Goal: Task Accomplishment & Management: Manage account settings

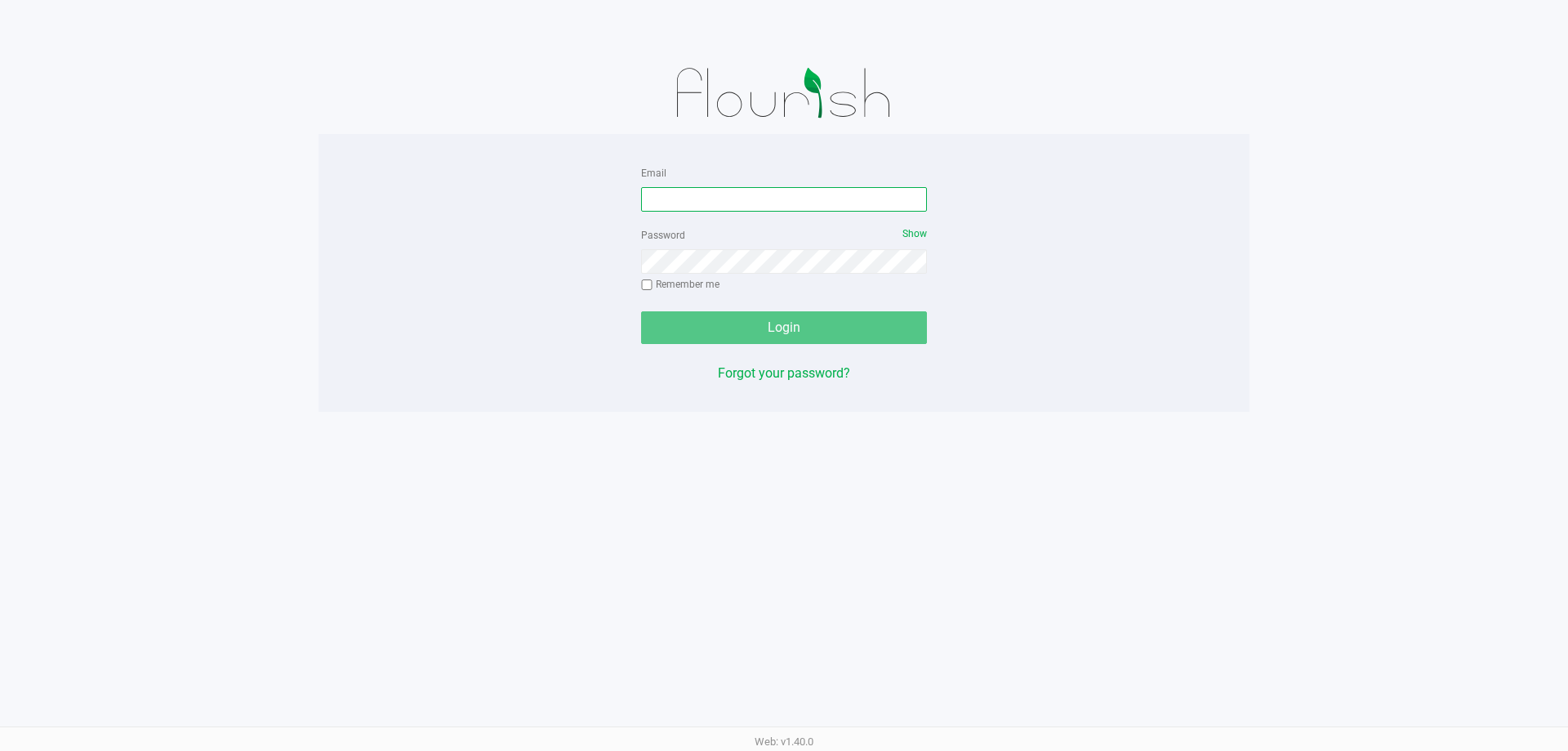
click at [781, 199] on input "Email" at bounding box center [784, 199] width 286 height 25
type input "[EMAIL_ADDRESS][DOMAIN_NAME]"
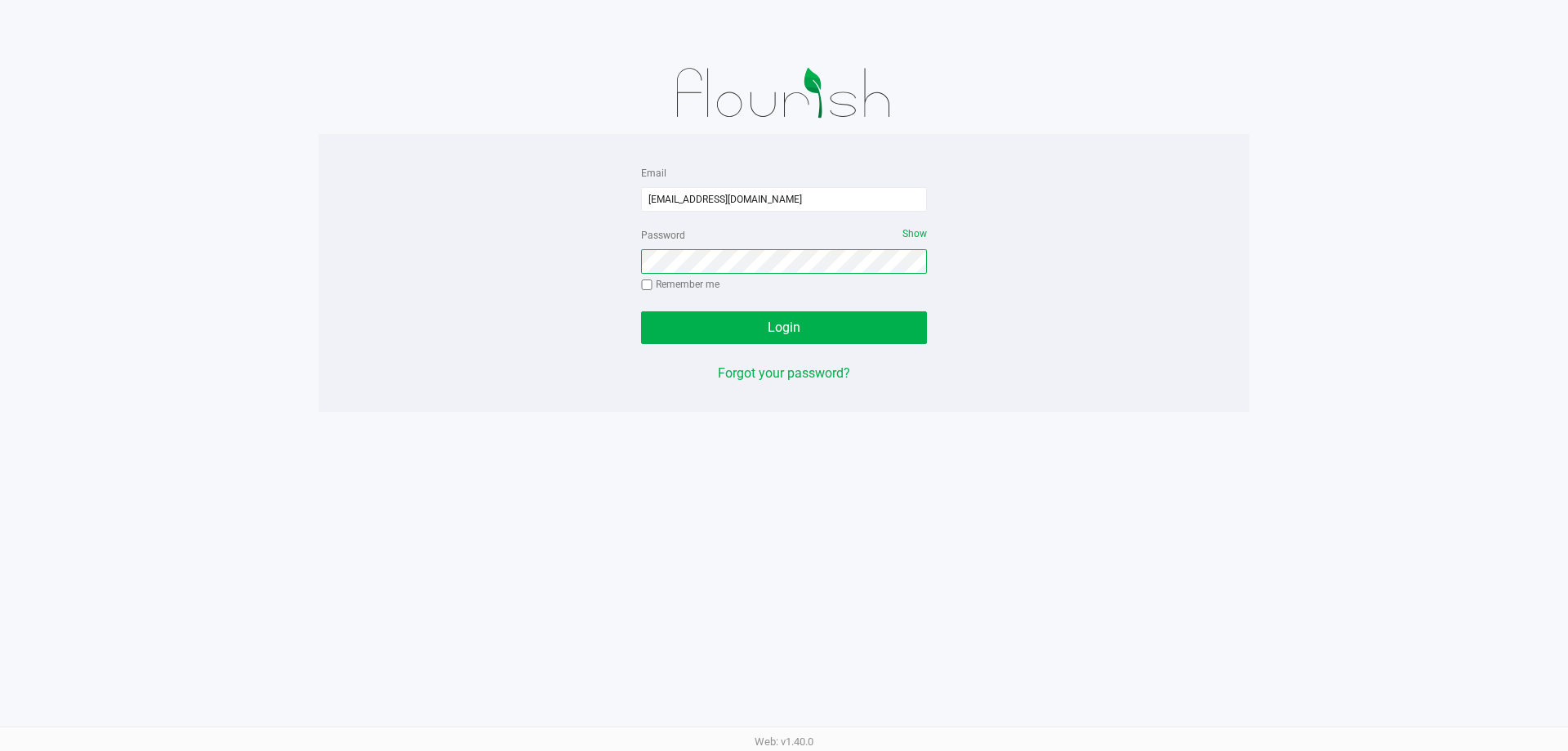
click at [641, 311] on button "Login" at bounding box center [784, 327] width 286 height 33
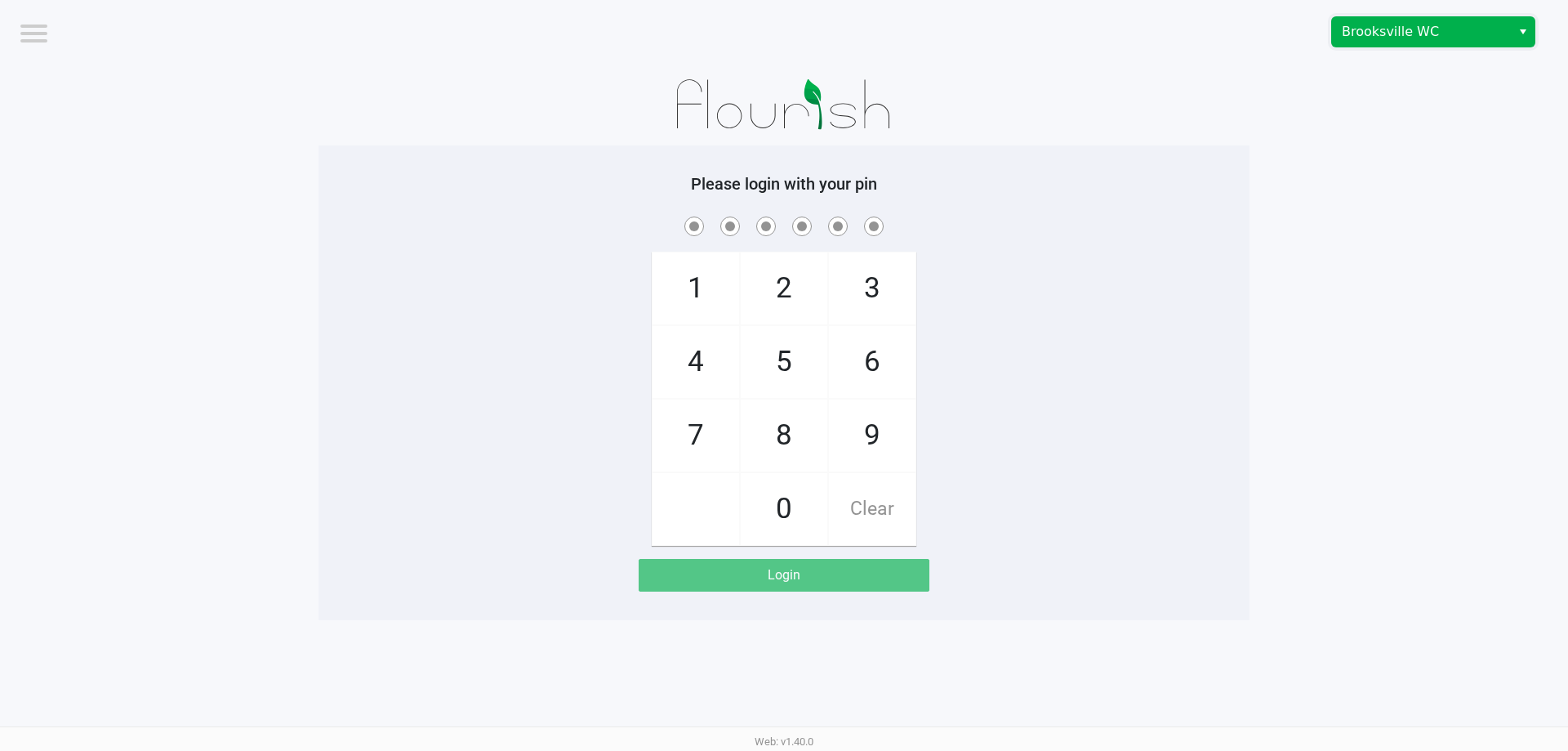
click at [1424, 36] on span "Brooksville WC" at bounding box center [1421, 32] width 159 height 19
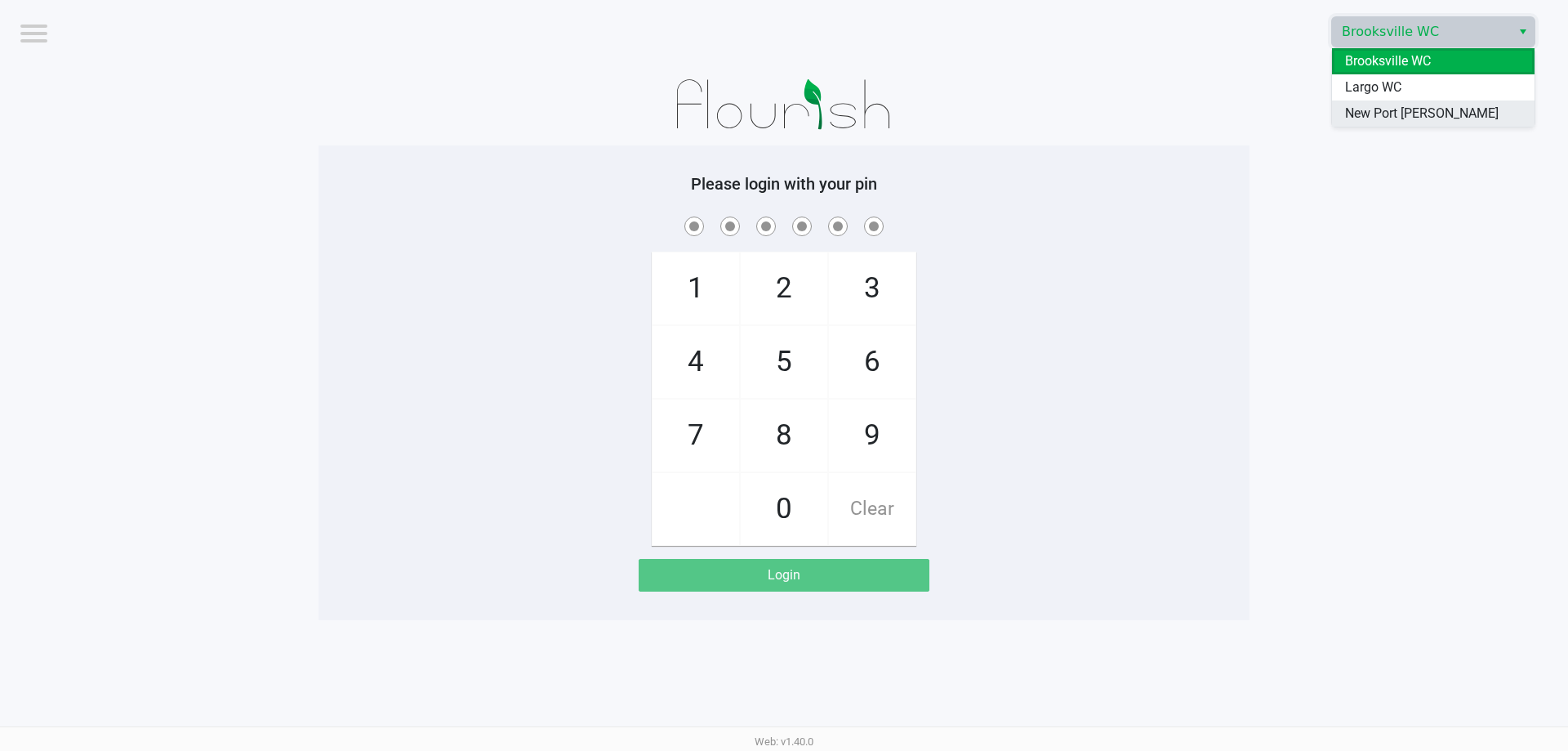
click at [1358, 114] on span "New Port [PERSON_NAME]" at bounding box center [1422, 114] width 153 height 19
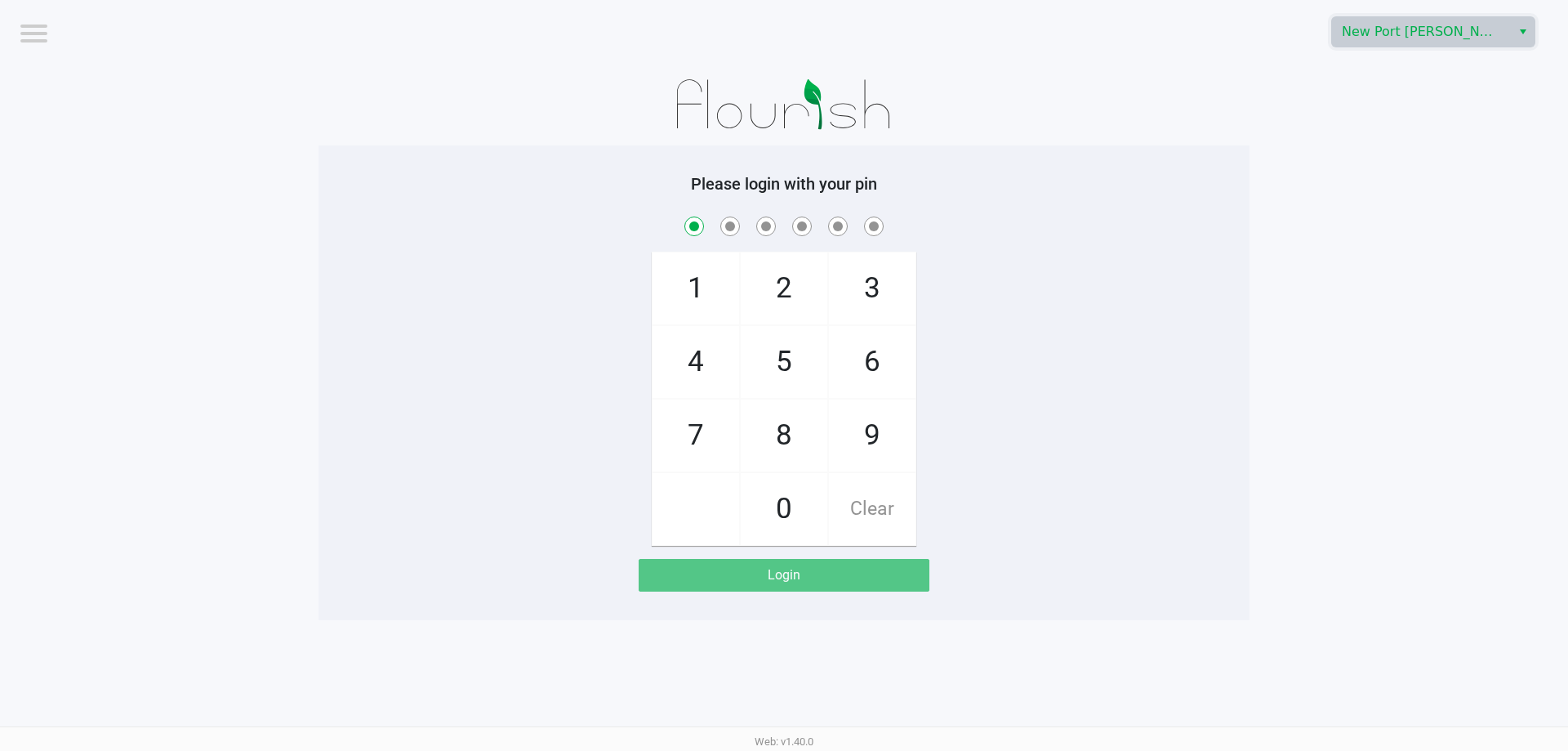
checkbox input "true"
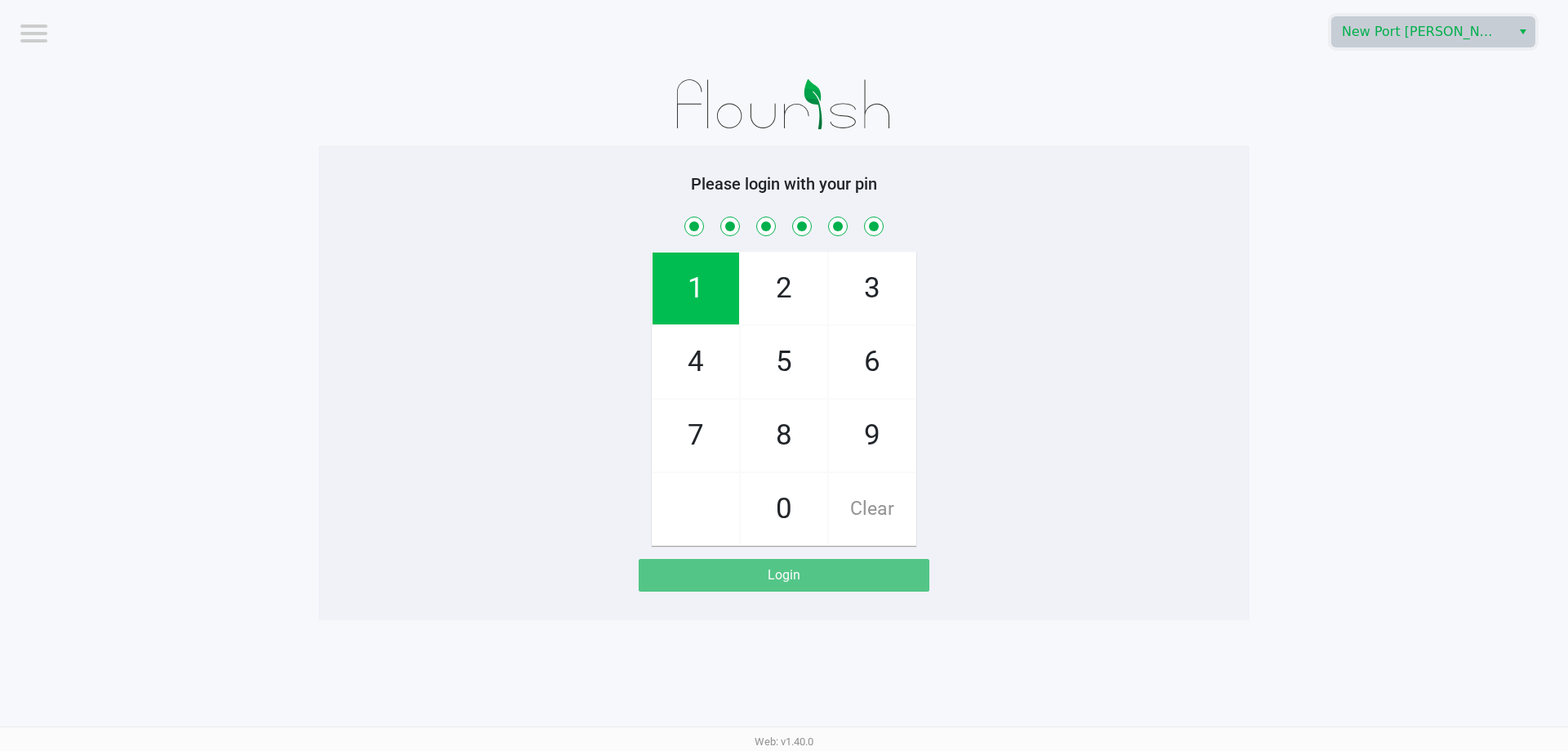
checkbox input "true"
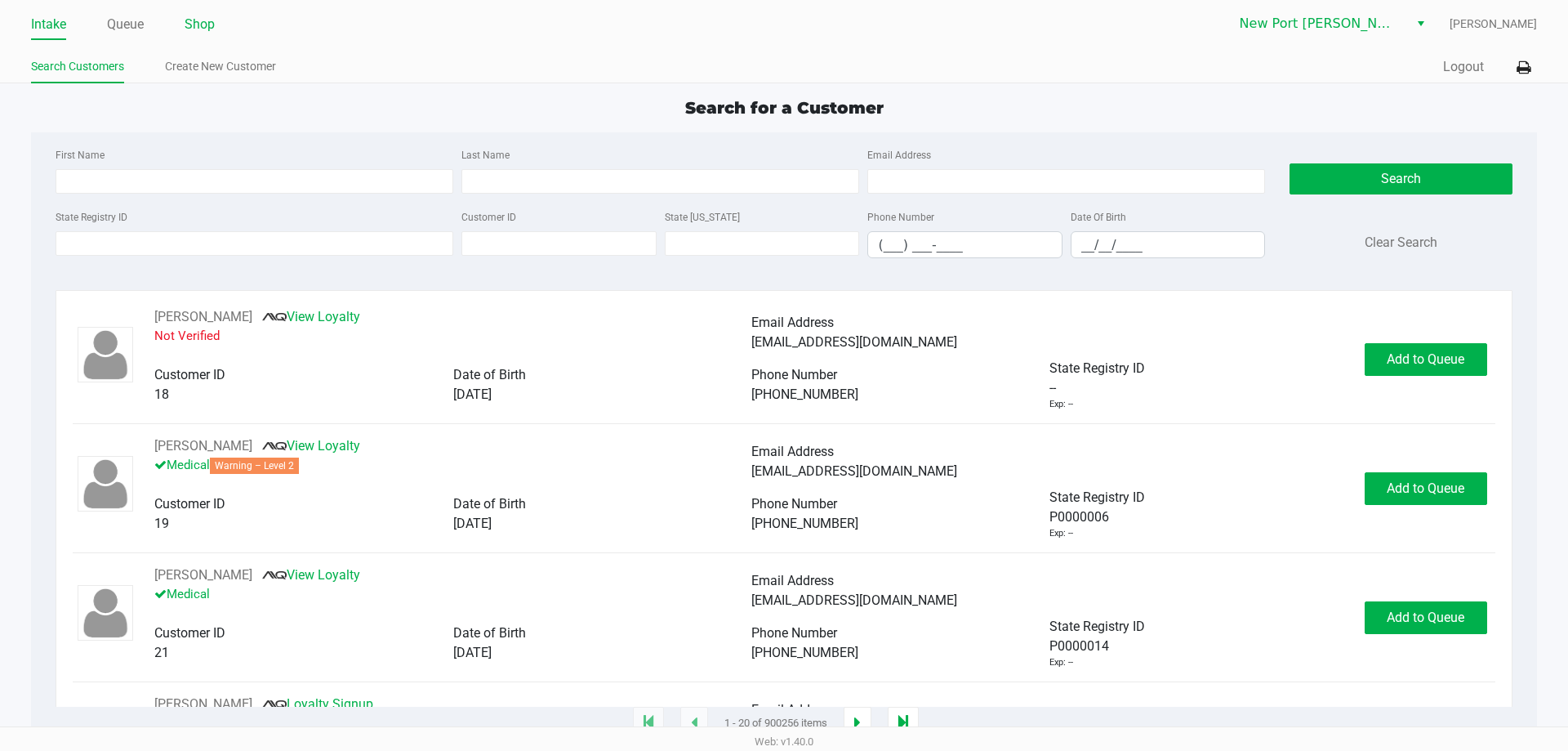
click at [203, 22] on link "Shop" at bounding box center [200, 25] width 30 height 23
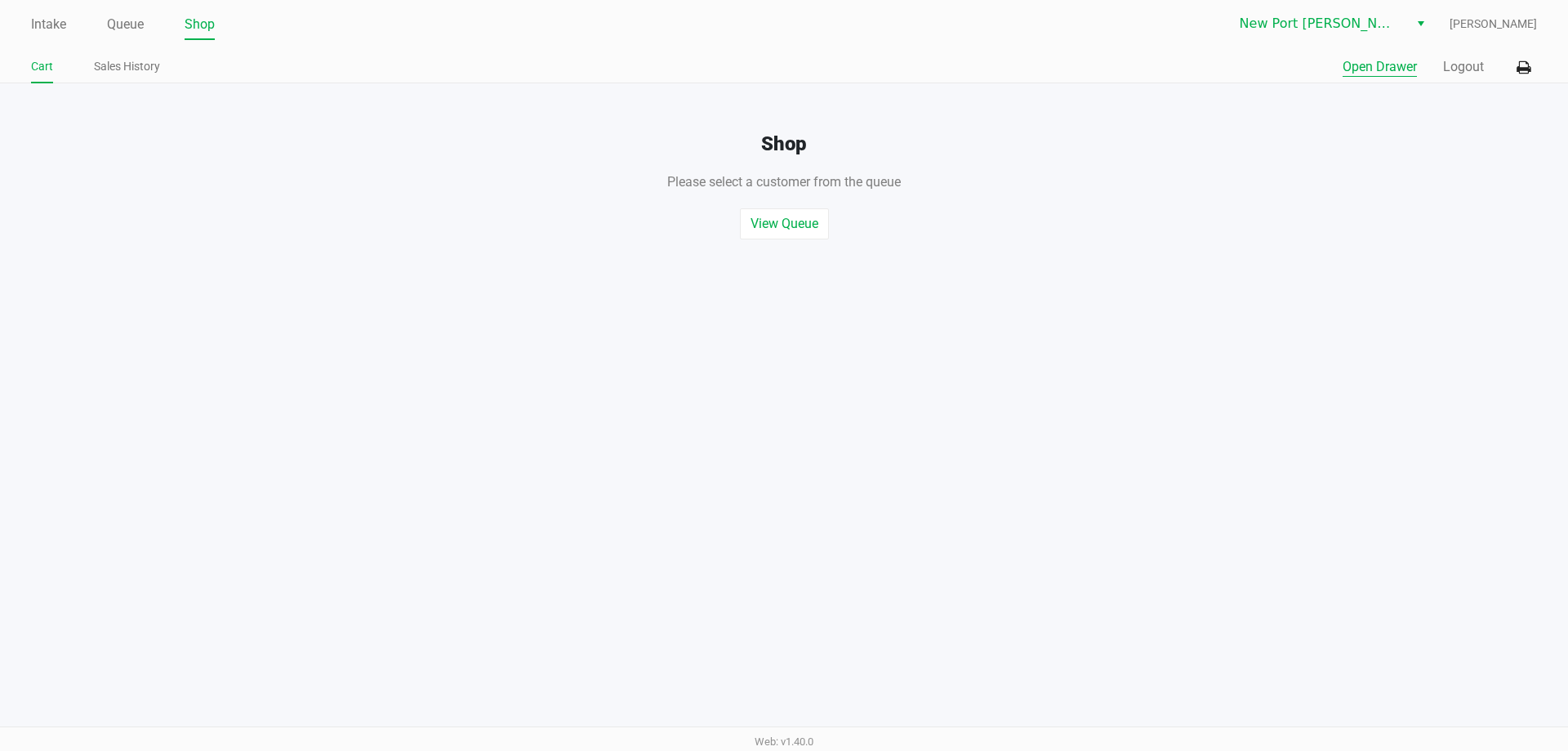
click at [1373, 70] on button "Open Drawer" at bounding box center [1380, 67] width 74 height 19
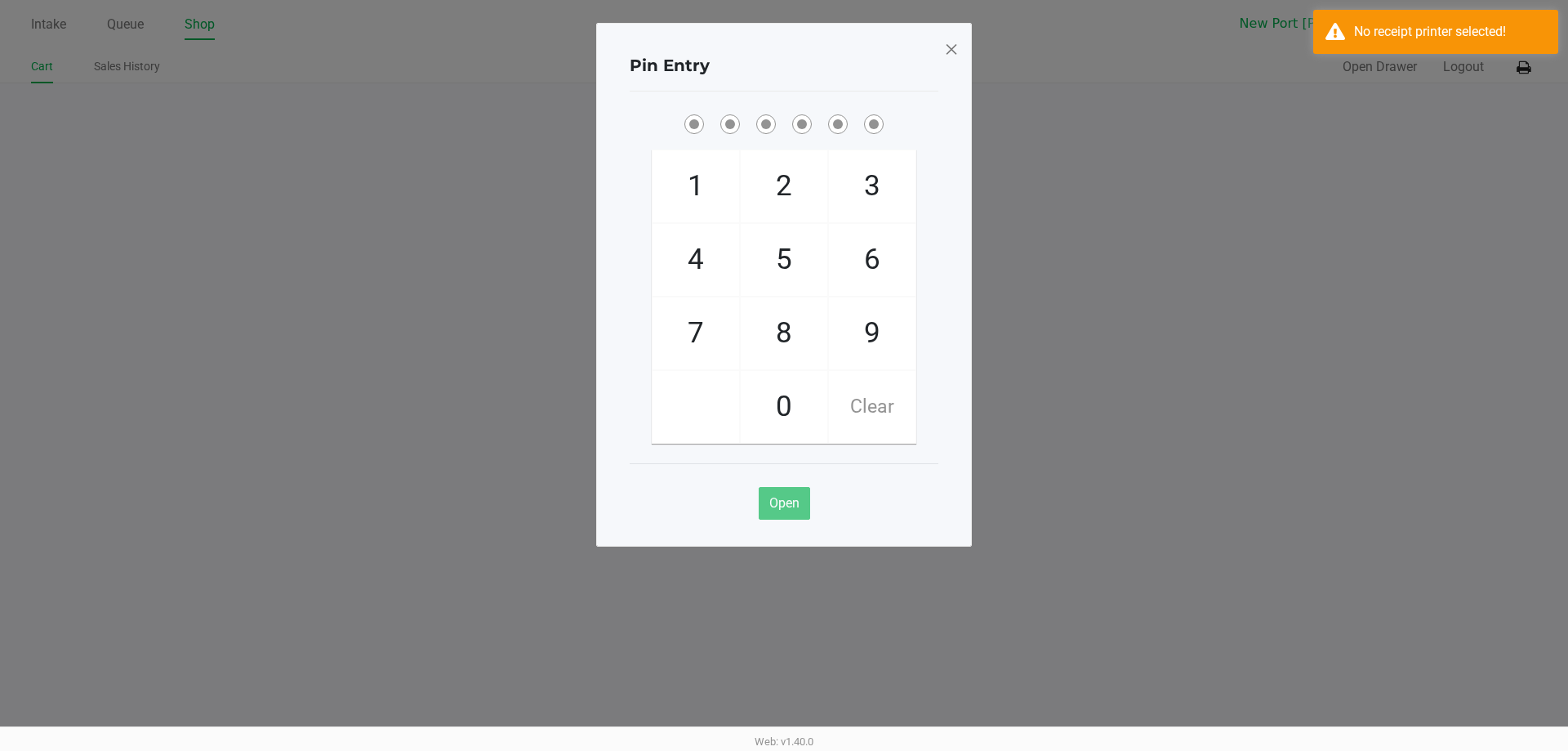
click at [948, 38] on span at bounding box center [952, 49] width 15 height 26
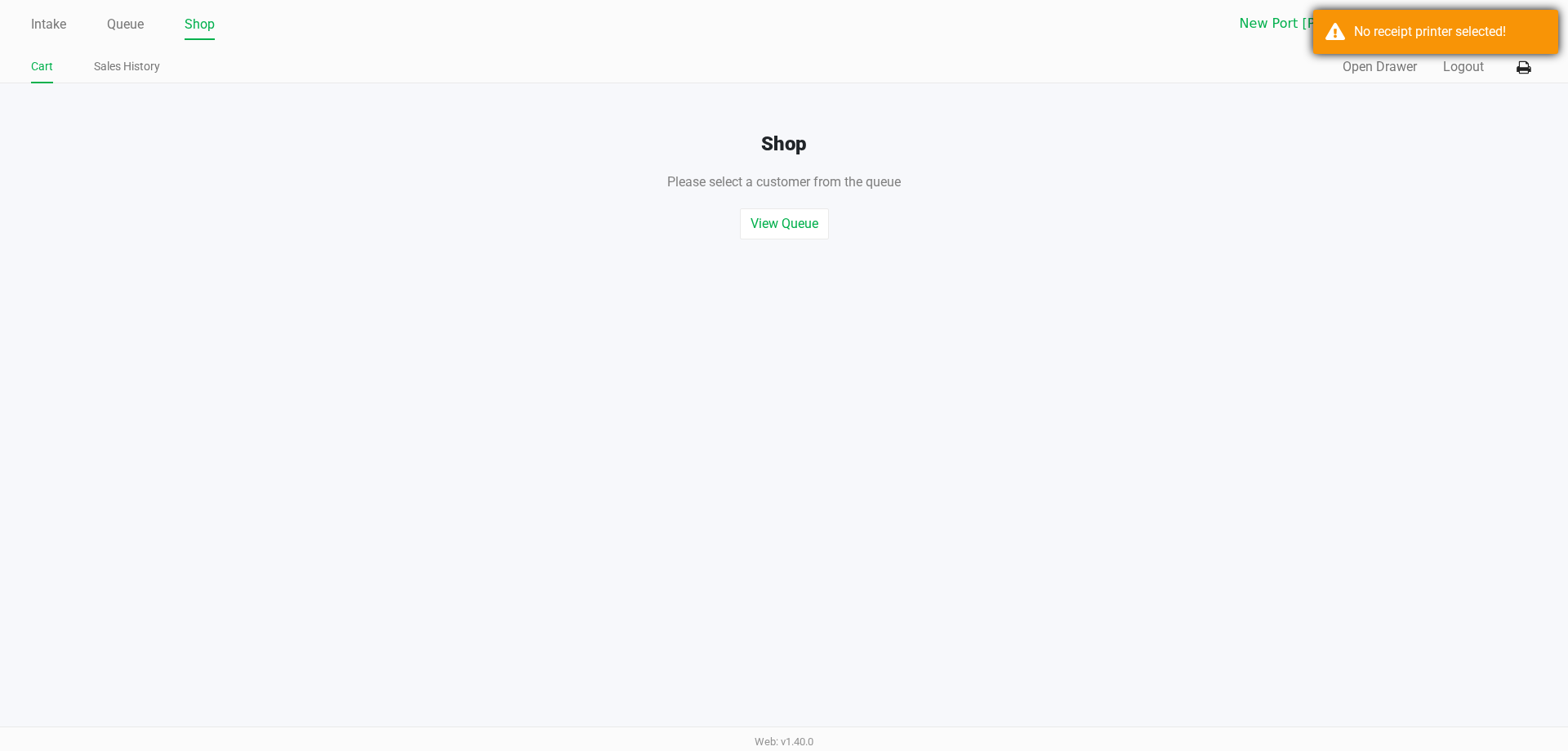
click at [1478, 47] on div "No receipt printer selected!" at bounding box center [1436, 32] width 245 height 44
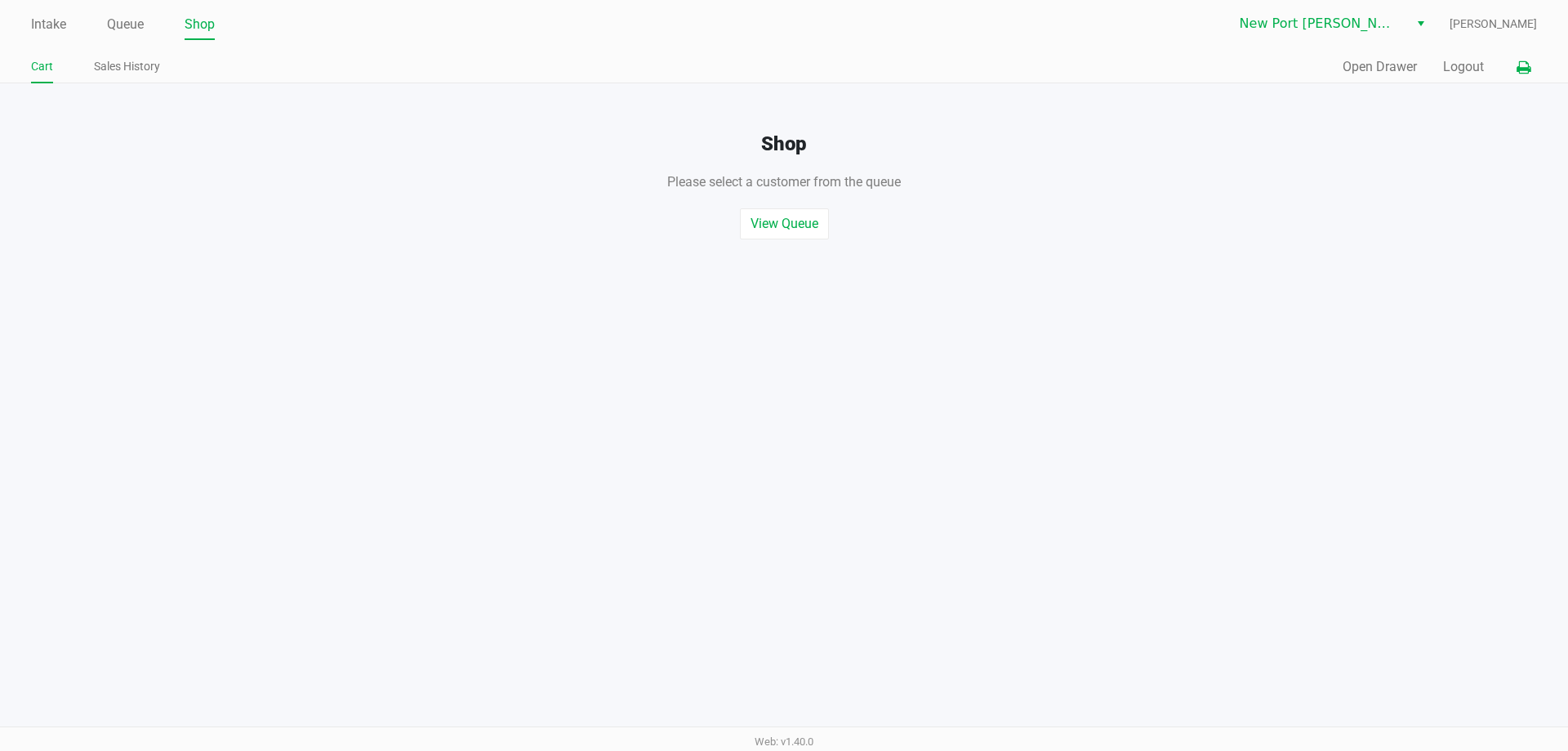
click at [1520, 67] on icon at bounding box center [1524, 68] width 14 height 11
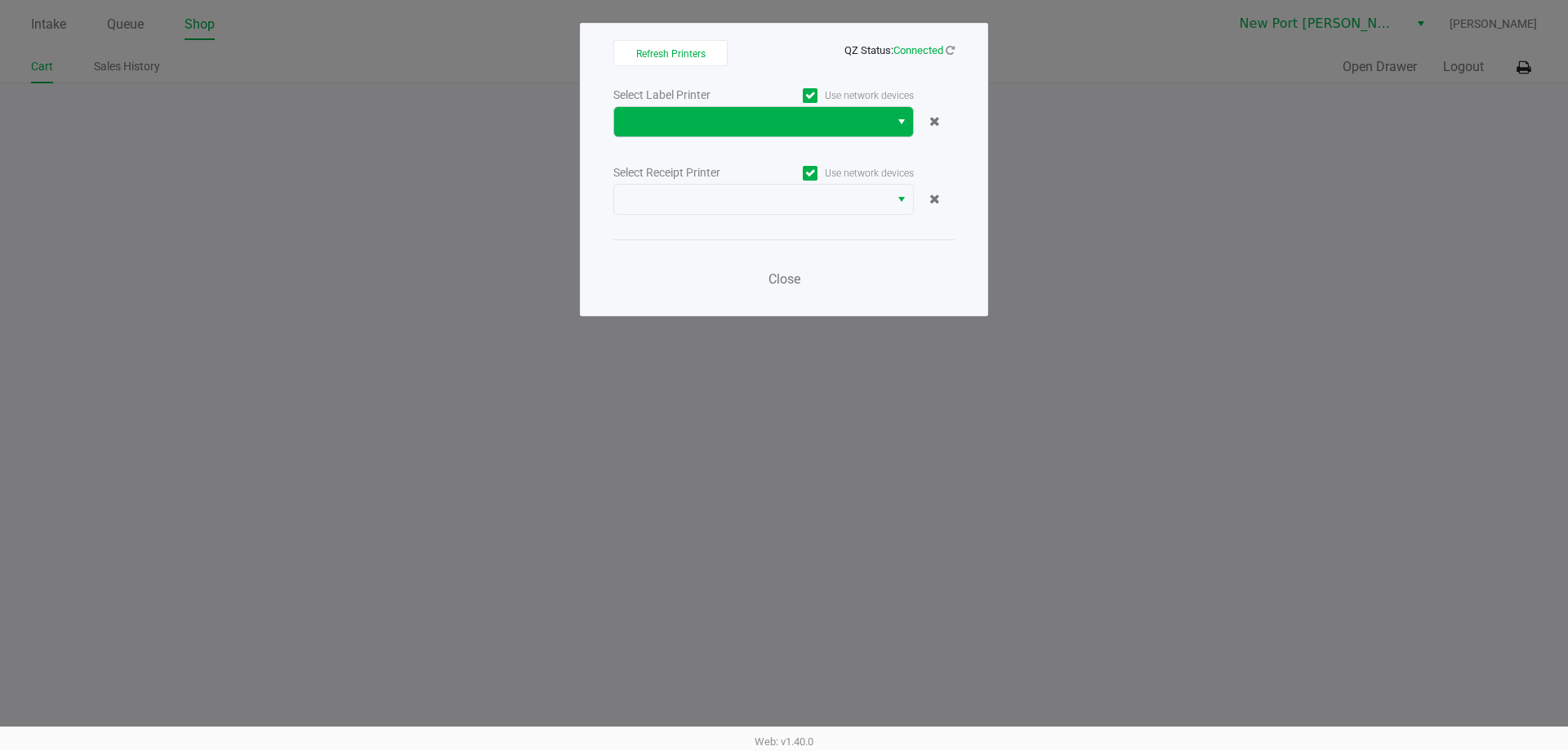
drag, startPoint x: 842, startPoint y: 102, endPoint x: 839, endPoint y: 126, distance: 24.2
click at [841, 107] on div "Select Label Printer Use network devices" at bounding box center [784, 111] width 342 height 53
click at [839, 126] on span at bounding box center [752, 121] width 255 height 19
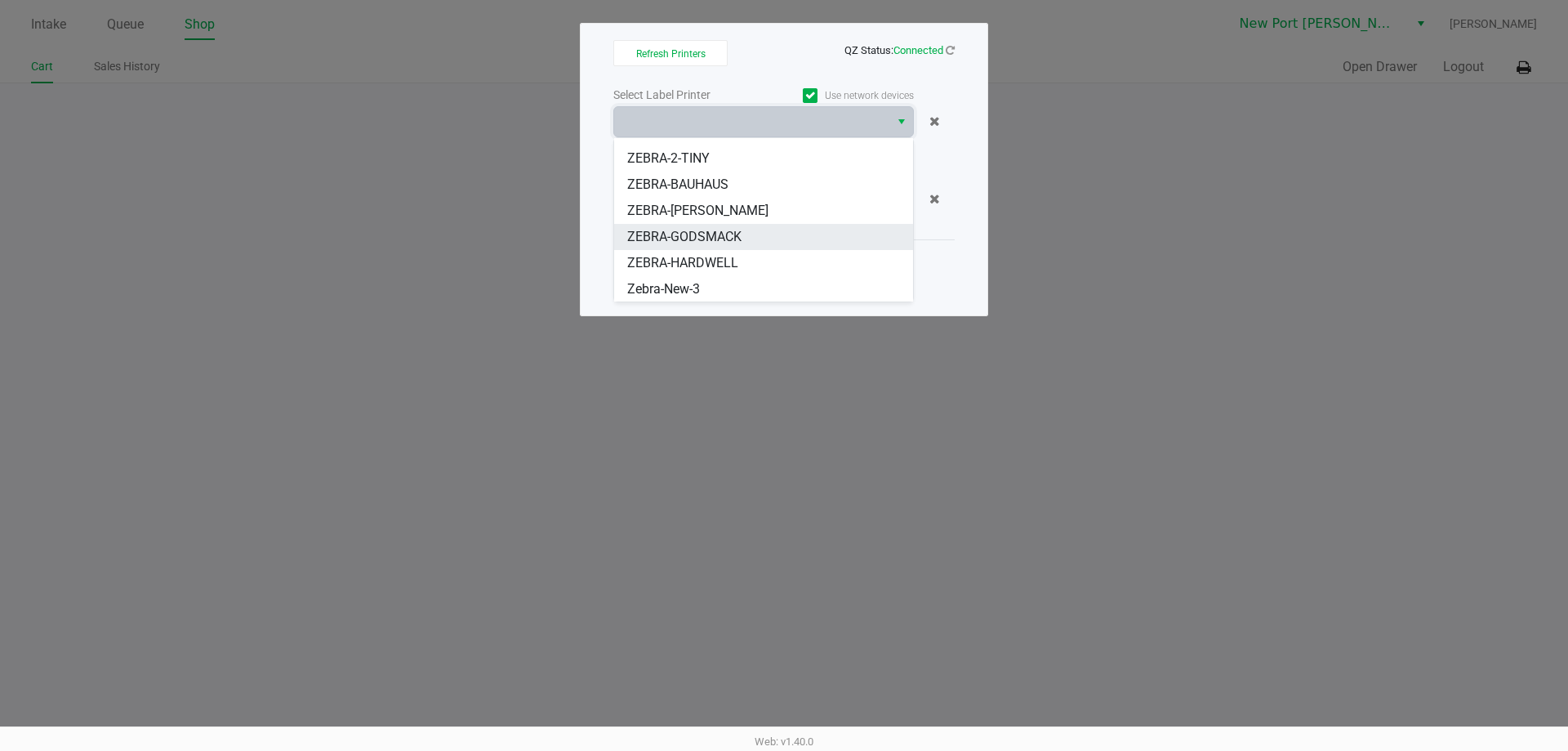
scroll to position [124, 0]
click at [710, 180] on span "ZEBRA-BAUHAUS" at bounding box center [678, 184] width 101 height 19
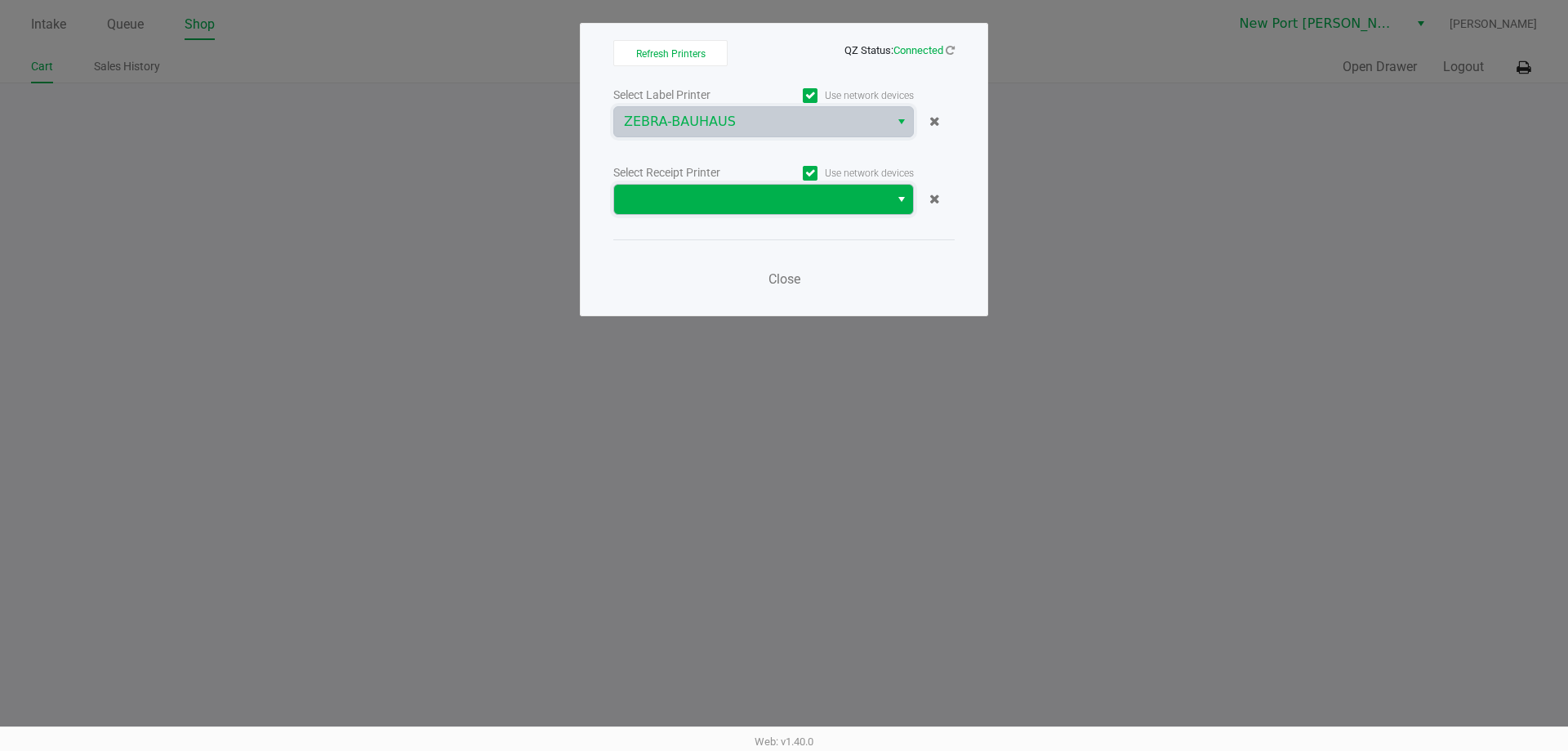
click at [740, 191] on span at bounding box center [752, 199] width 255 height 19
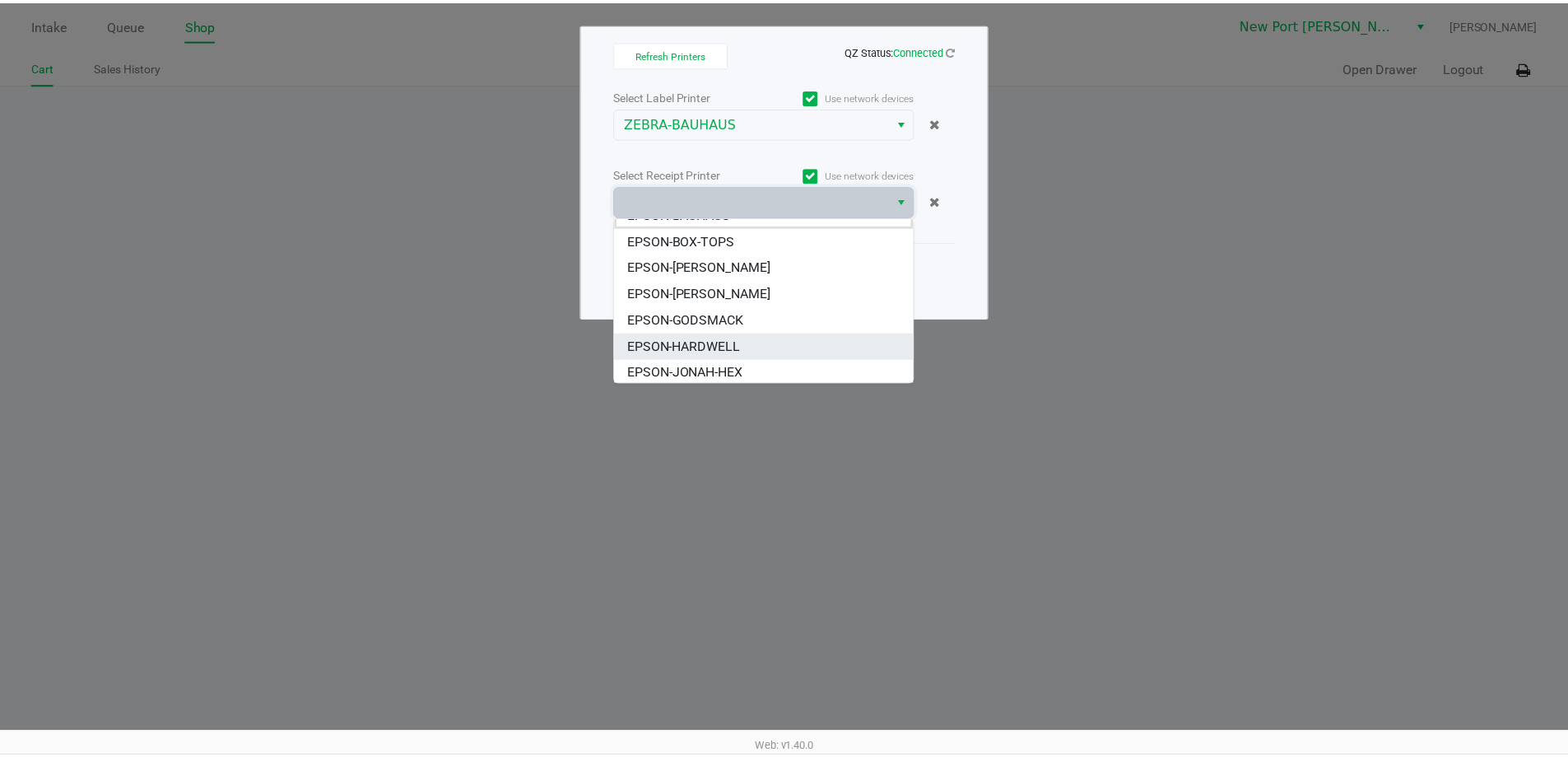
scroll to position [0, 0]
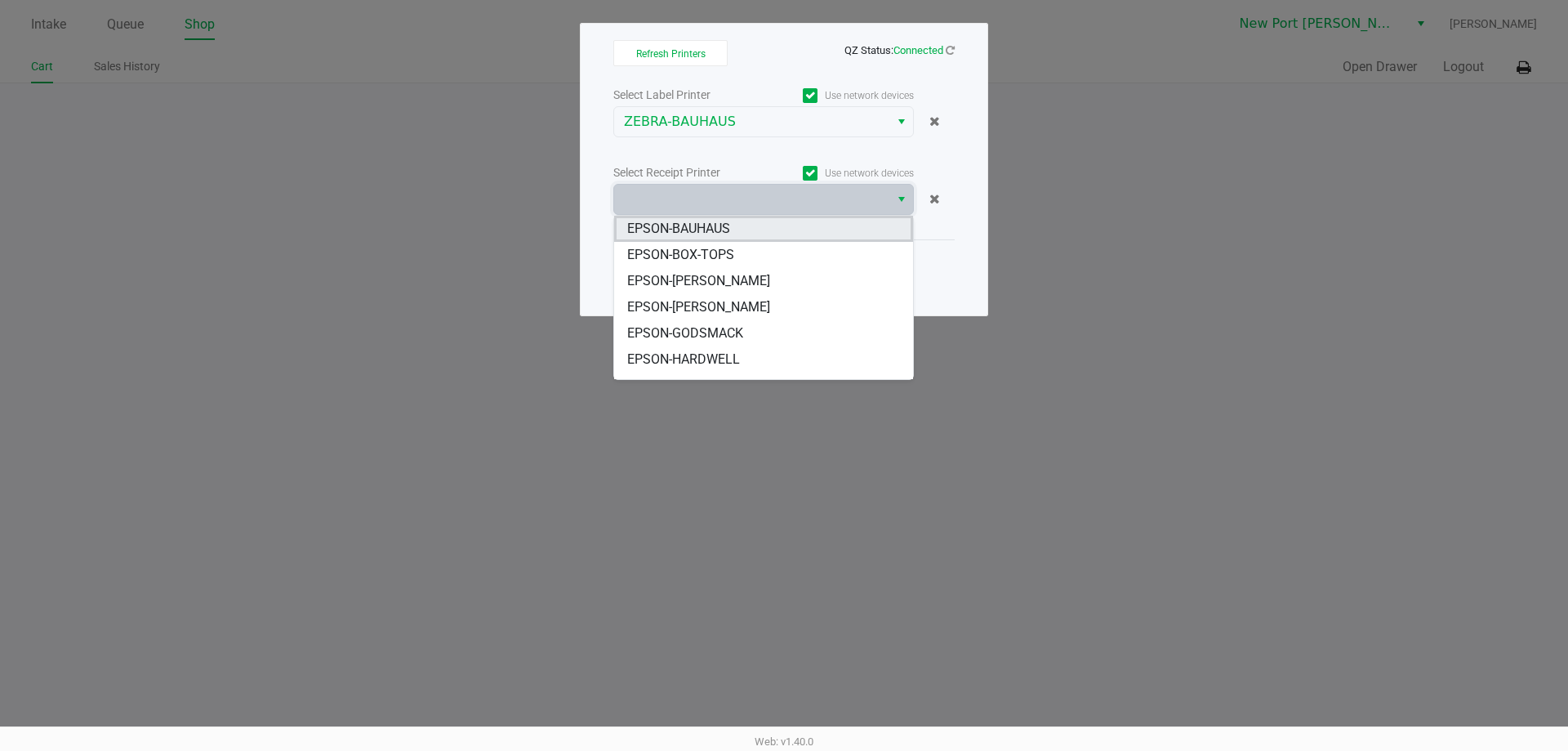
click at [701, 225] on span "EPSON-BAUHAUS" at bounding box center [679, 229] width 103 height 19
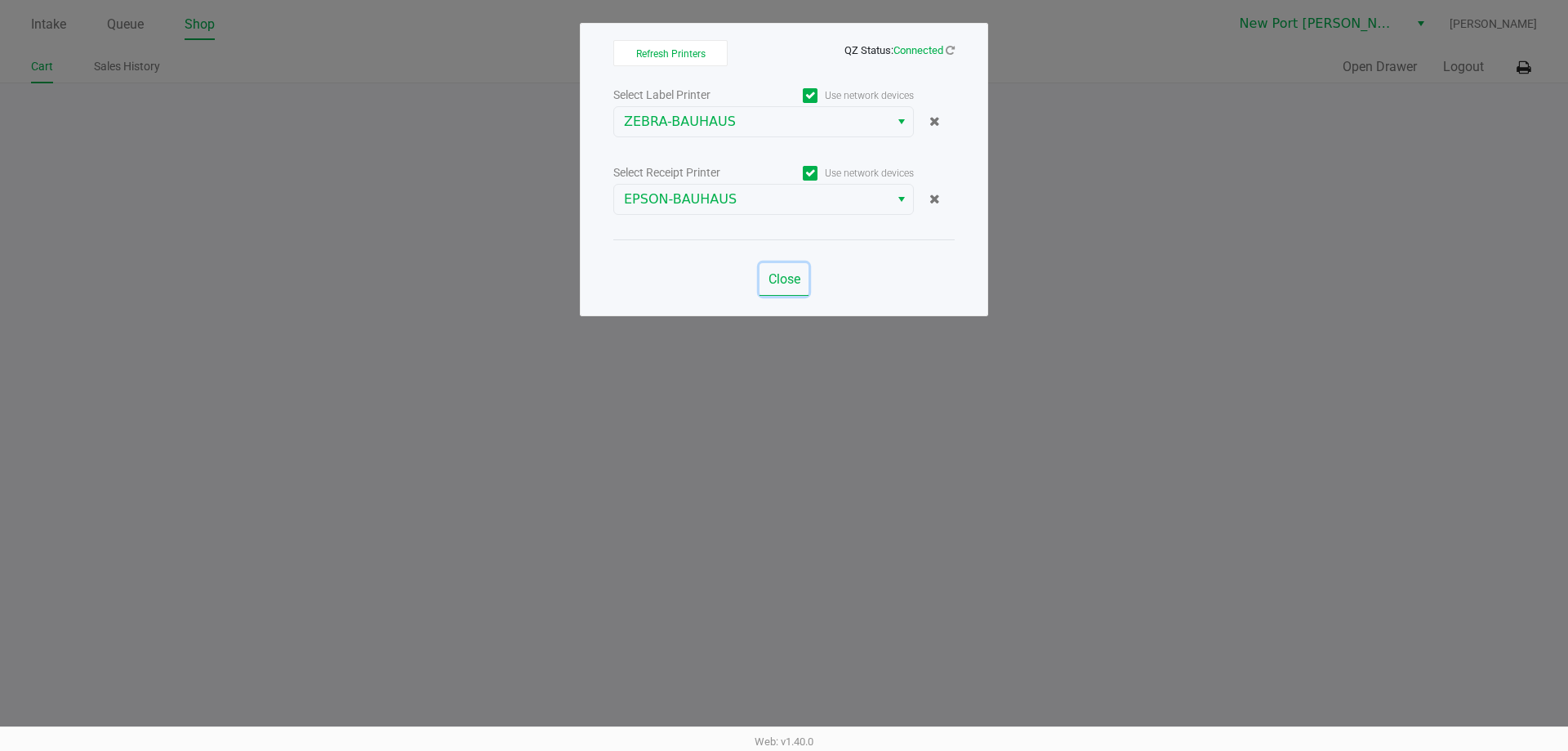
click at [799, 280] on span "Close" at bounding box center [784, 279] width 32 height 16
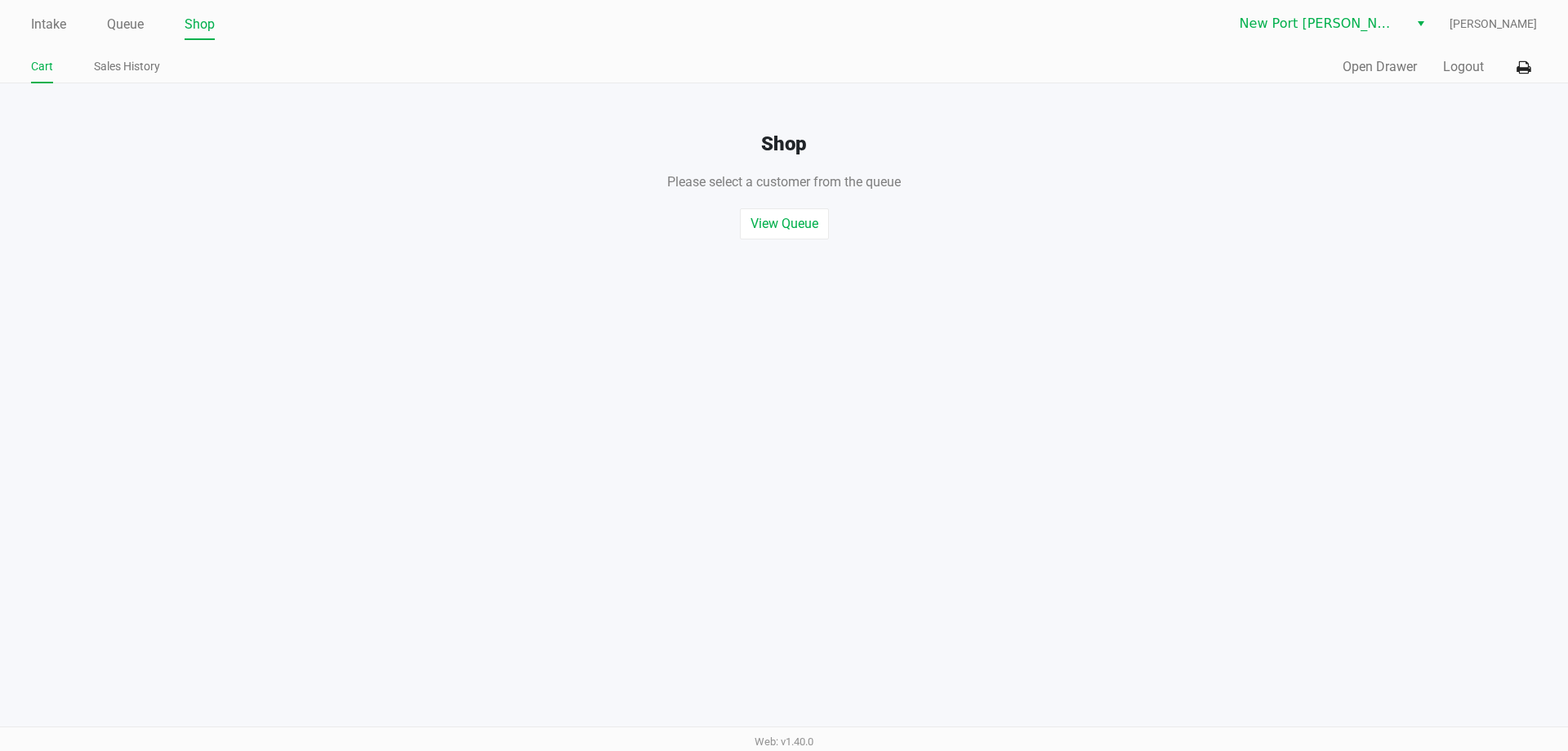
drag, startPoint x: 123, startPoint y: 33, endPoint x: 451, endPoint y: 101, distance: 335.0
click at [129, 38] on li "Queue" at bounding box center [126, 26] width 37 height 28
click at [119, 25] on link "Queue" at bounding box center [126, 25] width 37 height 23
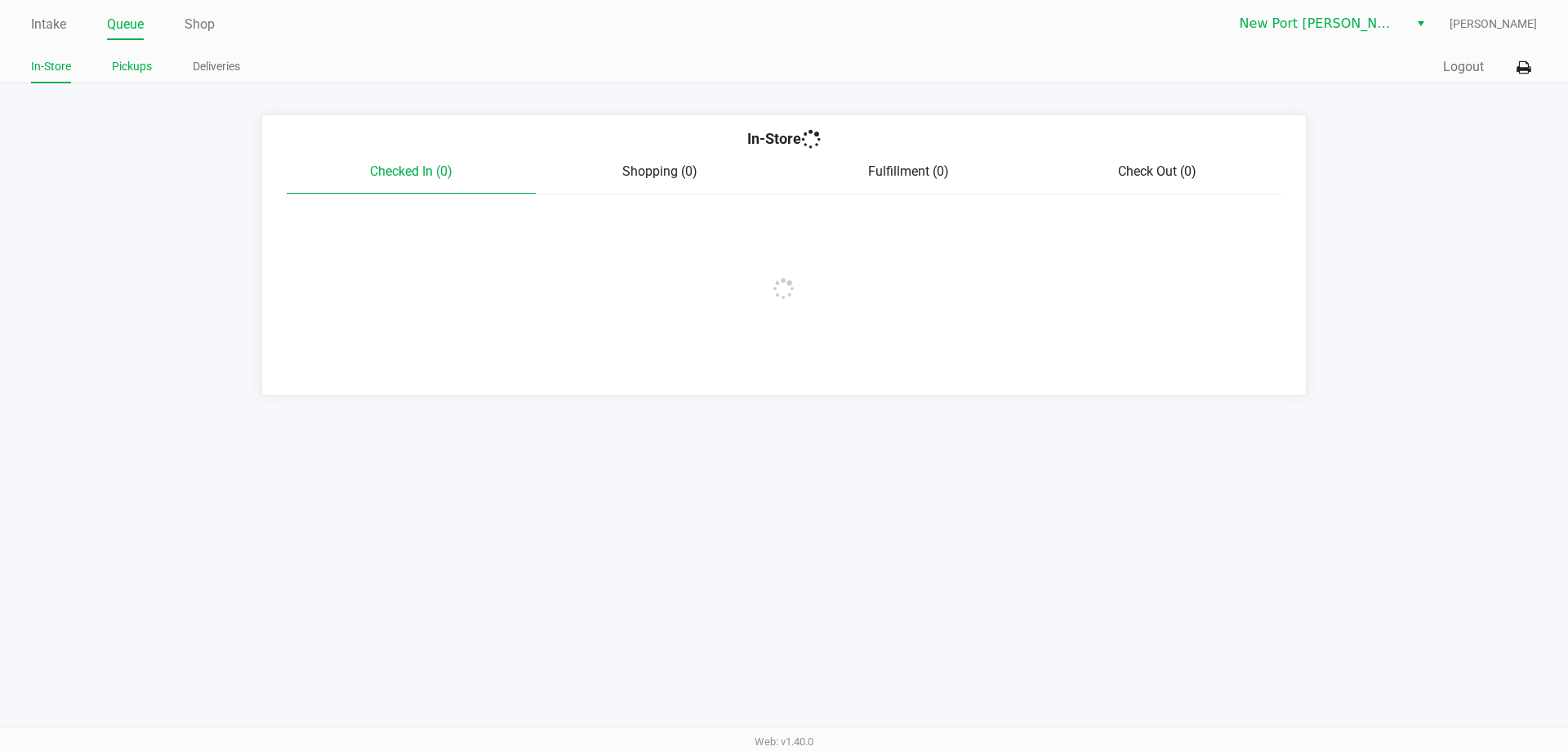
click at [119, 67] on link "Pickups" at bounding box center [131, 66] width 40 height 20
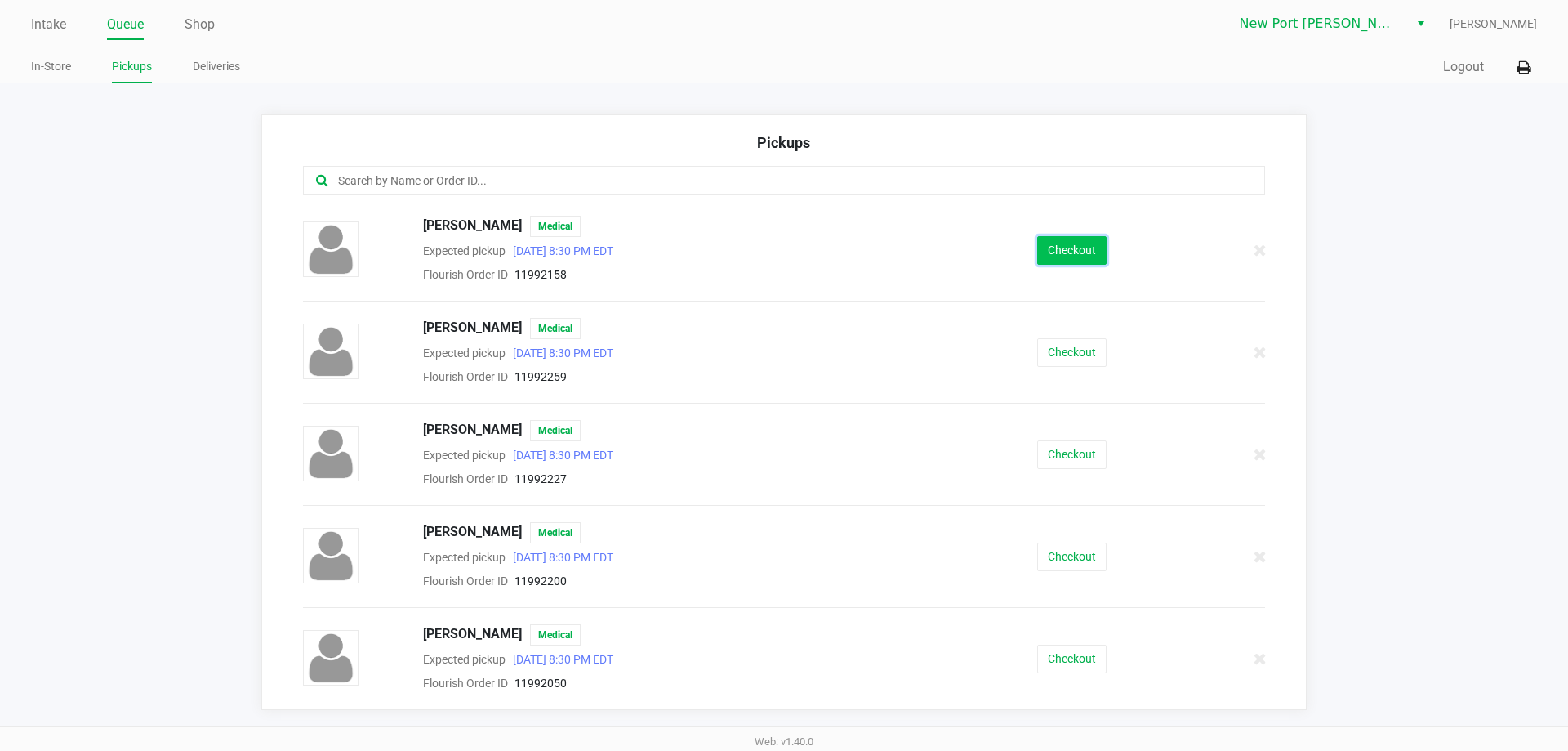
click at [1058, 255] on button "Checkout" at bounding box center [1071, 250] width 70 height 28
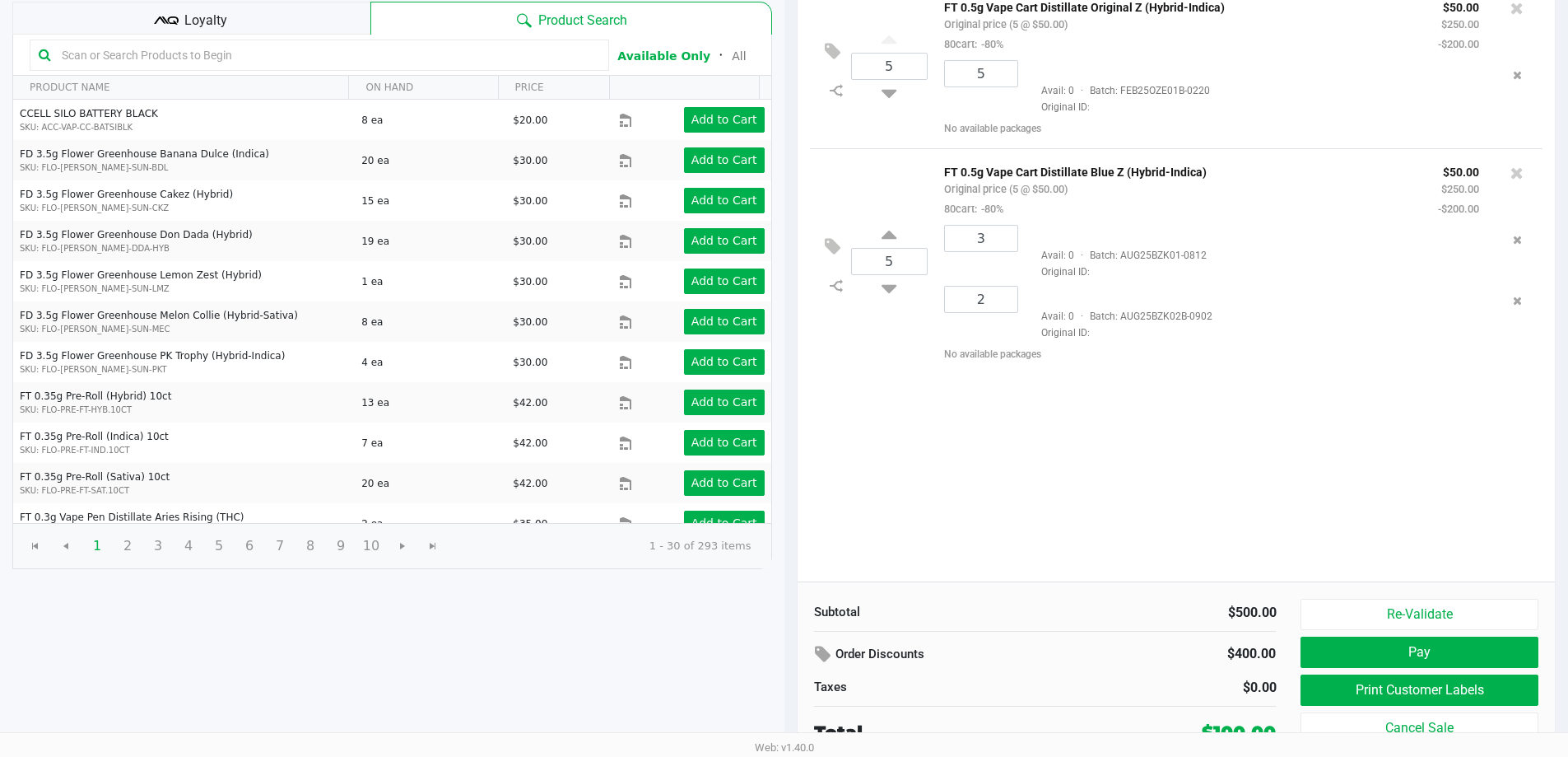
scroll to position [169, 0]
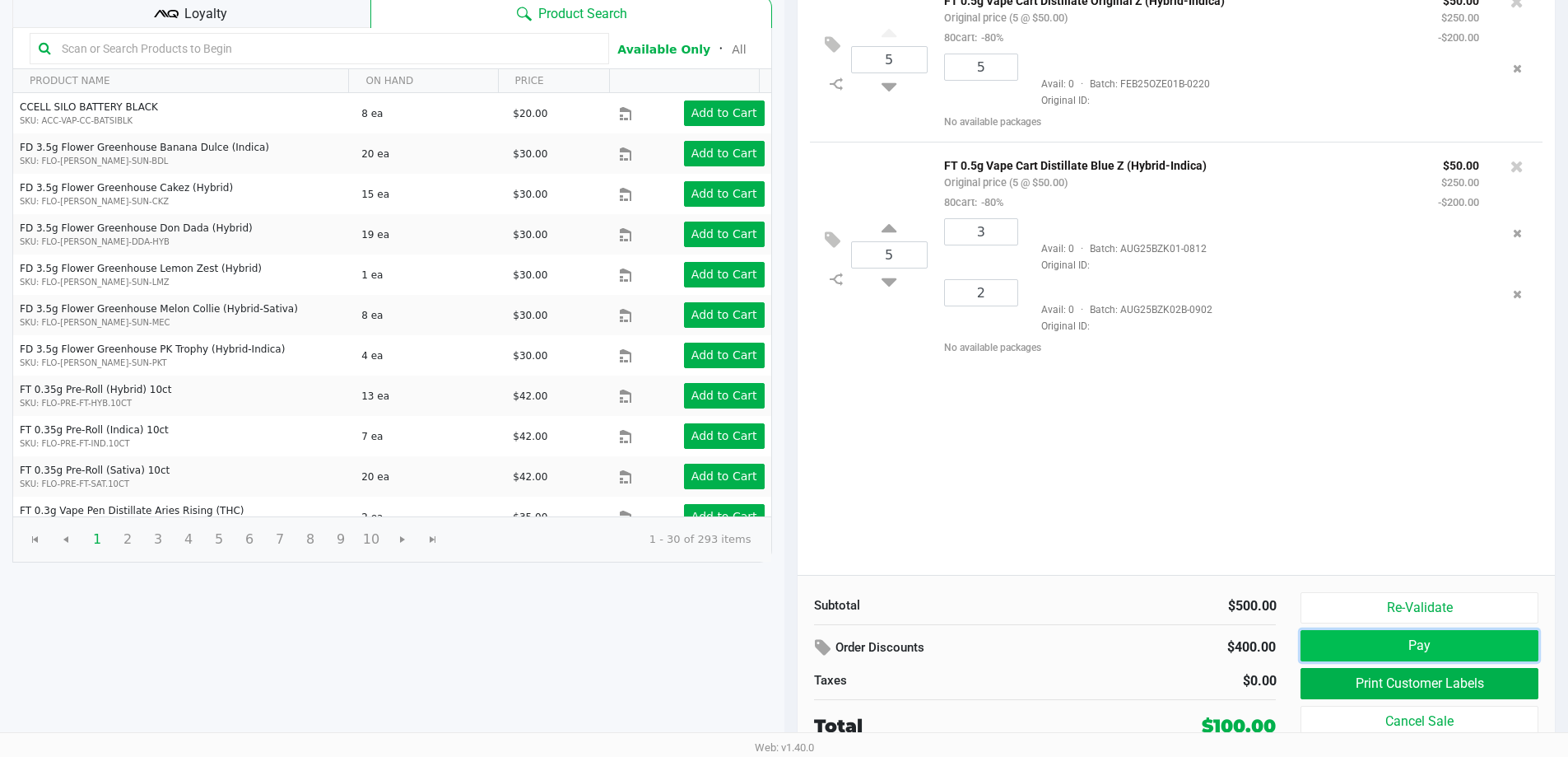
click at [1390, 647] on button "Pay" at bounding box center [1419, 645] width 237 height 31
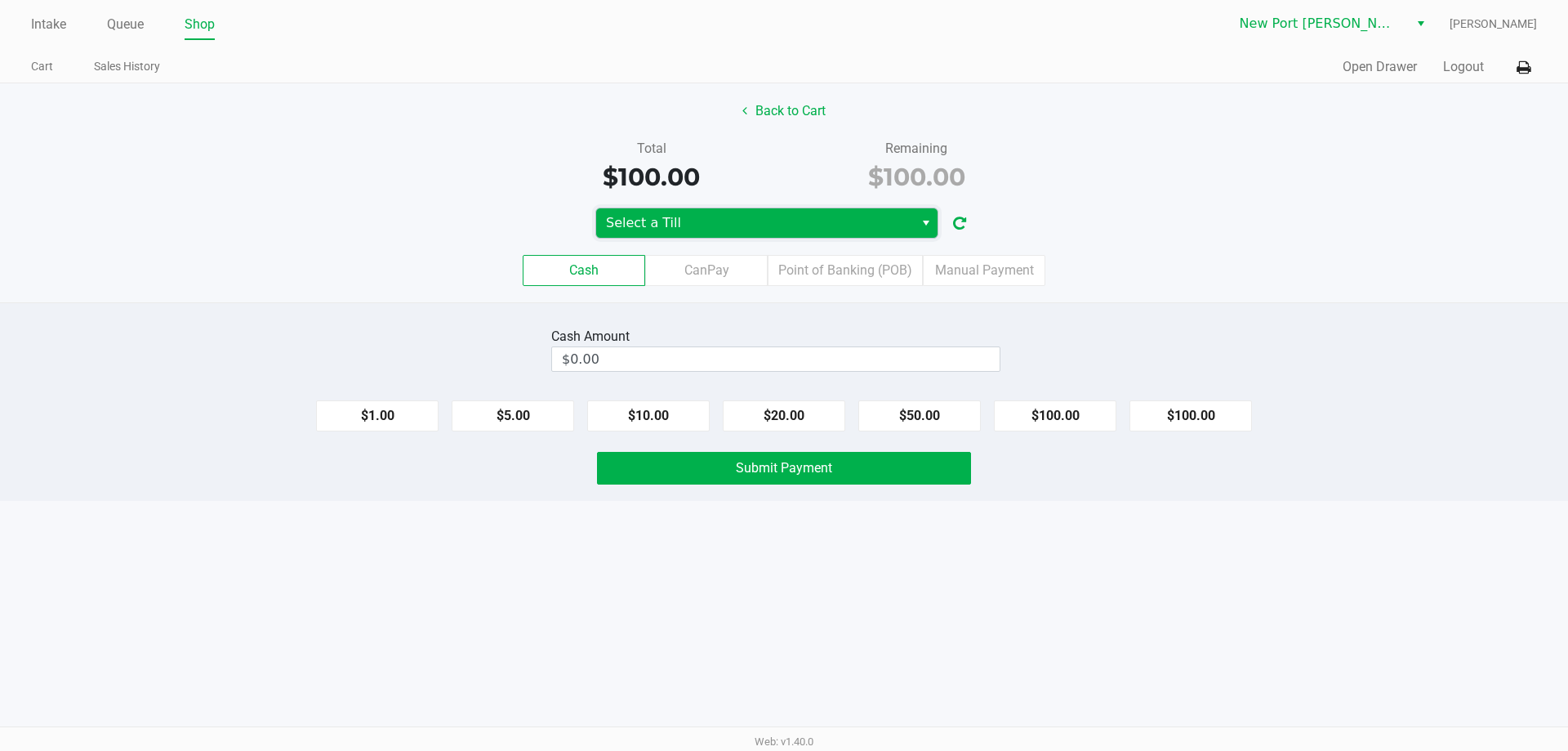
click at [738, 226] on span "Select a Till" at bounding box center [755, 223] width 298 height 19
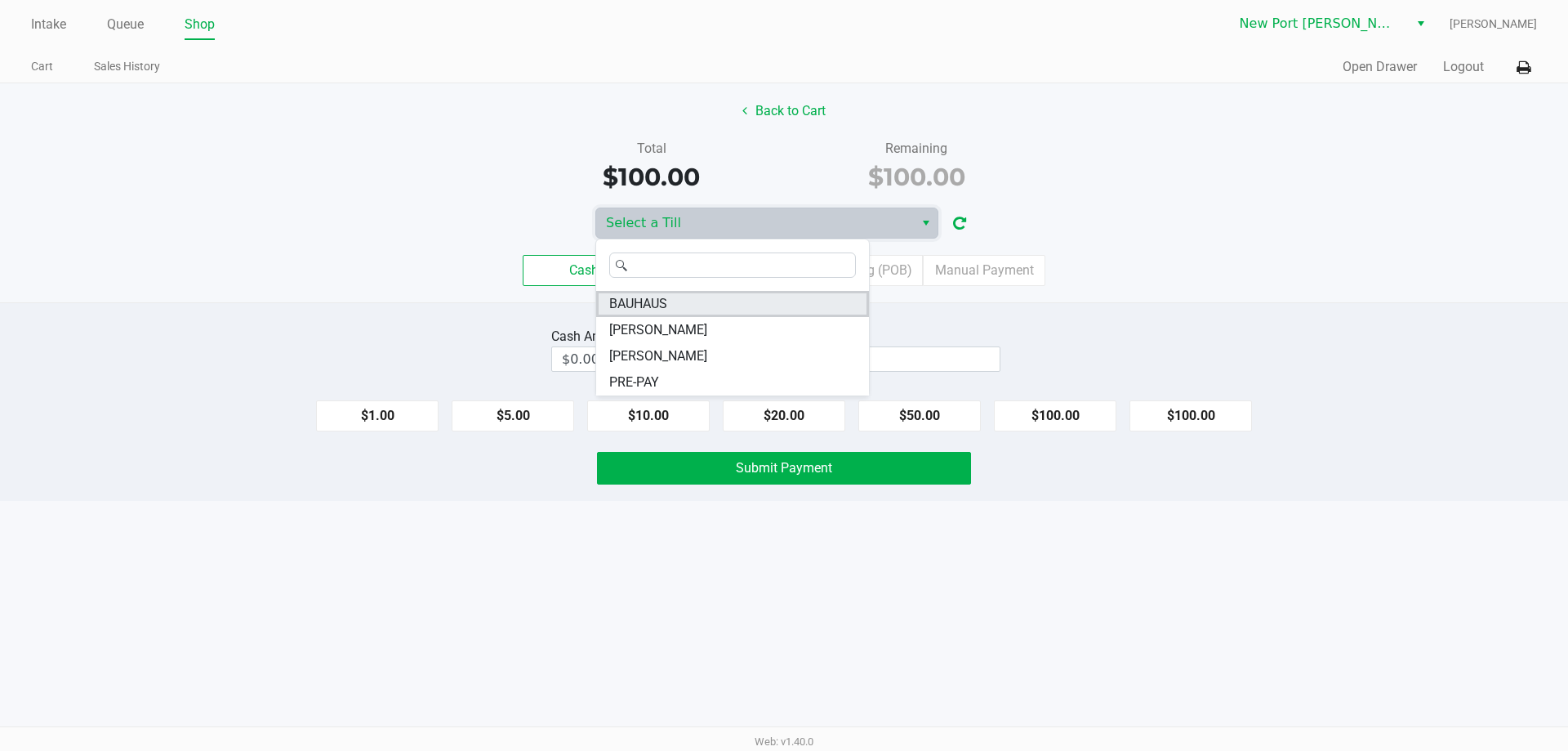
click at [636, 301] on span "BAUHAUS" at bounding box center [638, 304] width 58 height 19
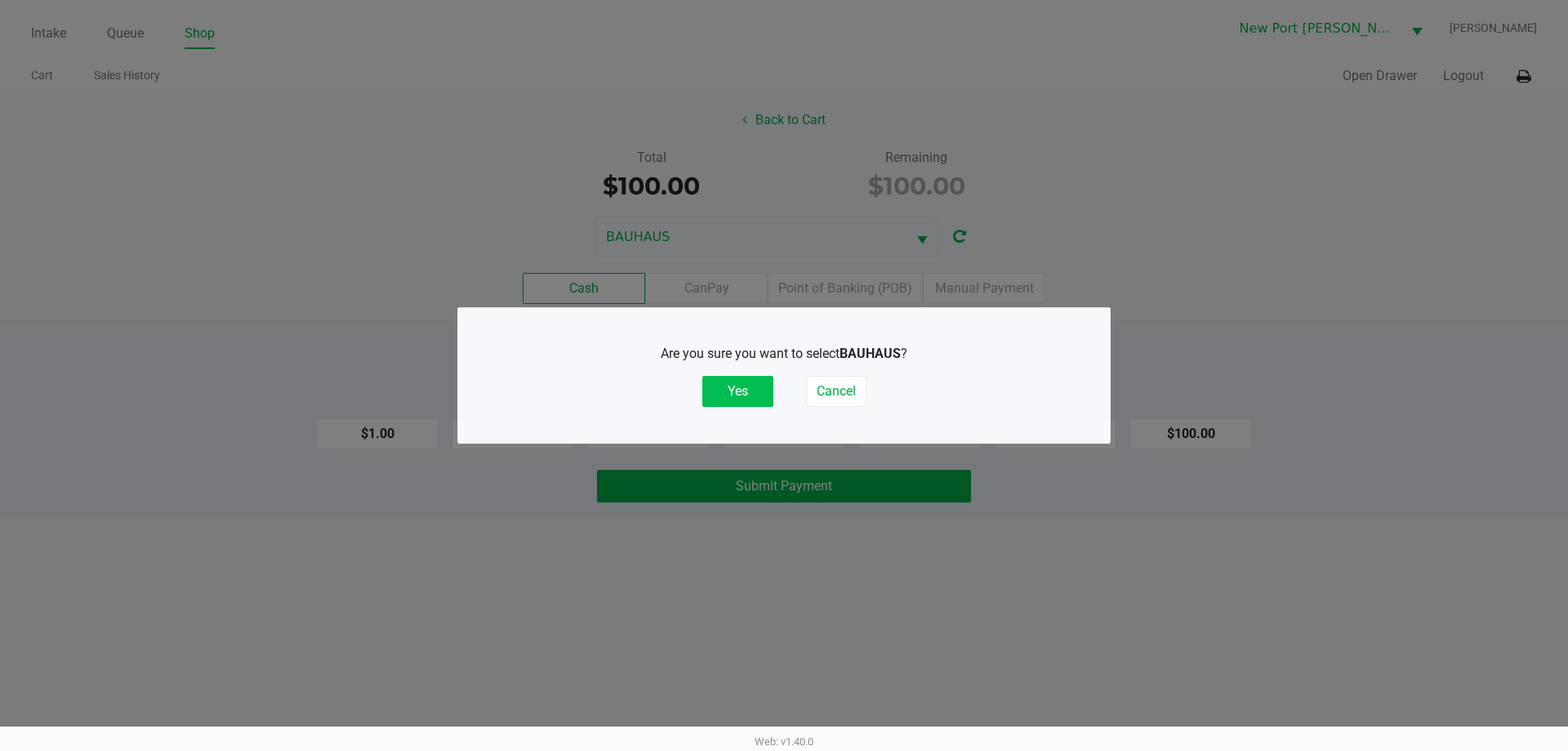
click at [740, 381] on button "Yes" at bounding box center [738, 391] width 71 height 31
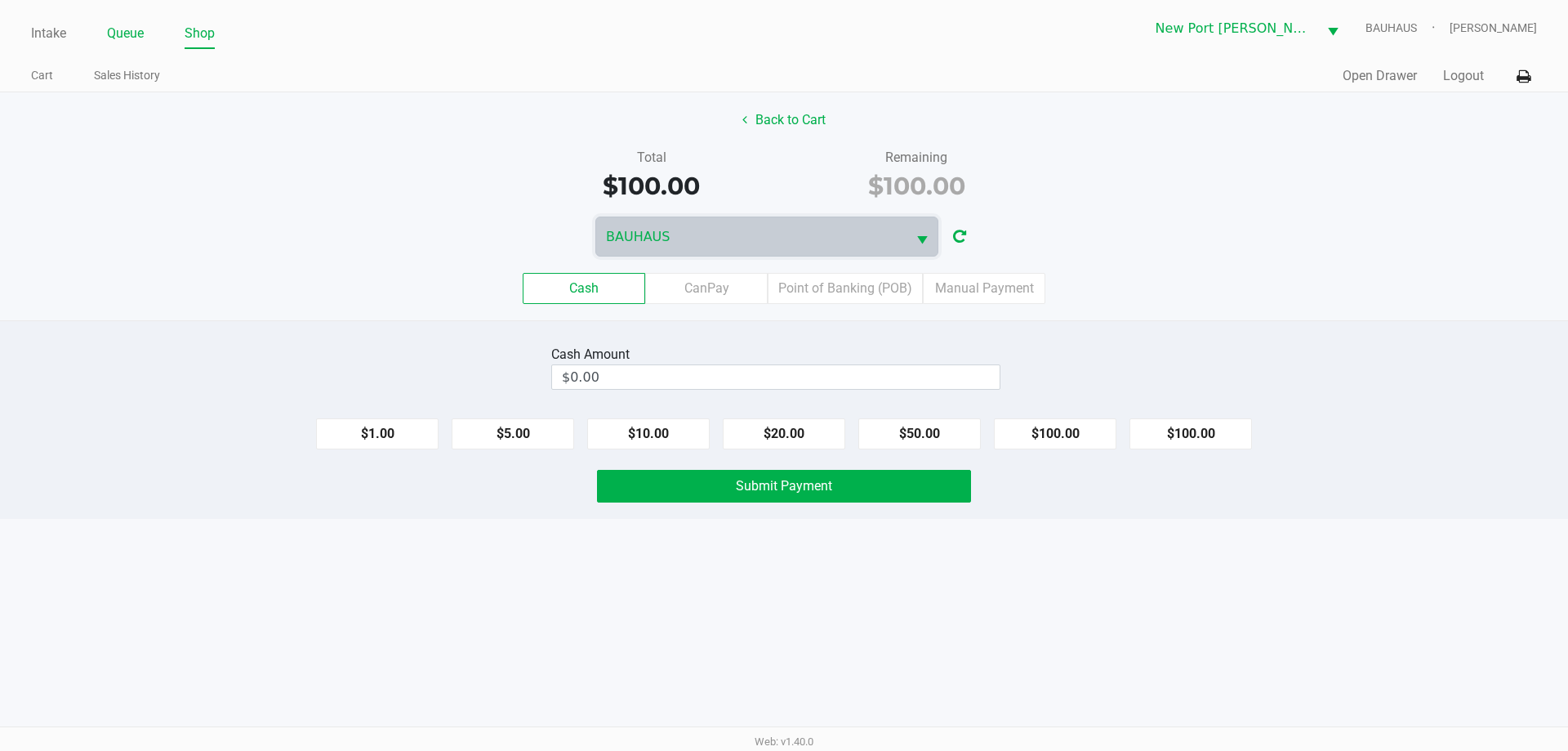
click at [122, 29] on link "Queue" at bounding box center [126, 33] width 37 height 23
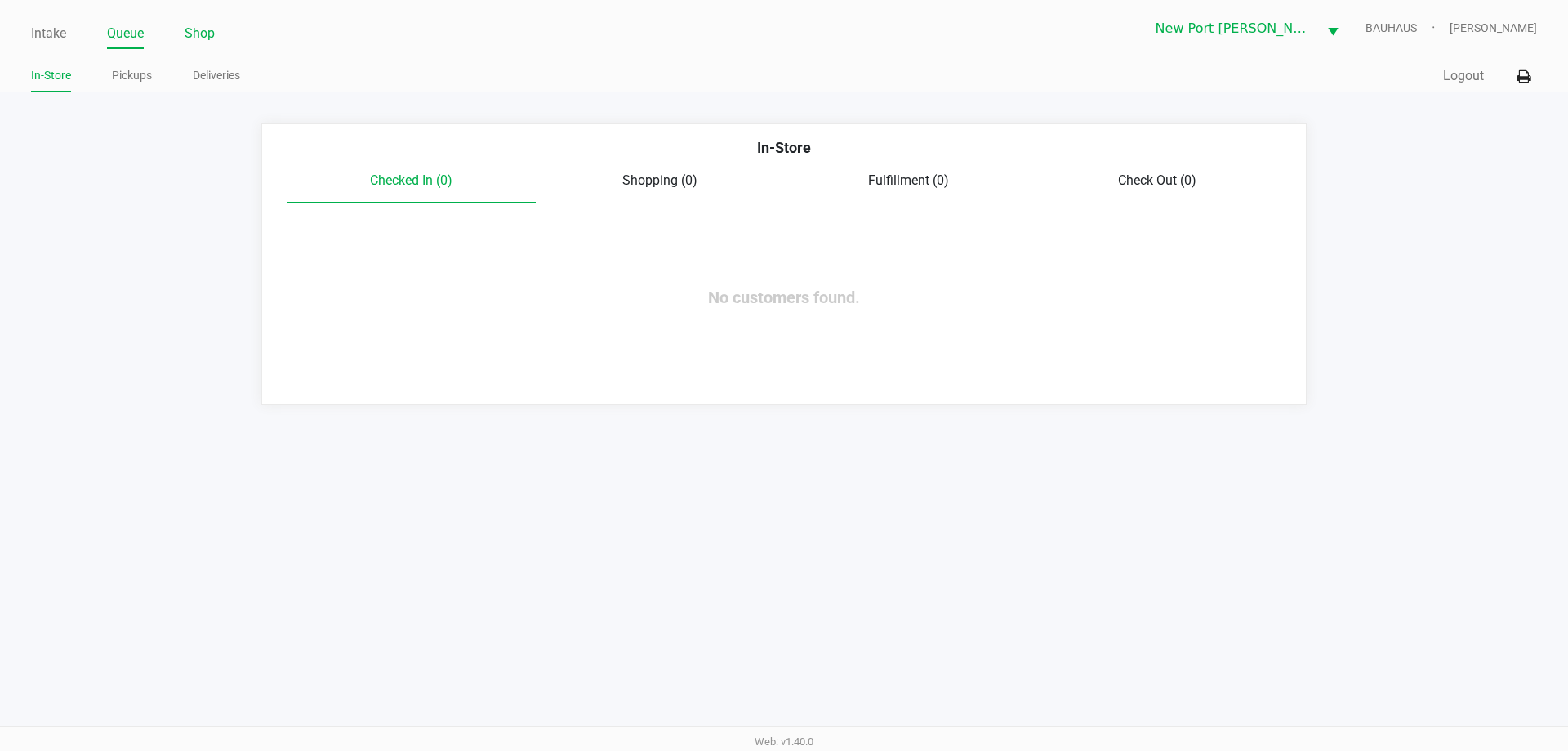
click at [201, 39] on link "Shop" at bounding box center [200, 33] width 30 height 23
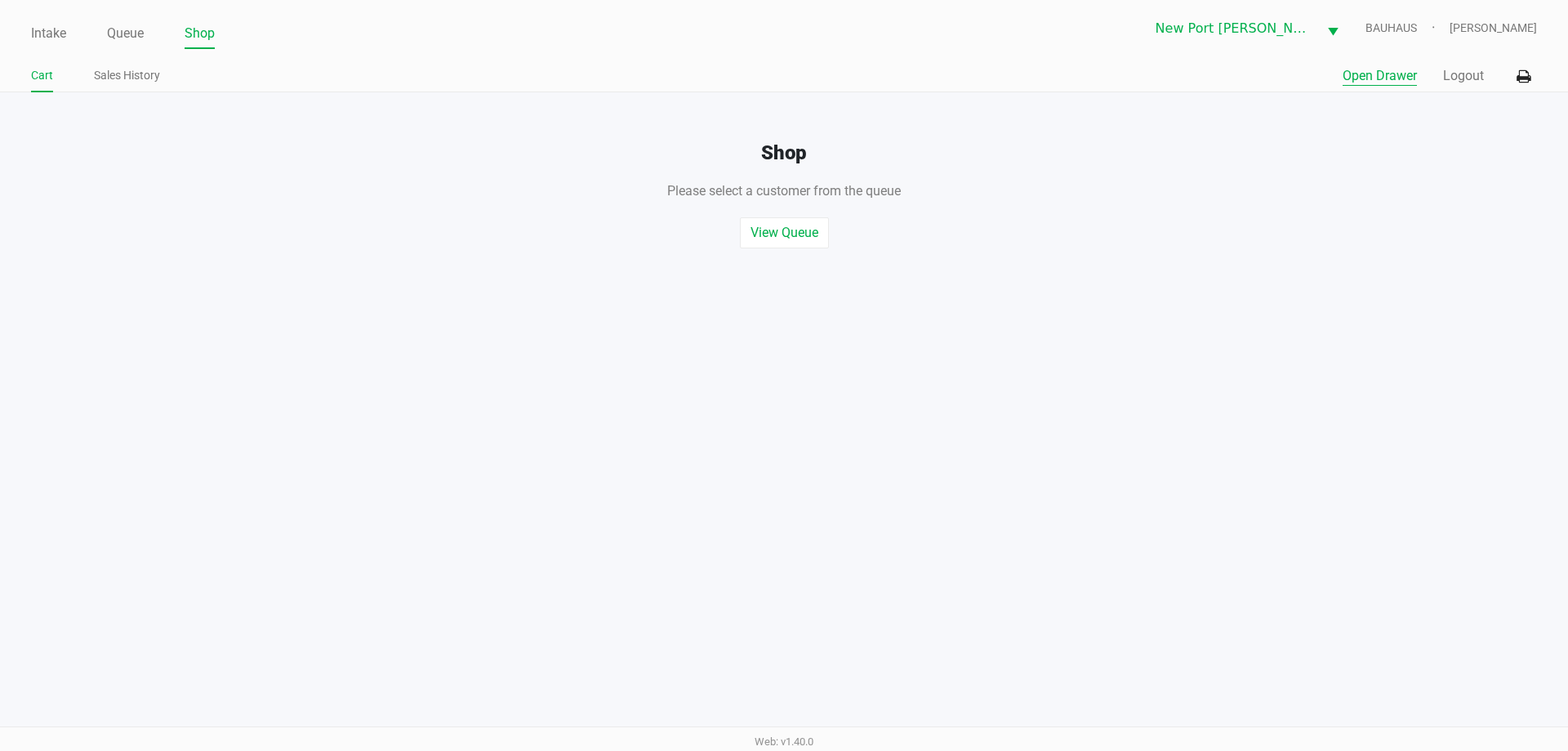
click at [1361, 78] on button "Open Drawer" at bounding box center [1380, 76] width 74 height 19
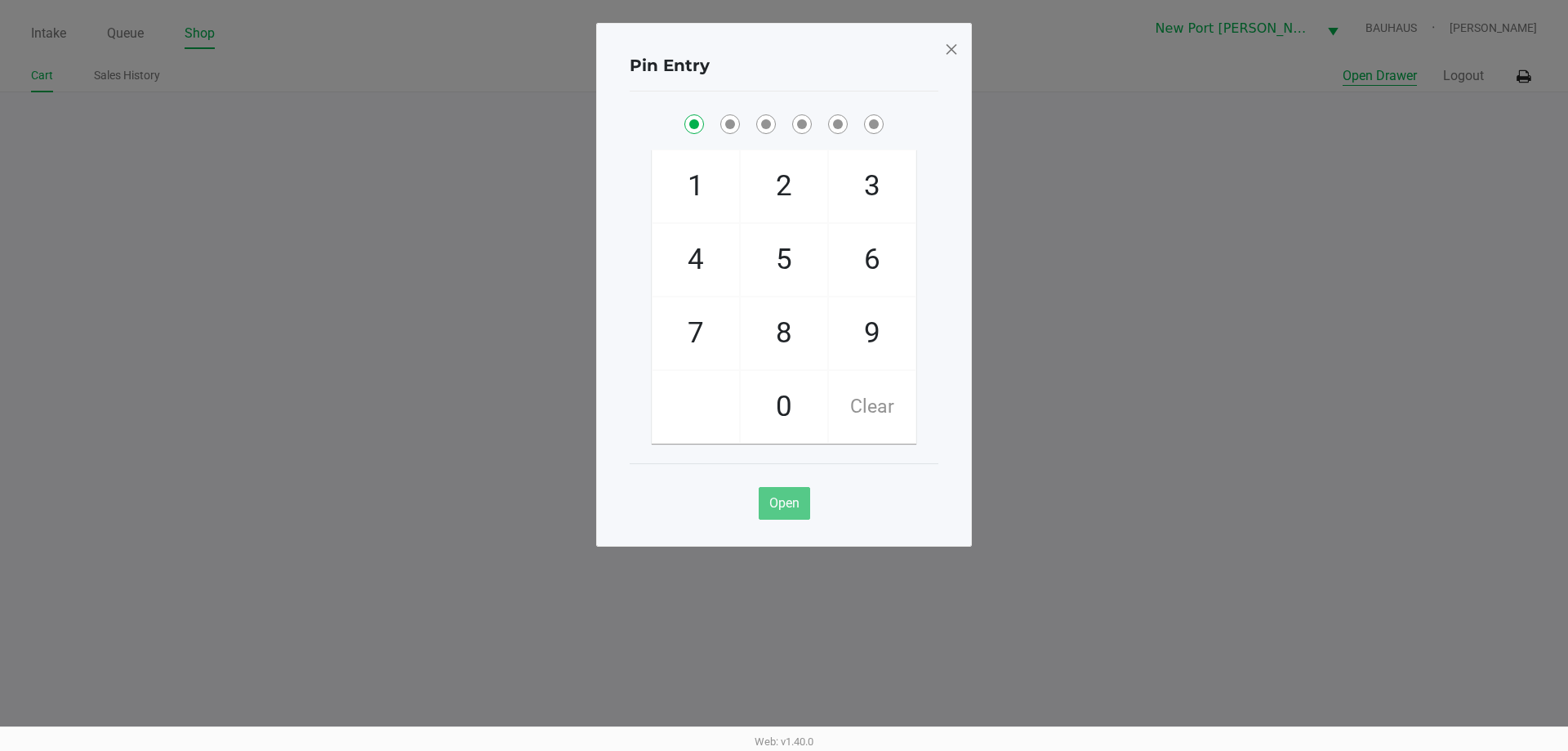
checkbox input "true"
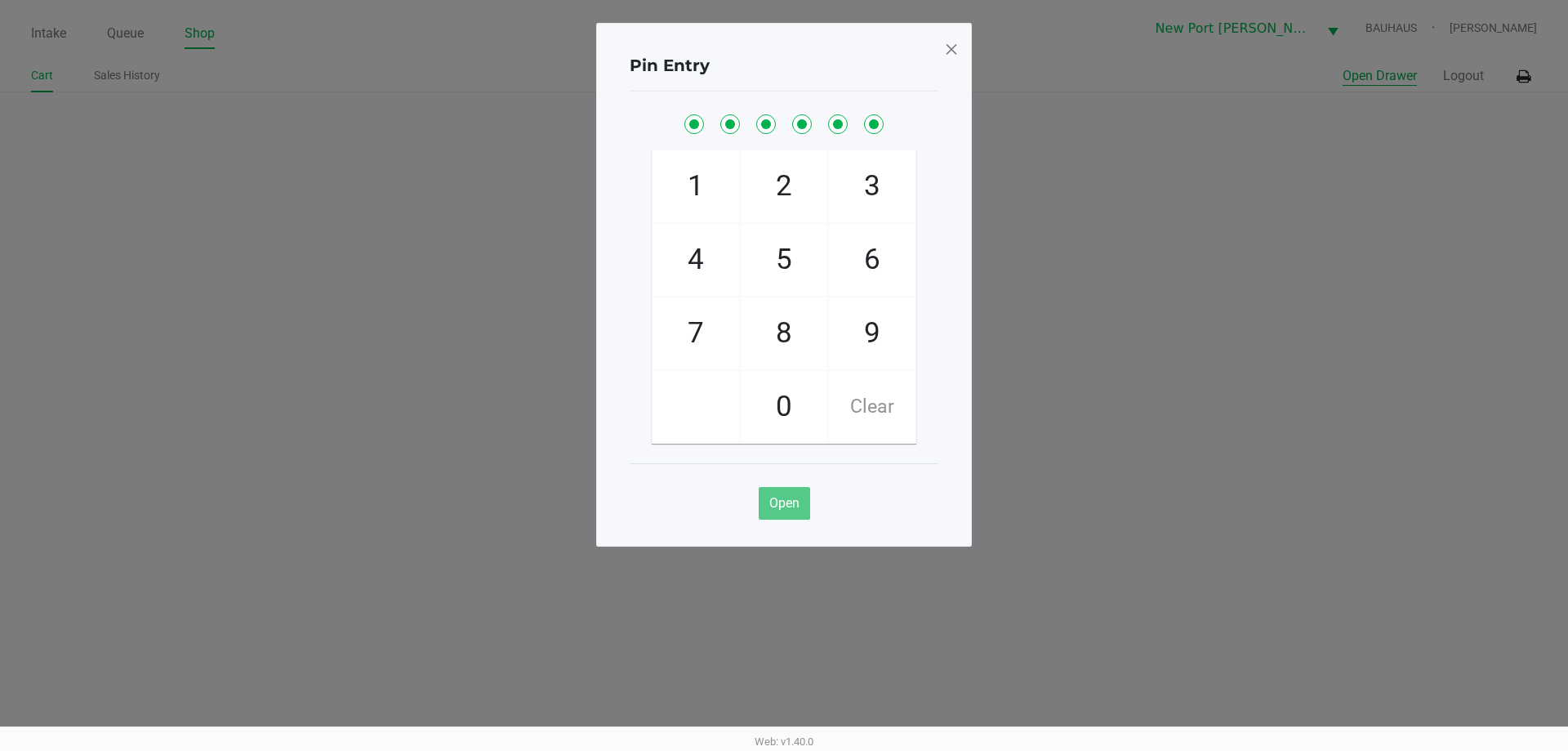
checkbox input "true"
click at [946, 44] on span at bounding box center [952, 49] width 15 height 26
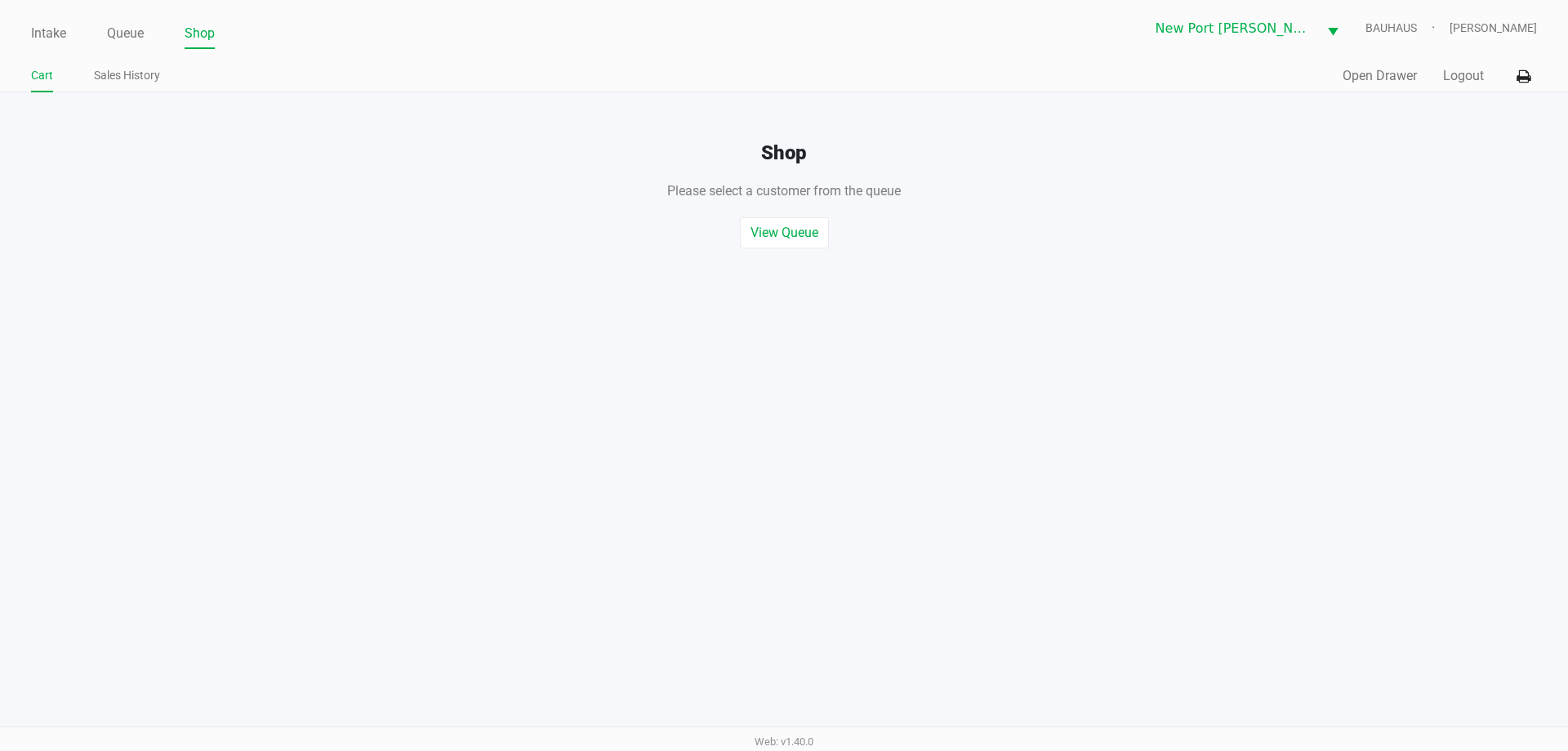
click at [105, 40] on ul "Intake Queue Shop" at bounding box center [407, 34] width 753 height 28
click at [144, 23] on link "Queue" at bounding box center [126, 33] width 37 height 23
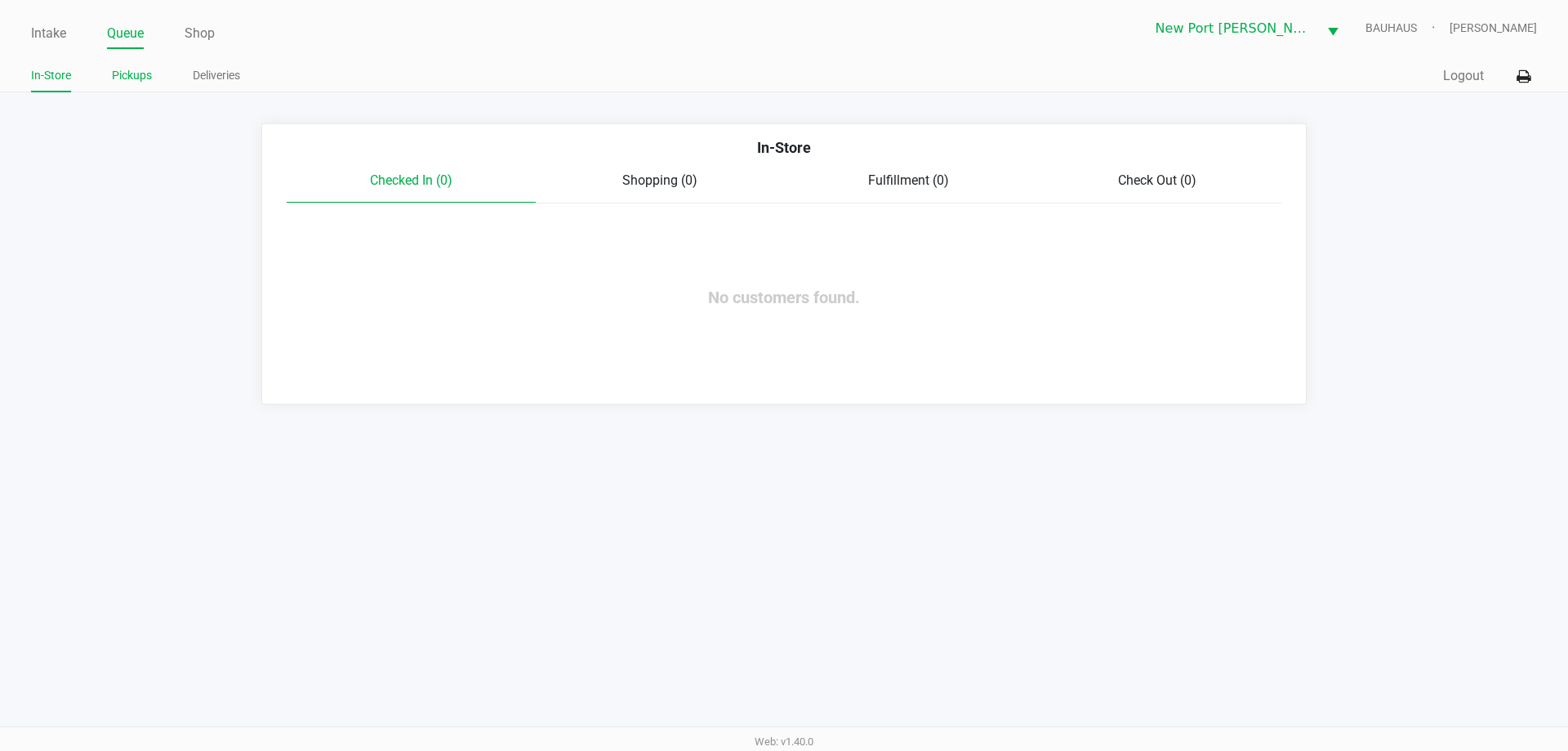
click at [121, 80] on link "Pickups" at bounding box center [131, 75] width 40 height 20
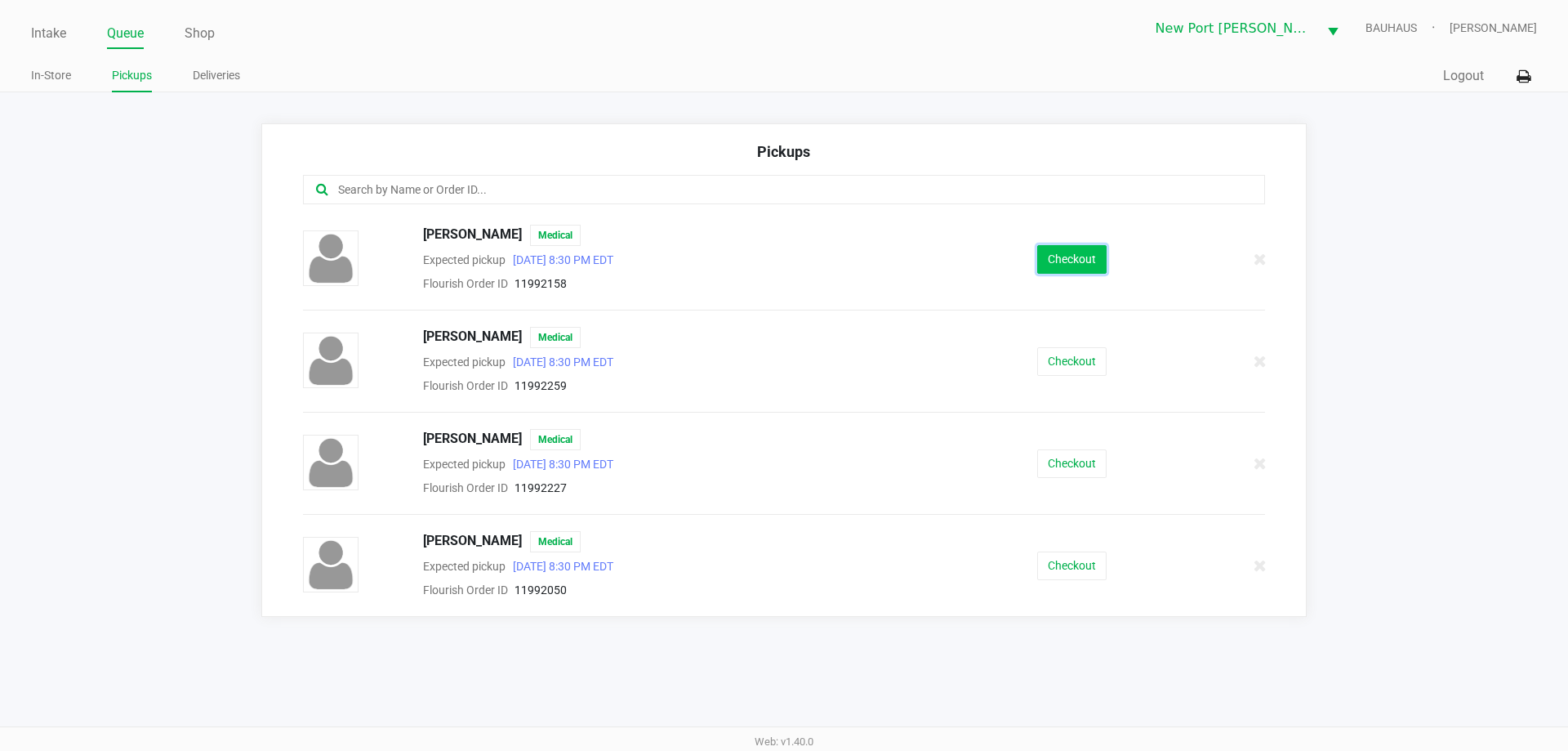
click at [1058, 255] on button "Checkout" at bounding box center [1071, 259] width 70 height 28
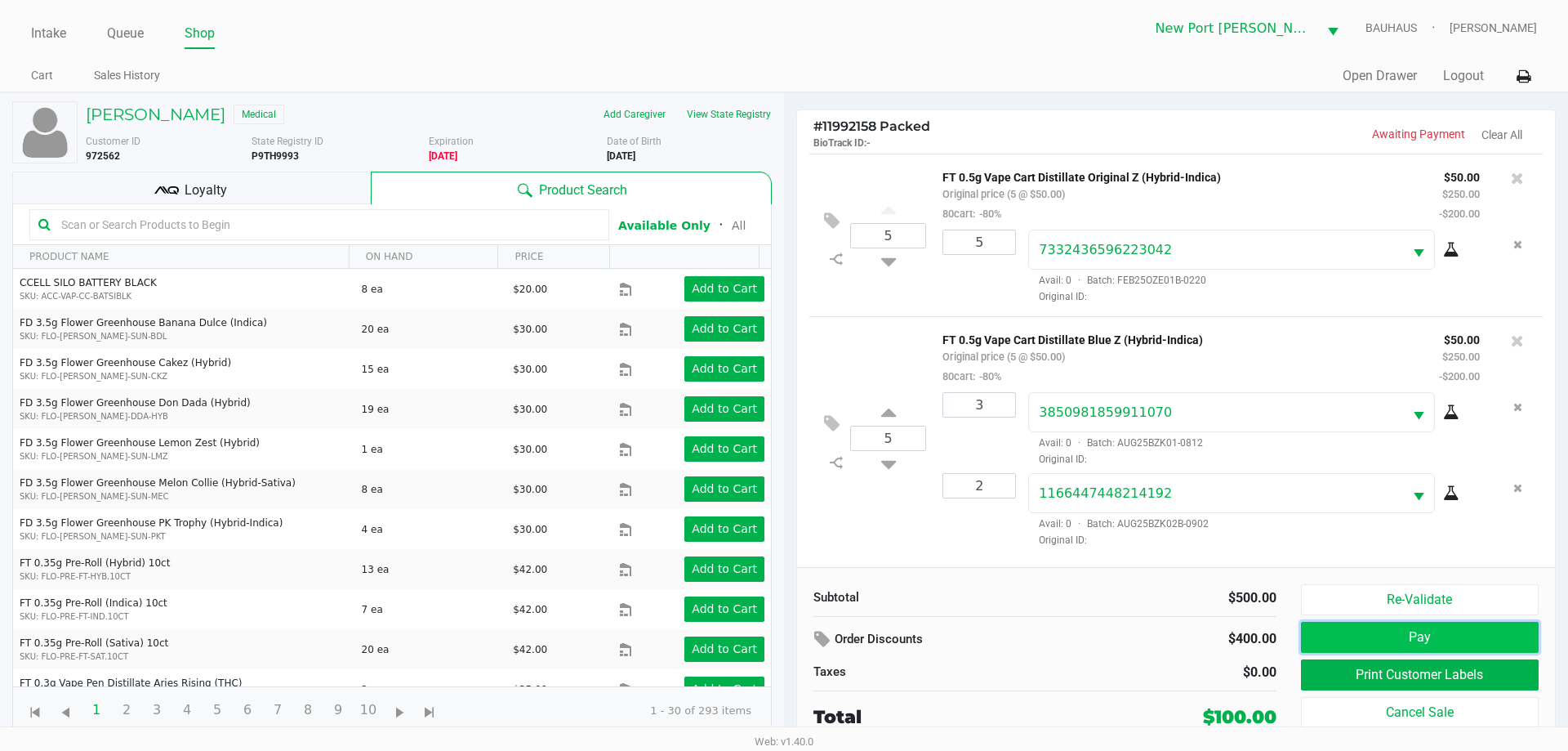
click at [1402, 641] on button "Pay" at bounding box center [1420, 637] width 238 height 31
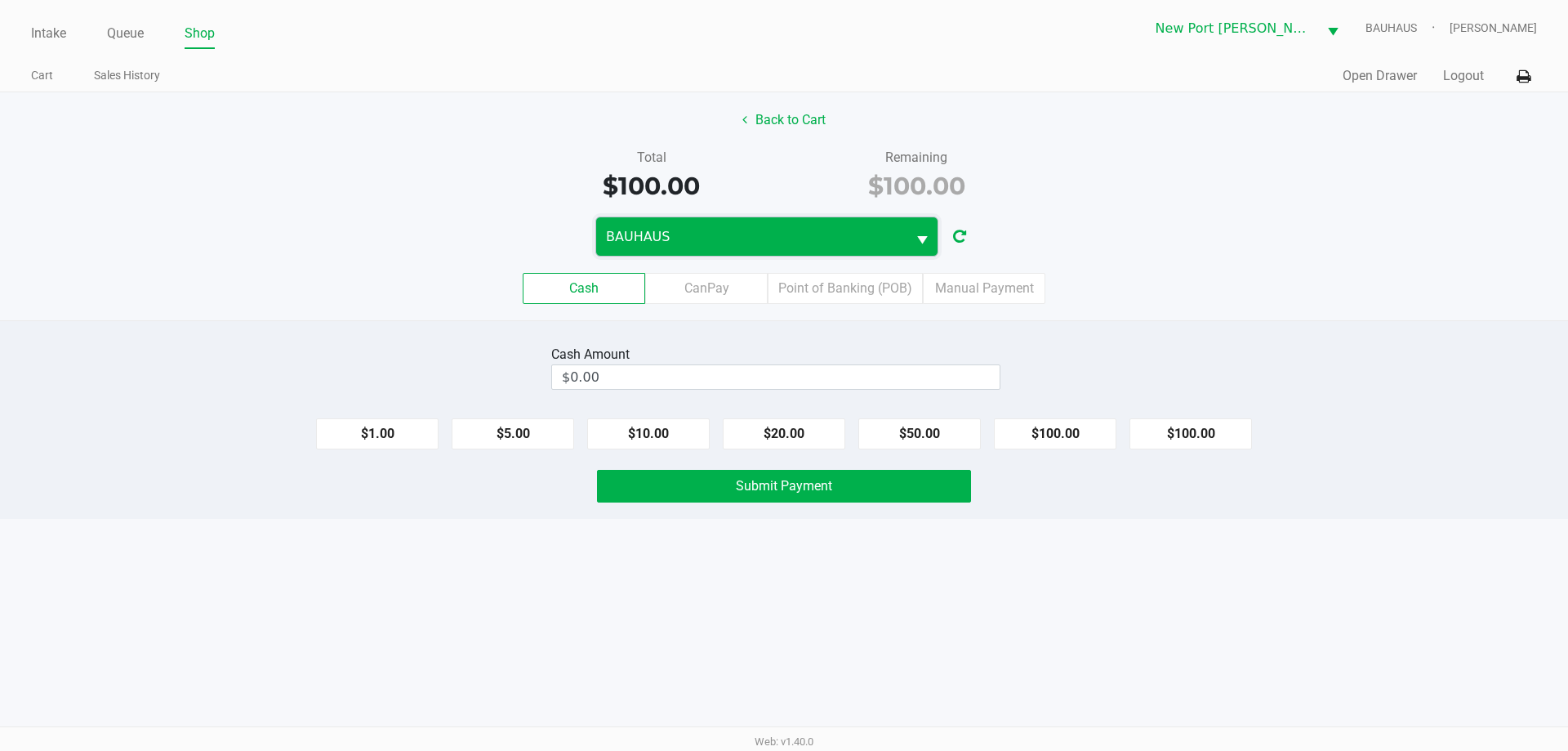
click at [874, 236] on span "BAUHAUS" at bounding box center [751, 237] width 291 height 19
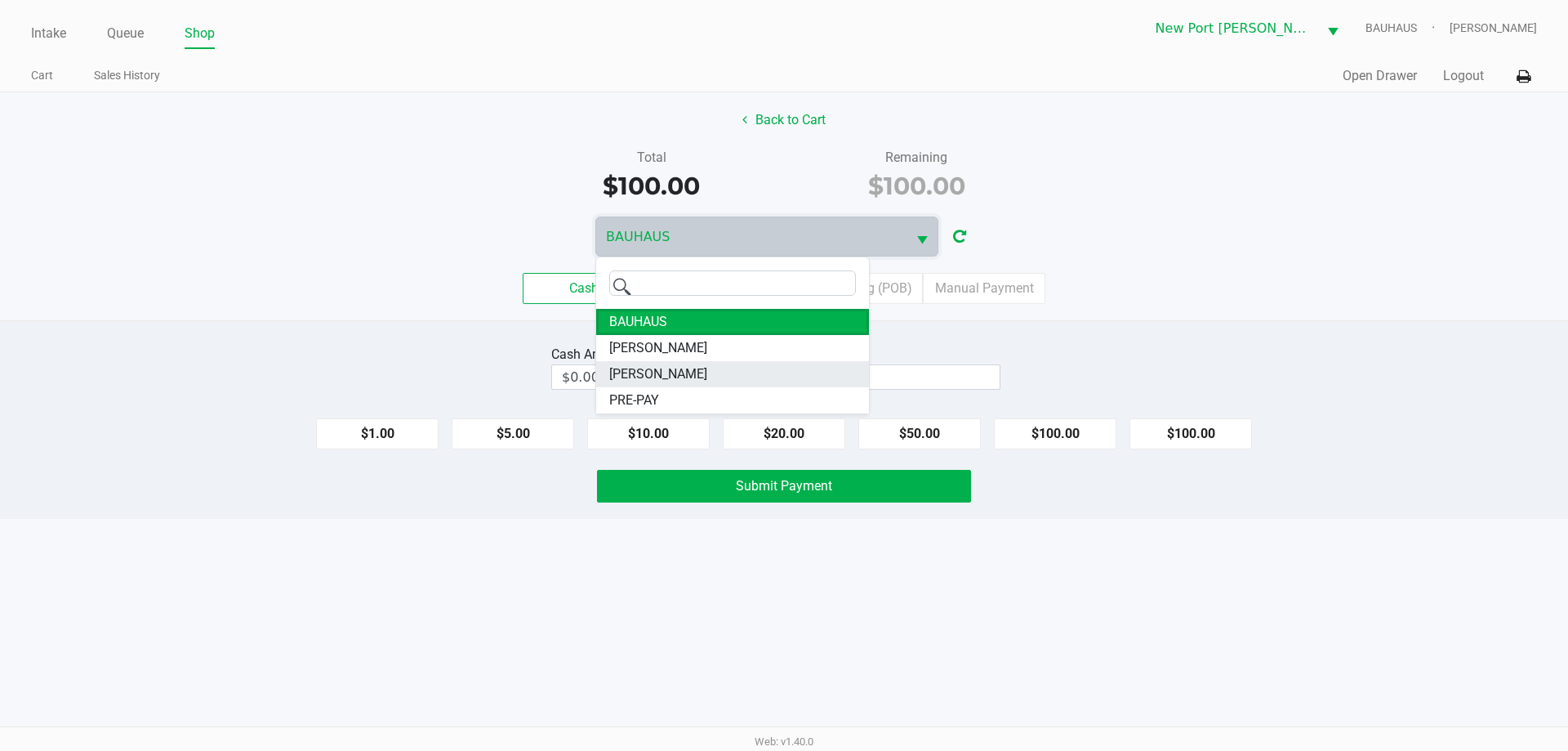
click at [655, 378] on span "DEAN-MILLER" at bounding box center [658, 374] width 98 height 19
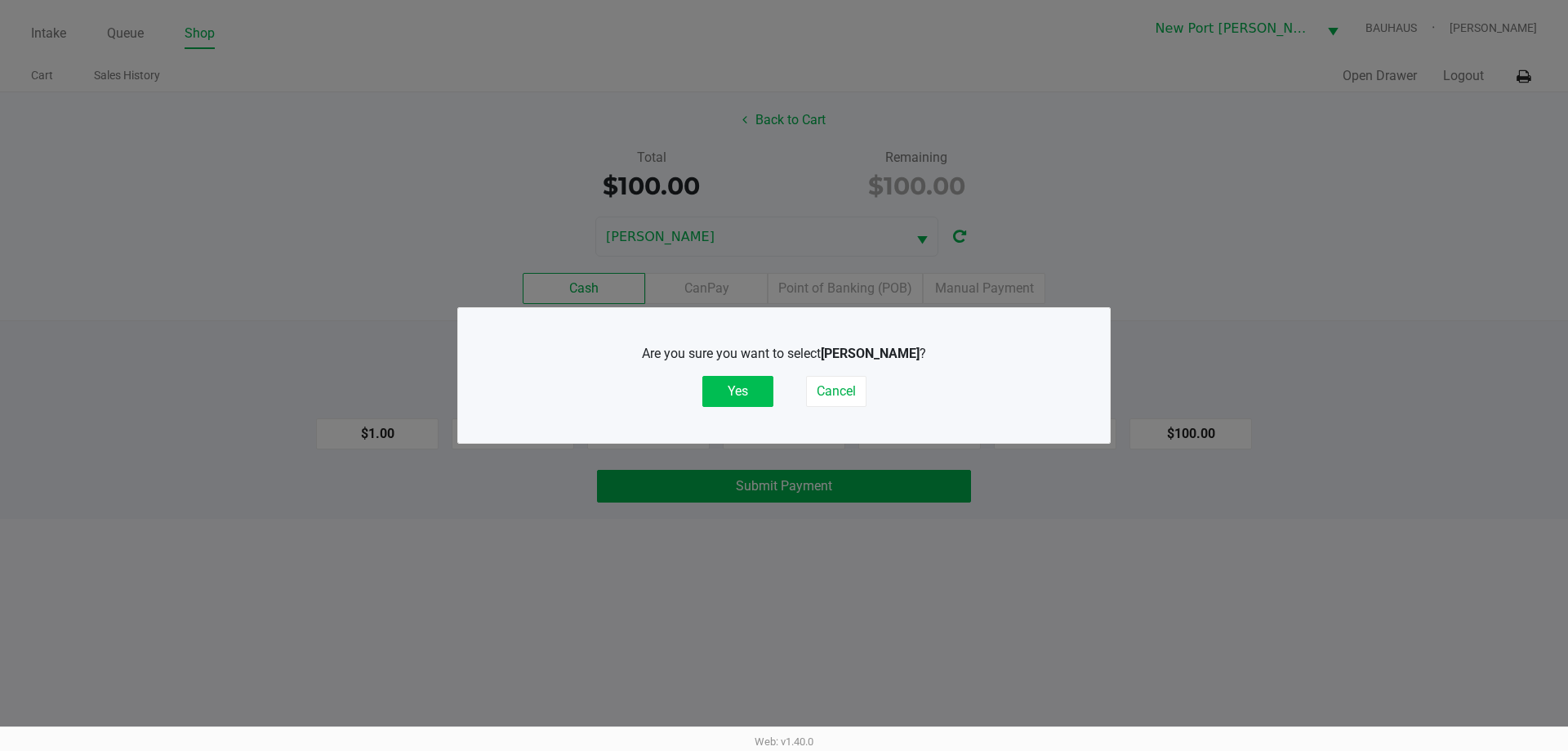
click at [765, 379] on button "Yes" at bounding box center [738, 391] width 71 height 31
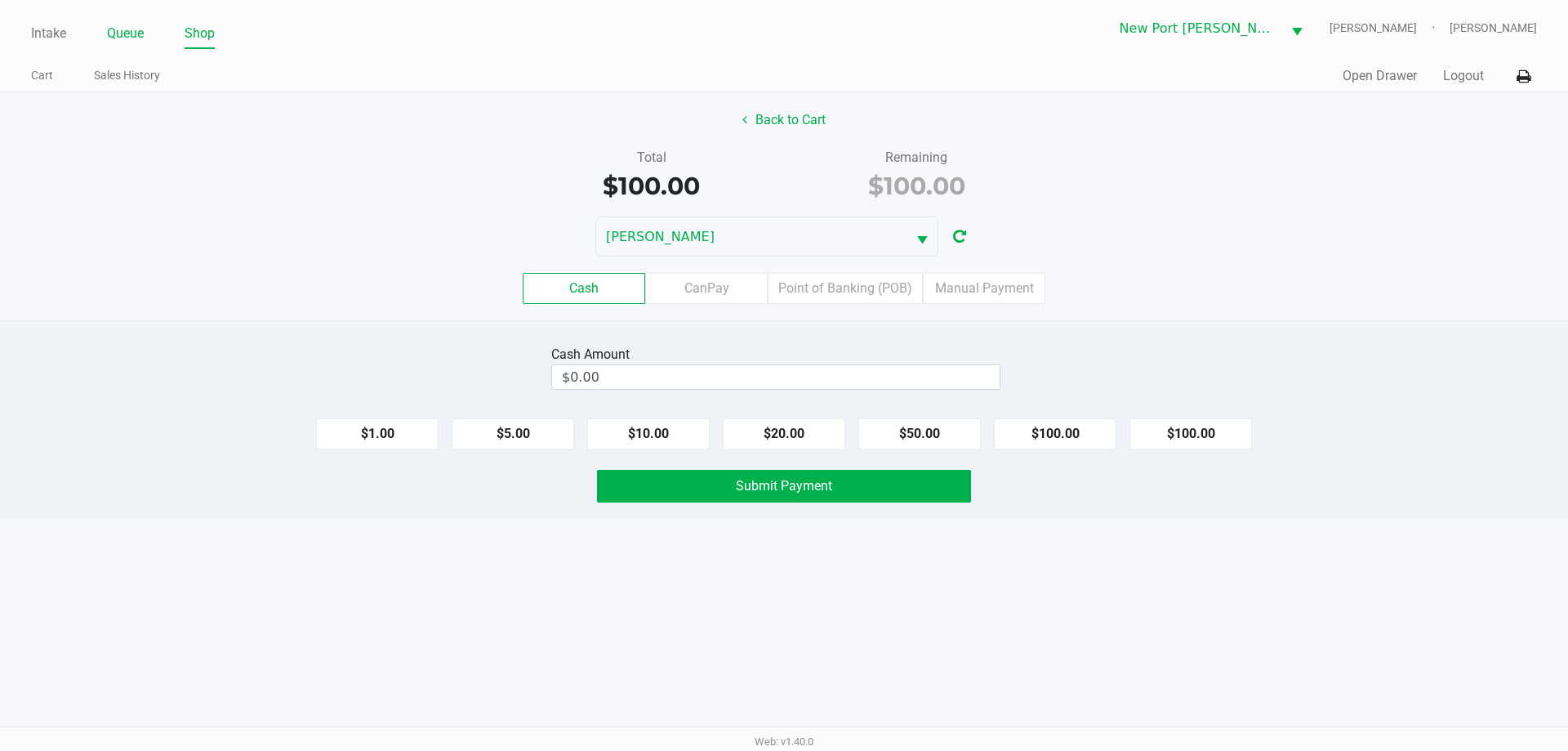
click at [127, 32] on link "Queue" at bounding box center [126, 33] width 37 height 23
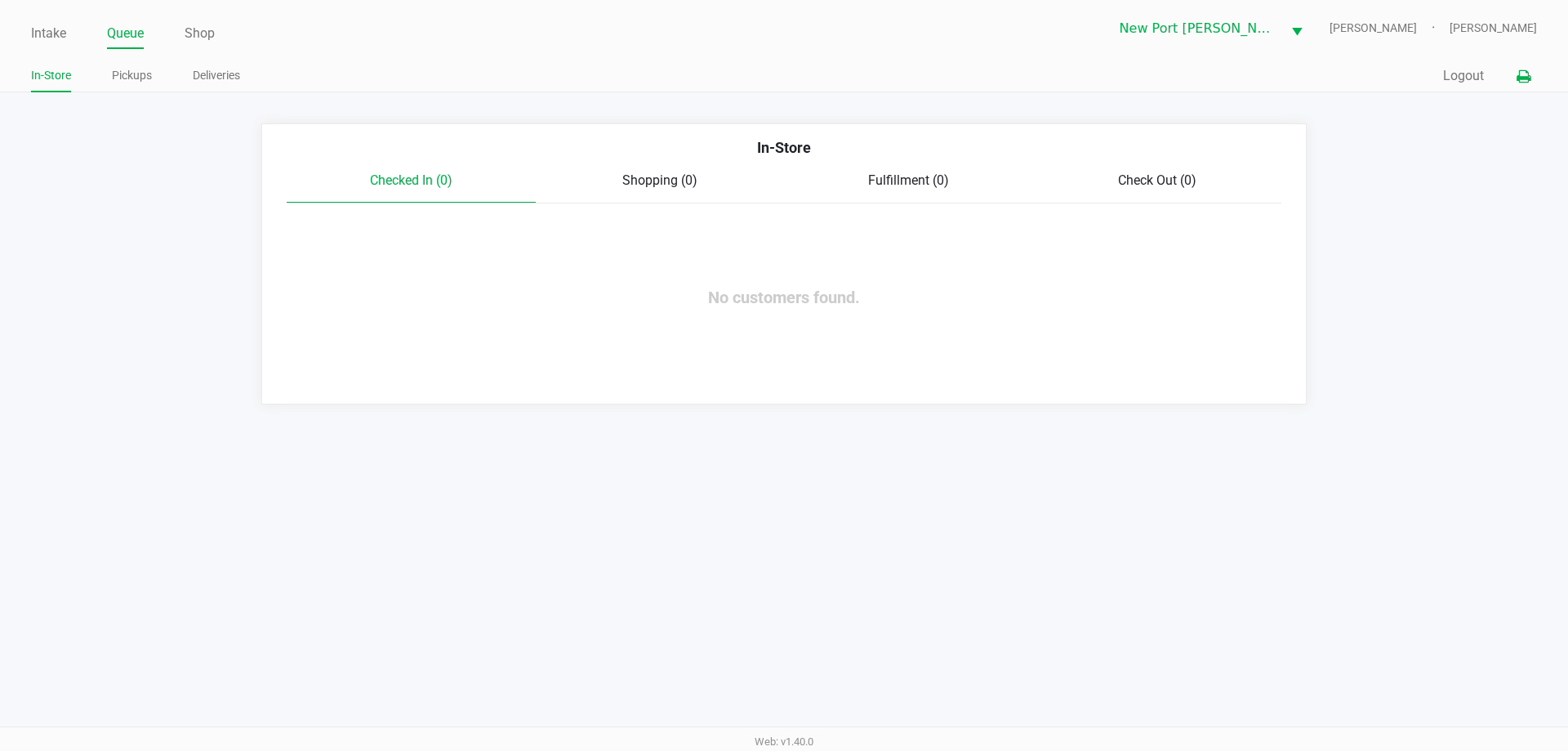
click at [1522, 66] on button at bounding box center [1524, 77] width 27 height 30
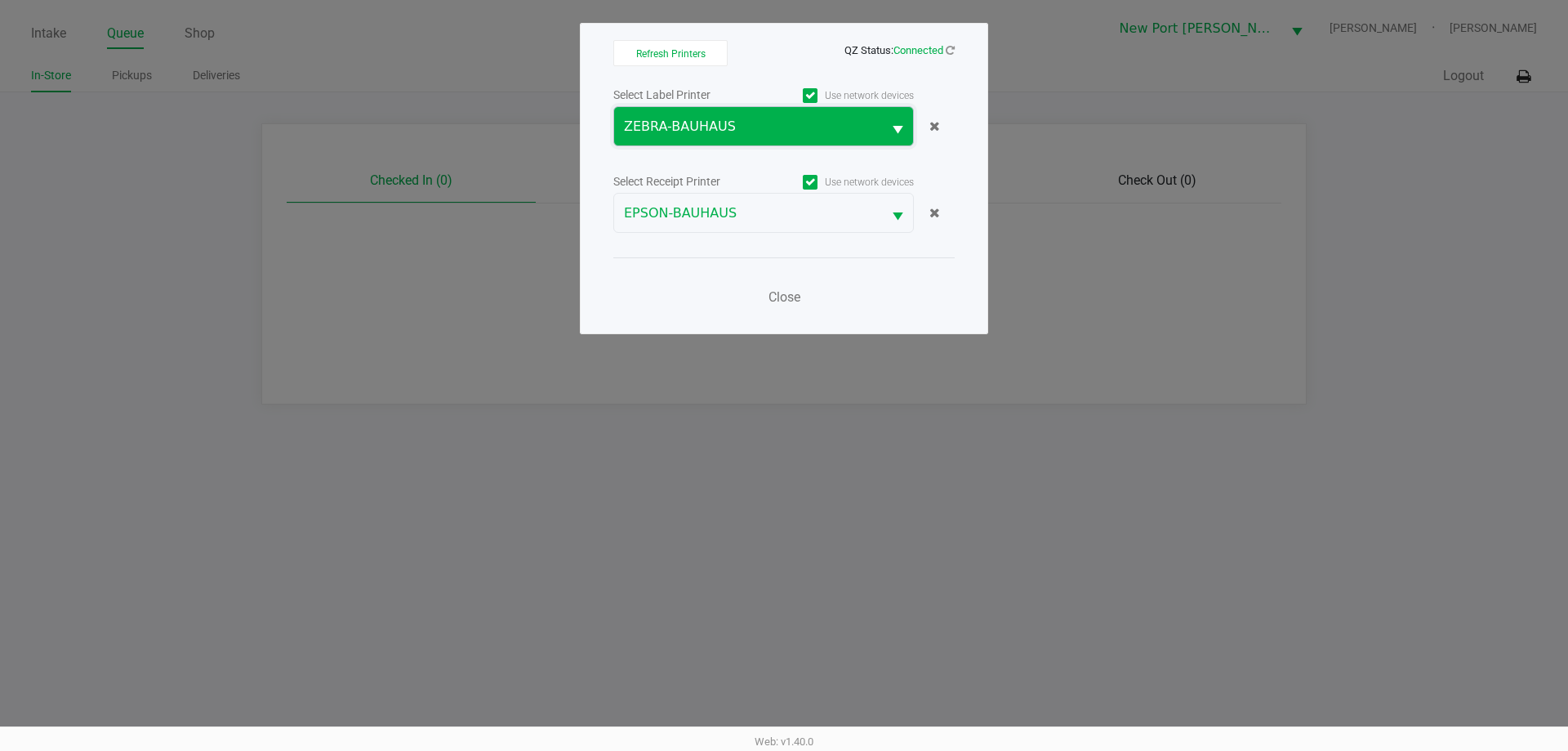
click at [821, 119] on span "ZEBRA-BAUHAUS" at bounding box center [748, 127] width 248 height 19
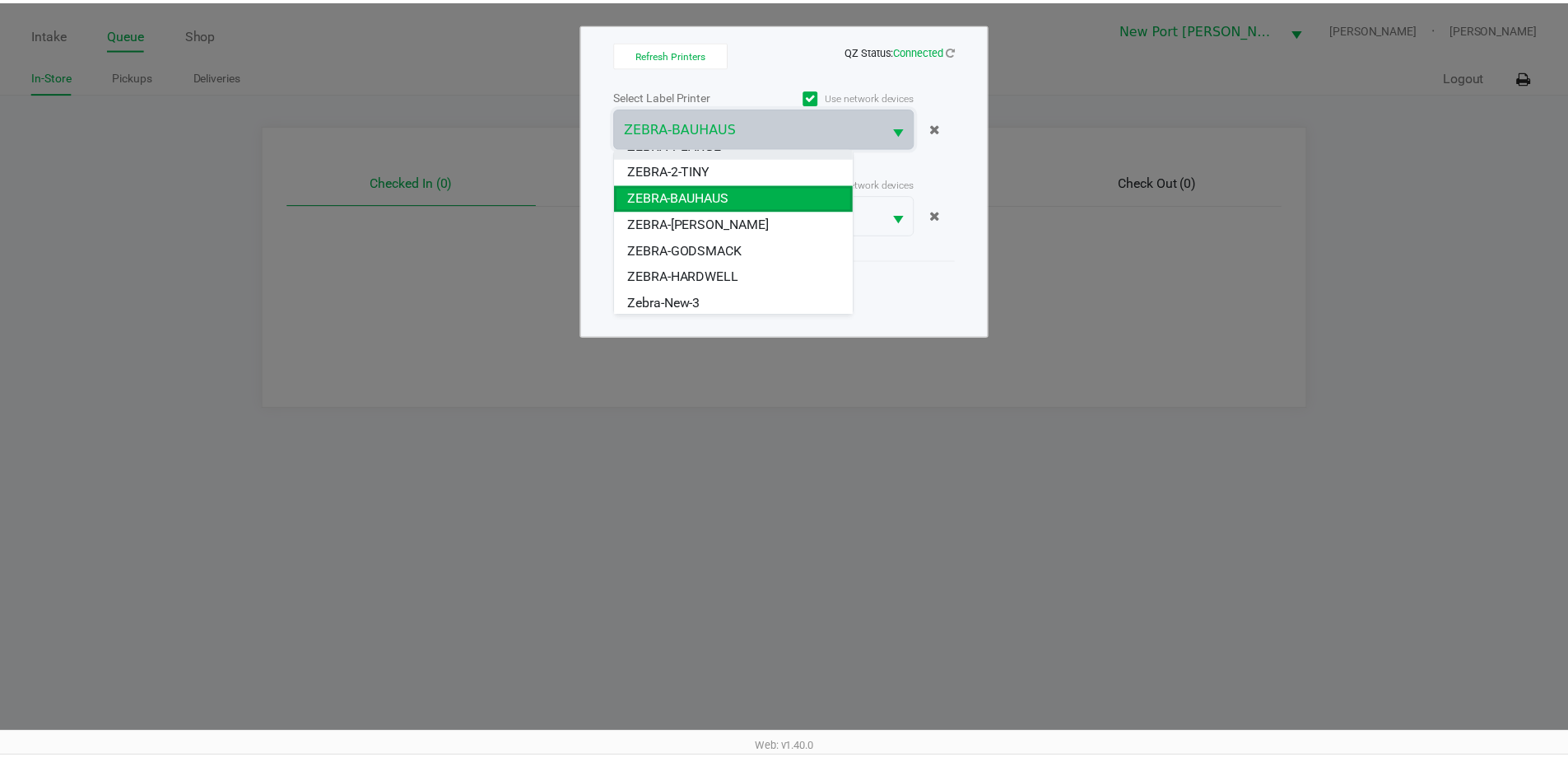
scroll to position [125, 0]
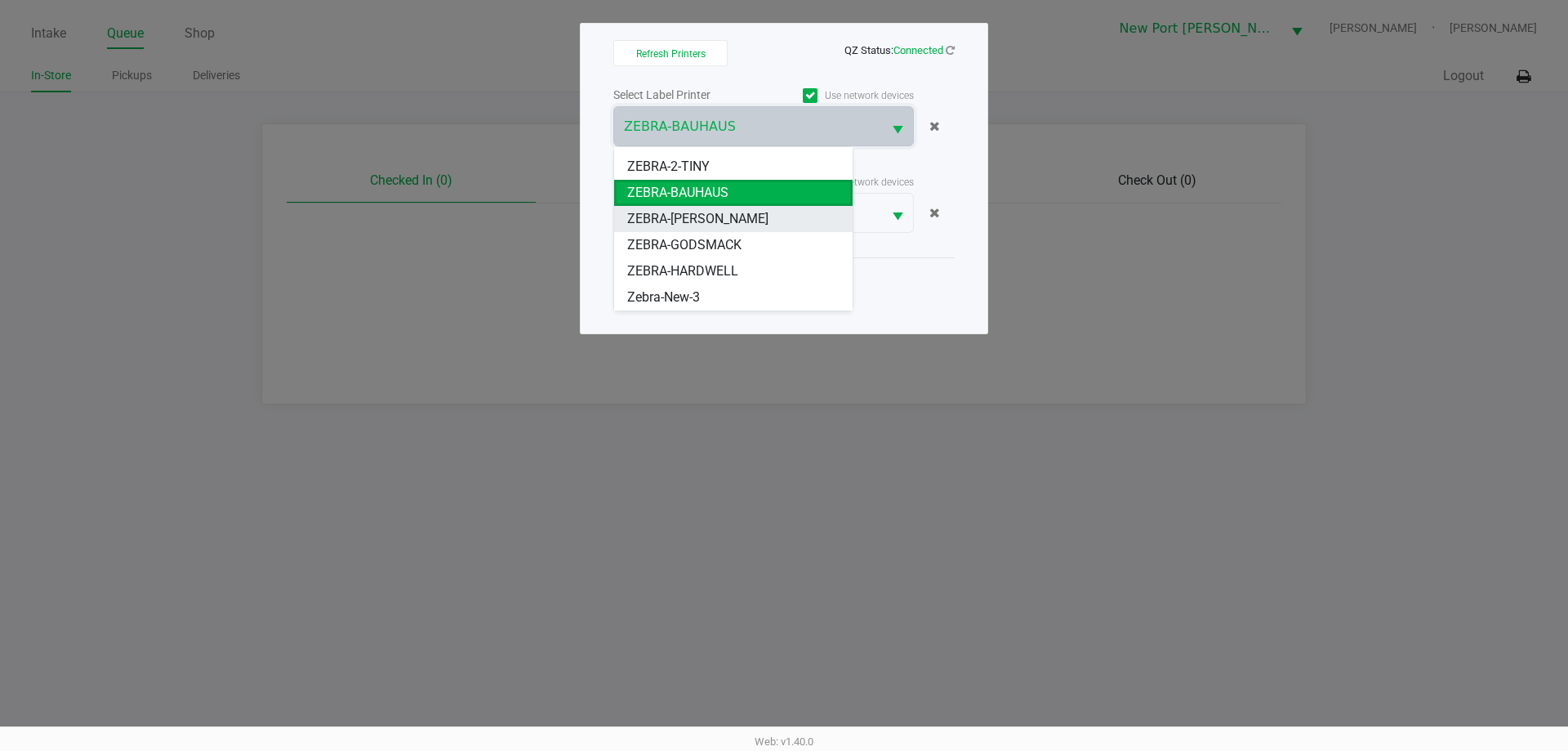
click at [700, 219] on span "ZEBRA-DEAN-MILLER" at bounding box center [698, 219] width 142 height 19
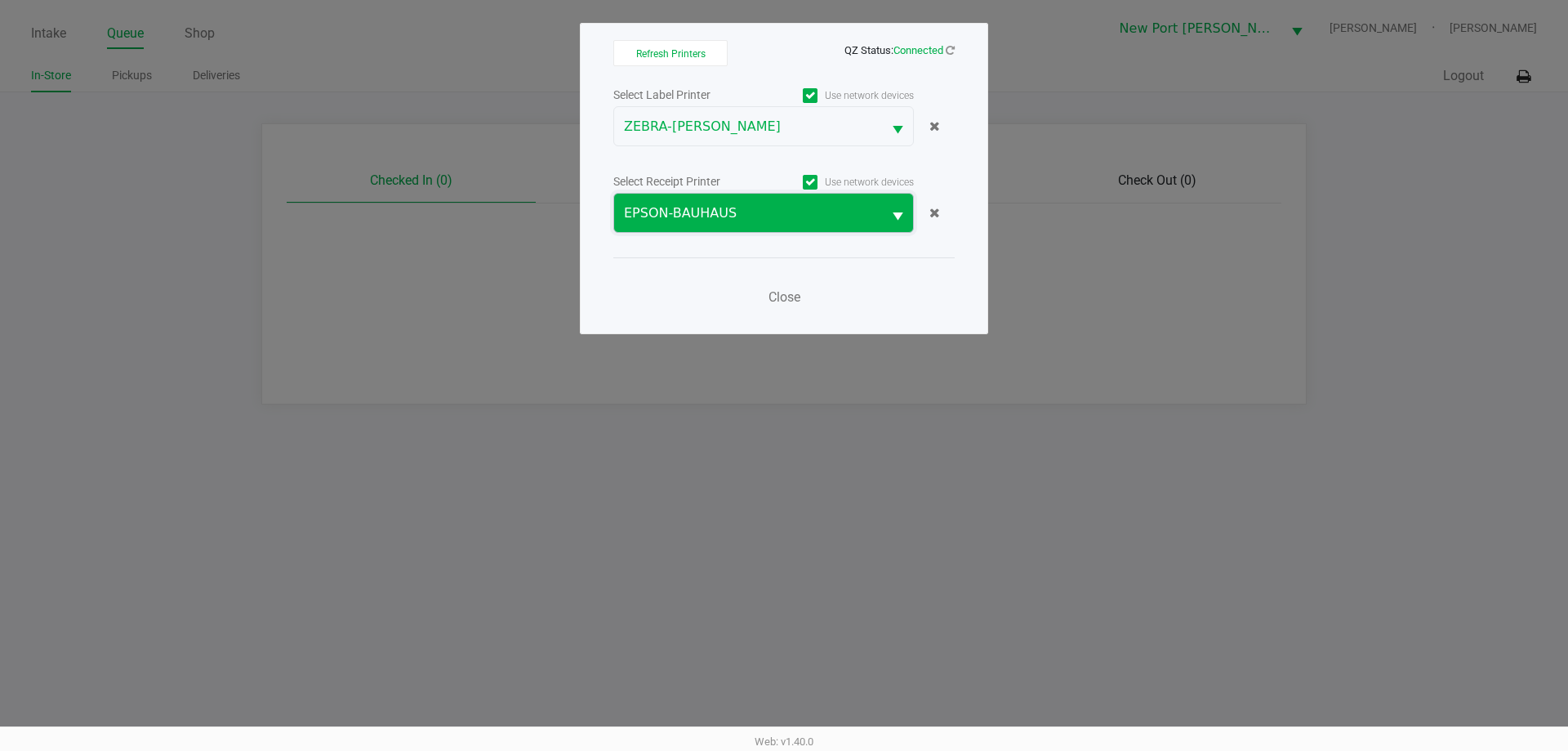
click at [704, 216] on span "EPSON-BAUHAUS" at bounding box center [748, 213] width 248 height 19
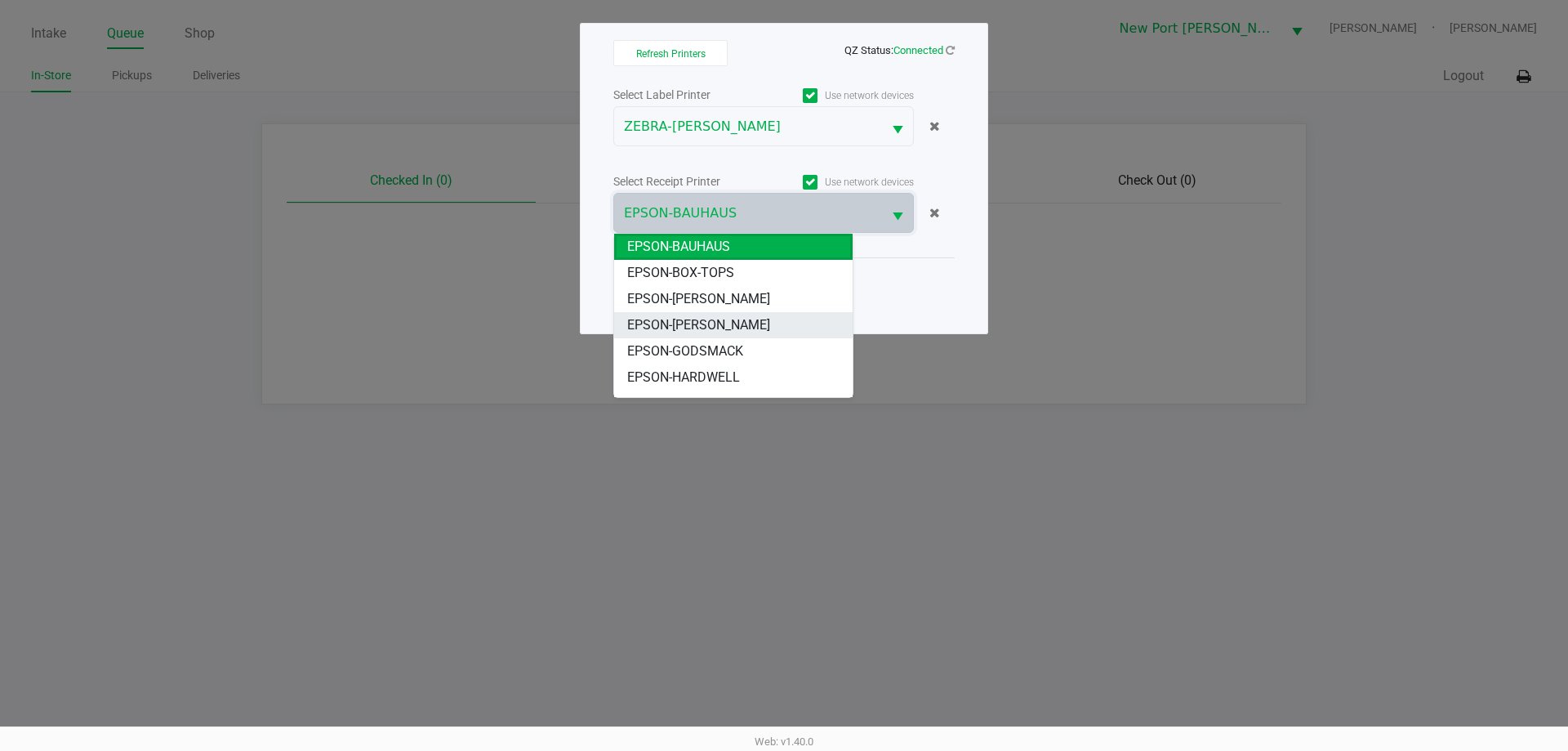
click at [719, 323] on span "EPSON-DEAN-MILLER" at bounding box center [699, 325] width 143 height 19
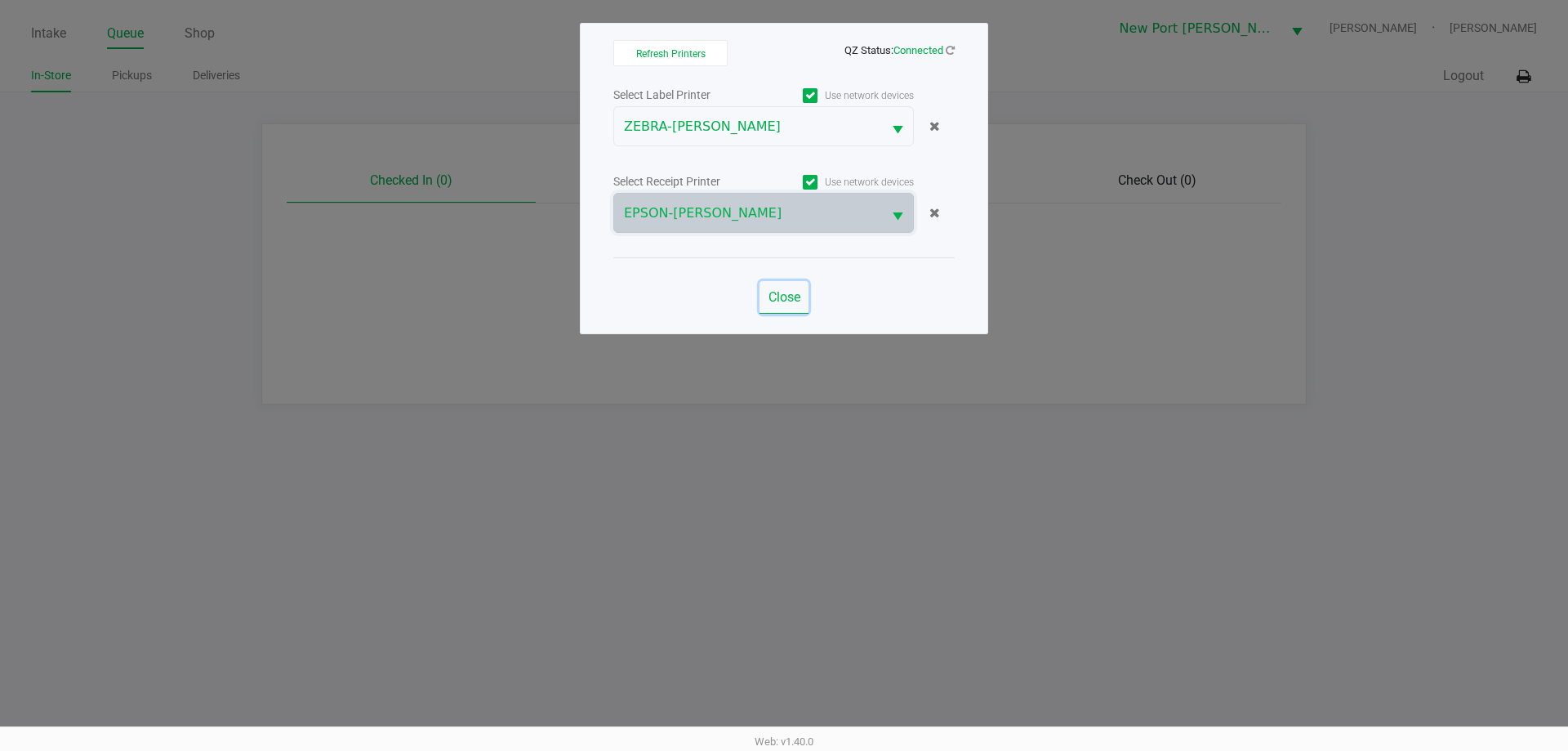
click at [788, 295] on span "Close" at bounding box center [784, 297] width 32 height 16
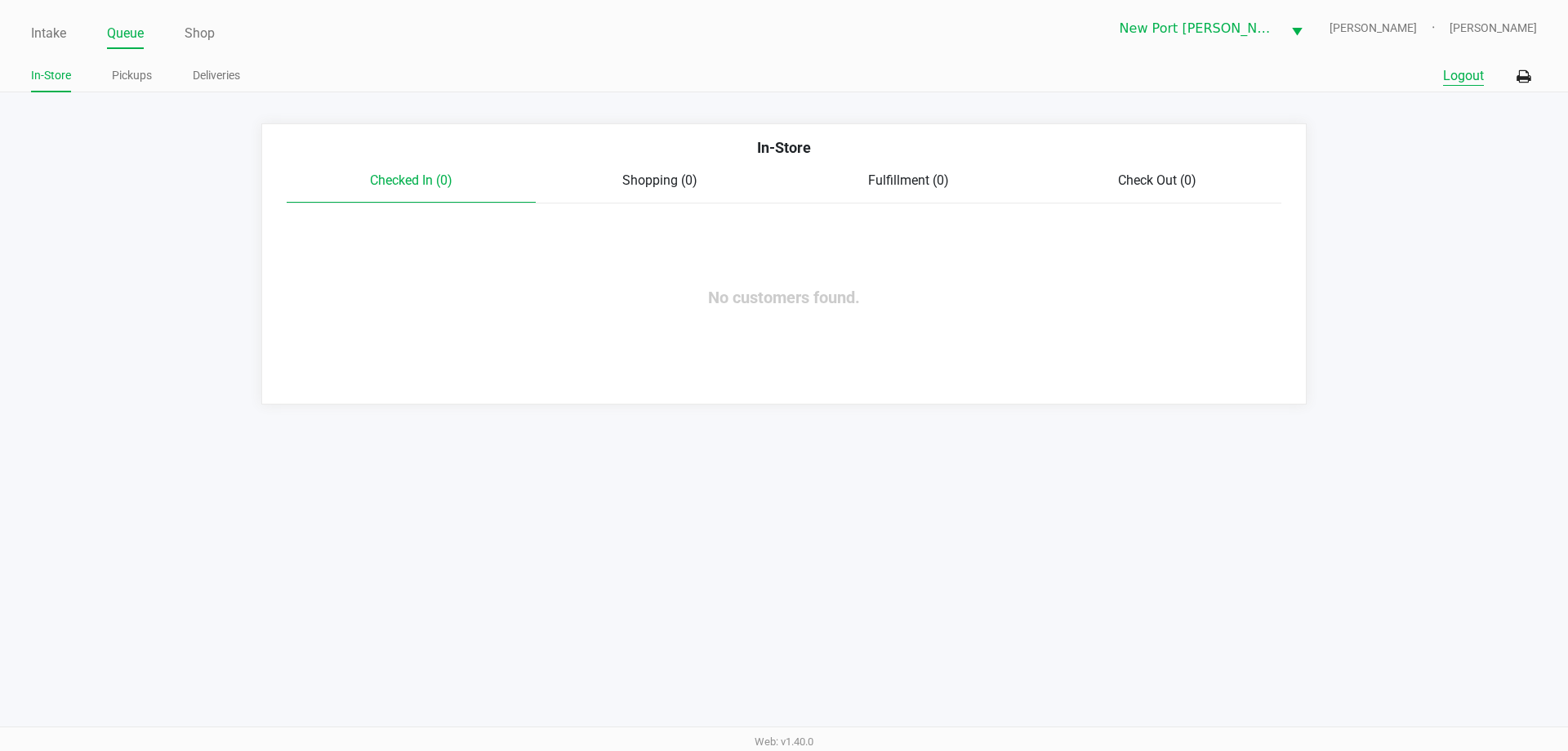
click at [1469, 74] on button "Logout" at bounding box center [1463, 76] width 40 height 19
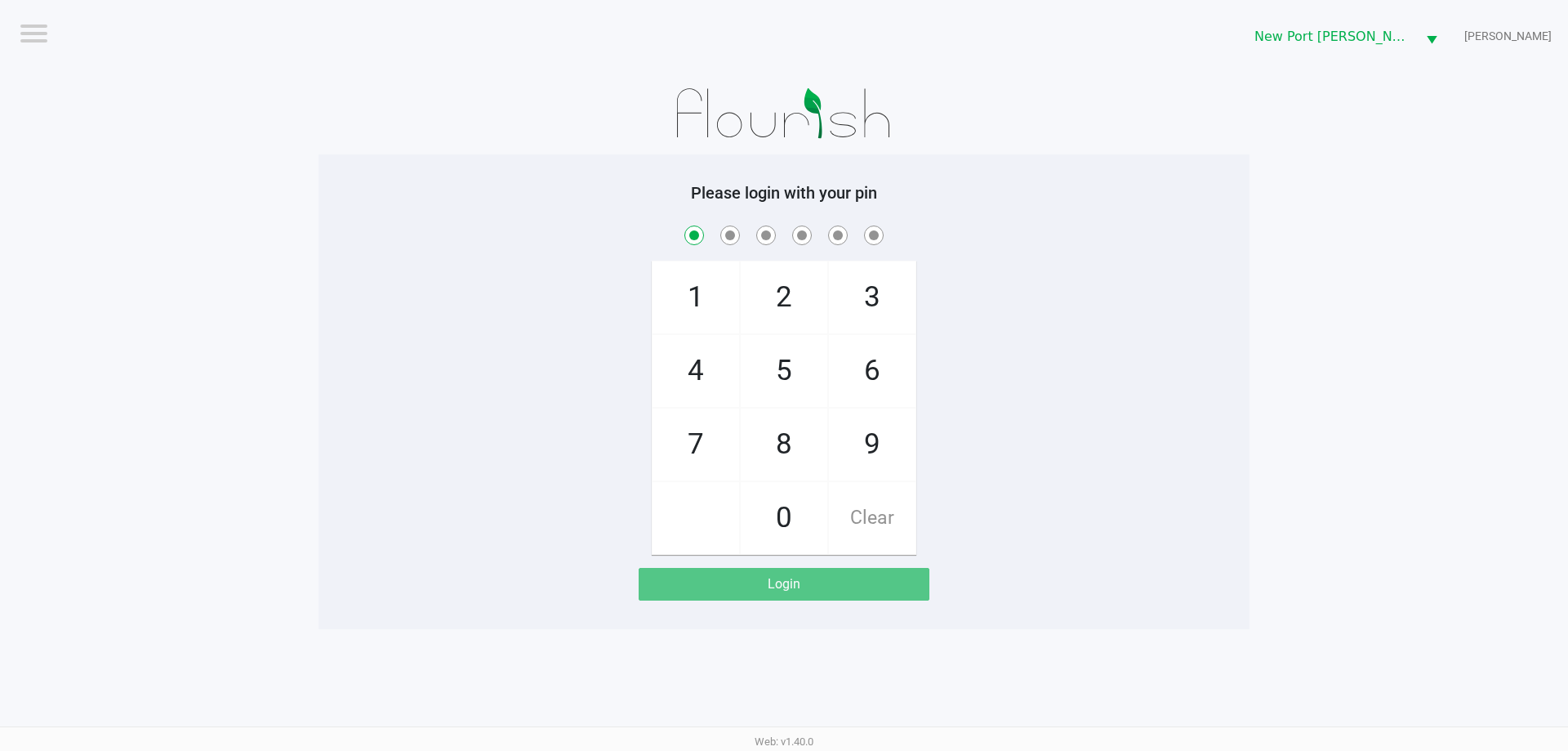
checkbox input "true"
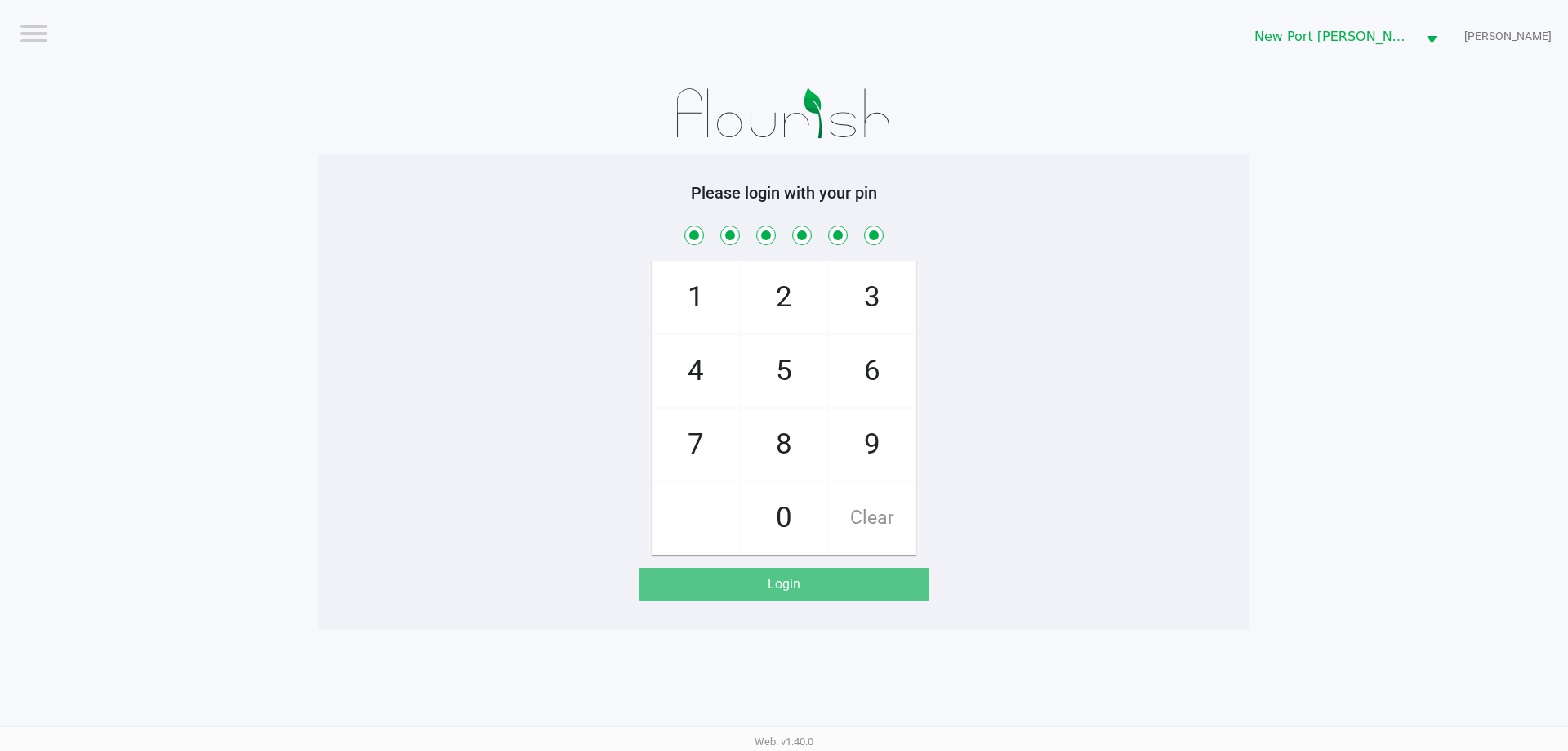
checkbox input "true"
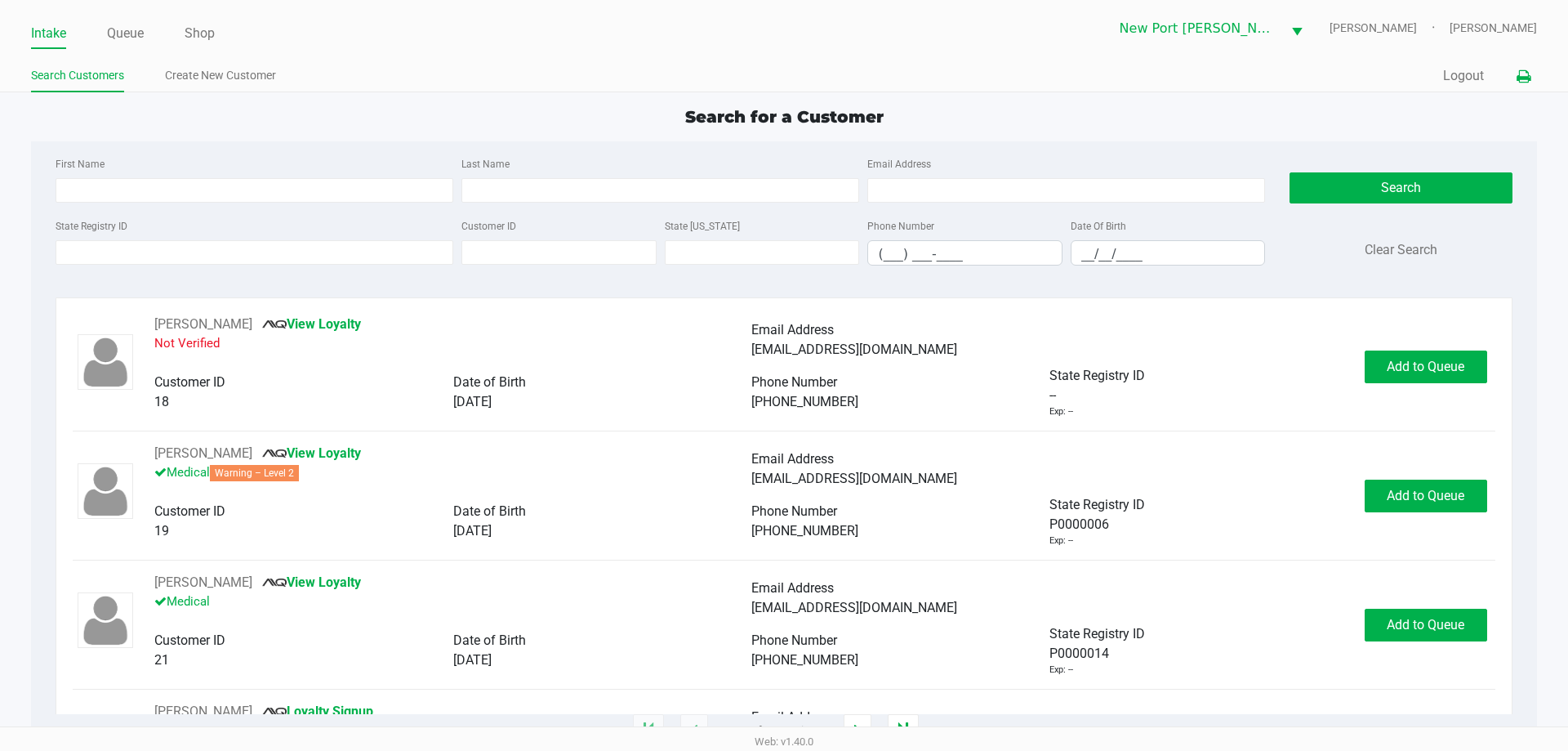
click at [1528, 71] on icon at bounding box center [1524, 77] width 14 height 11
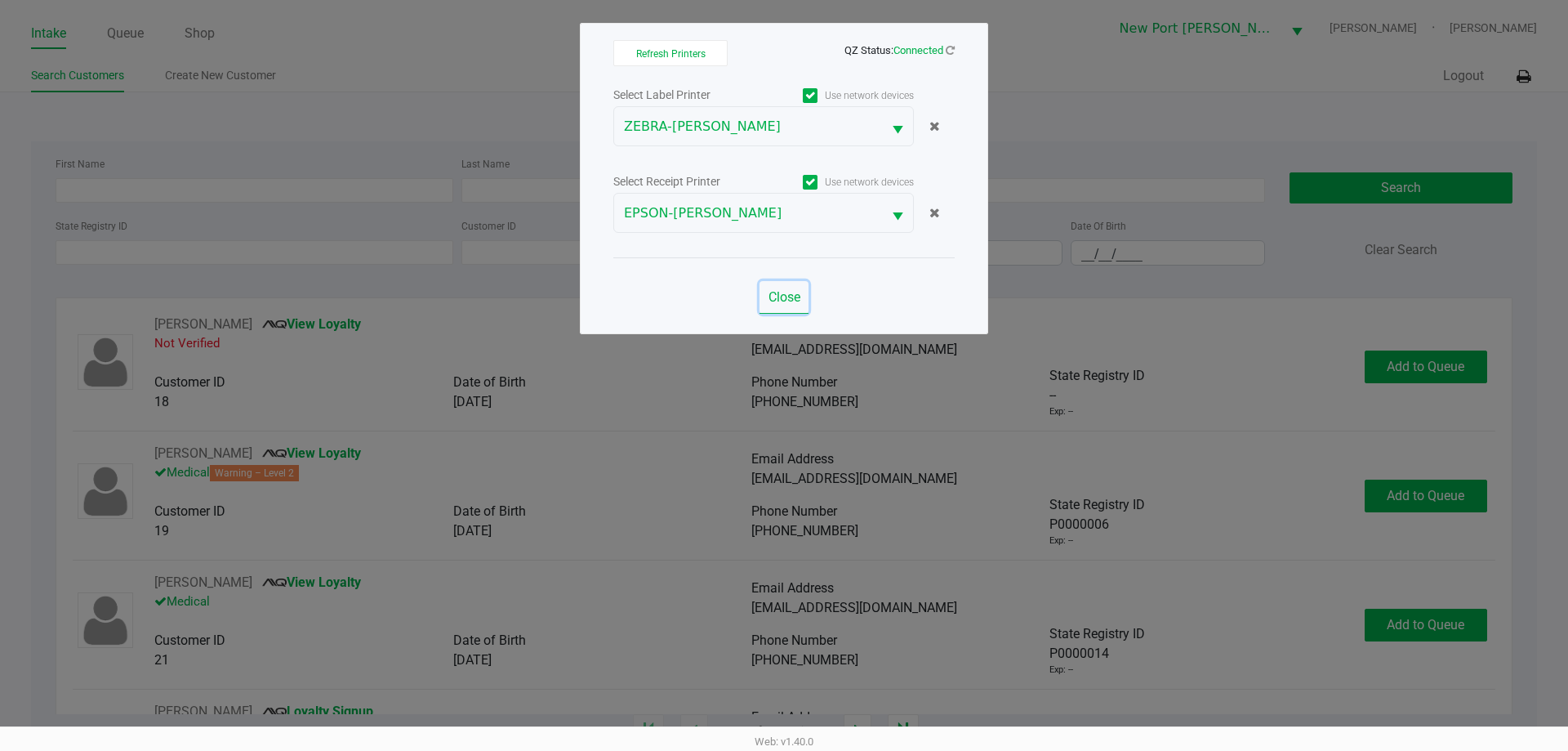
click at [777, 284] on button "Close" at bounding box center [784, 297] width 49 height 33
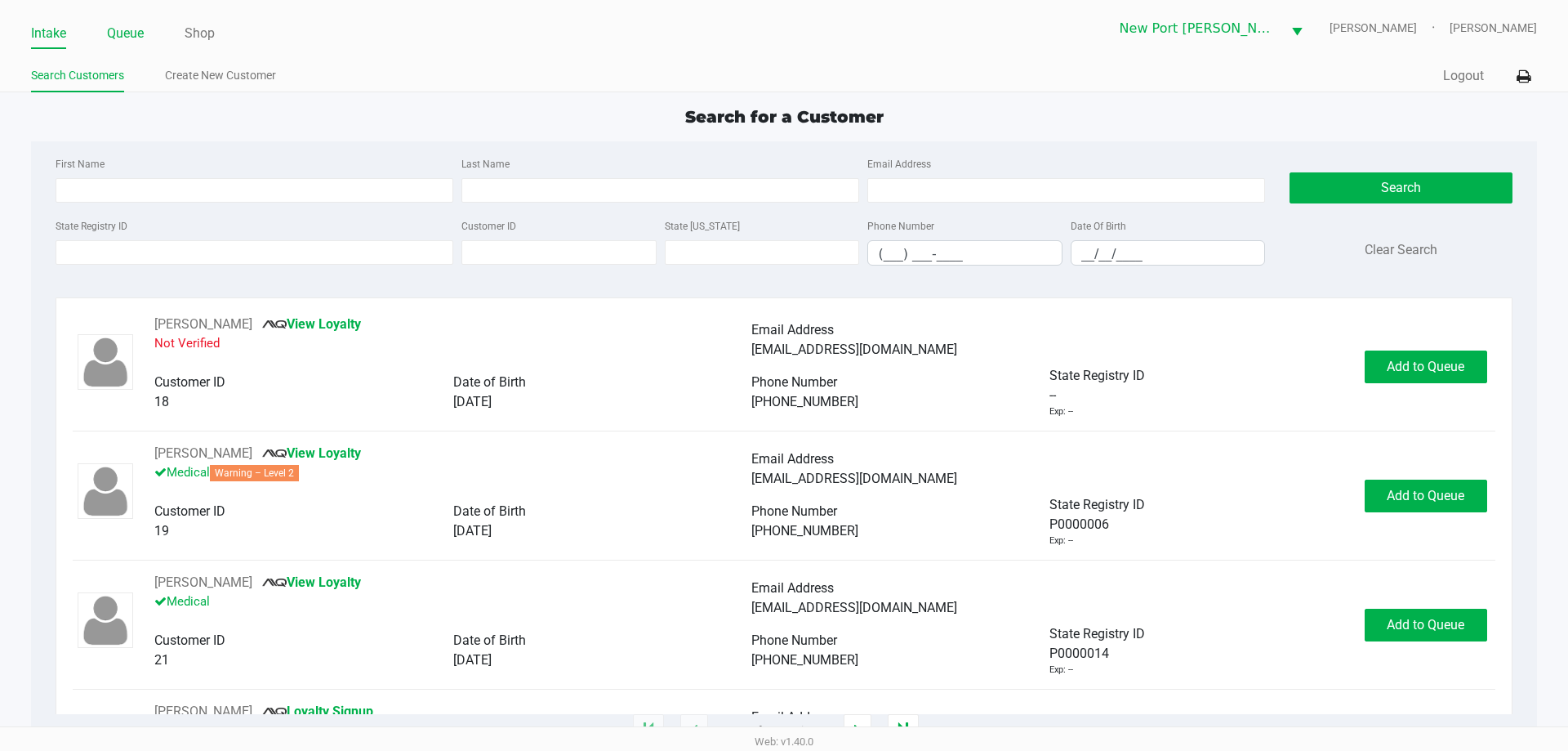
click at [124, 25] on link "Queue" at bounding box center [126, 33] width 37 height 23
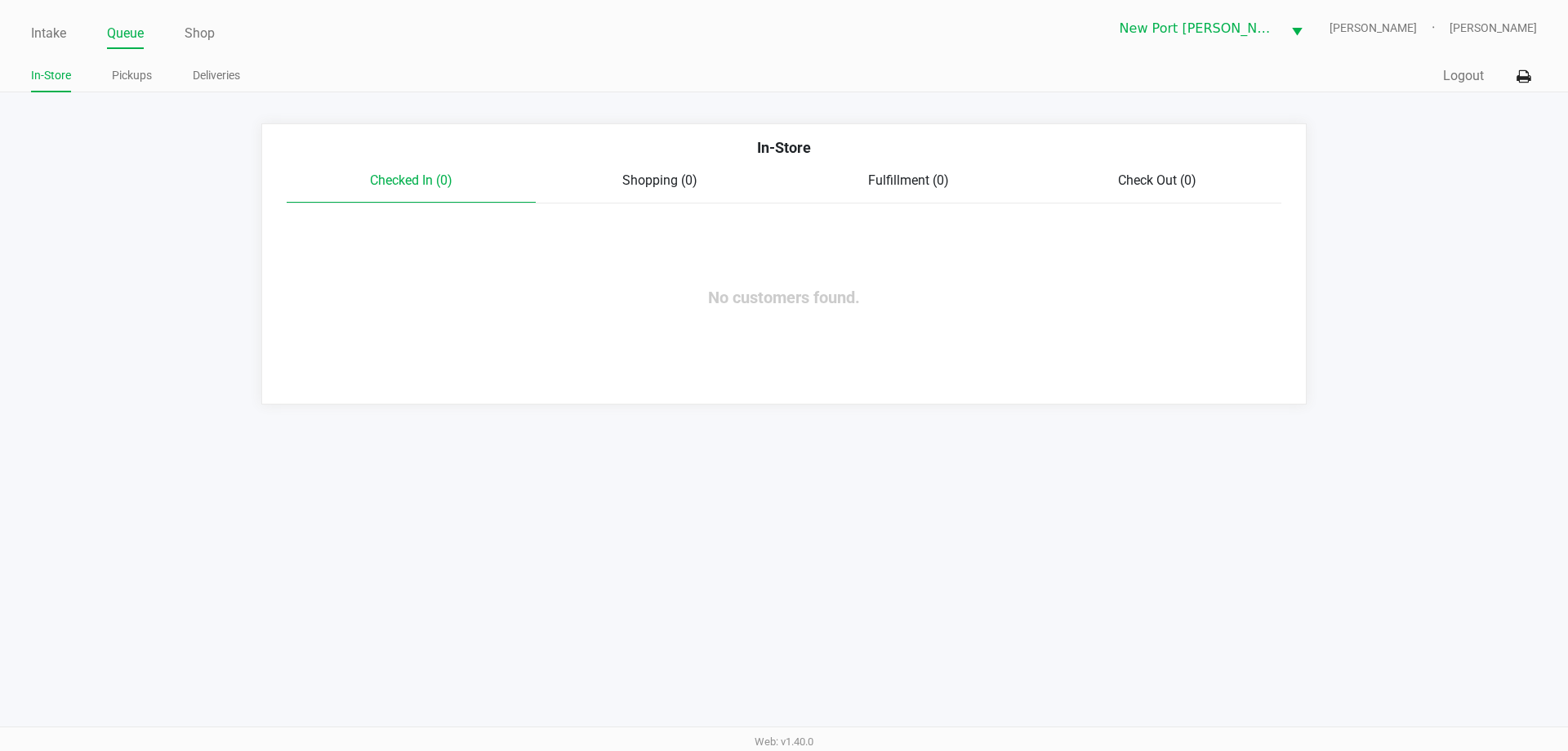
drag, startPoint x: 129, startPoint y: 81, endPoint x: 416, endPoint y: 81, distance: 287.0
click at [129, 81] on link "Pickups" at bounding box center [131, 75] width 40 height 20
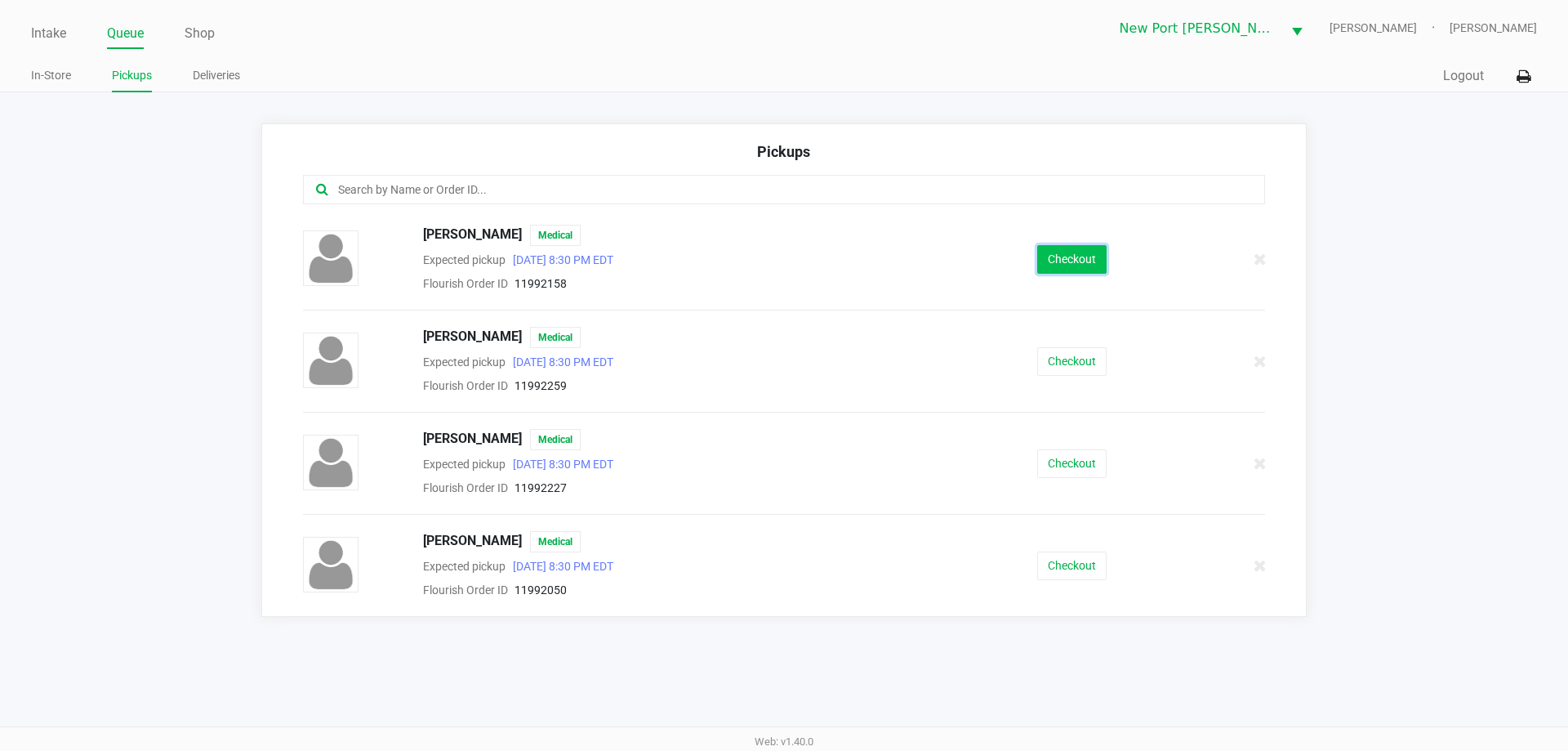
click at [1086, 266] on button "Checkout" at bounding box center [1071, 259] width 70 height 28
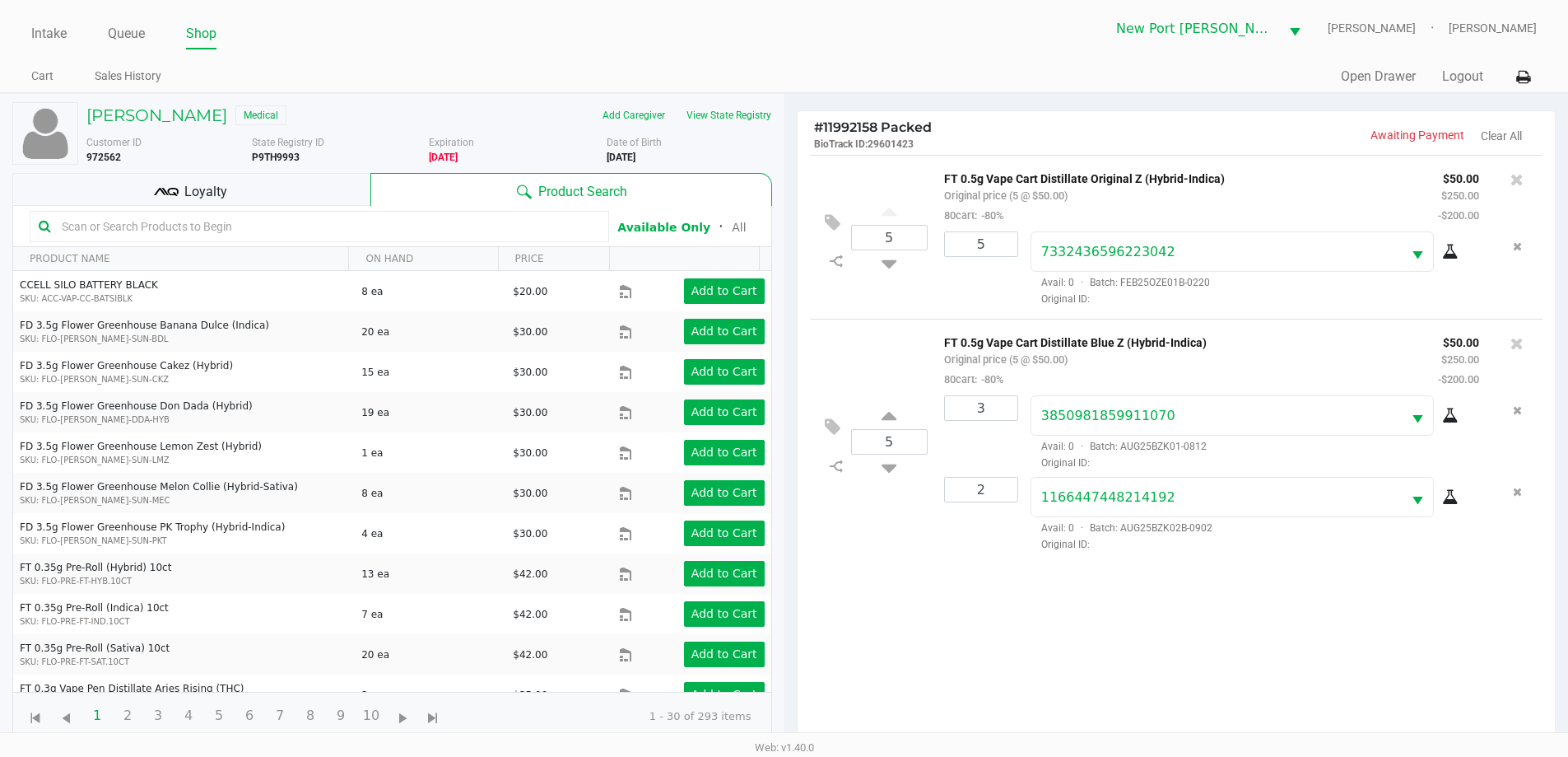
scroll to position [177, 0]
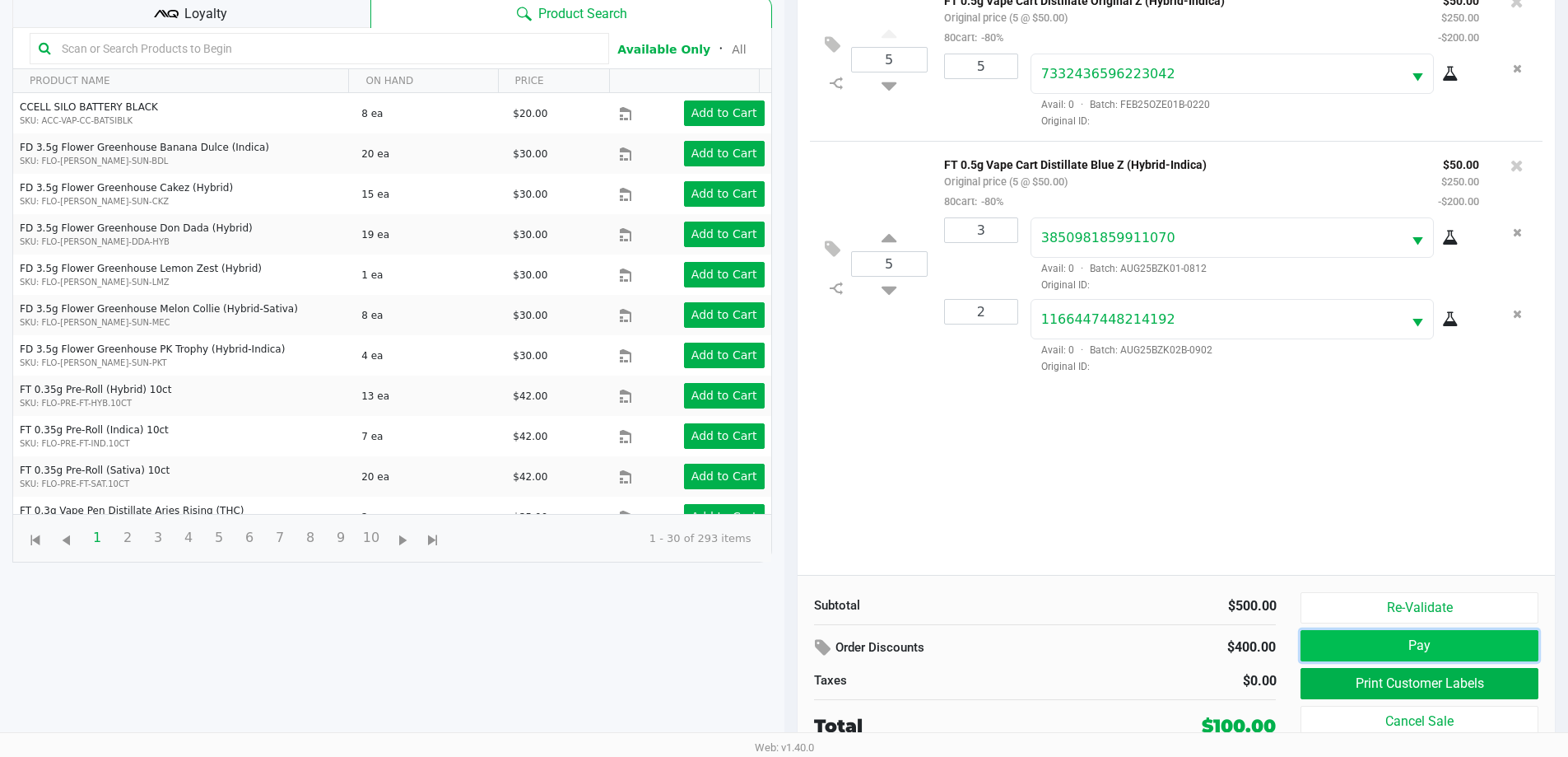
click at [1349, 644] on button "Pay" at bounding box center [1419, 645] width 237 height 31
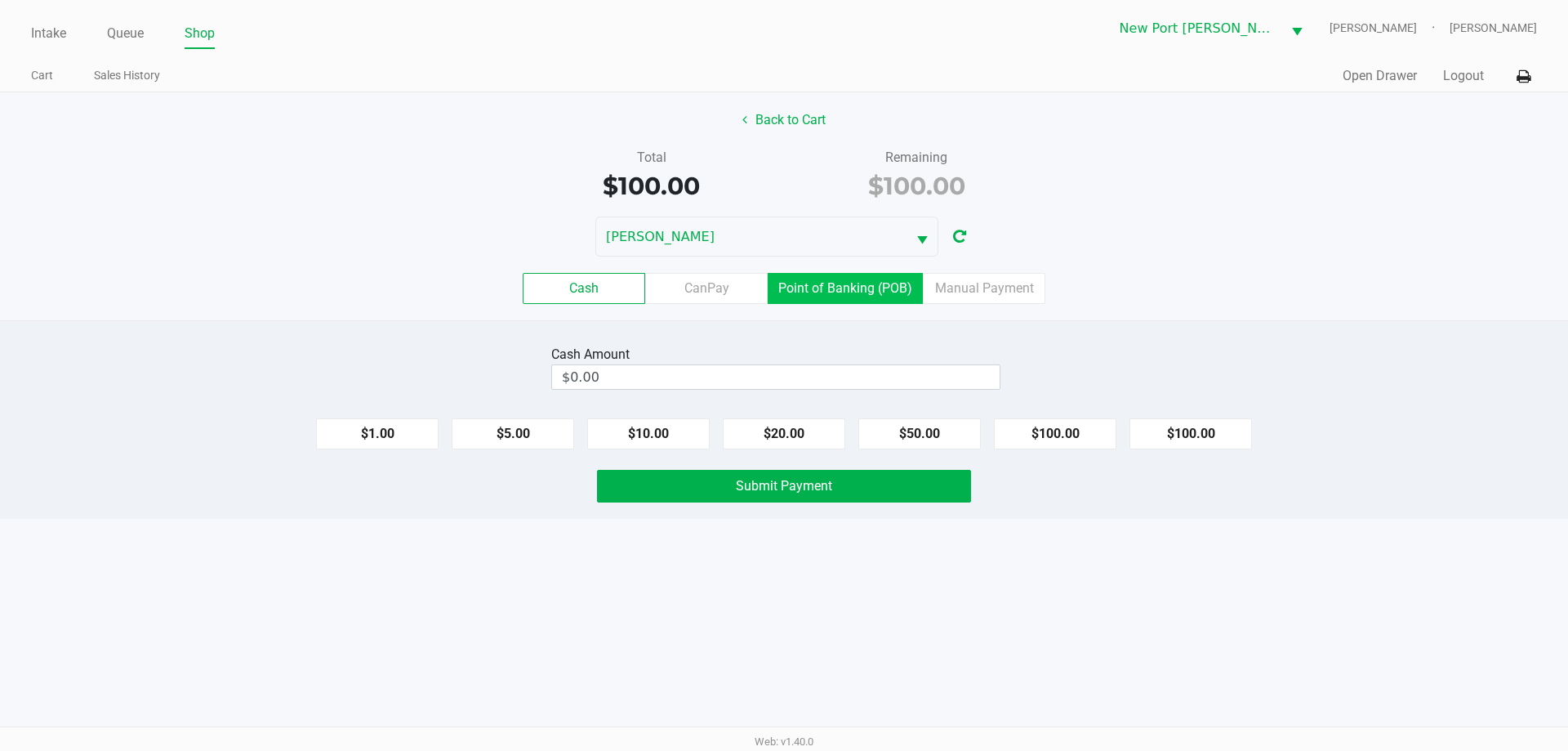
click at [846, 287] on label "Point of Banking (POB)" at bounding box center [845, 288] width 155 height 31
click at [0, 0] on 7 "Point of Banking (POB)" at bounding box center [0, 0] width 0 height 0
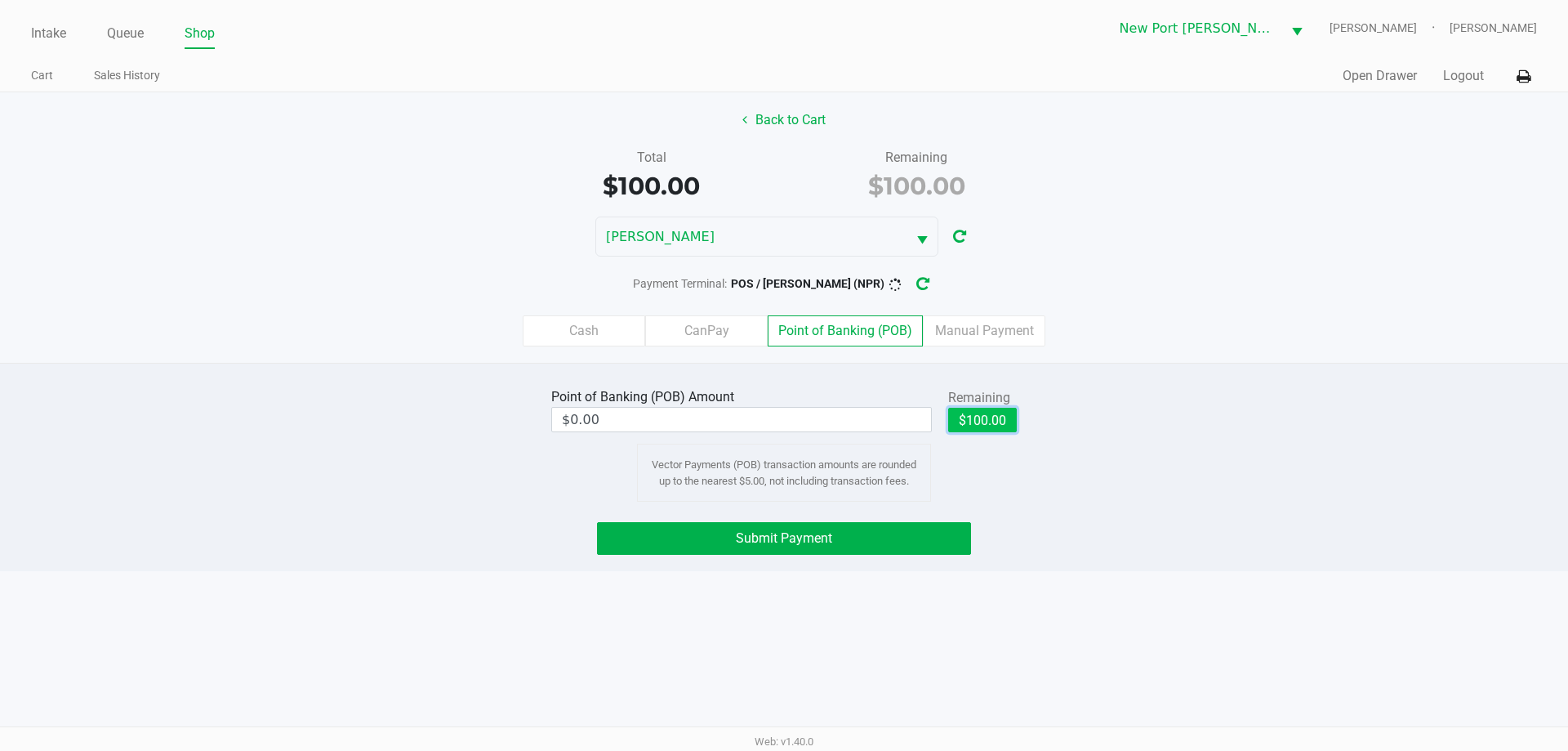
click at [981, 414] on button "$100.00" at bounding box center [983, 420] width 69 height 25
type input "$100.00"
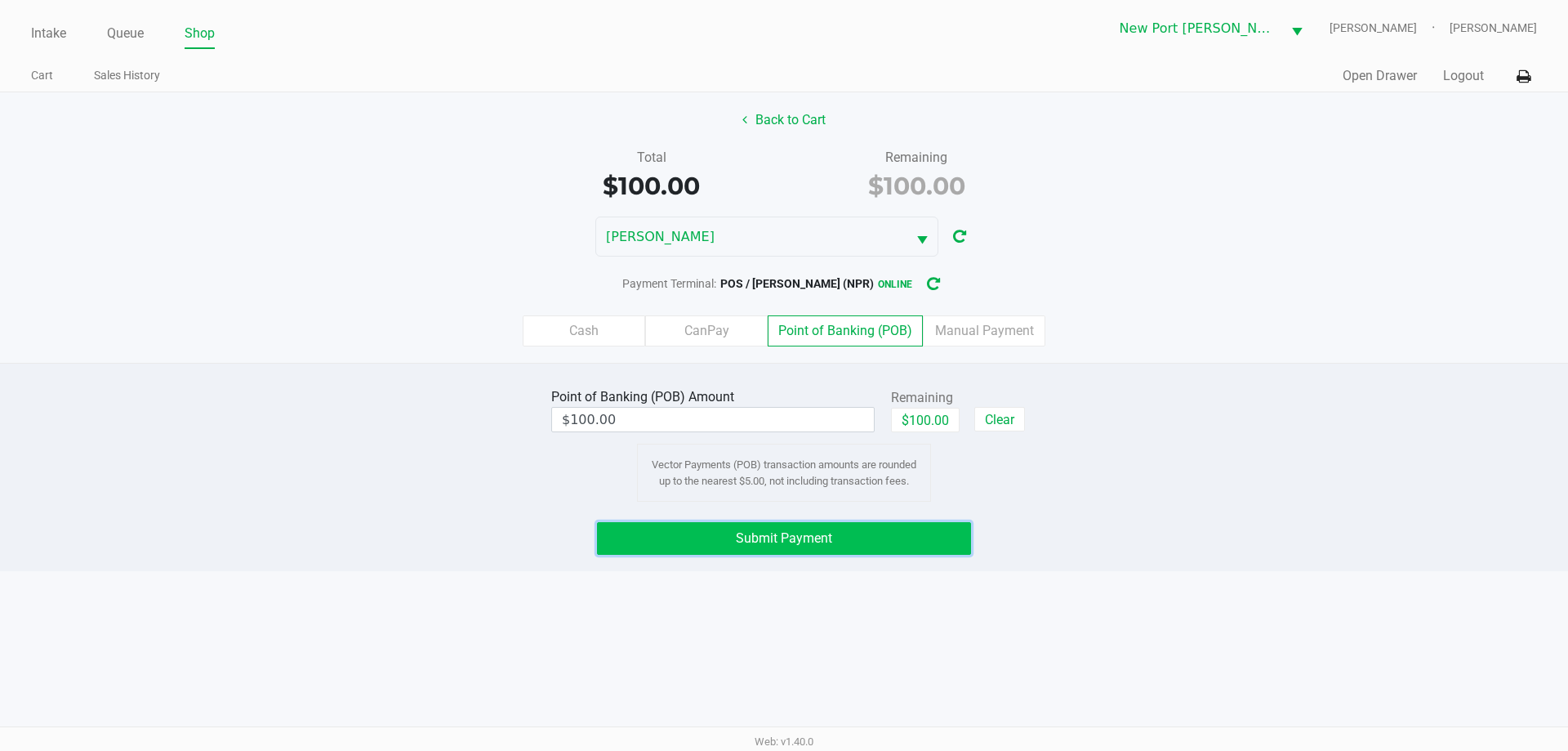
click at [792, 534] on span "Submit Payment" at bounding box center [784, 538] width 96 height 16
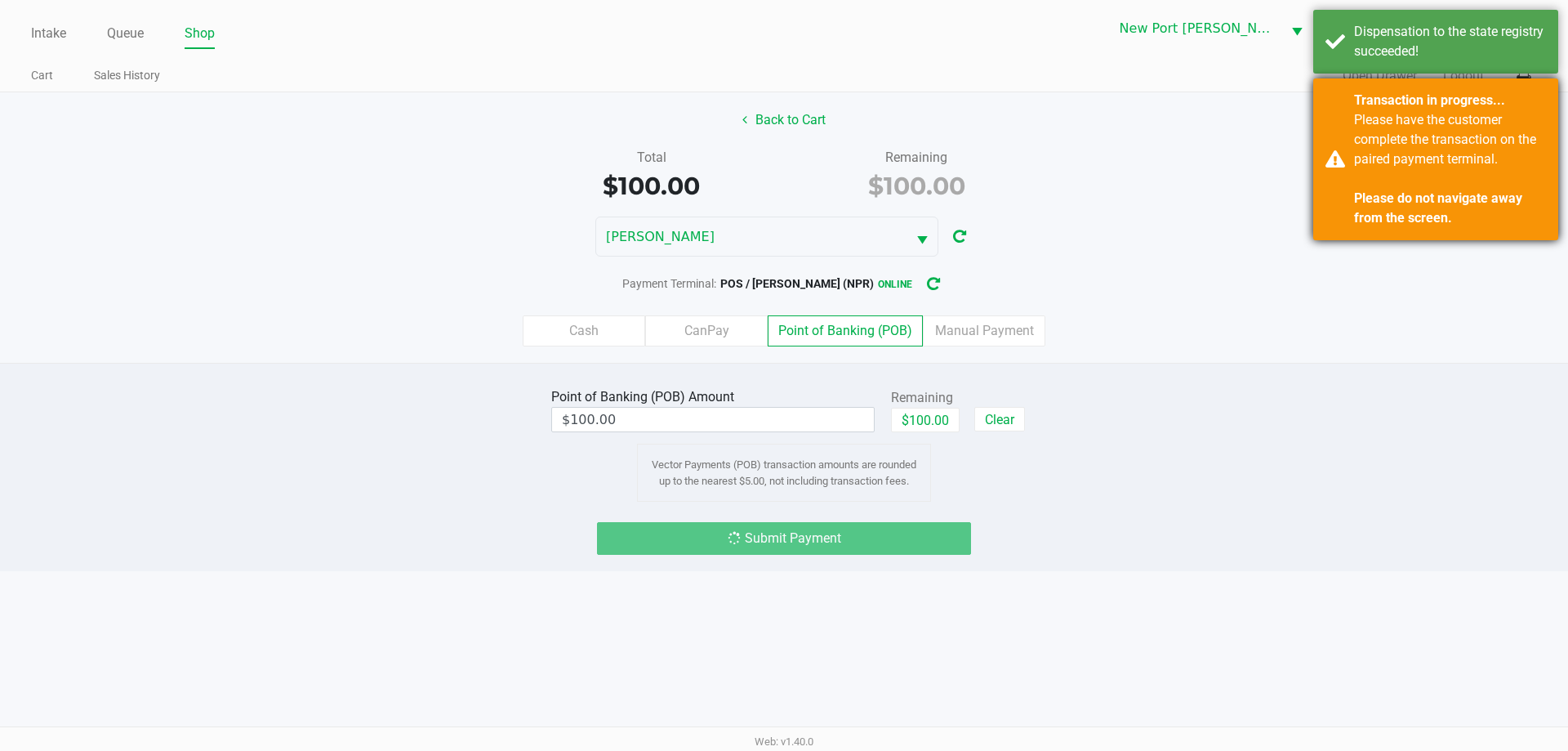
click at [1449, 217] on strong "Please do not navigate away from the screen." at bounding box center [1438, 208] width 168 height 35
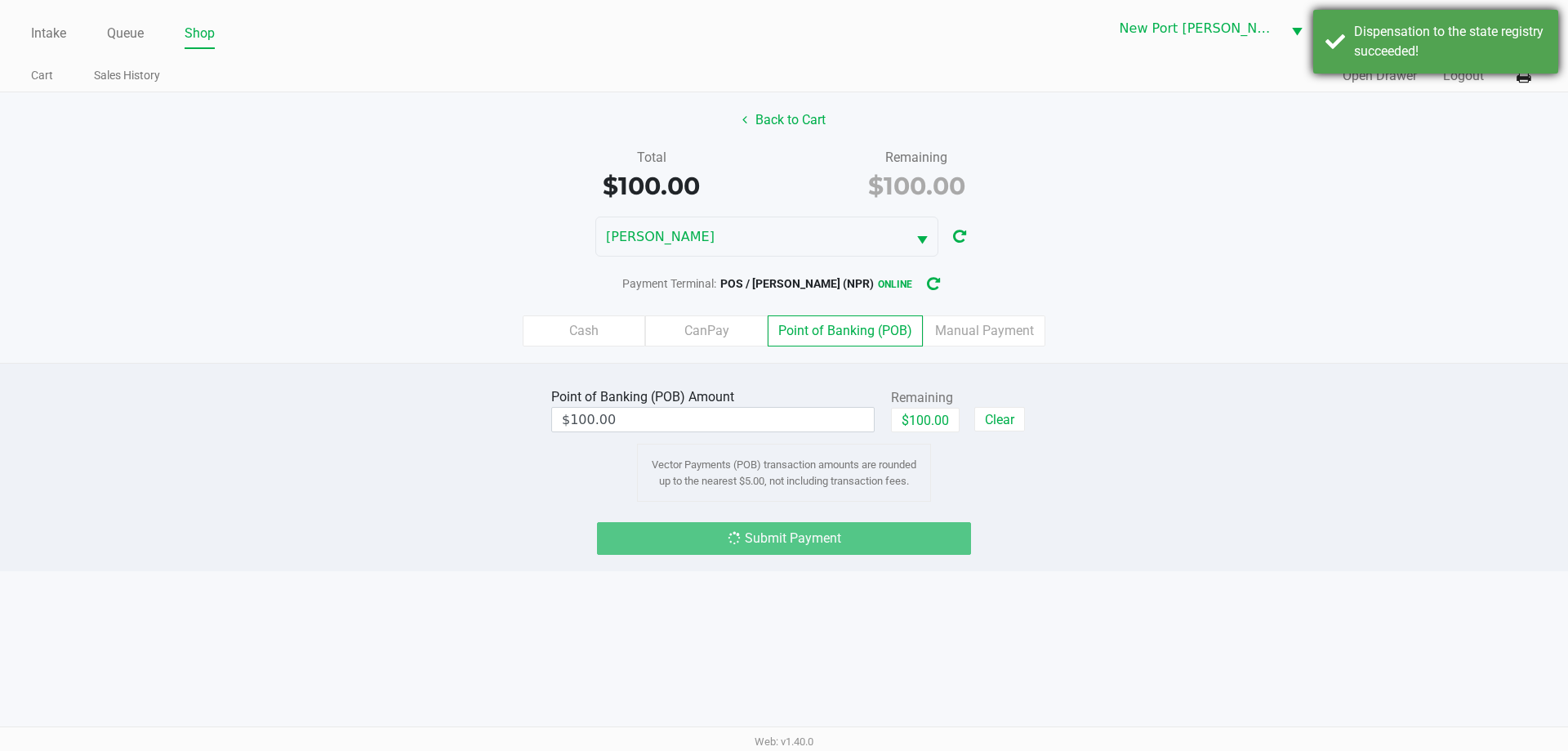
click at [1421, 34] on div "Dispensation to the state registry succeeded!" at bounding box center [1450, 41] width 192 height 40
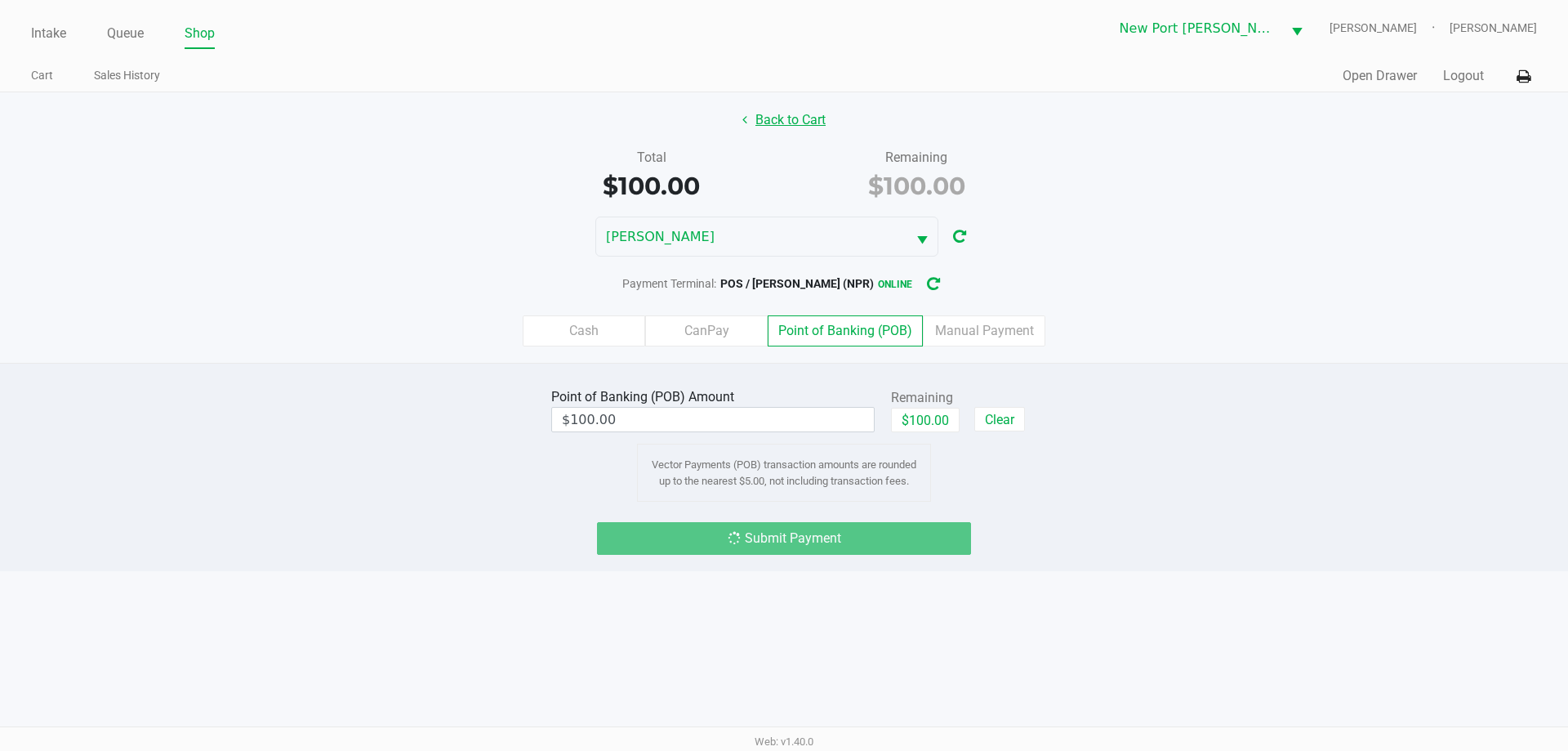
click at [810, 119] on button "Back to Cart" at bounding box center [784, 120] width 105 height 31
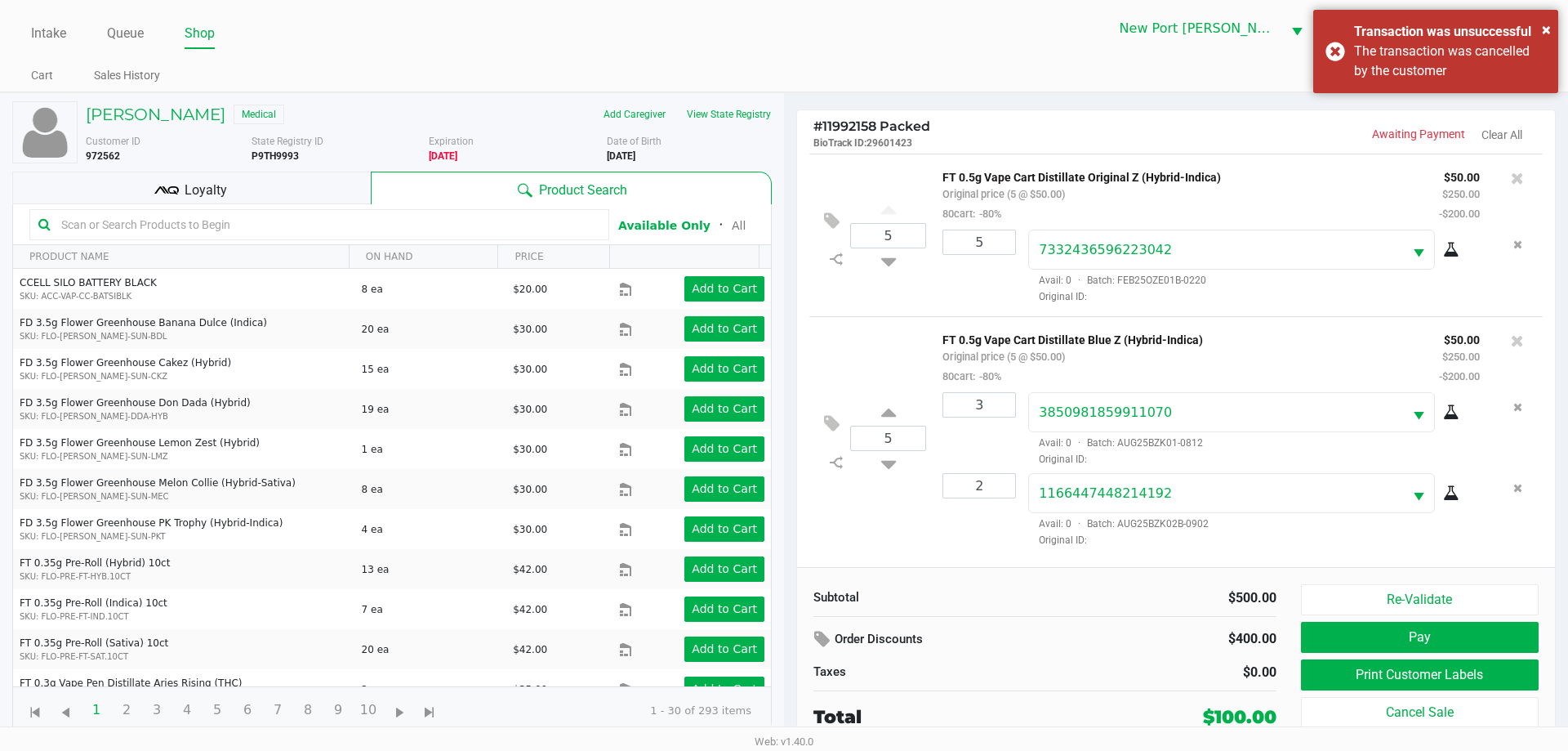
click at [1468, 74] on div "The transaction was cancelled by the customer" at bounding box center [1450, 61] width 192 height 40
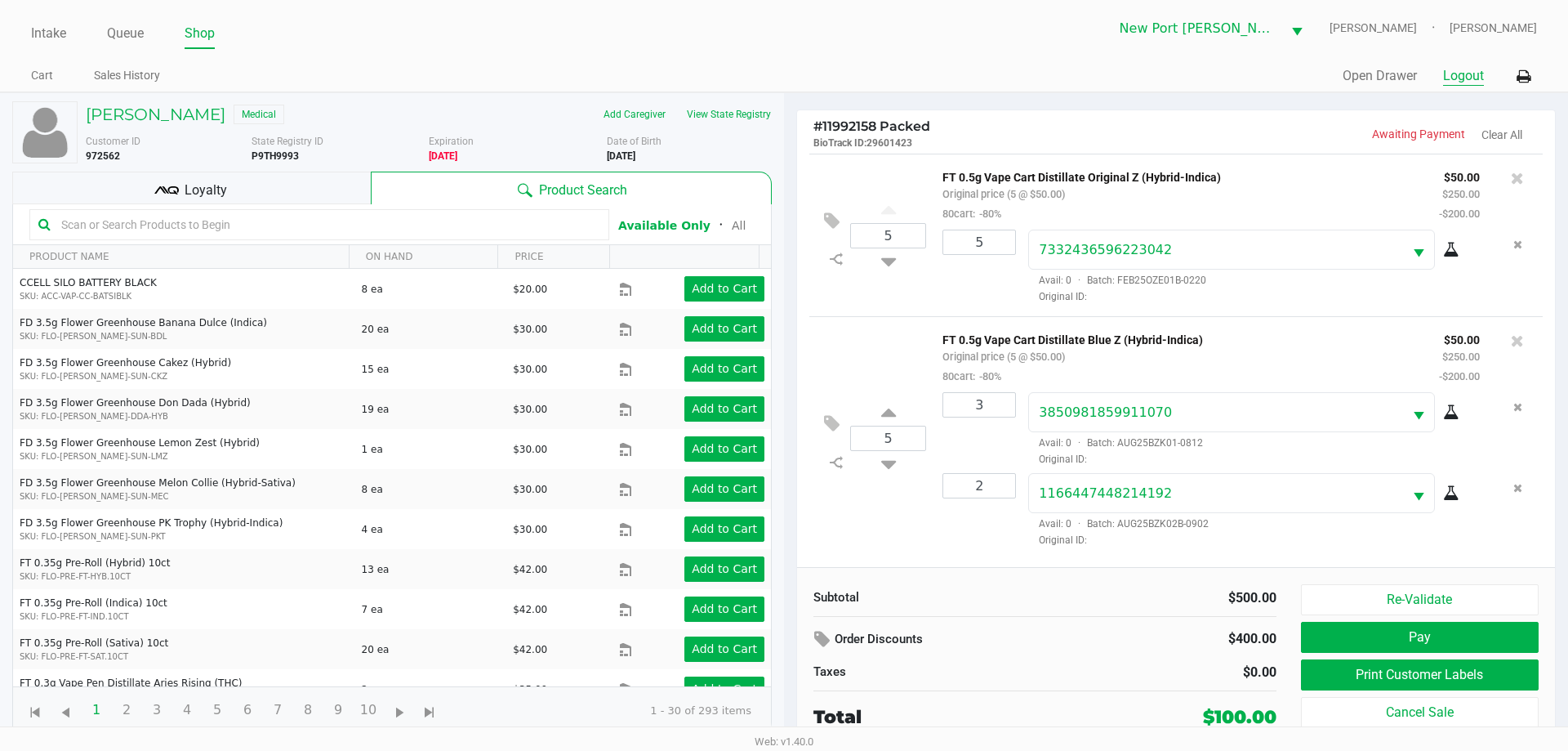
click at [1454, 85] on button "Logout" at bounding box center [1463, 76] width 40 height 19
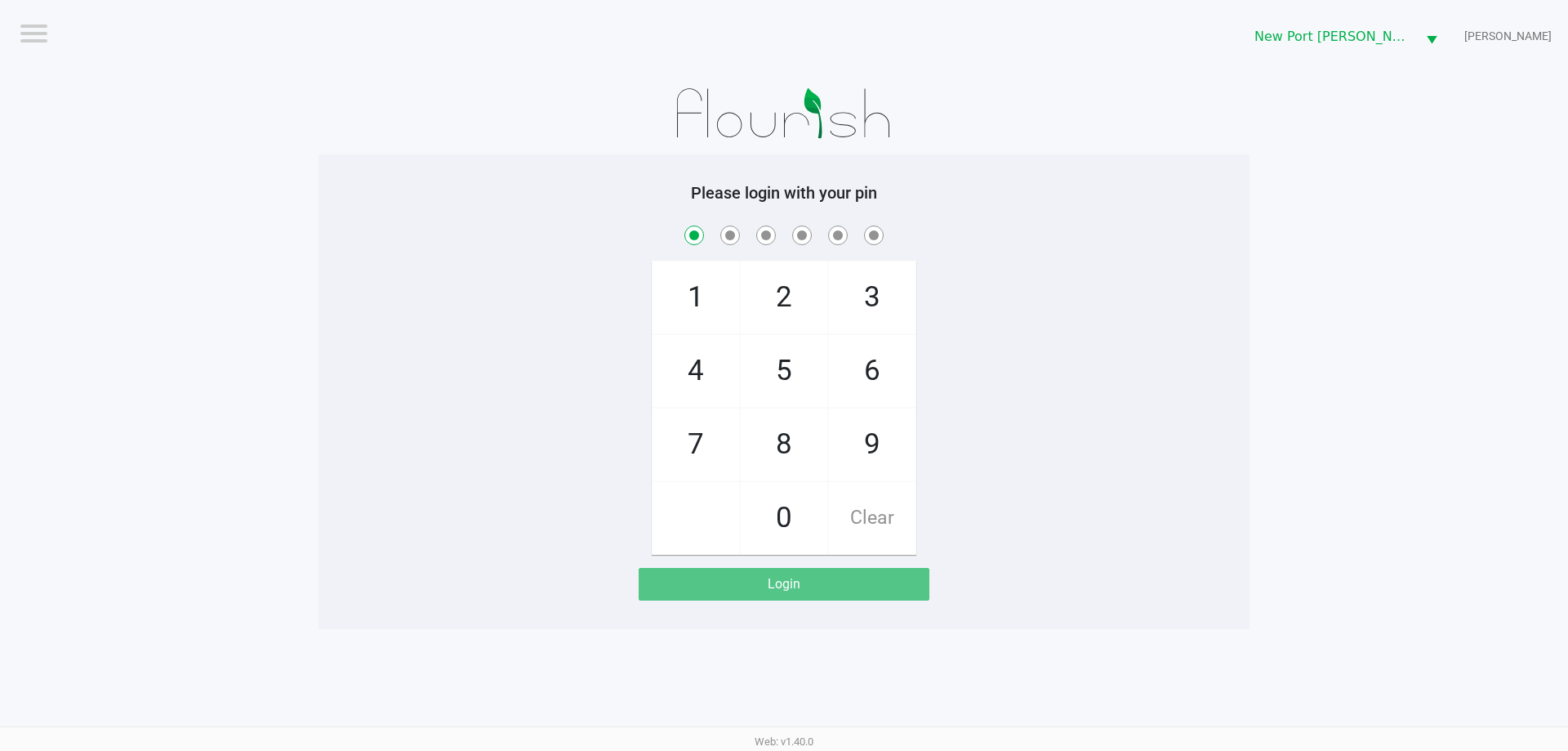
checkbox input "true"
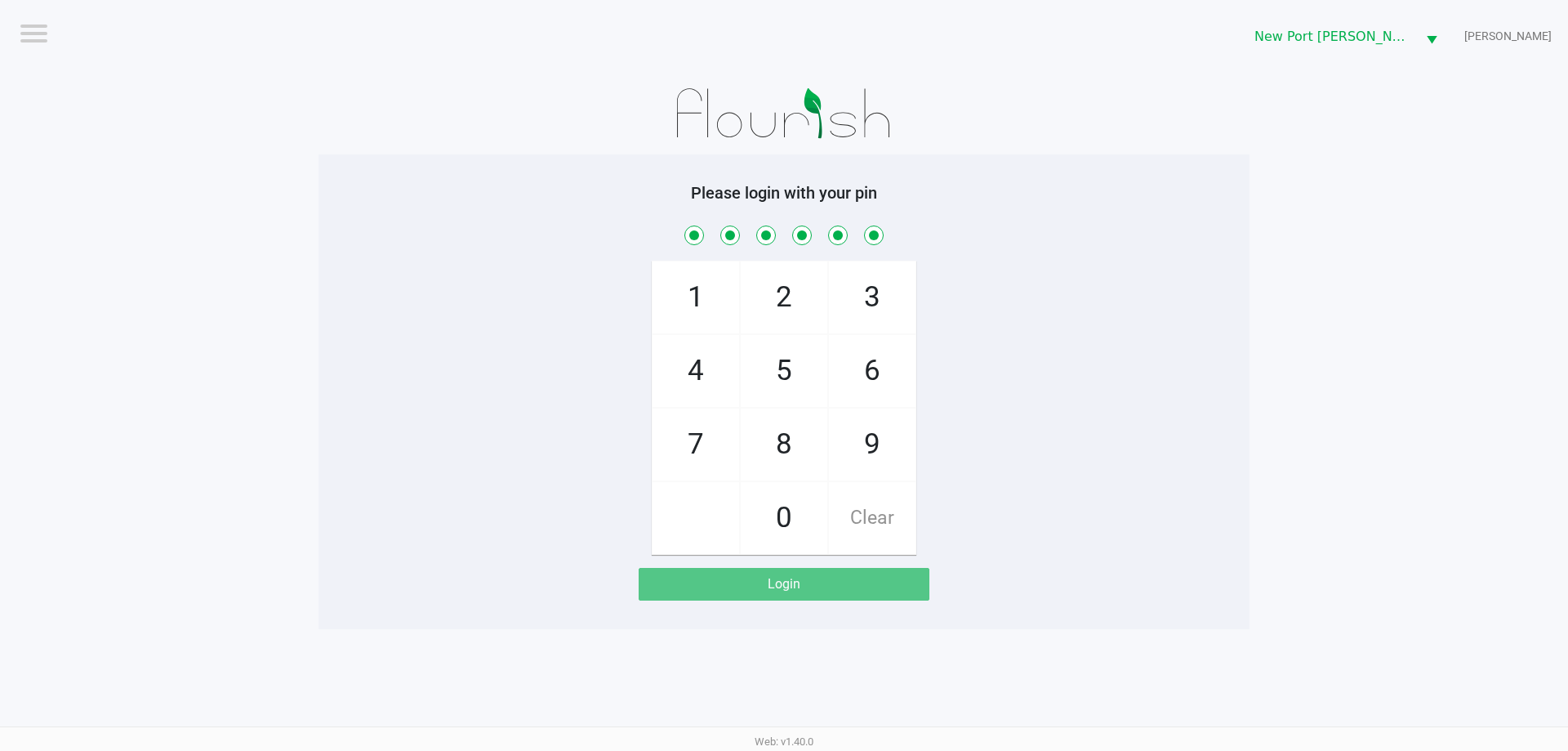
checkbox input "true"
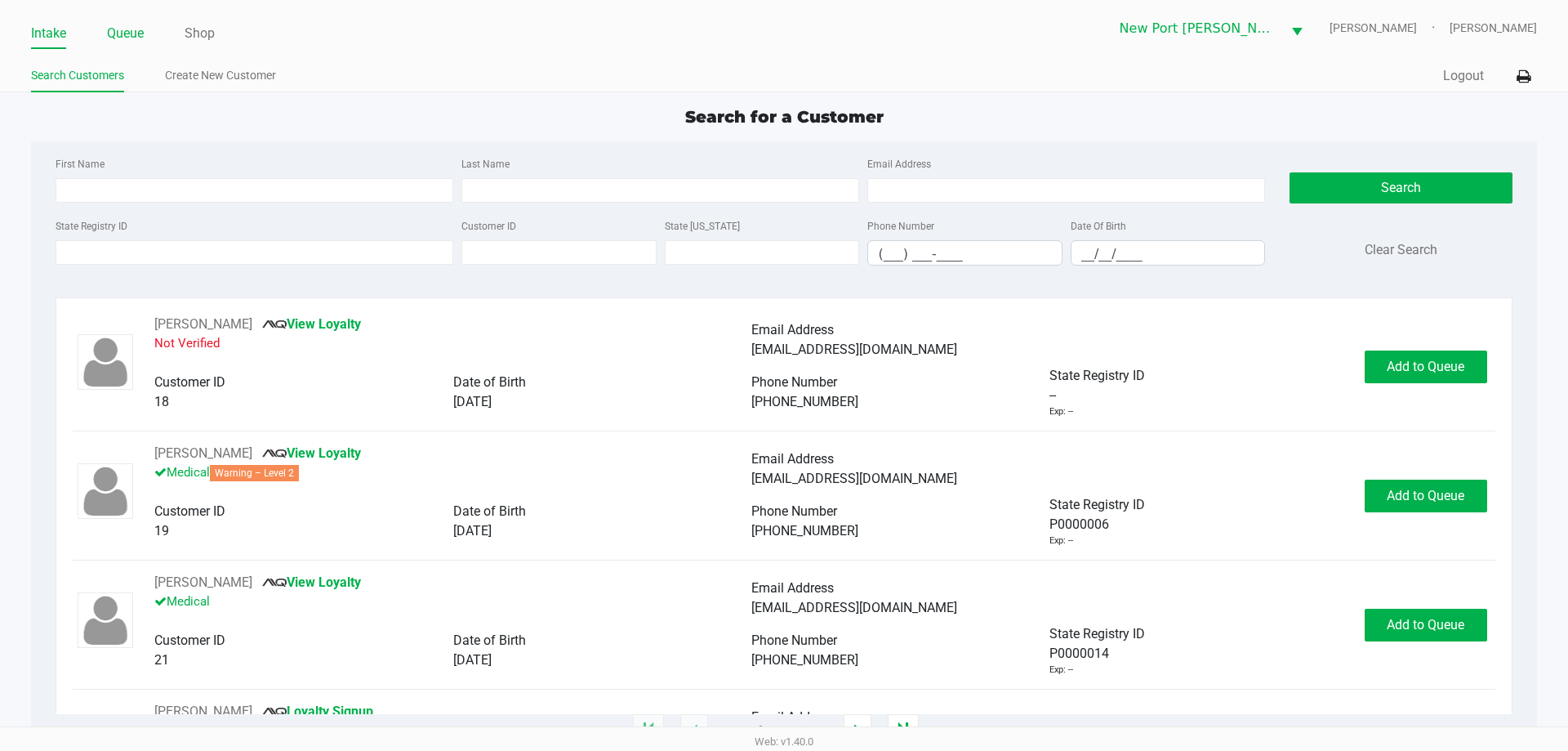
click at [121, 42] on link "Queue" at bounding box center [126, 33] width 37 height 23
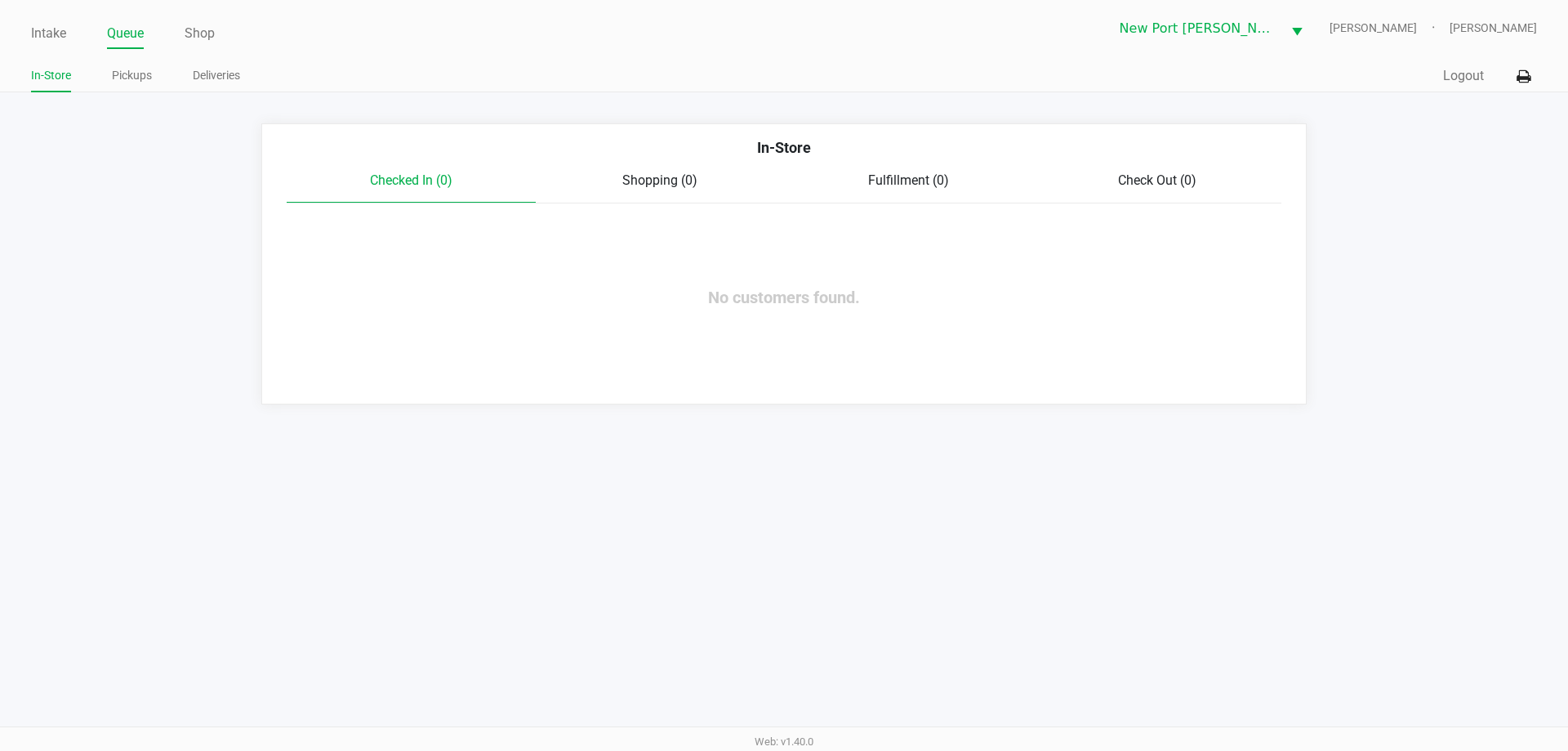
click at [158, 178] on app-queue-list "In-Store Checked In (0) Shopping (0) Fulfillment (0) Check Out (0) No customers…" at bounding box center [784, 263] width 1568 height 281
click at [133, 84] on link "Pickups" at bounding box center [131, 75] width 40 height 20
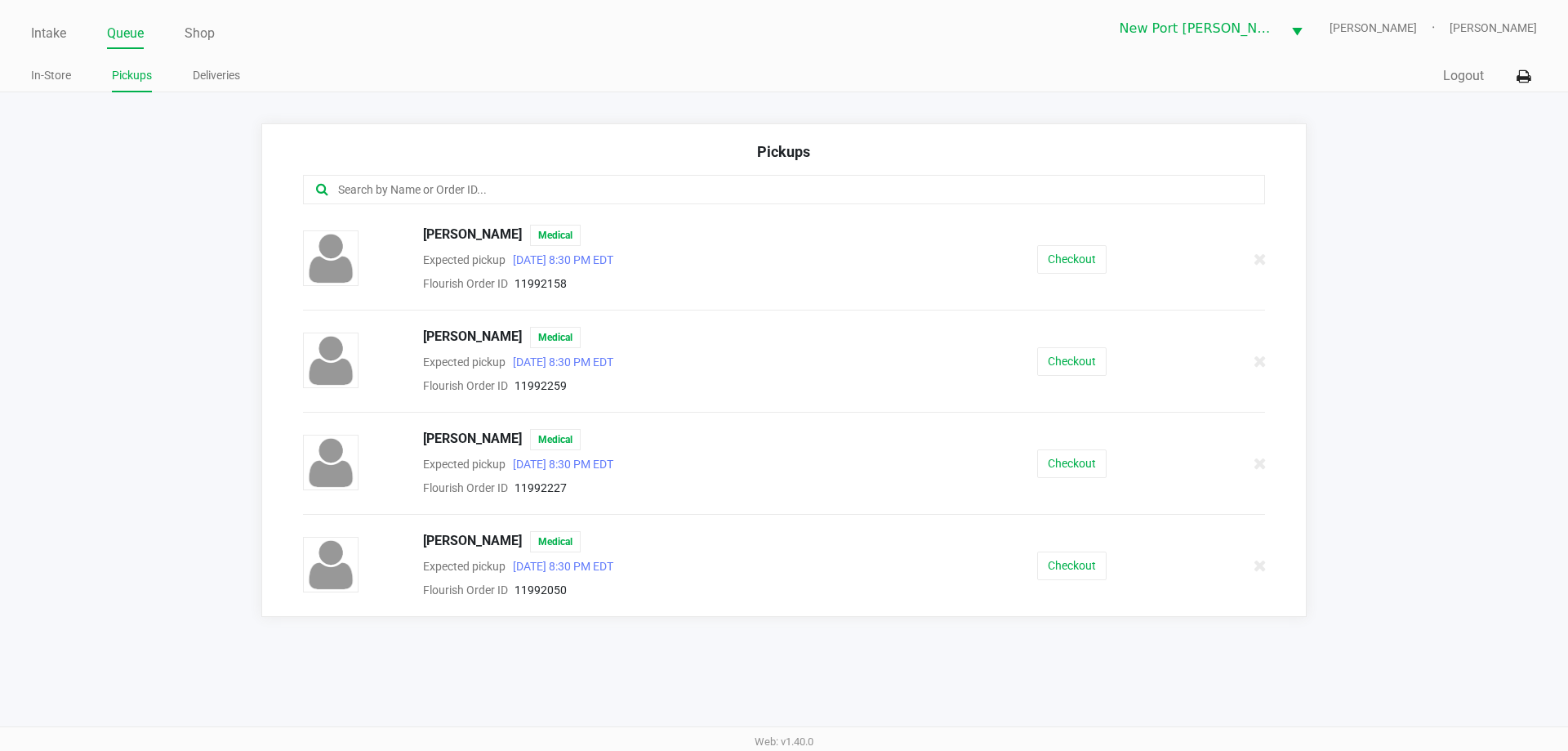
click at [389, 189] on input "text" at bounding box center [757, 189] width 843 height 18
click at [51, 40] on link "Intake" at bounding box center [48, 33] width 35 height 23
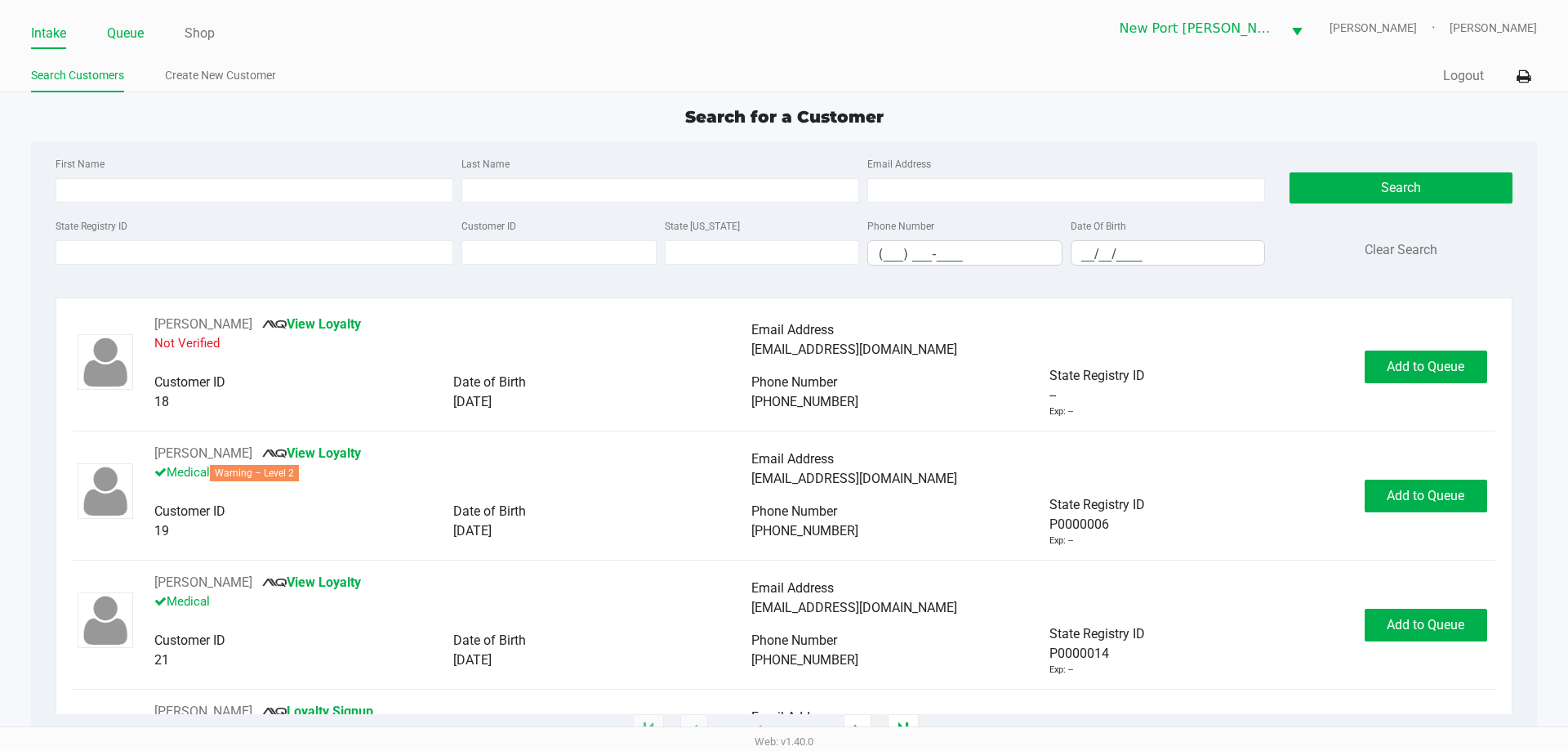
click at [117, 31] on link "Queue" at bounding box center [126, 33] width 37 height 23
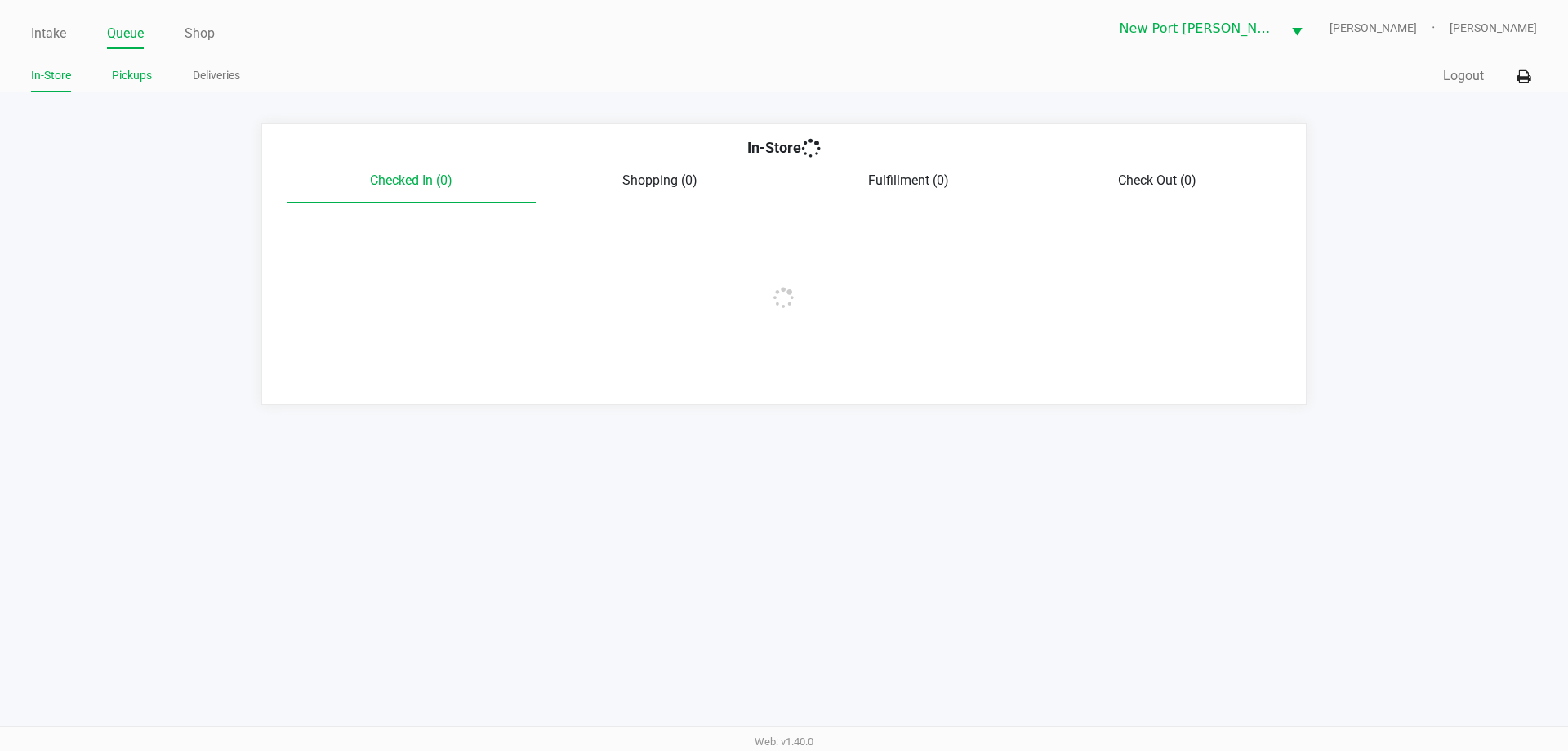
click at [136, 76] on link "Pickups" at bounding box center [131, 75] width 40 height 20
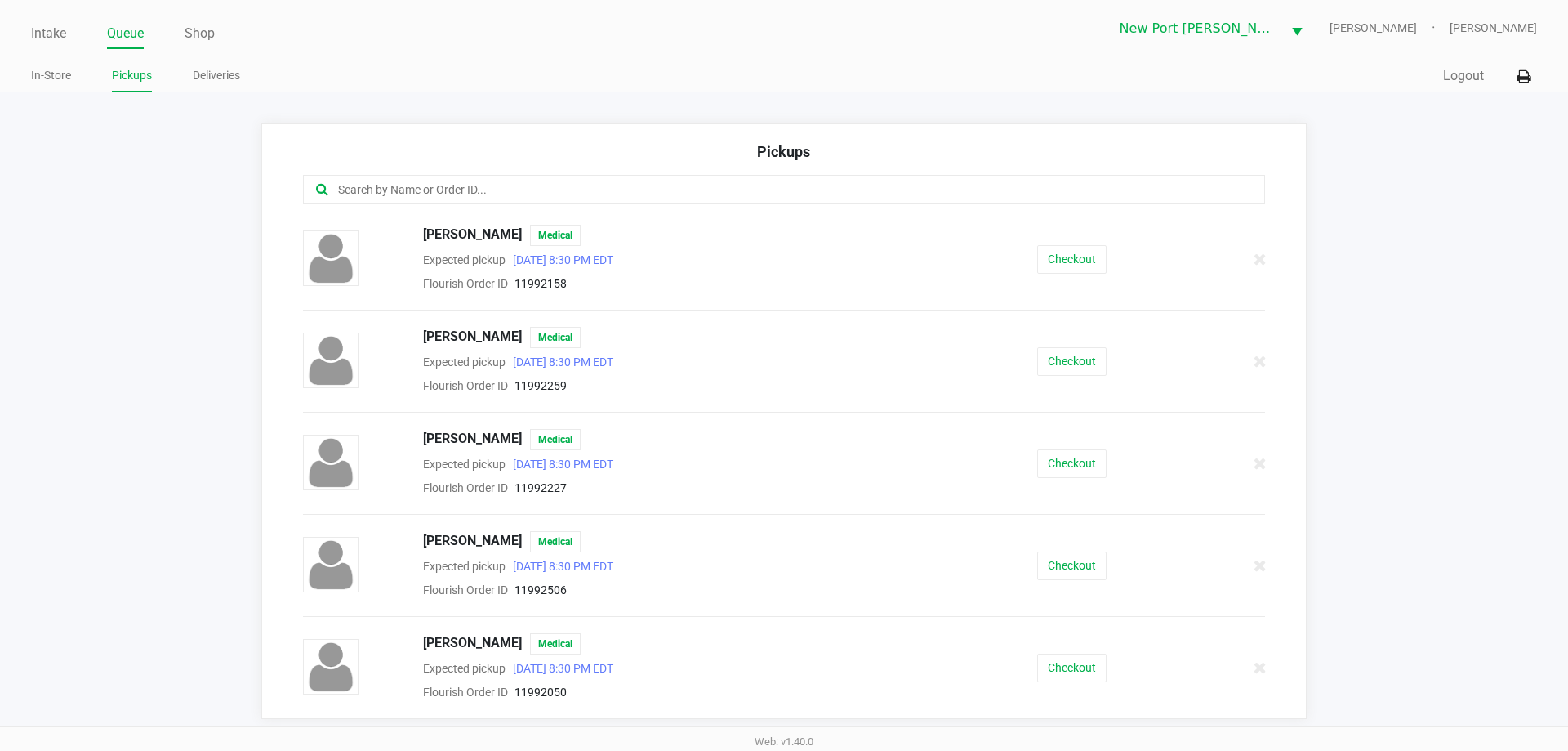
click at [492, 188] on input "text" at bounding box center [757, 189] width 843 height 18
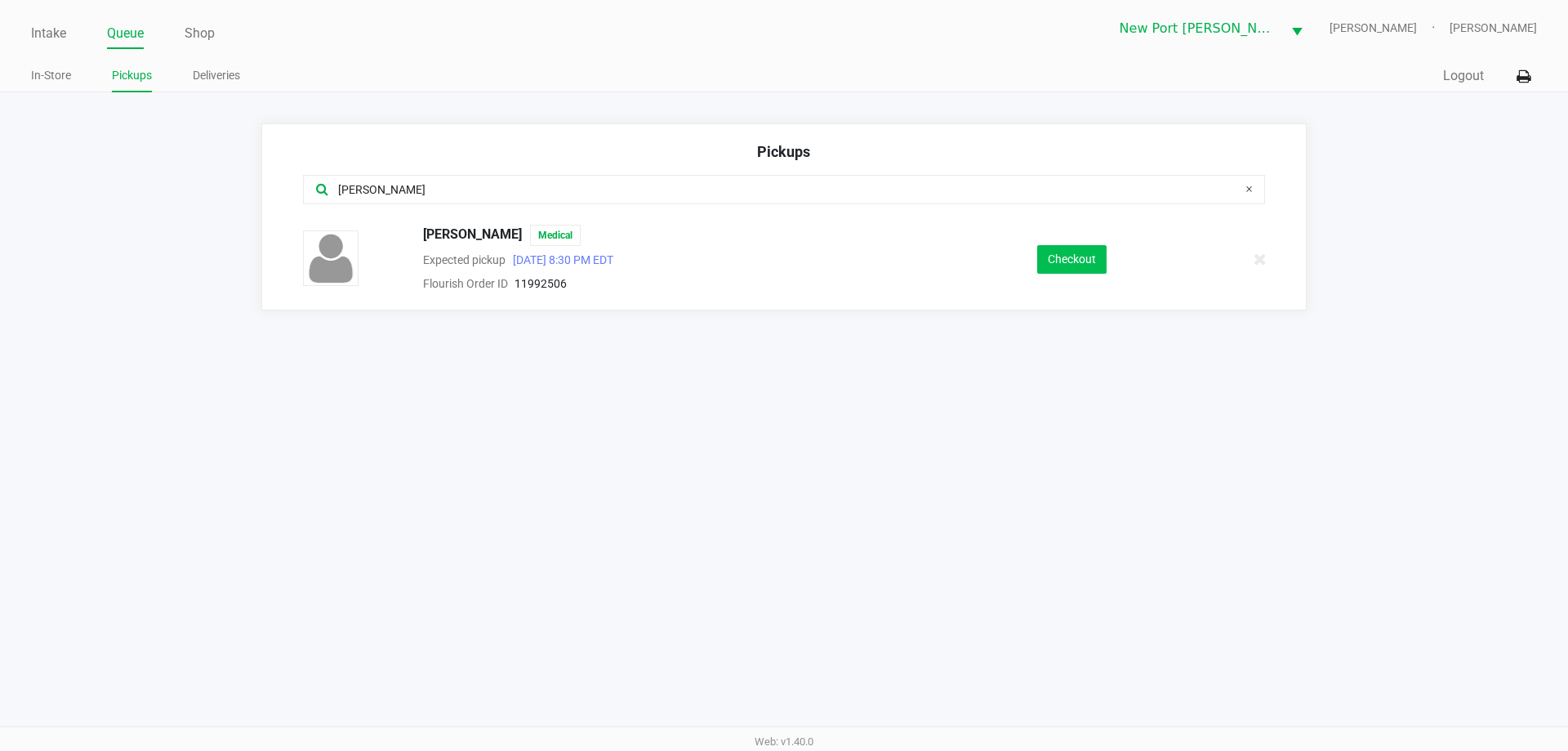
type input "nicole"
click at [1069, 273] on button "Checkout" at bounding box center [1071, 259] width 70 height 28
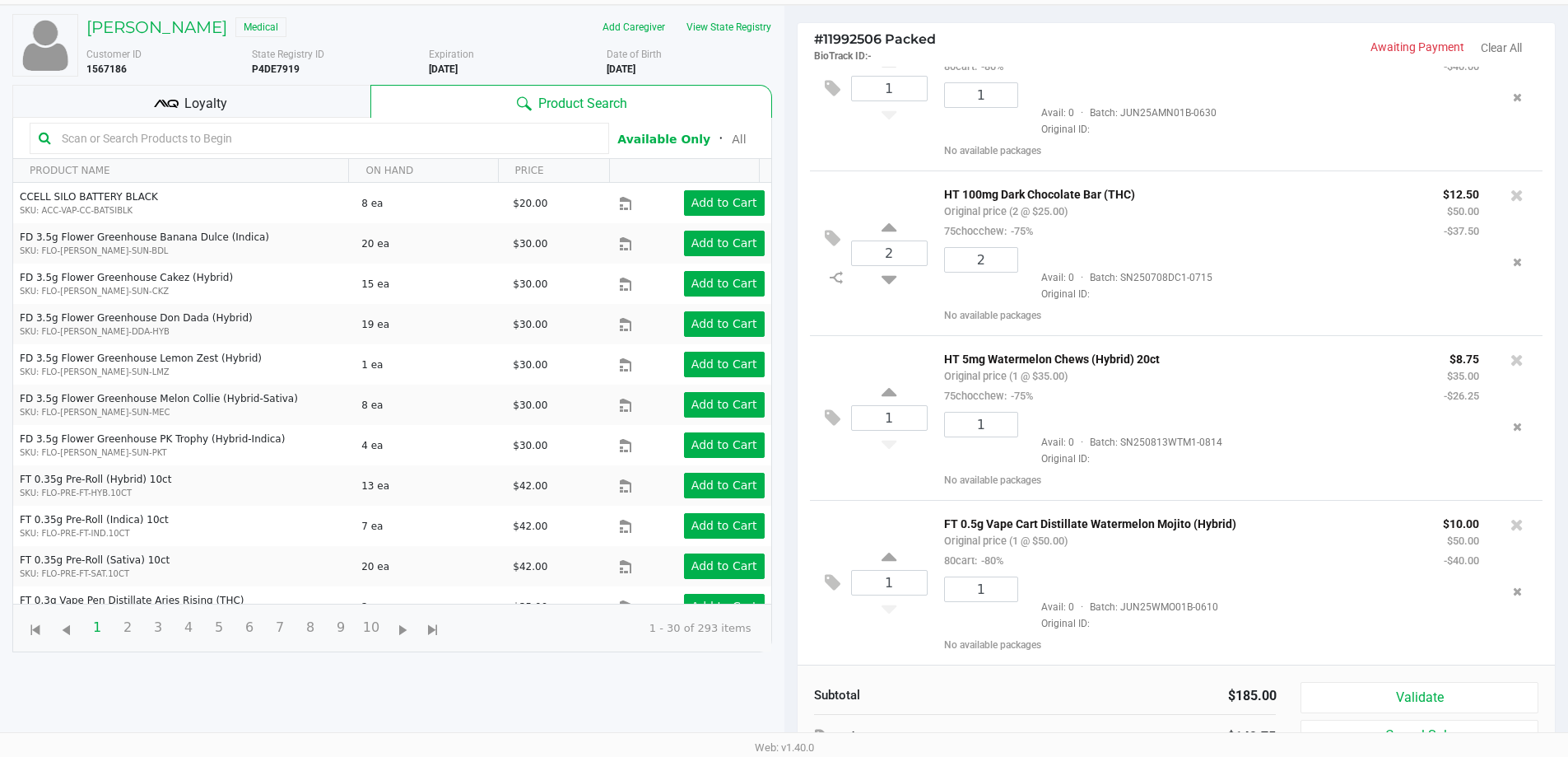
scroll to position [177, 0]
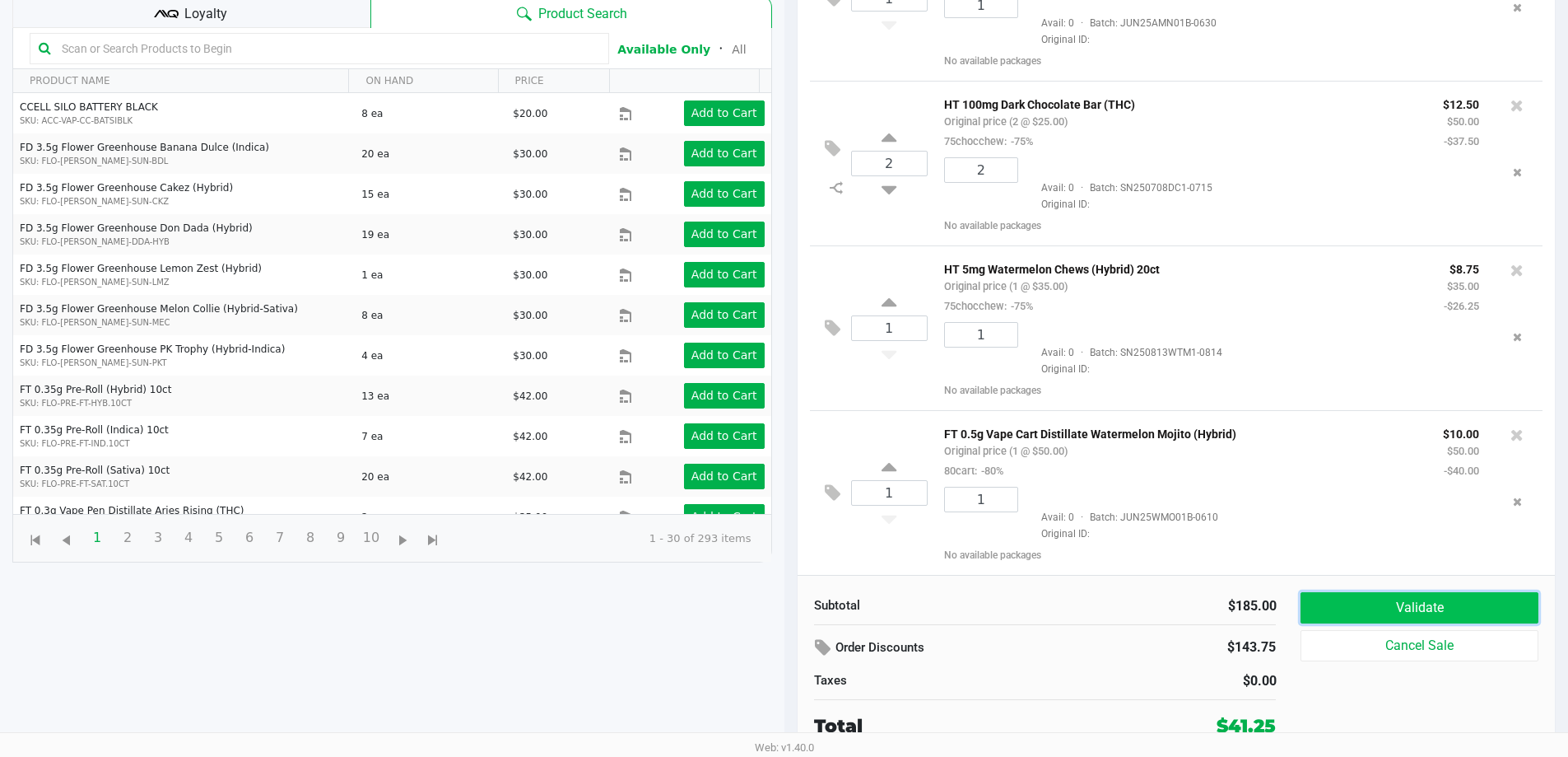
click at [1356, 609] on button "Validate" at bounding box center [1419, 607] width 237 height 31
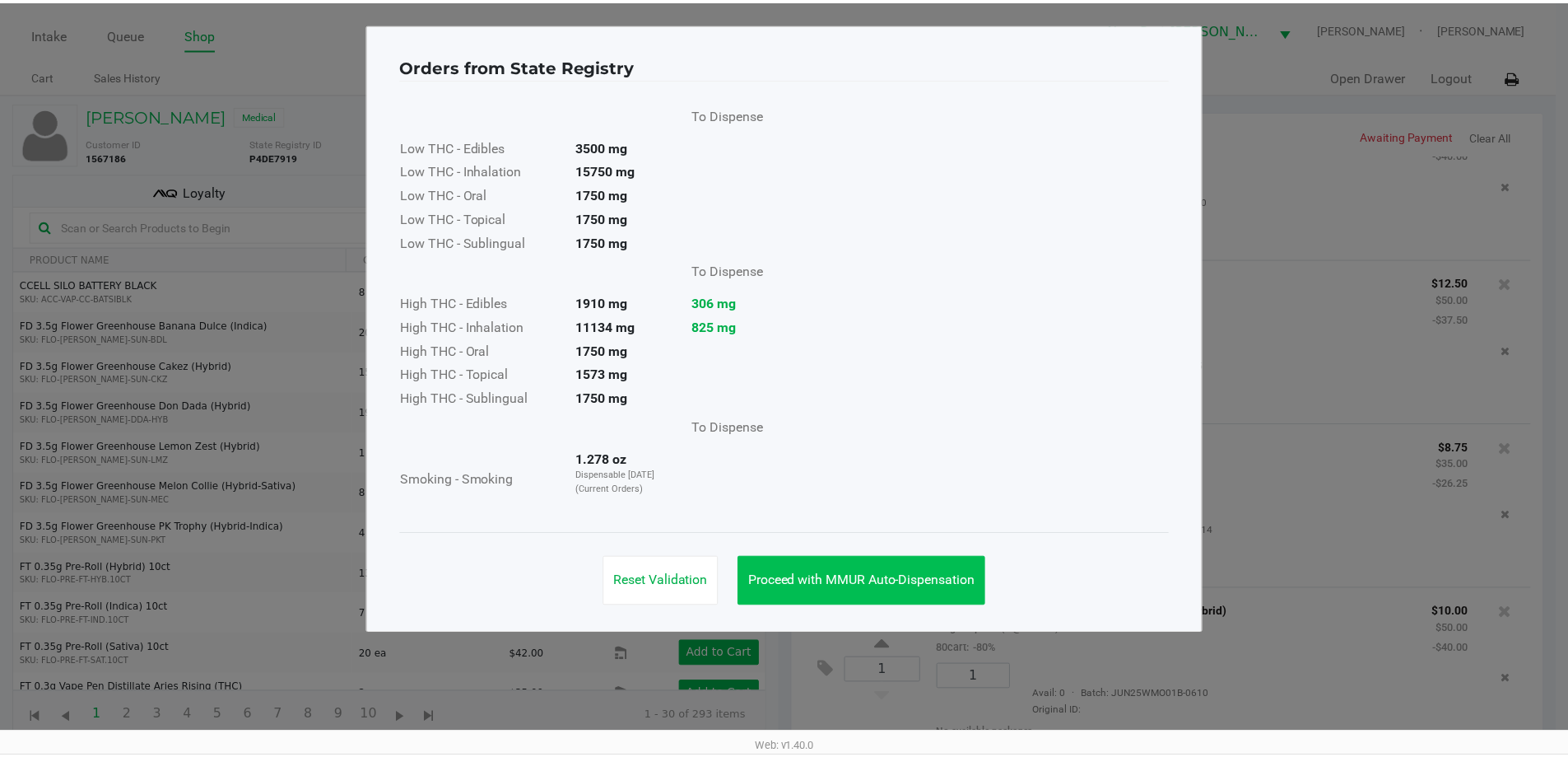
scroll to position [61, 0]
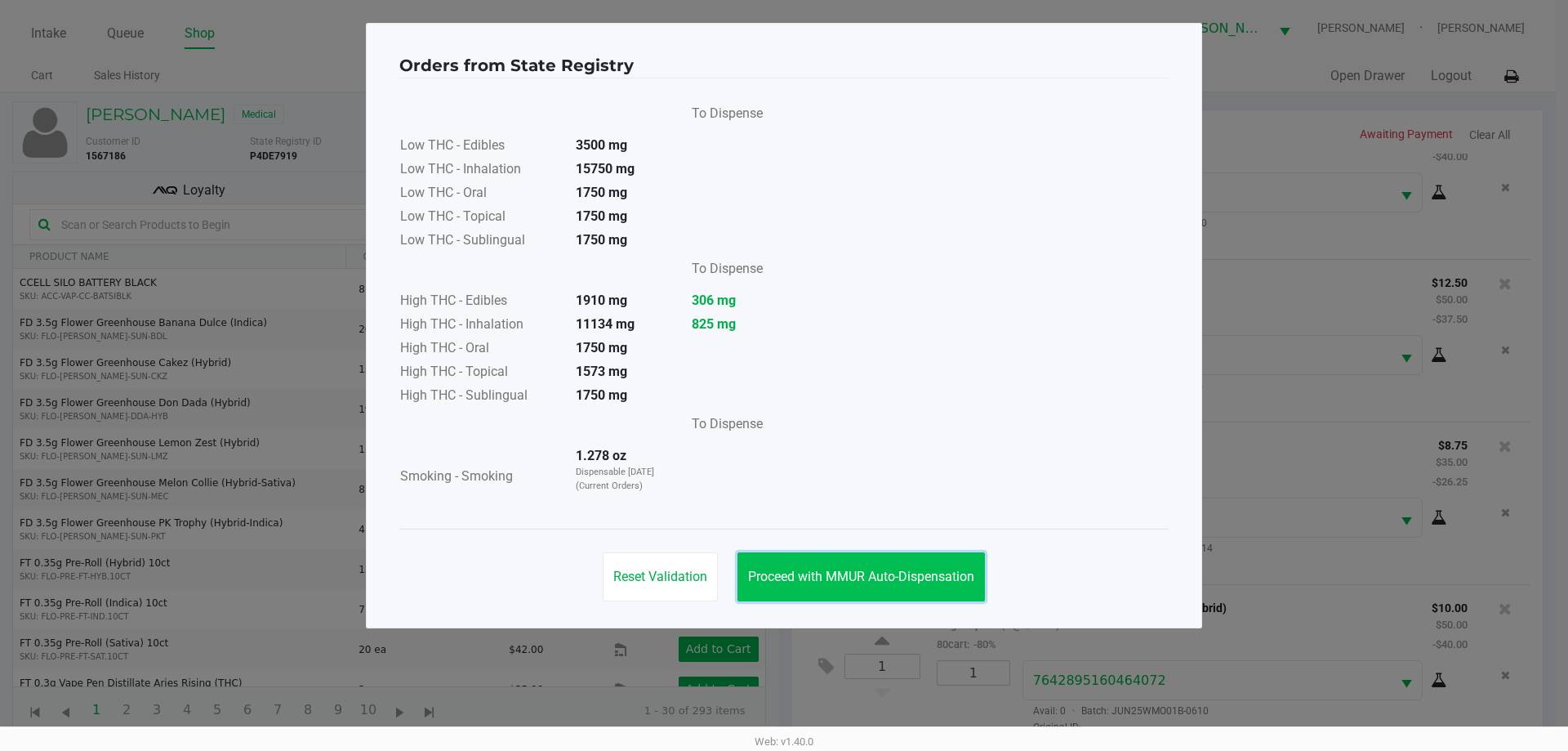
click at [824, 581] on span "Proceed with MMUR Auto-Dispensation" at bounding box center [861, 577] width 226 height 16
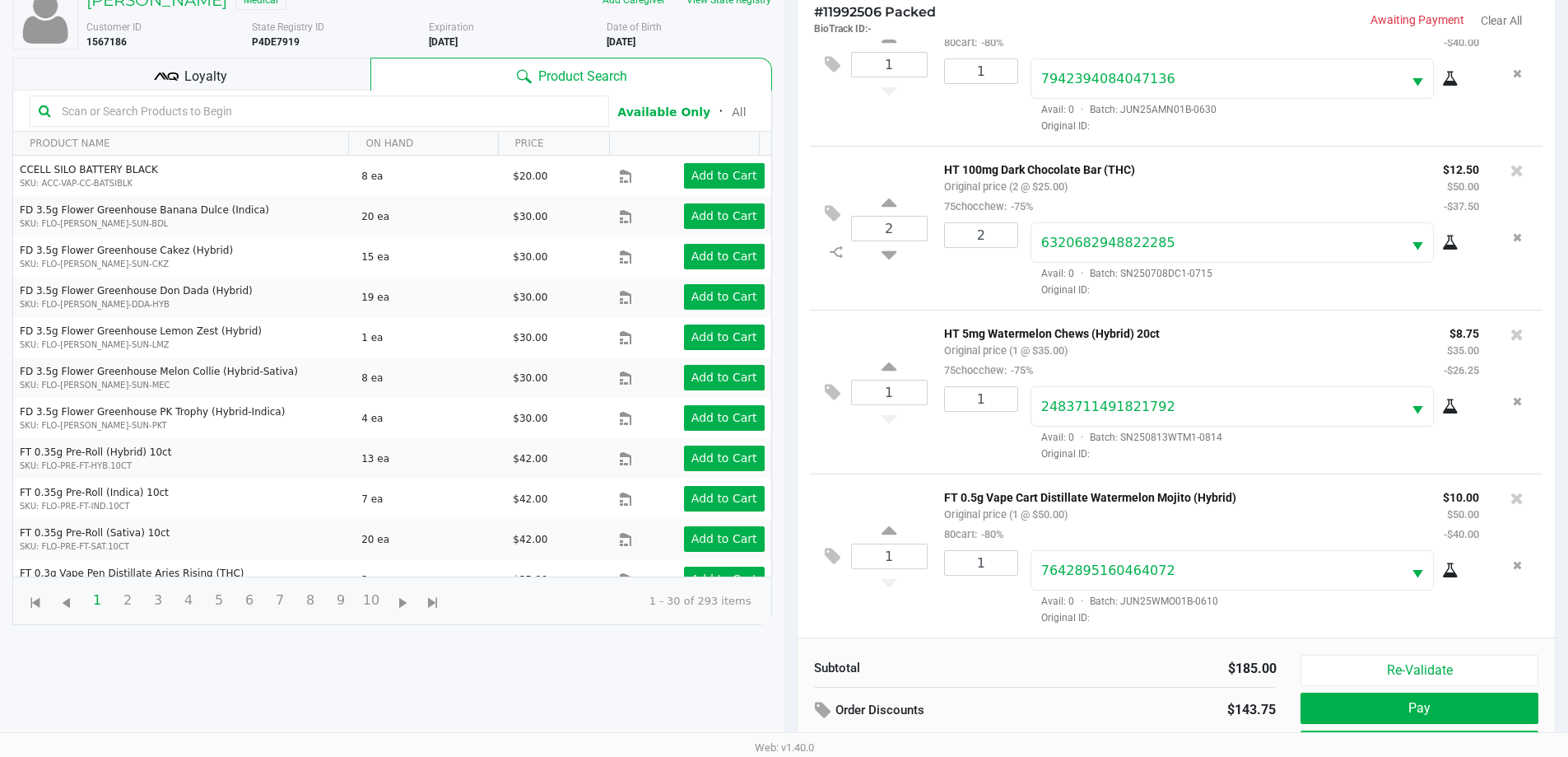
scroll to position [177, 0]
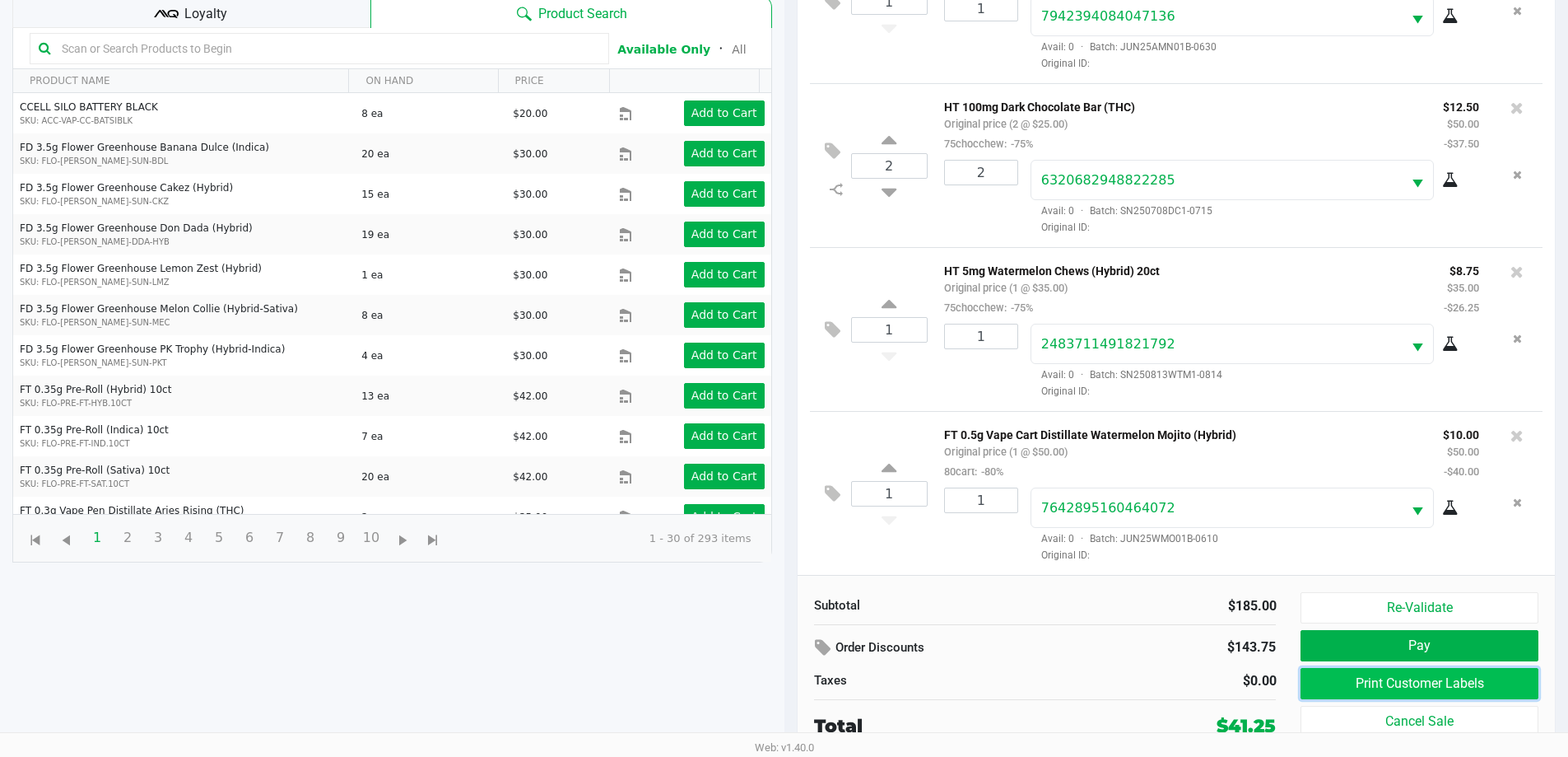
click at [1397, 674] on button "Print Customer Labels" at bounding box center [1419, 682] width 237 height 31
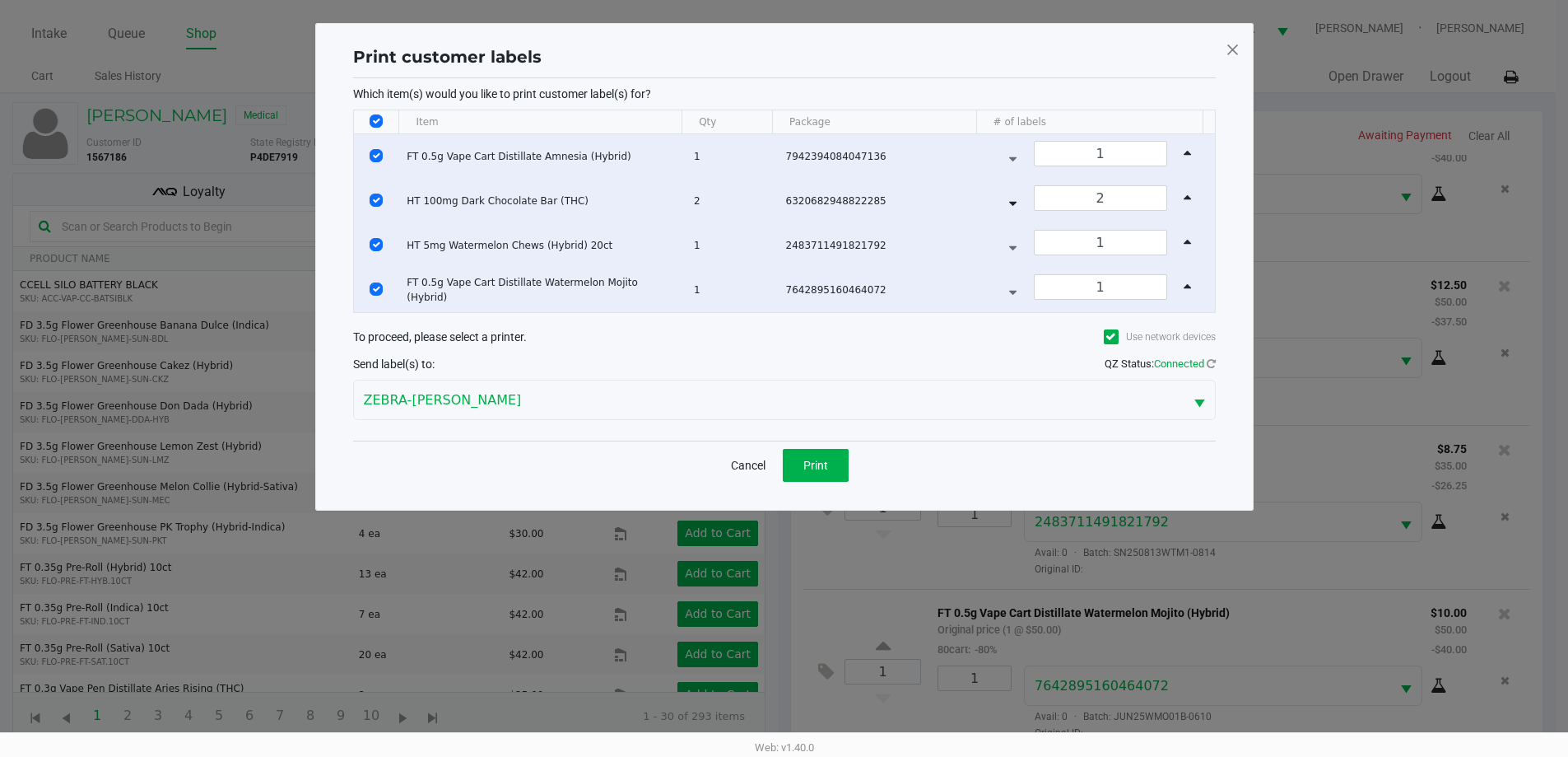
scroll to position [0, 0]
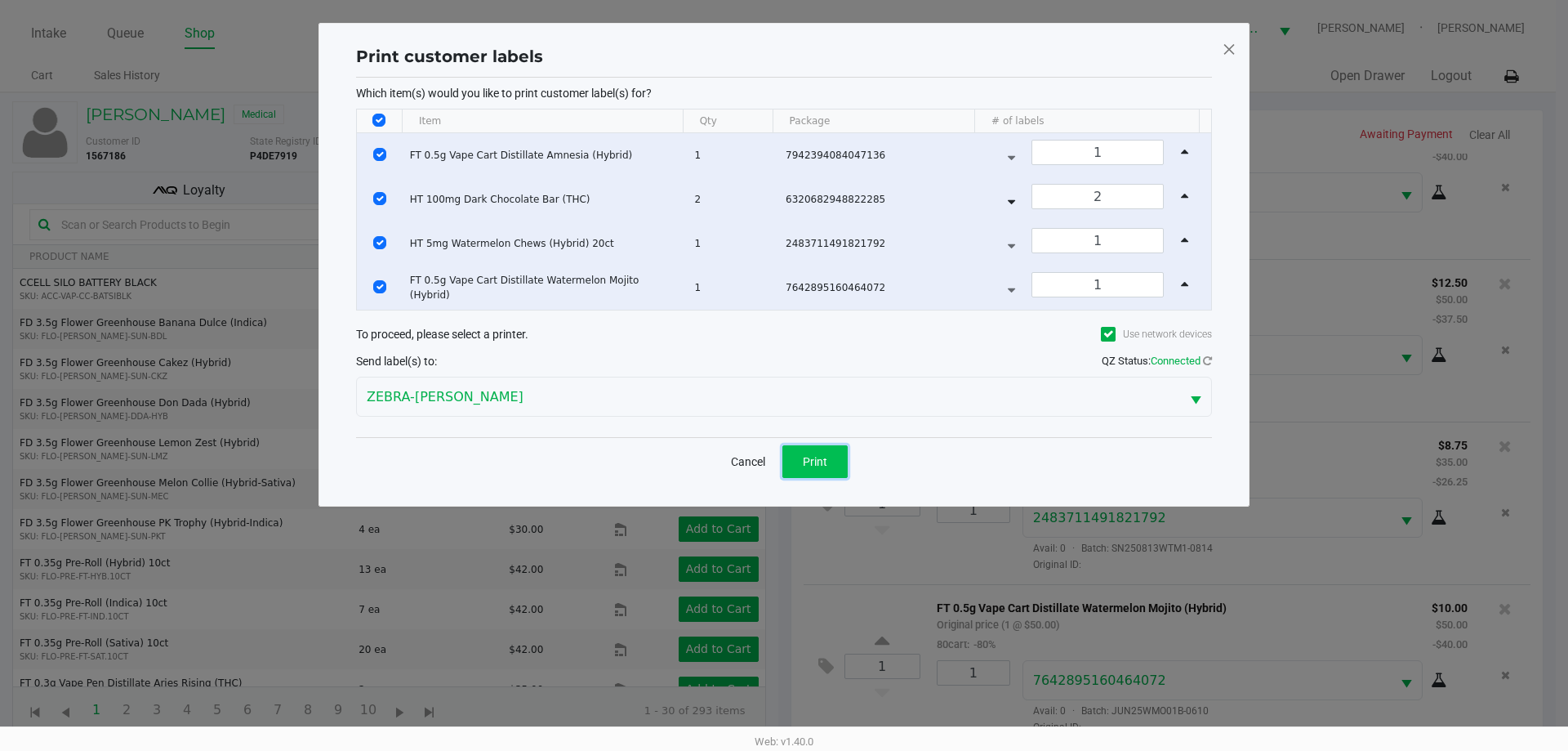
click at [810, 456] on span "Print" at bounding box center [815, 461] width 25 height 13
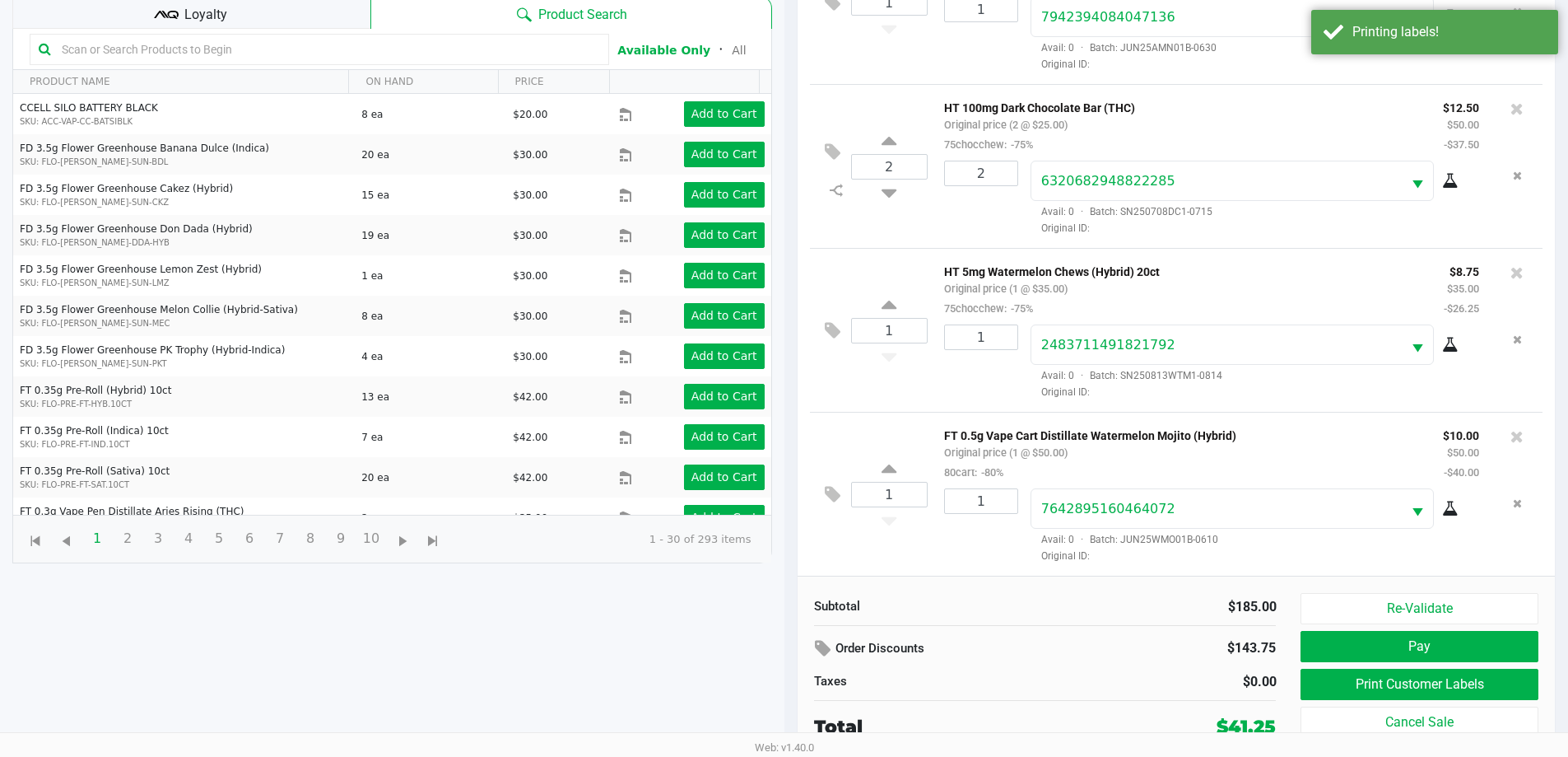
scroll to position [177, 0]
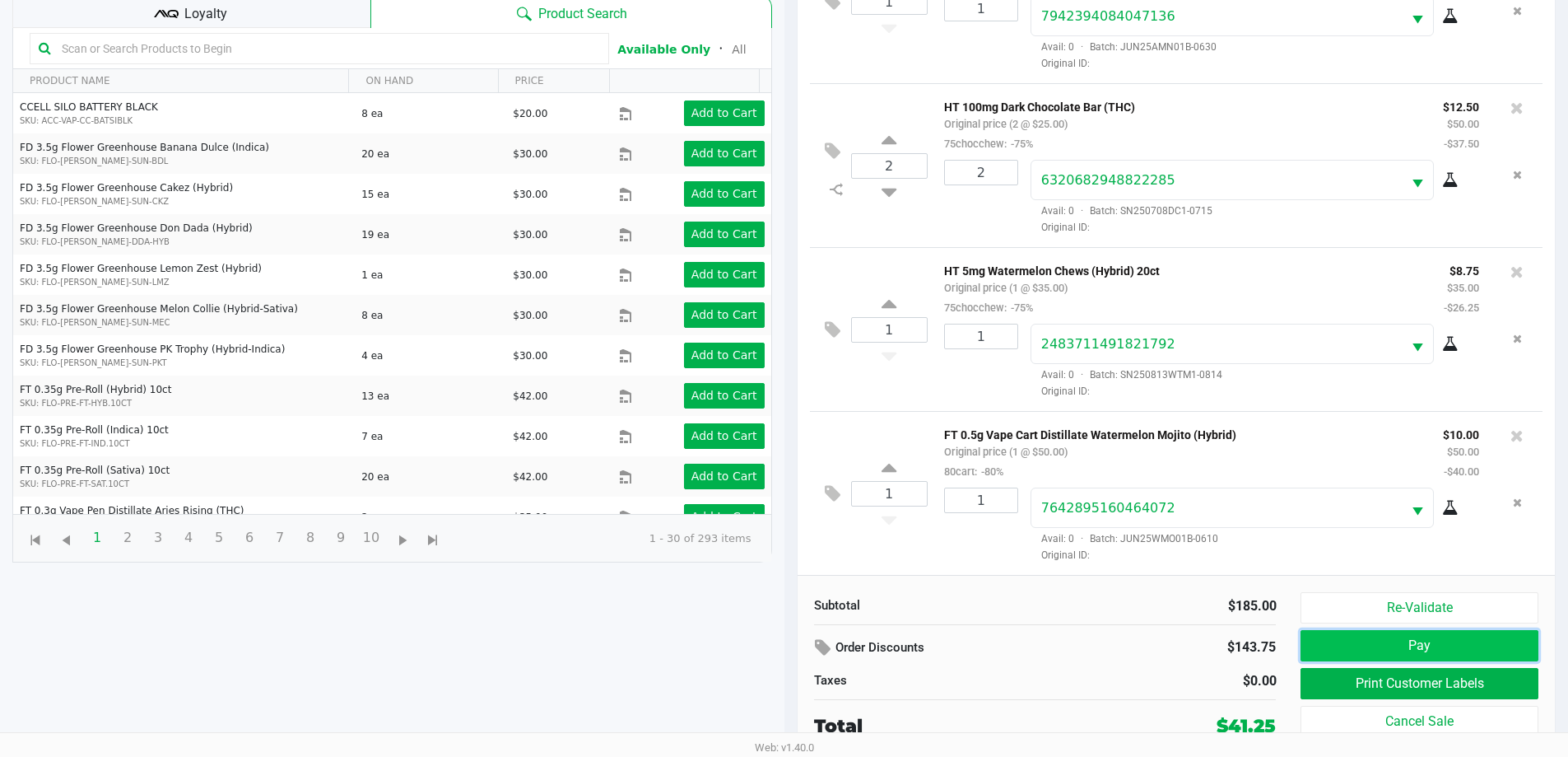
click at [1385, 648] on button "Pay" at bounding box center [1419, 645] width 237 height 31
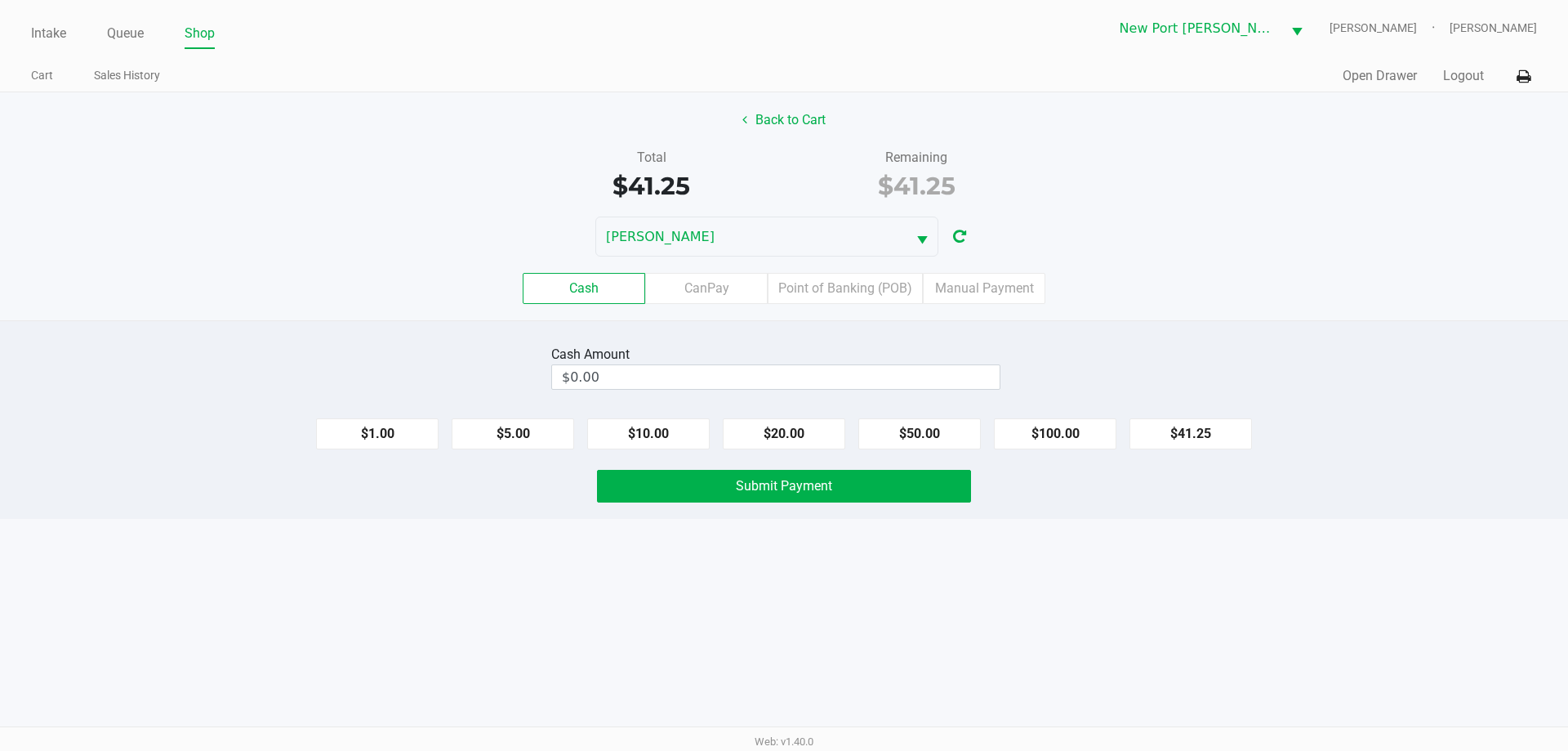
click at [880, 305] on div "Cash CanPay Point of Banking (POB) Manual Payment" at bounding box center [784, 288] width 1593 height 63
click at [880, 291] on label "Point of Banking (POB)" at bounding box center [845, 288] width 155 height 31
click at [0, 0] on 7 "Point of Banking (POB)" at bounding box center [0, 0] width 0 height 0
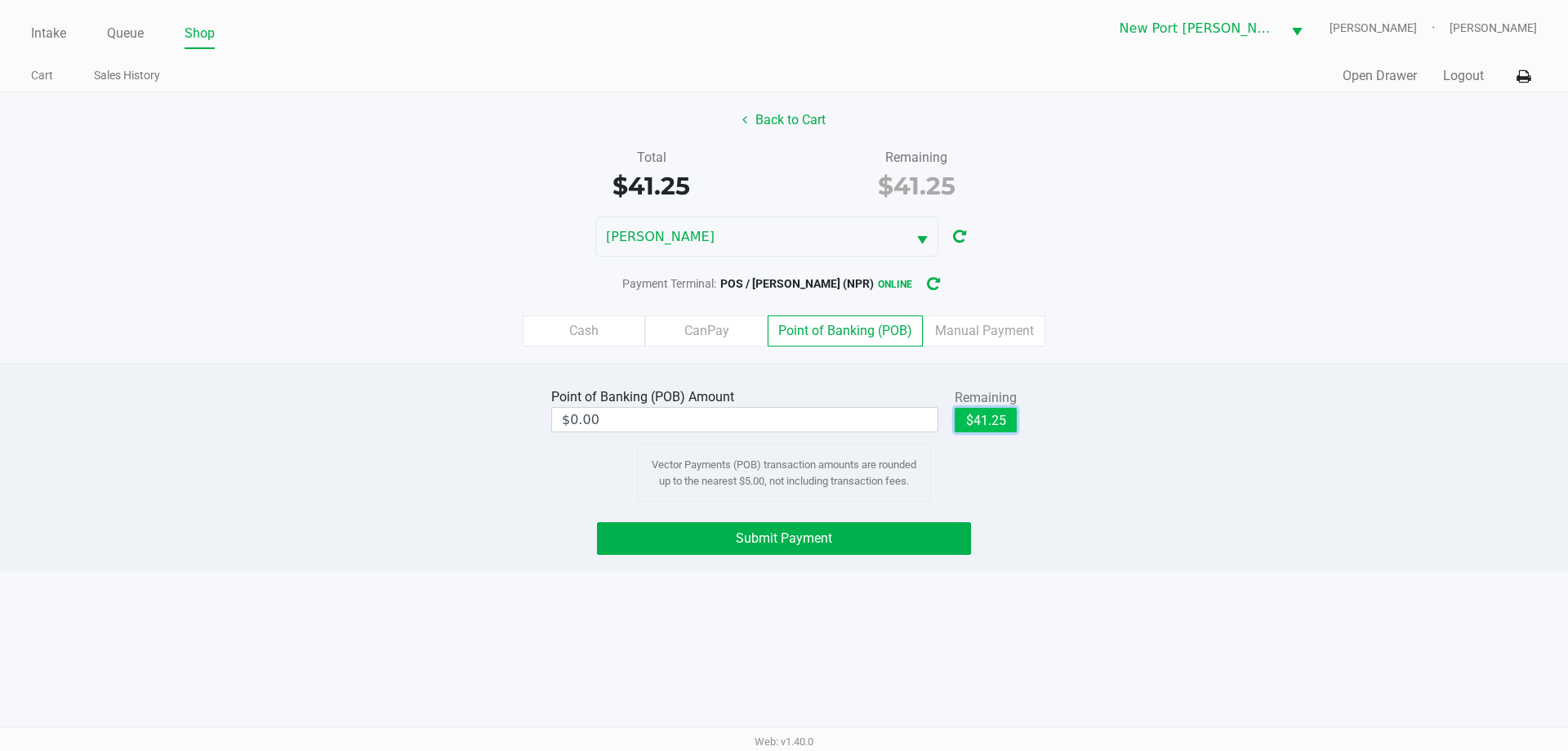
click at [979, 424] on button "$41.25" at bounding box center [986, 420] width 63 height 25
type input "$41.25"
click at [777, 543] on span "Submit Payment" at bounding box center [784, 538] width 96 height 16
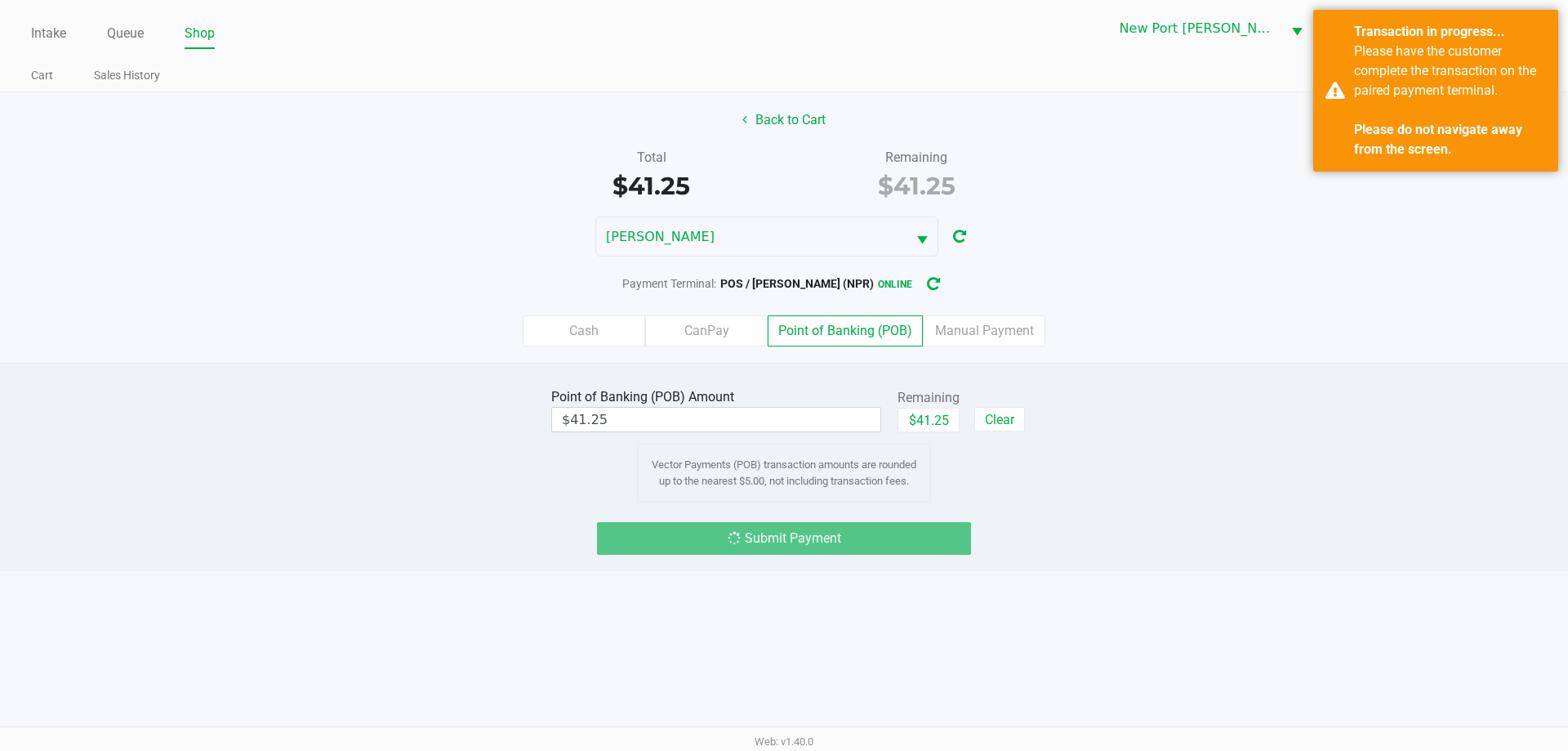
drag, startPoint x: 651, startPoint y: 571, endPoint x: 644, endPoint y: 578, distance: 9.9
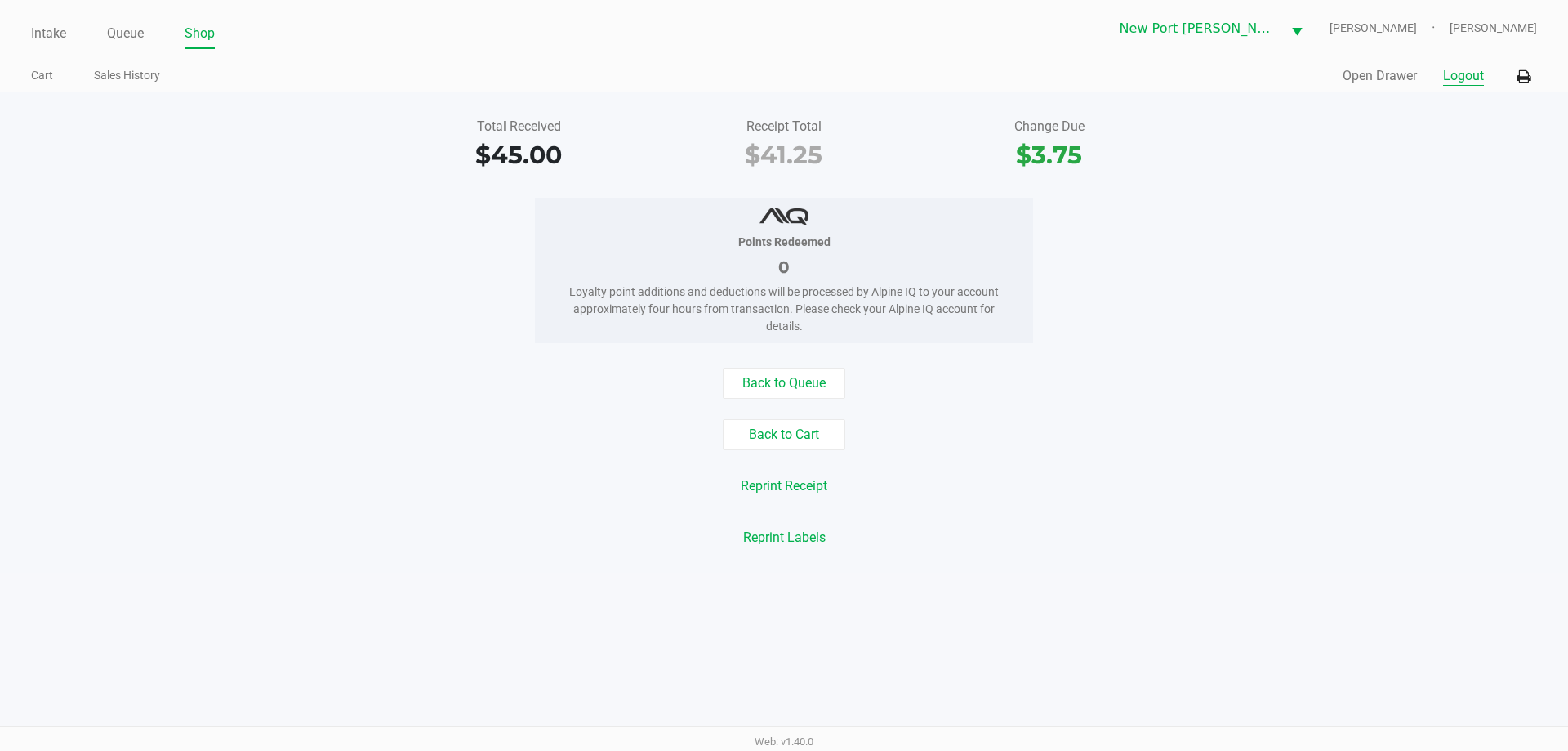
click at [1459, 82] on button "Logout" at bounding box center [1463, 76] width 40 height 19
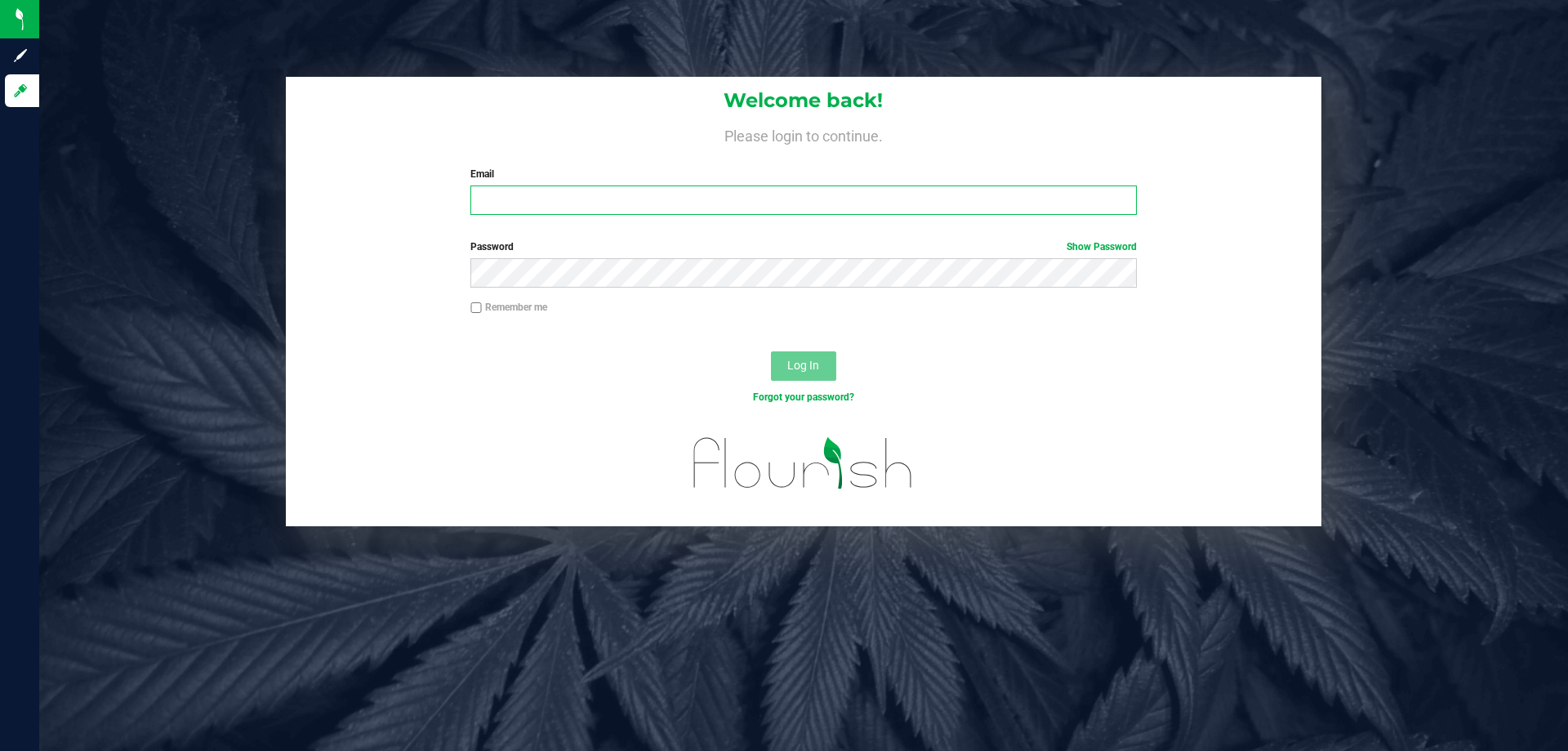
click at [560, 187] on input "Email" at bounding box center [803, 200] width 666 height 29
type input "[EMAIL_ADDRESS][DOMAIN_NAME]"
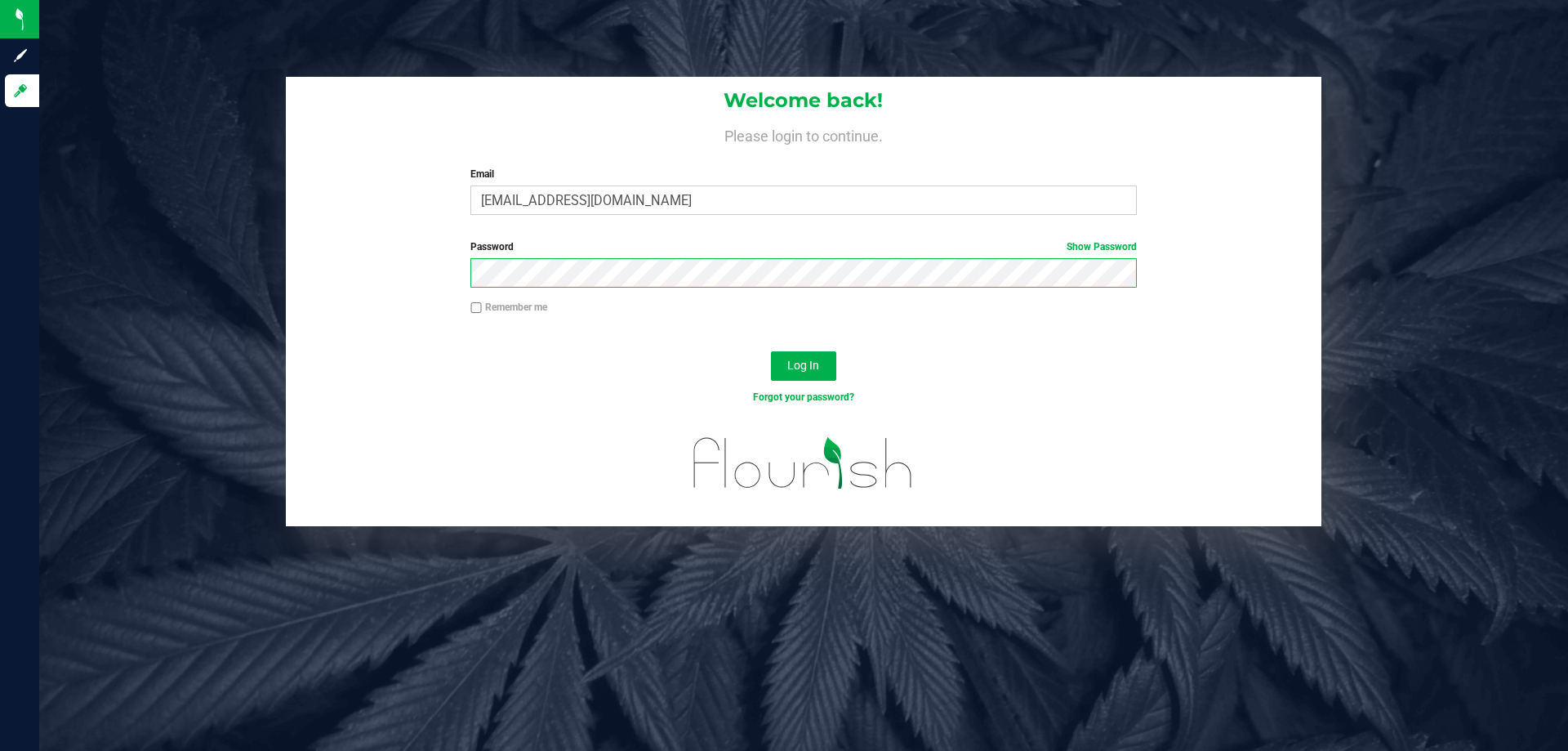
click at [771, 351] on button "Log In" at bounding box center [804, 365] width 65 height 29
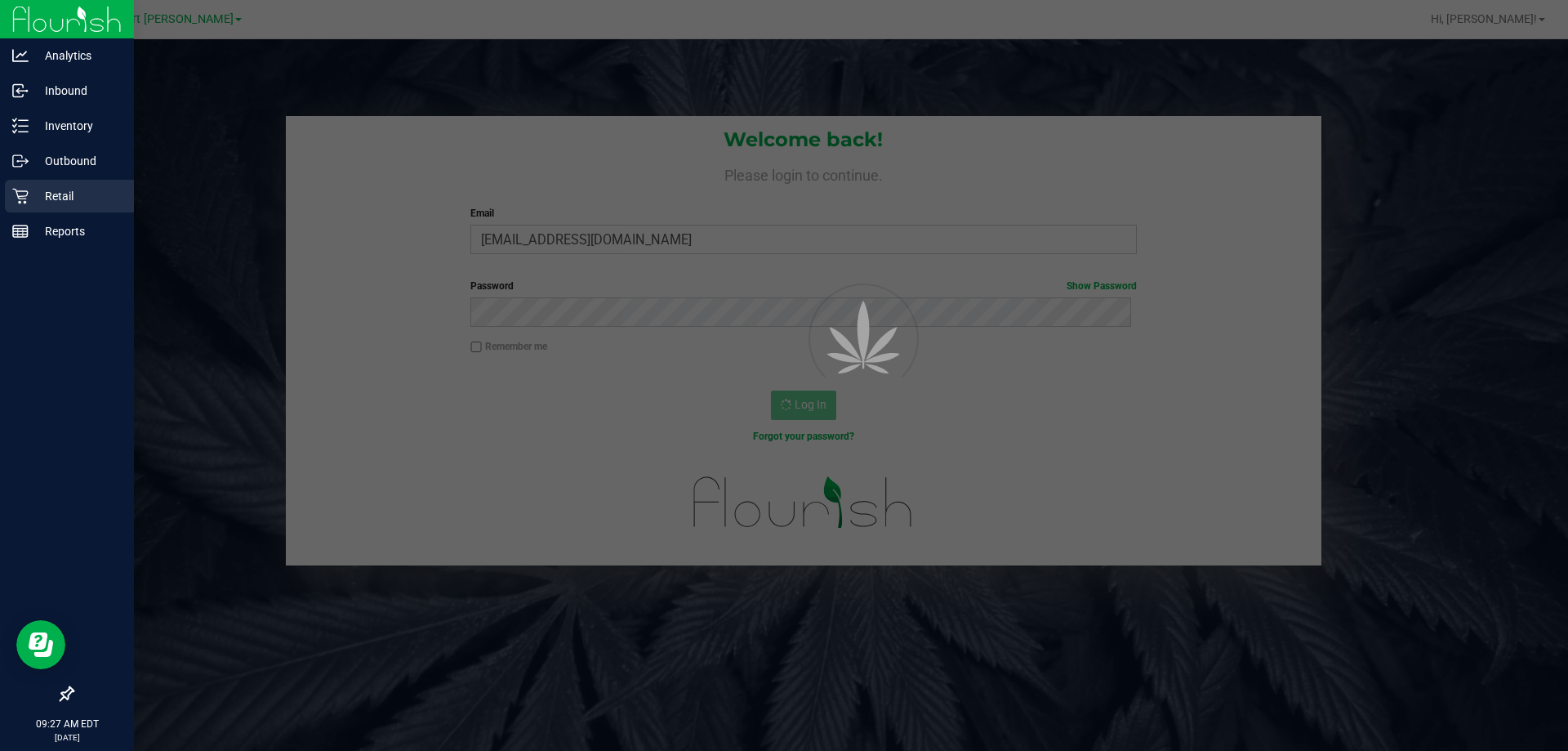
click at [28, 187] on p "Retail" at bounding box center [77, 196] width 98 height 19
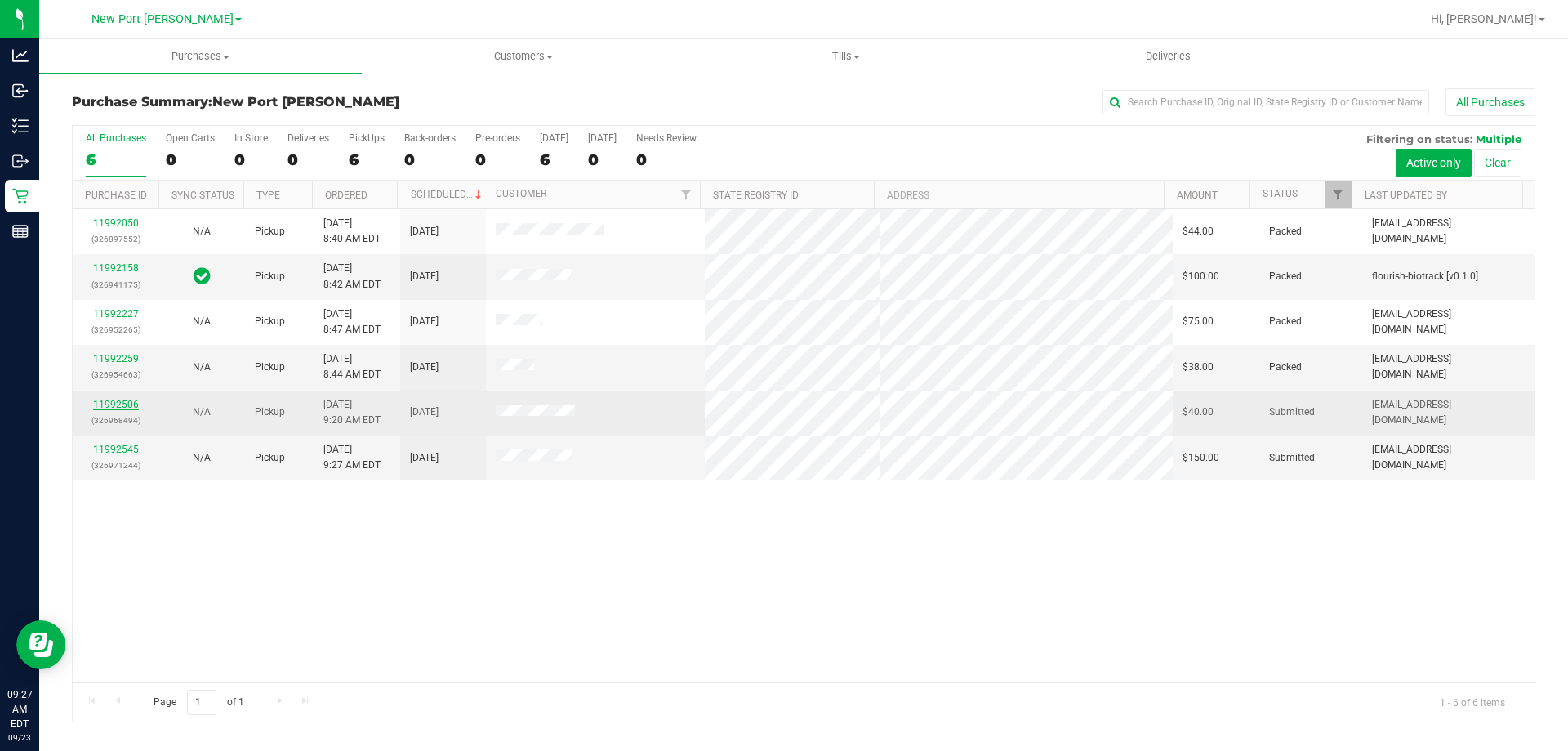
click at [121, 401] on link "11992506" at bounding box center [116, 404] width 46 height 11
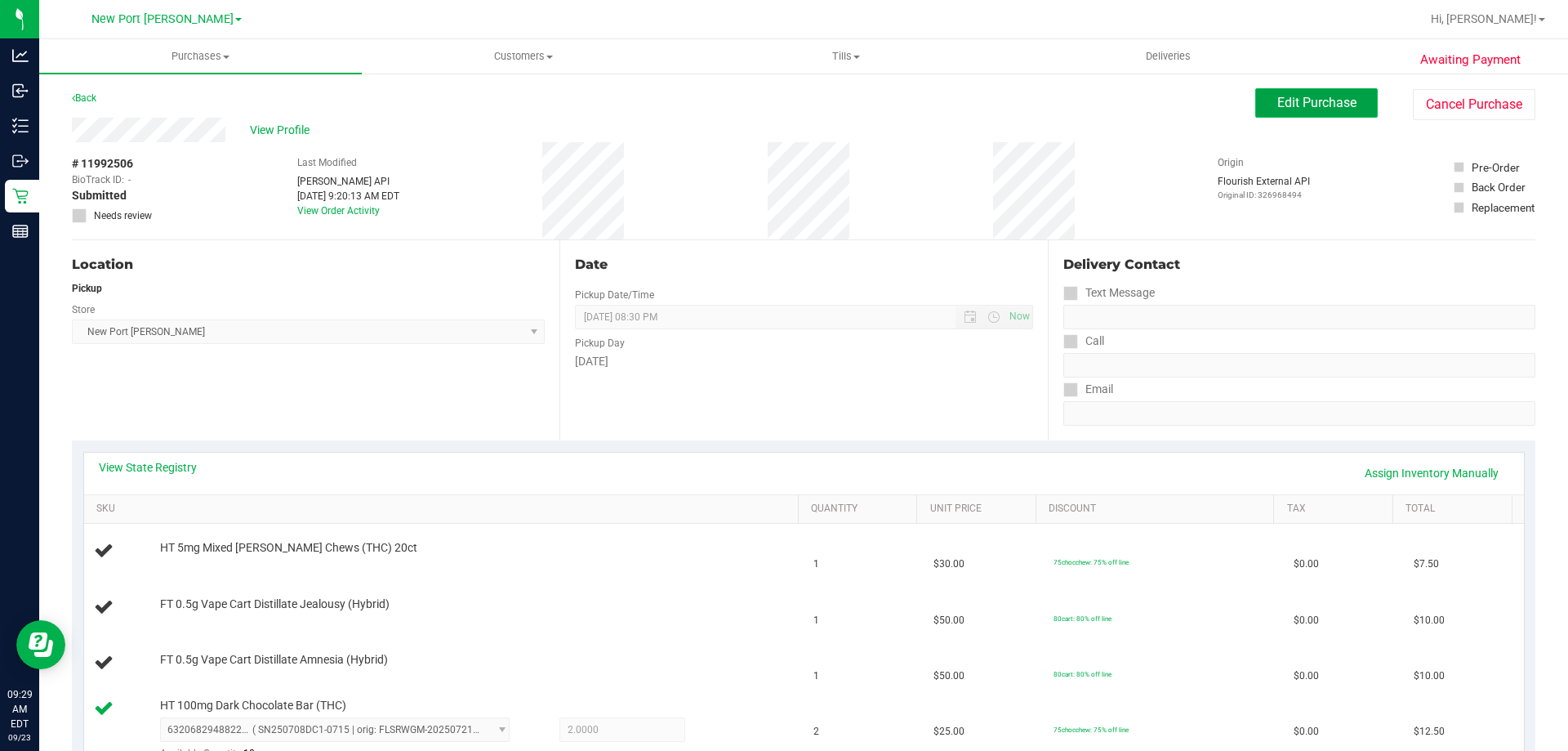
click at [1326, 99] on span "Edit Purchase" at bounding box center [1317, 103] width 79 height 16
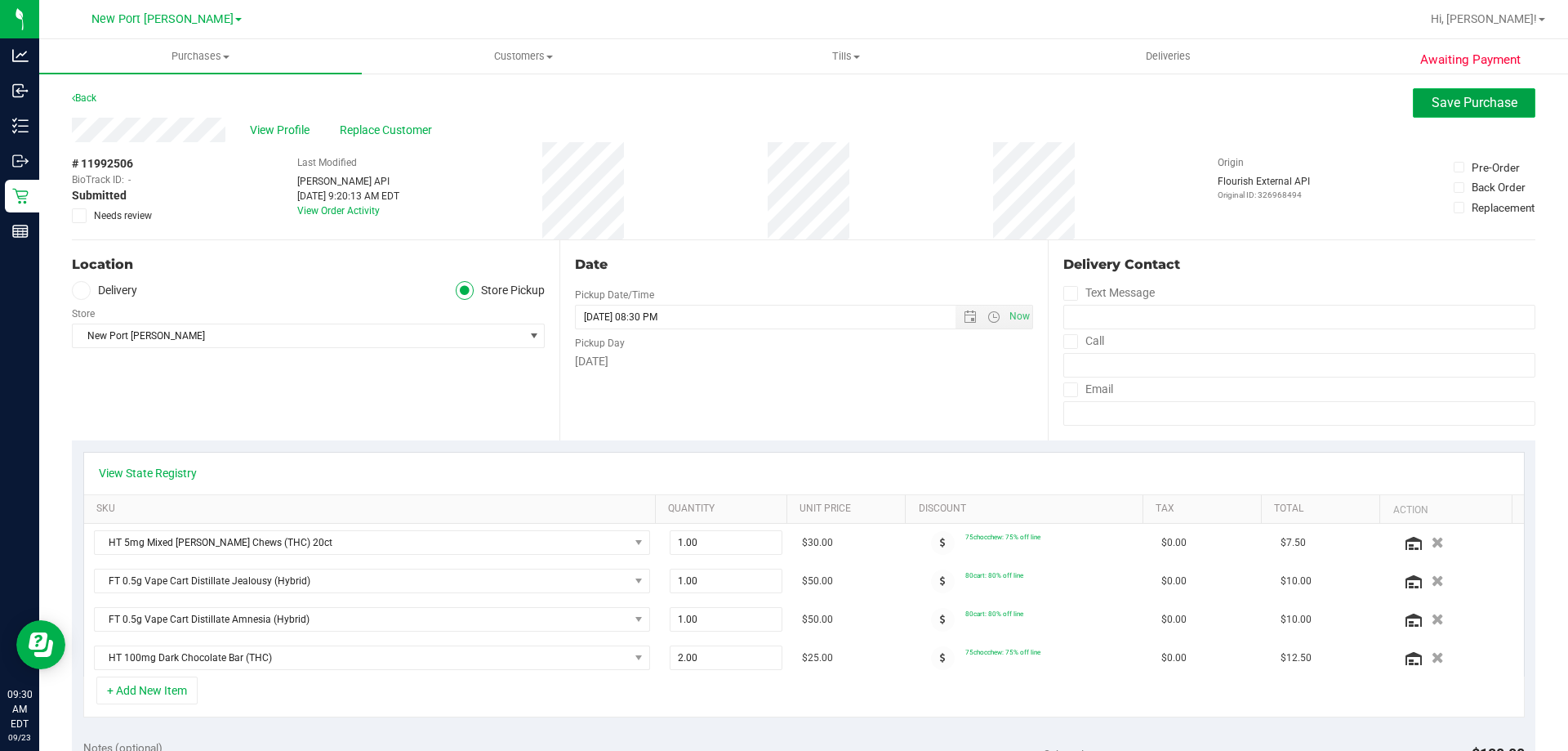
click at [1437, 97] on span "Save Purchase" at bounding box center [1474, 103] width 85 height 16
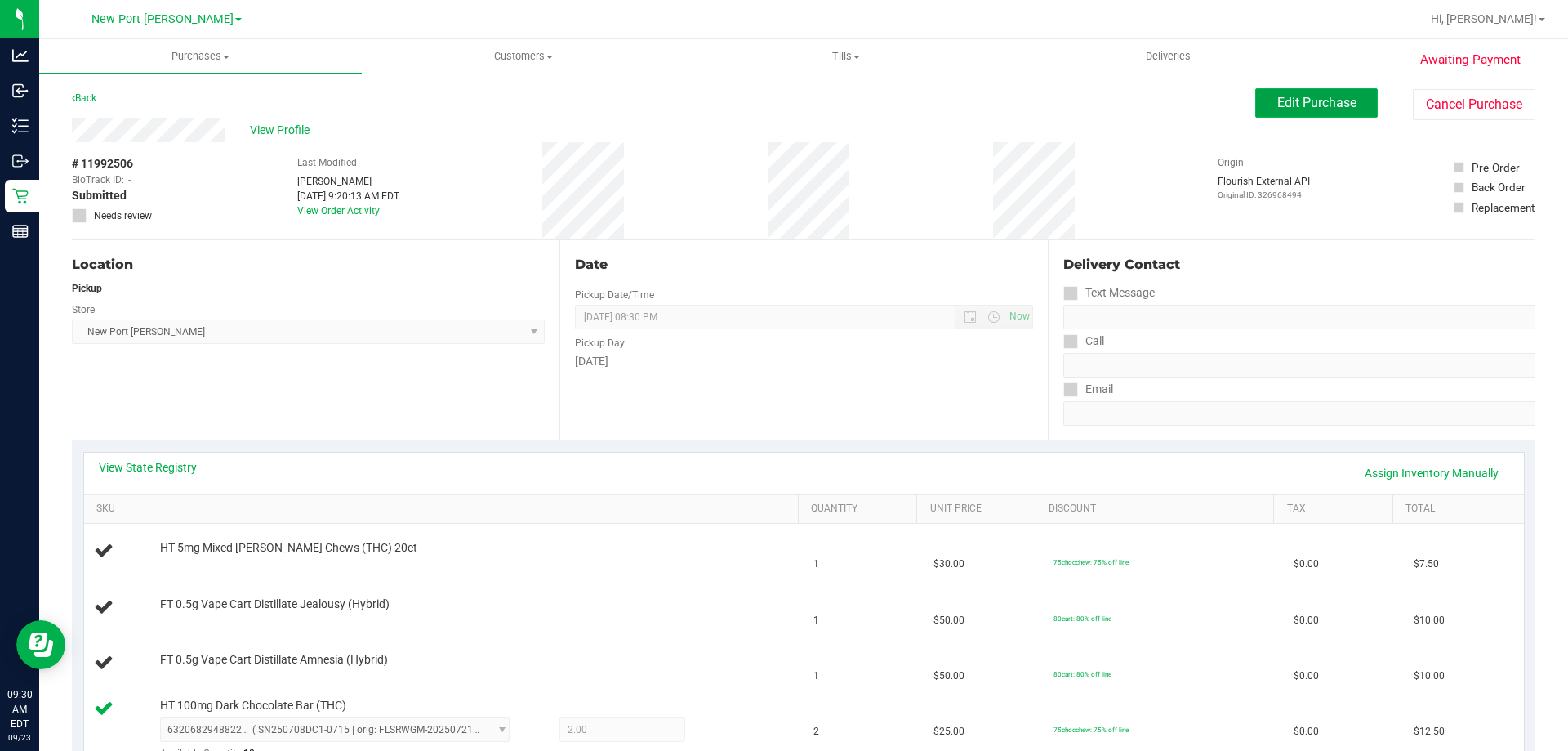
click at [1306, 116] on button "Edit Purchase" at bounding box center [1316, 102] width 122 height 29
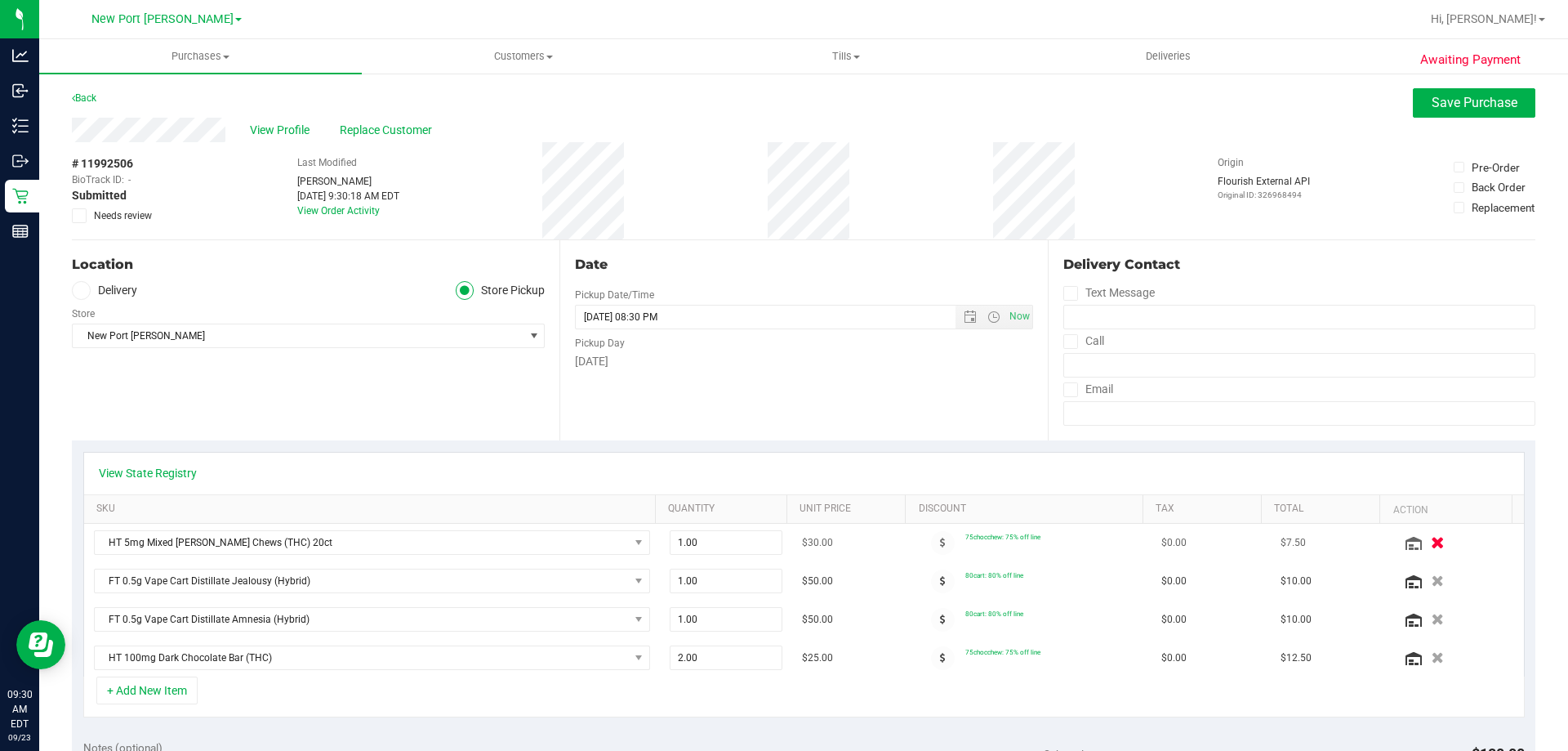
click at [1432, 544] on icon "button" at bounding box center [1439, 543] width 14 height 12
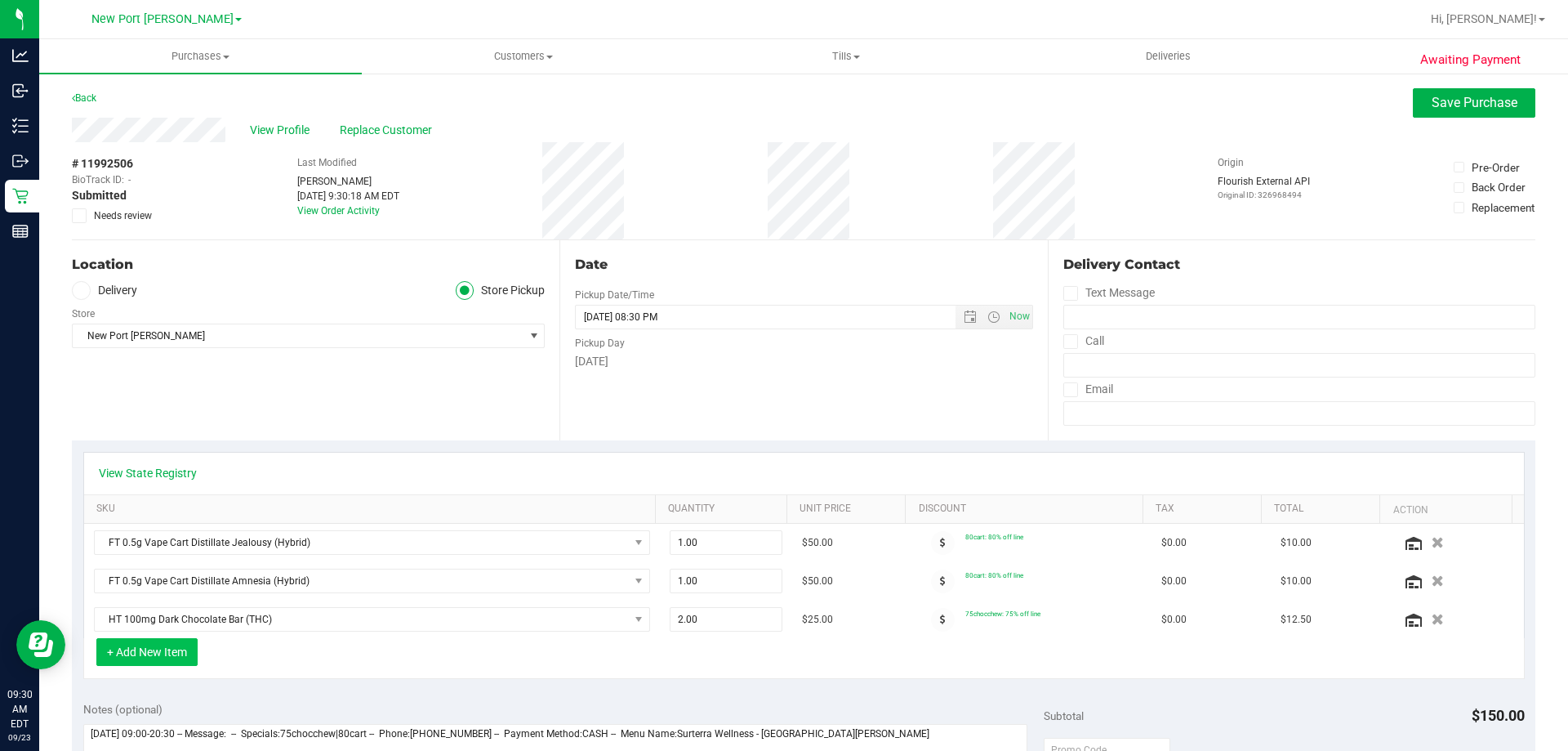
click at [141, 644] on button "+ Add New Item" at bounding box center [146, 652] width 101 height 28
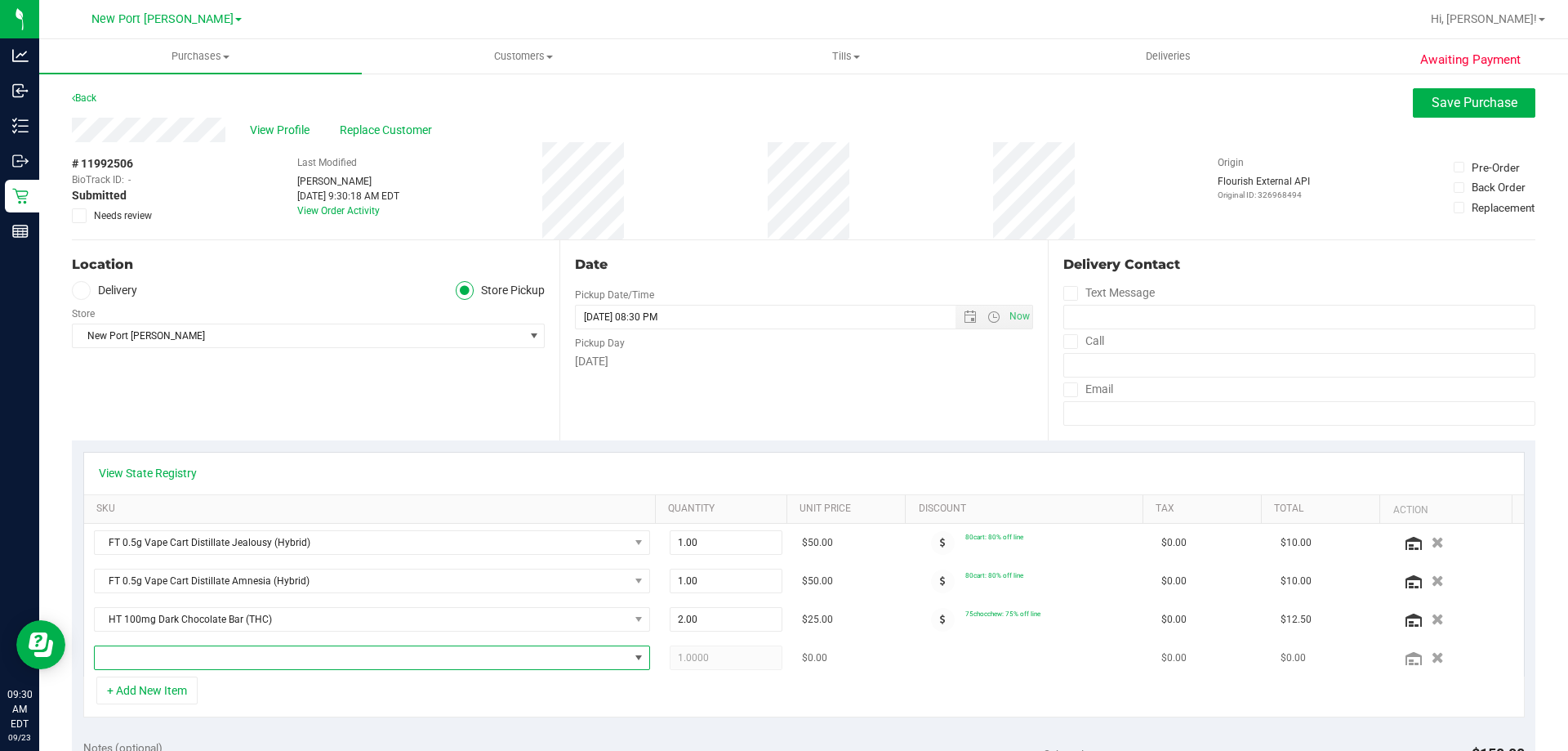
click at [188, 651] on span "NO DATA FOUND" at bounding box center [362, 658] width 534 height 23
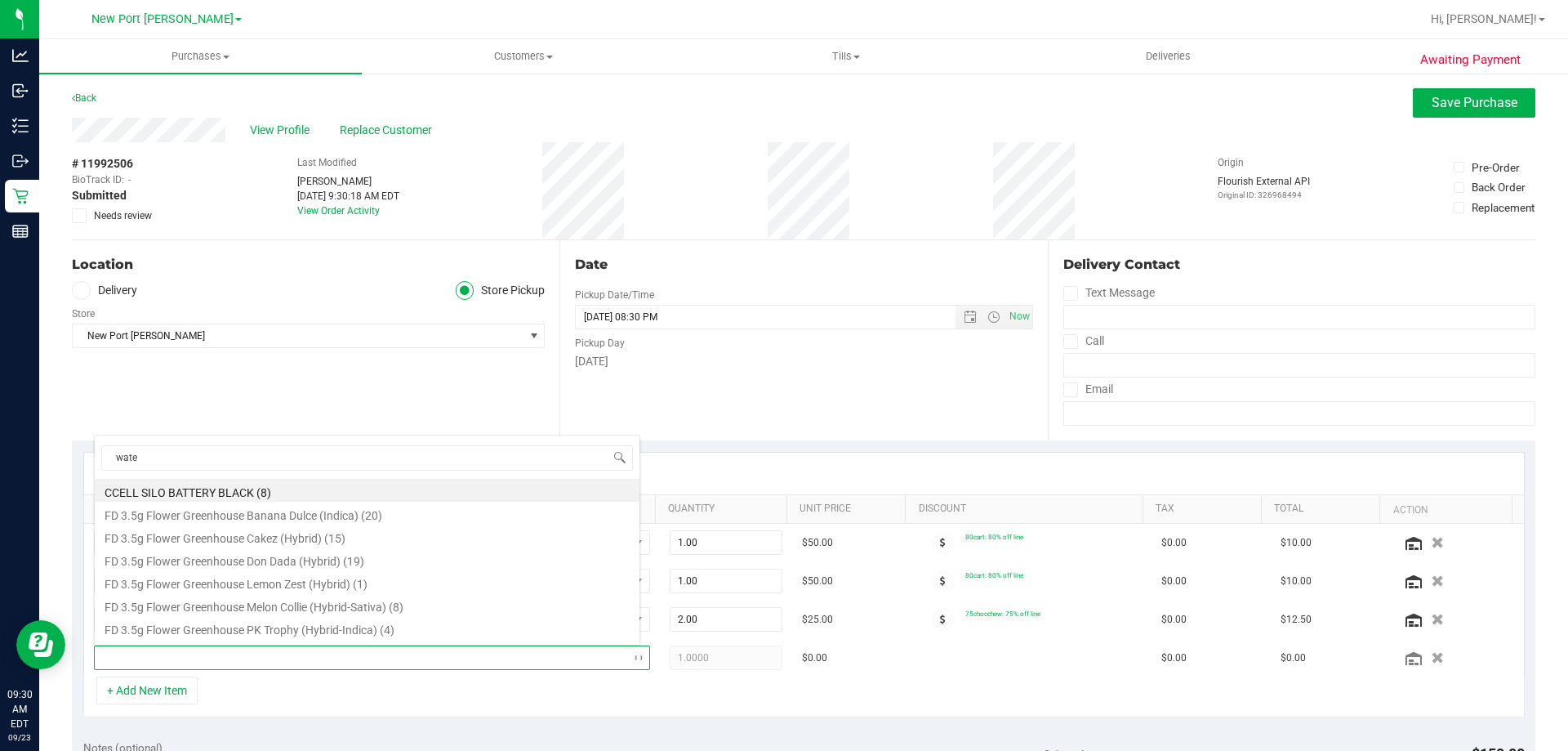
type input "water"
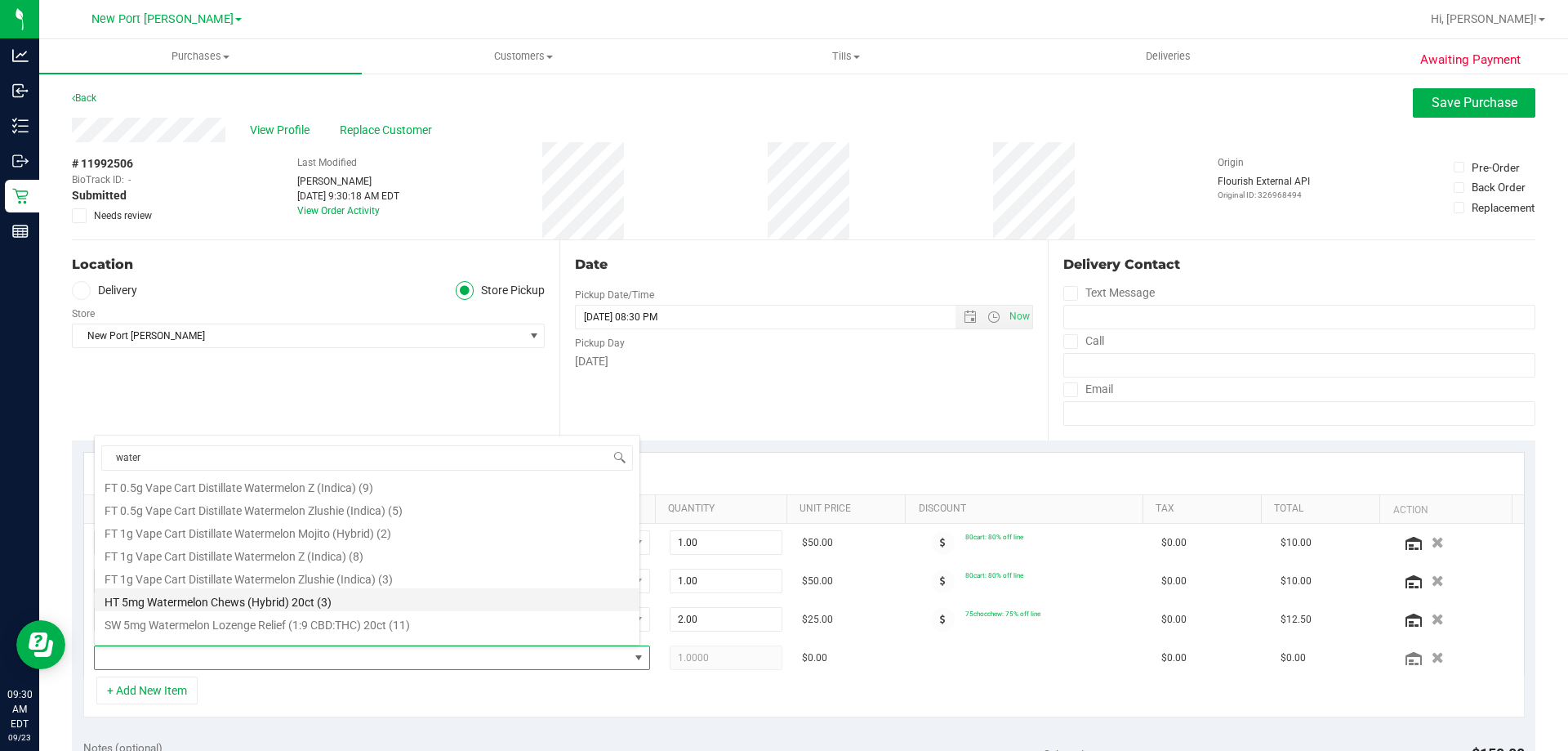
scroll to position [42, 0]
click at [197, 610] on li "SW 5mg Watermelon Lozenge Relief (1:9 CBD:THC) 20ct (11)" at bounding box center [367, 607] width 545 height 23
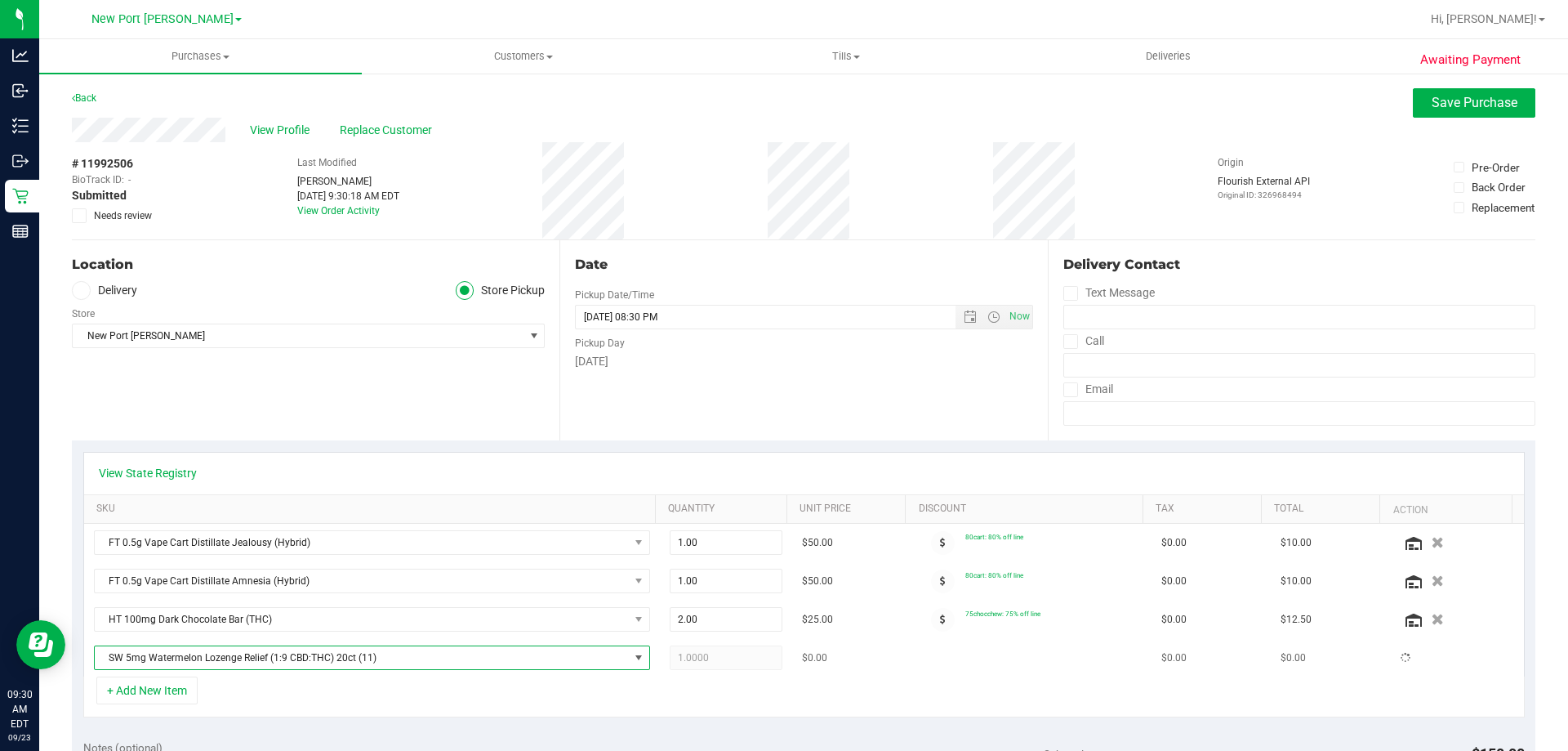
click at [304, 665] on span "SW 5mg Watermelon Lozenge Relief (1:9 CBD:THC) 20ct (11)" at bounding box center [362, 658] width 534 height 23
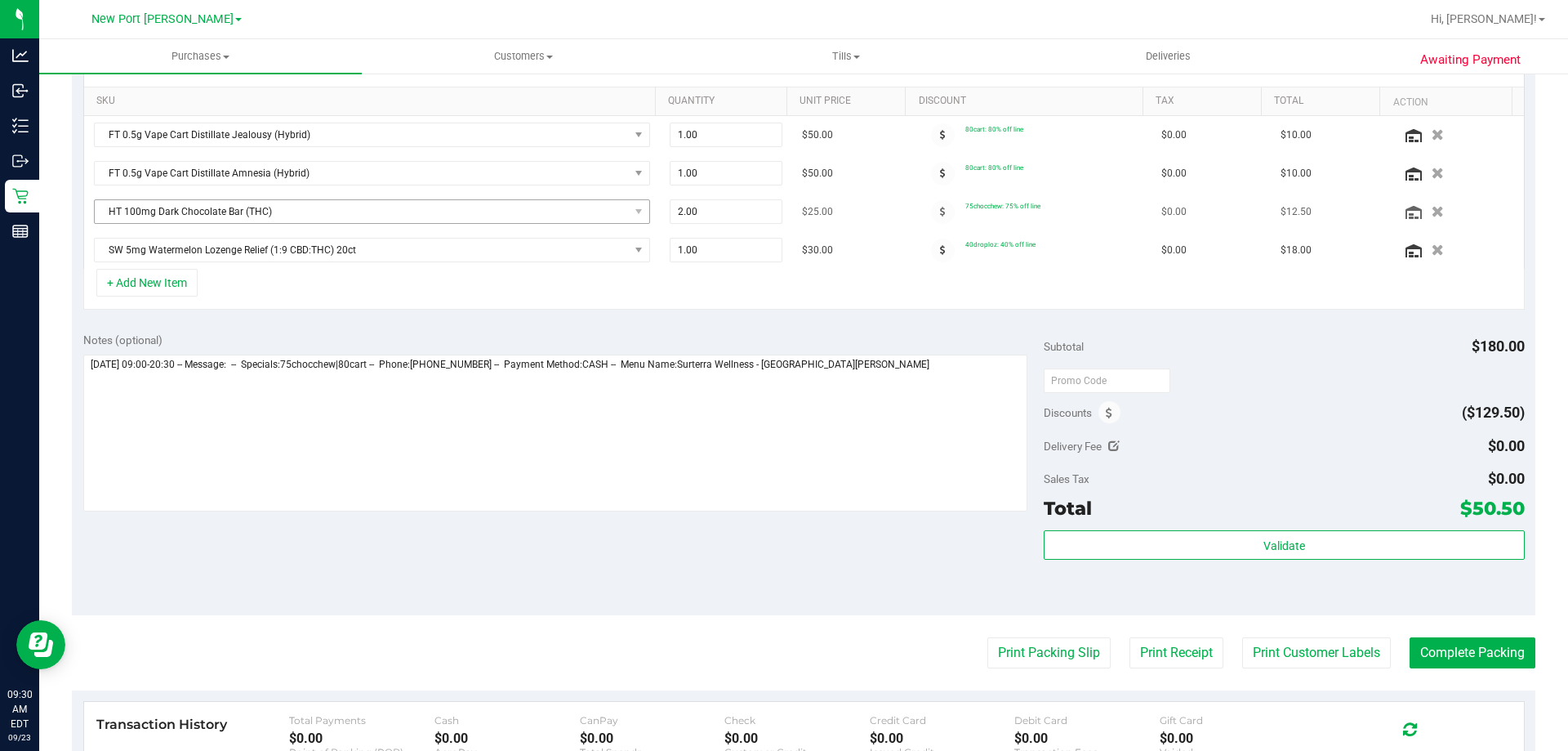
scroll to position [490, 0]
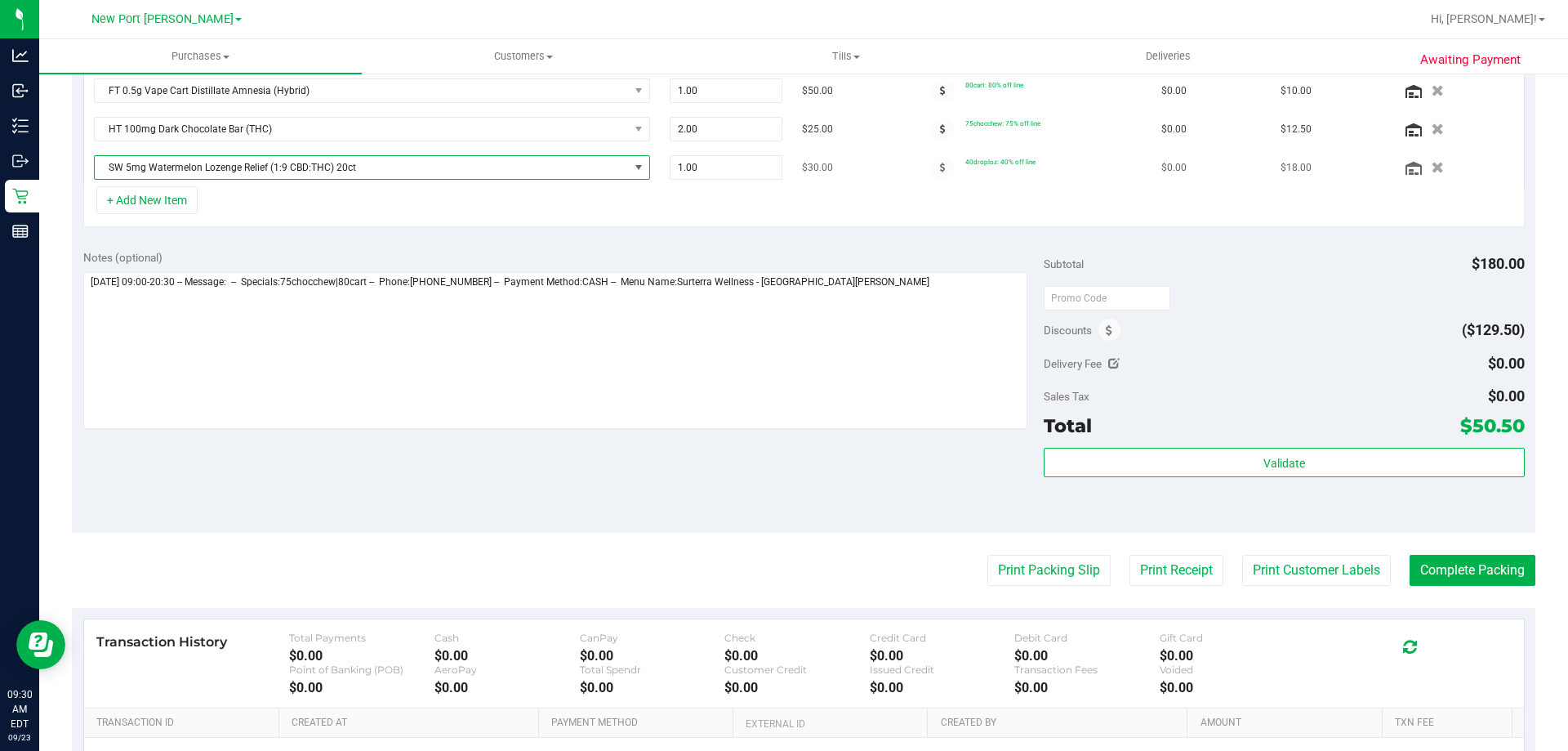
drag, startPoint x: 228, startPoint y: 164, endPoint x: 238, endPoint y: 169, distance: 11.2
click at [232, 166] on span "SW 5mg Watermelon Lozenge Relief (1:9 CBD:THC) 20ct" at bounding box center [362, 167] width 534 height 23
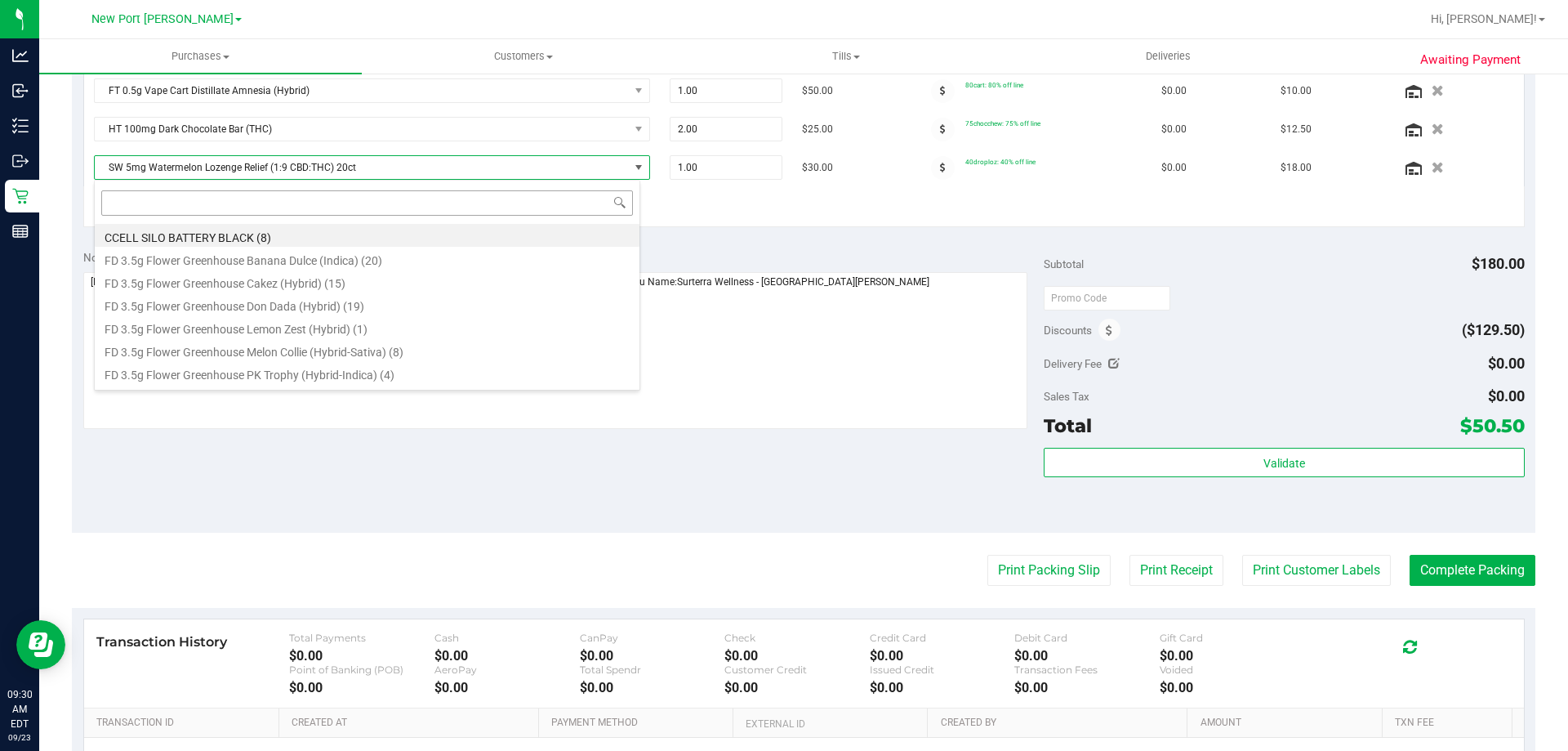
scroll to position [25, 547]
type input "water"
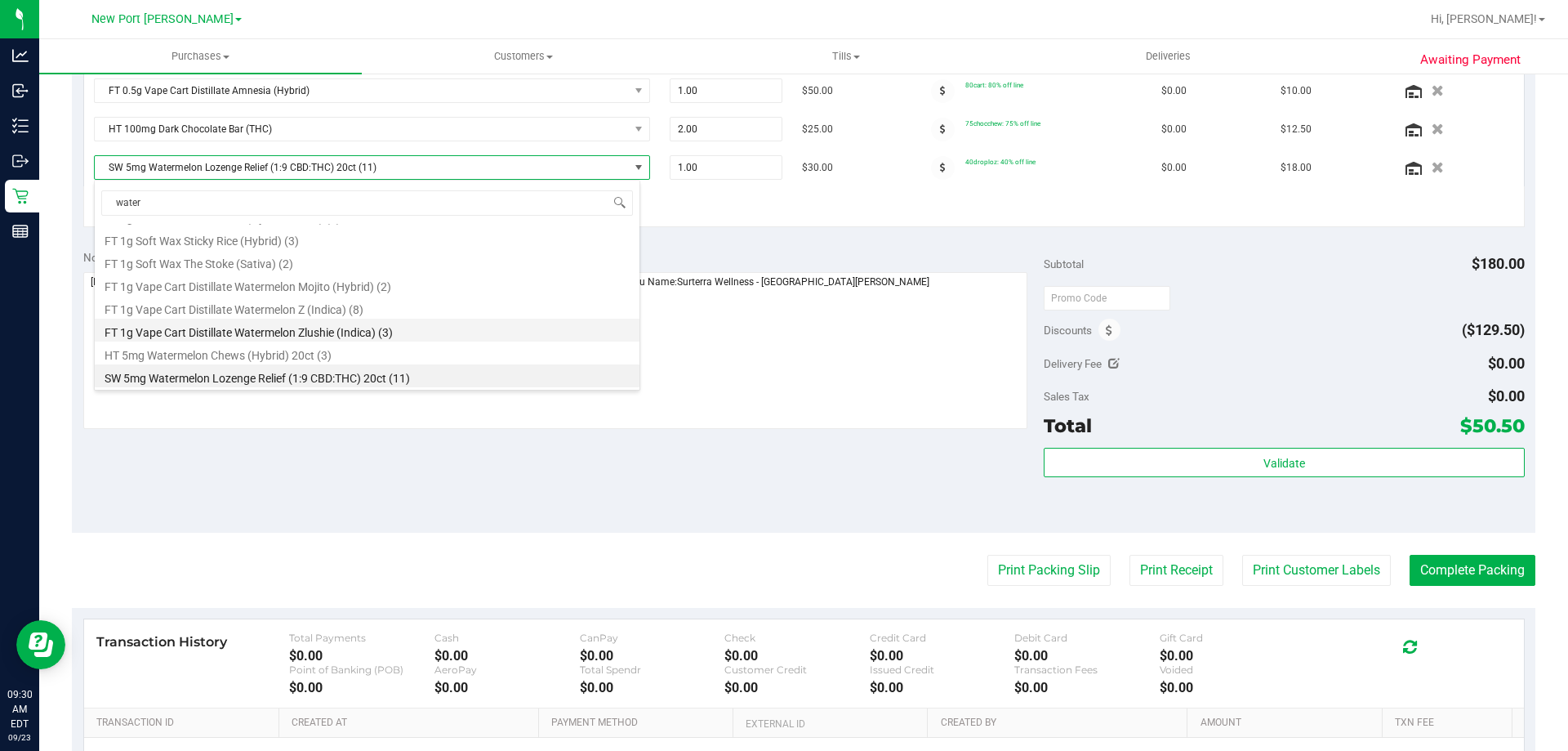
scroll to position [42, 0]
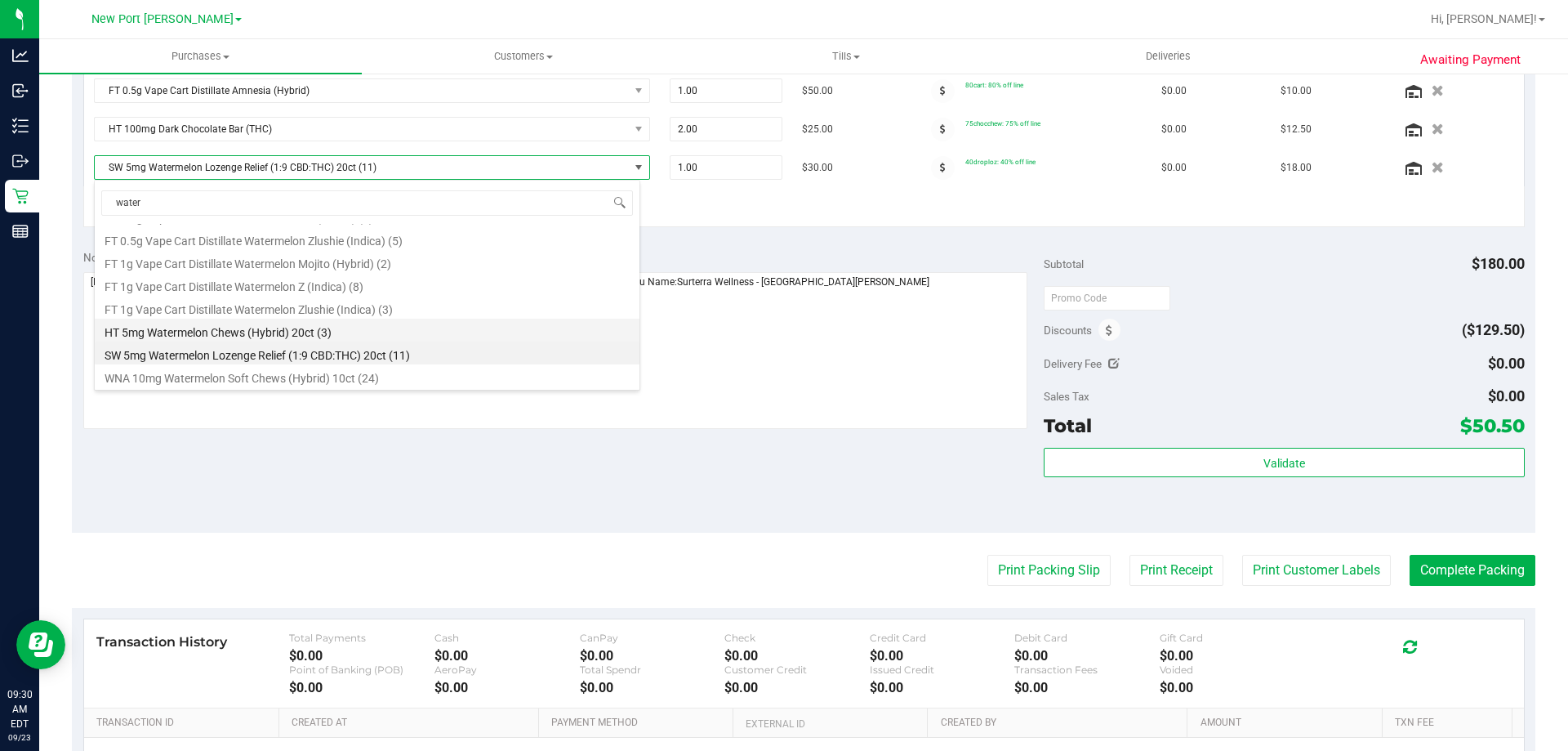
click at [198, 335] on li "HT 5mg Watermelon Chews (Hybrid) 20ct (3)" at bounding box center [367, 330] width 545 height 23
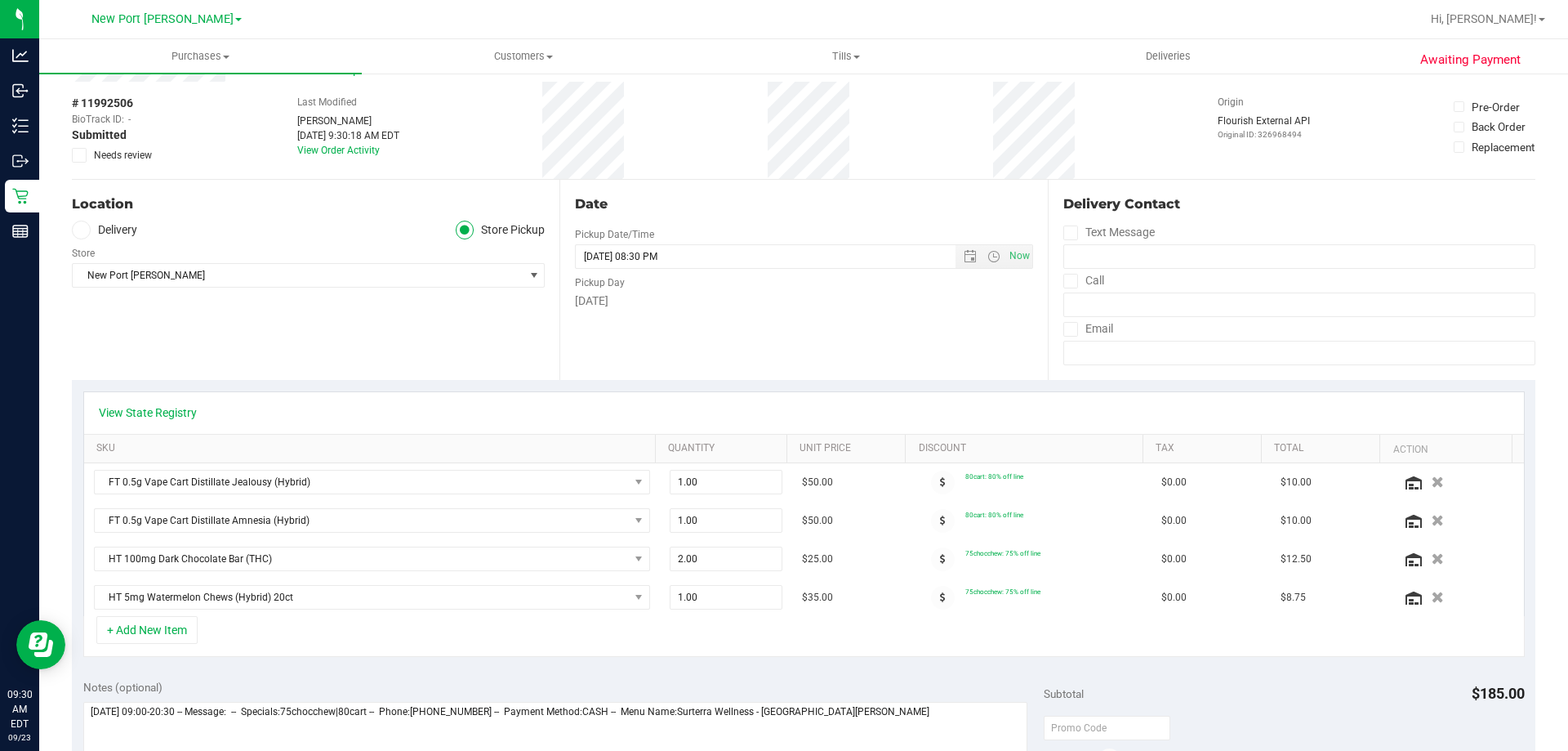
scroll to position [0, 0]
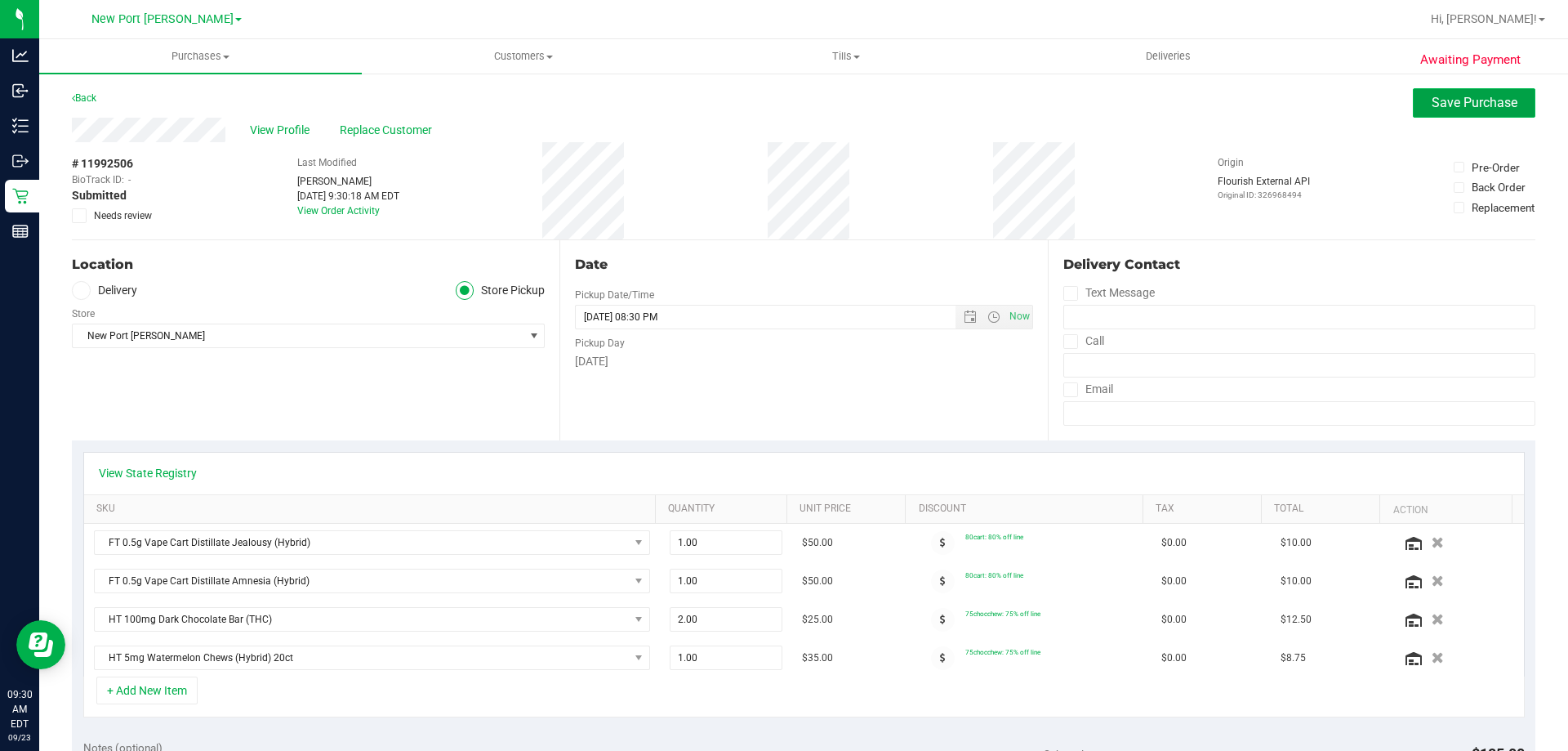
click at [1430, 114] on button "Save Purchase" at bounding box center [1474, 102] width 122 height 29
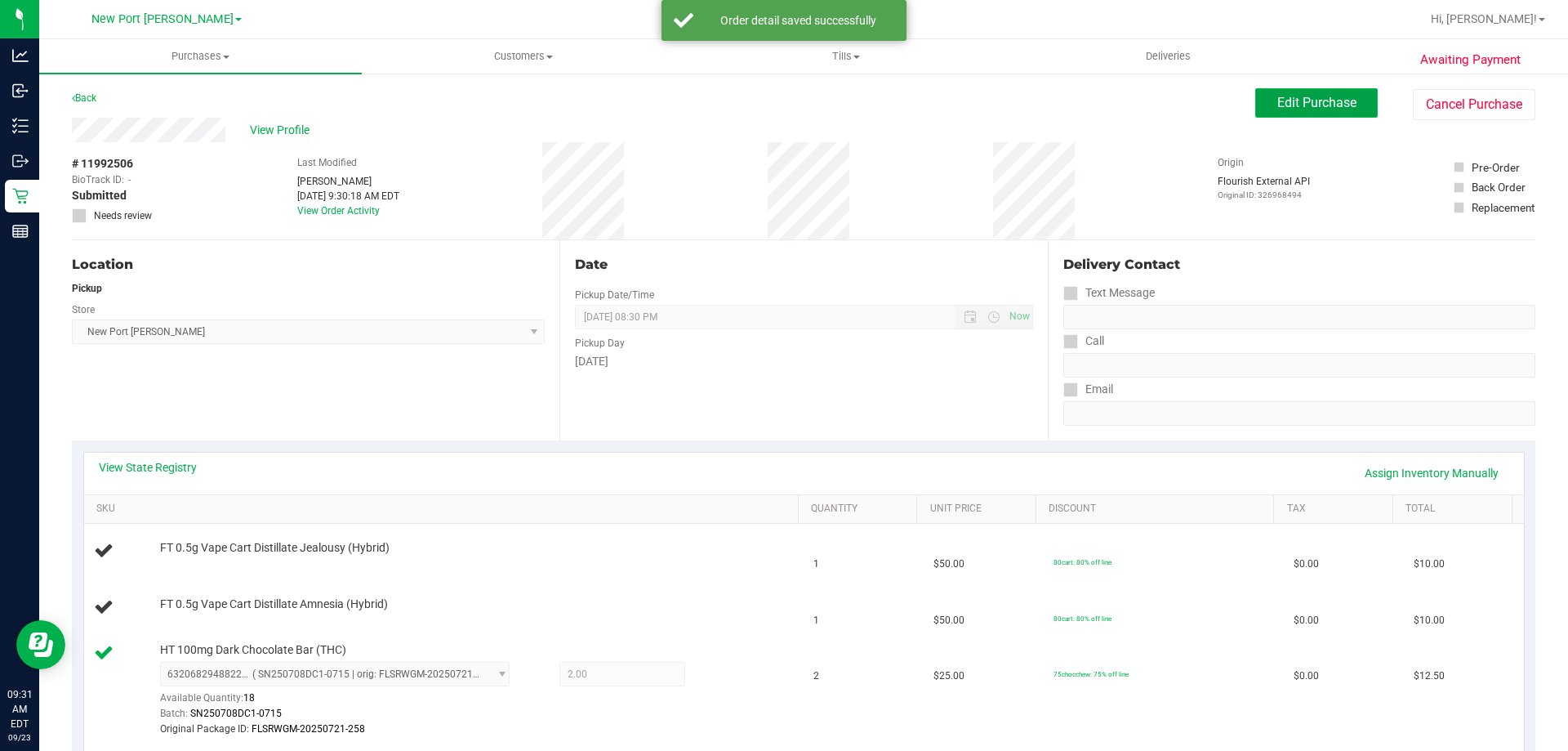
click at [1300, 99] on span "Edit Purchase" at bounding box center [1317, 103] width 79 height 16
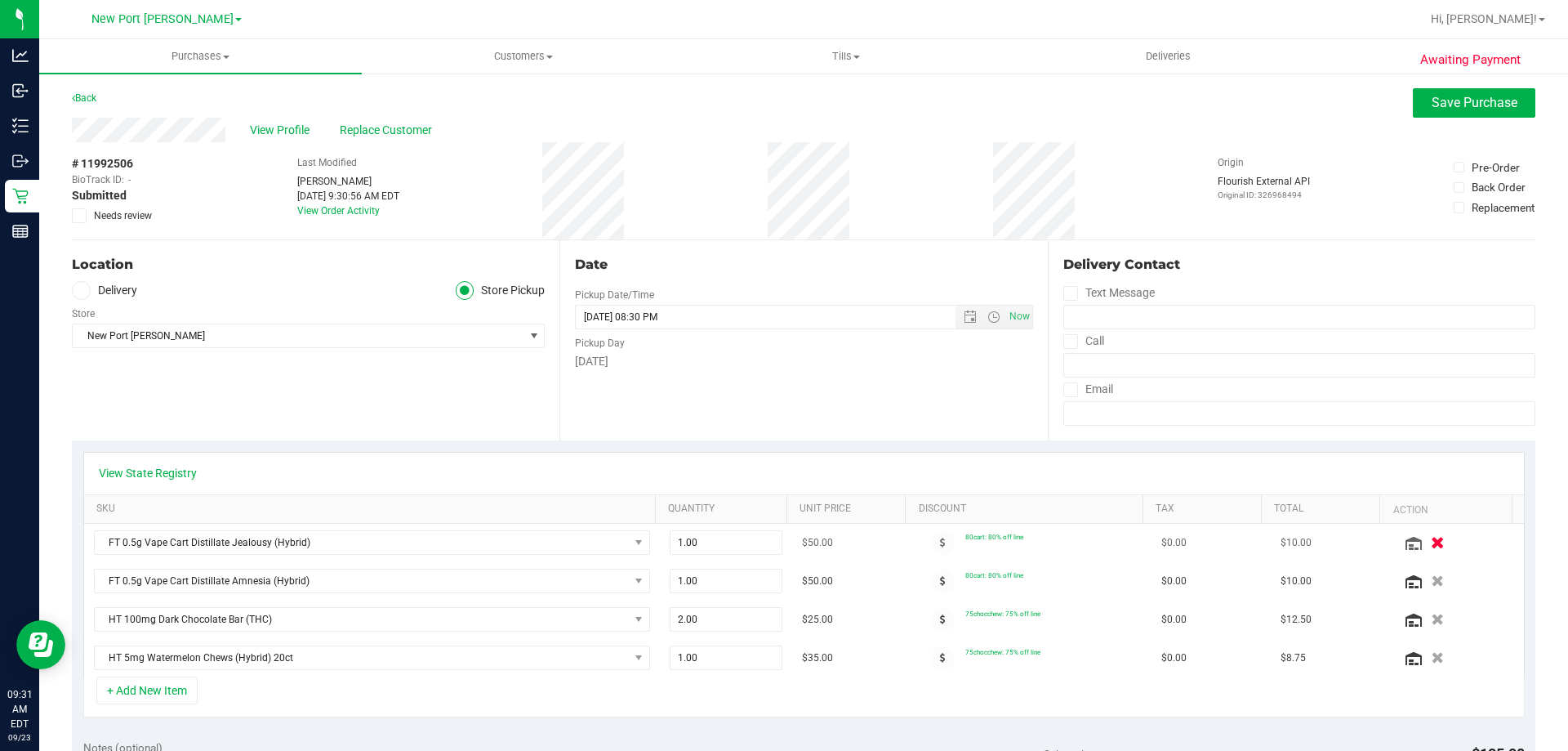
click at [1432, 538] on icon "button" at bounding box center [1439, 543] width 14 height 12
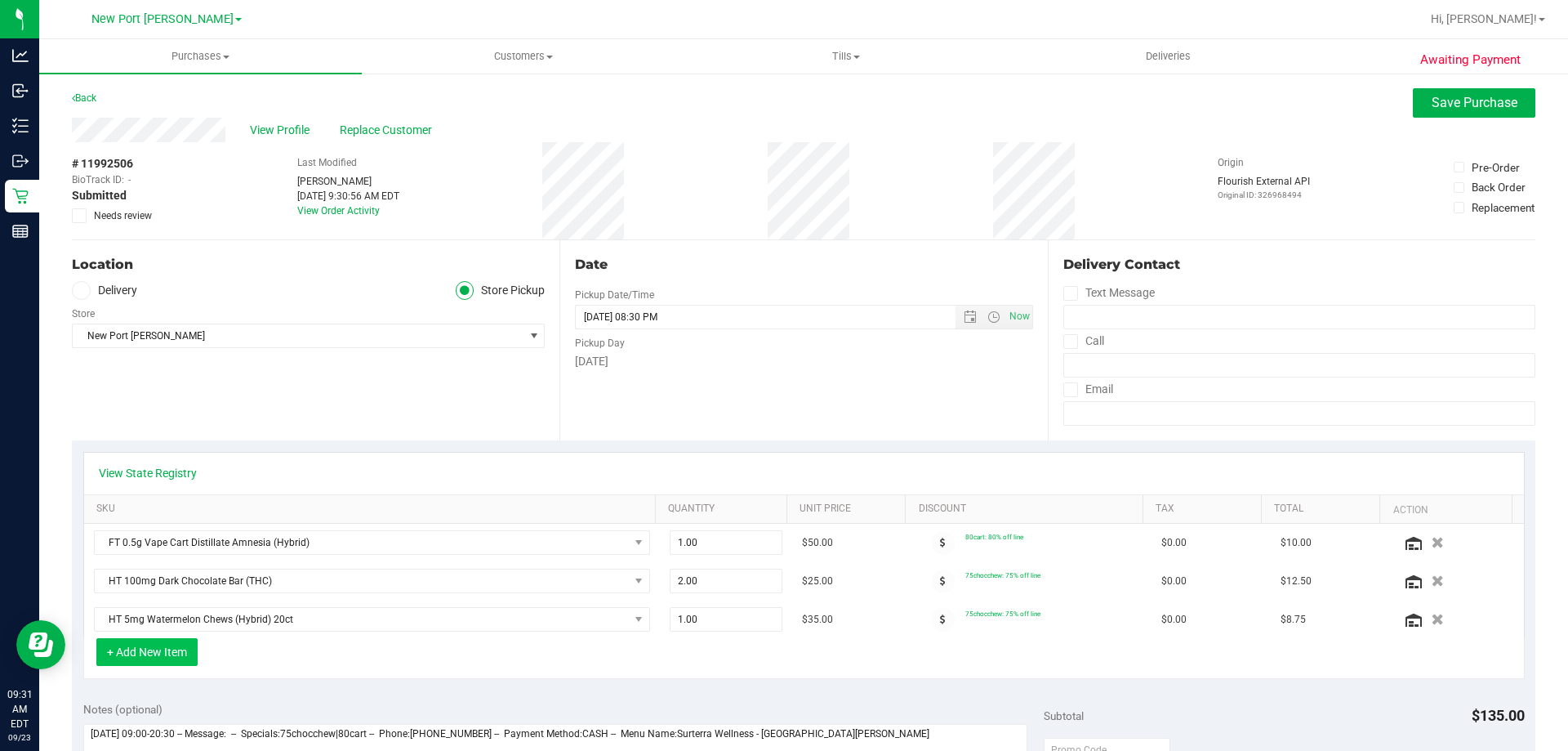
click at [152, 653] on button "+ Add New Item" at bounding box center [146, 652] width 101 height 28
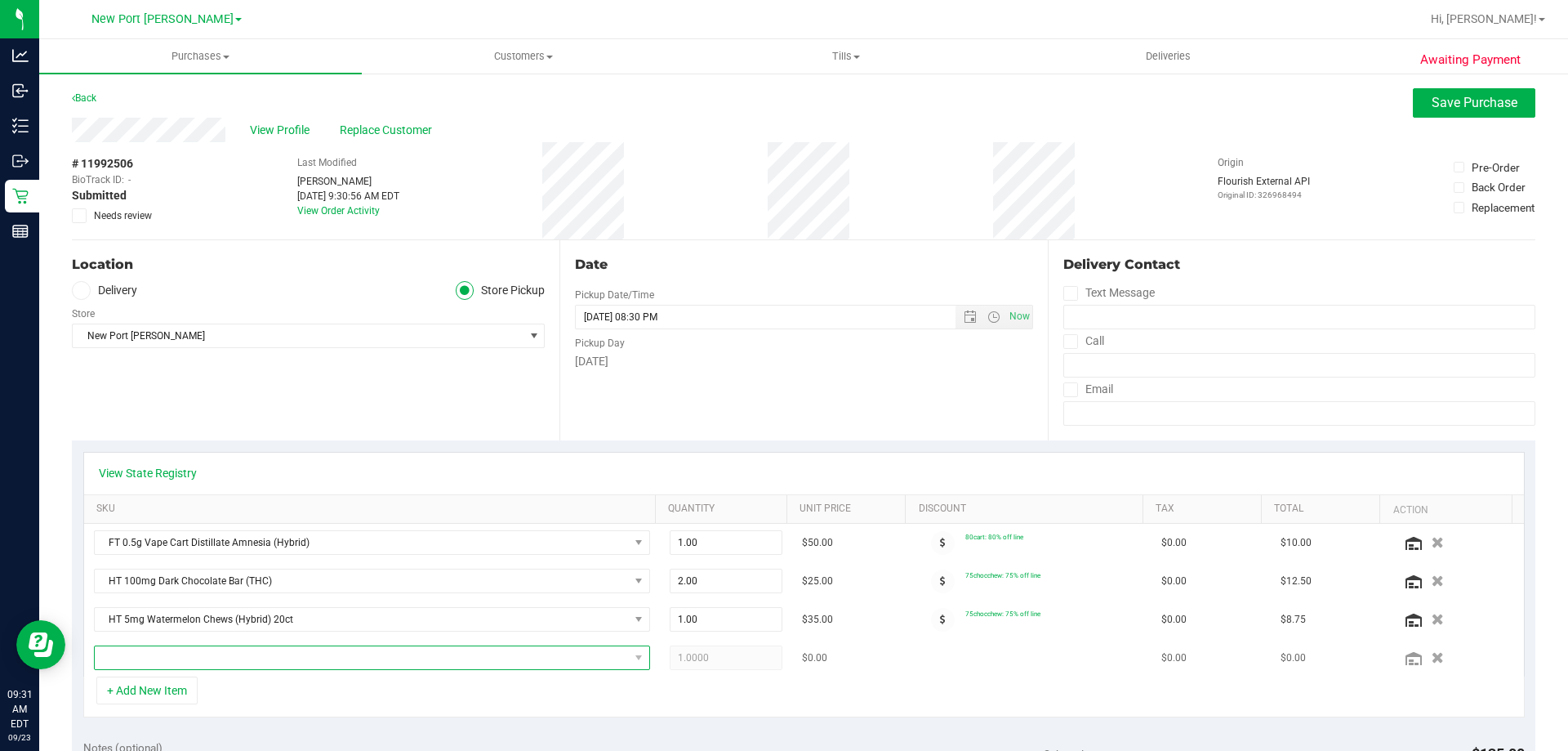
click at [253, 659] on span "NO DATA FOUND" at bounding box center [362, 658] width 534 height 23
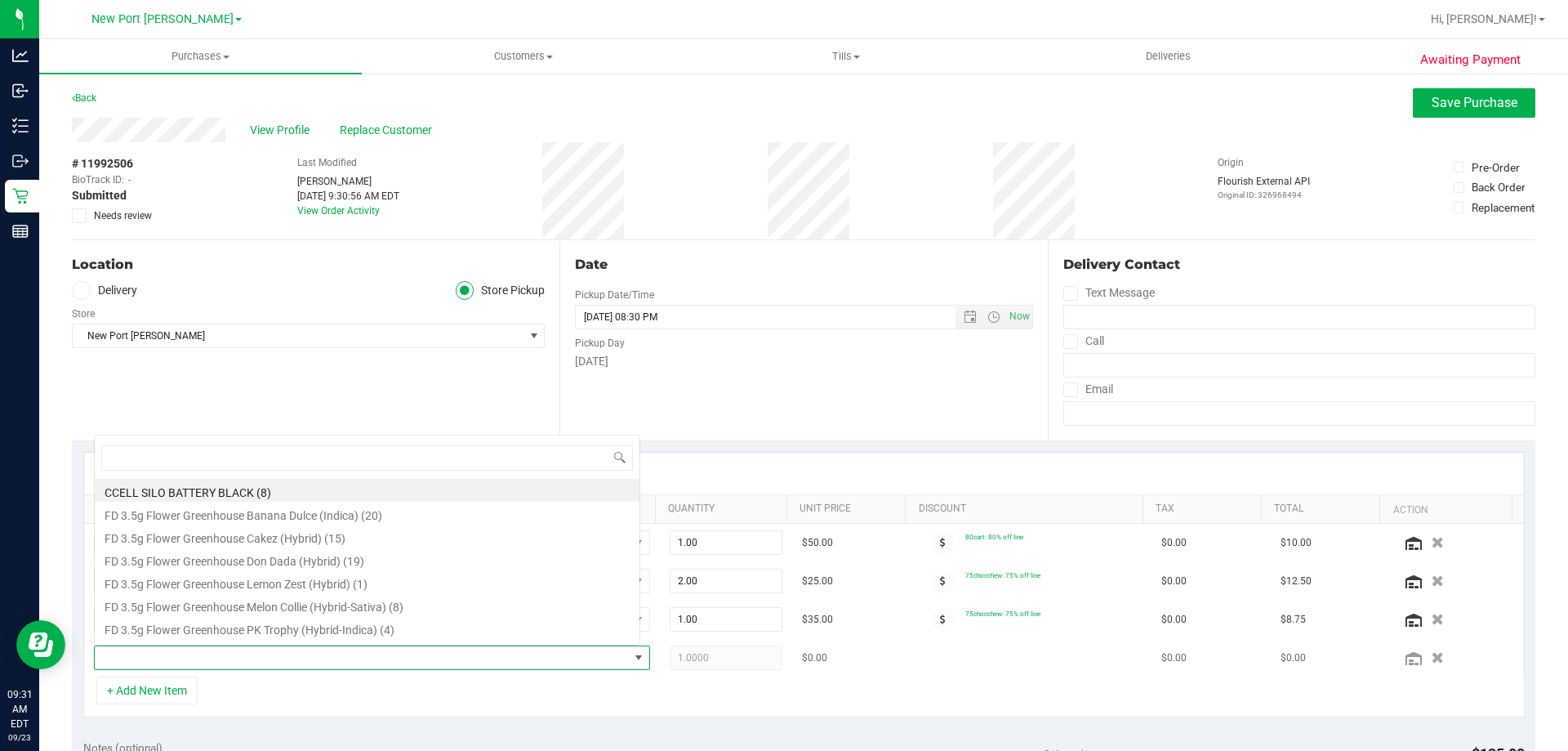
scroll to position [25, 541]
type input "water"
click at [246, 494] on li "FT 0.5g Vape Cart Distillate Watermelon Mojito (Hybrid) (3)" at bounding box center [367, 490] width 545 height 23
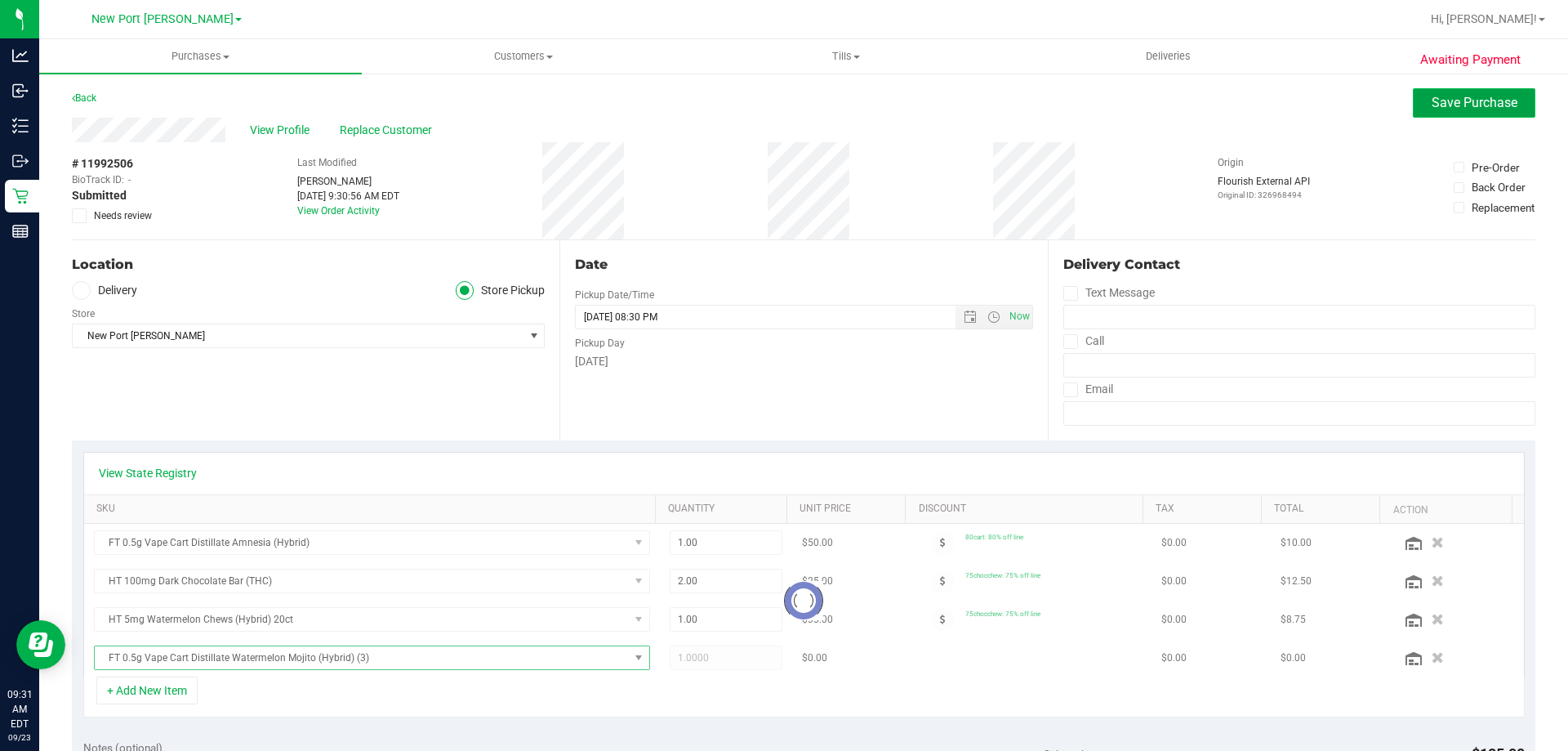
click at [1473, 105] on span "Save Purchase" at bounding box center [1474, 103] width 85 height 16
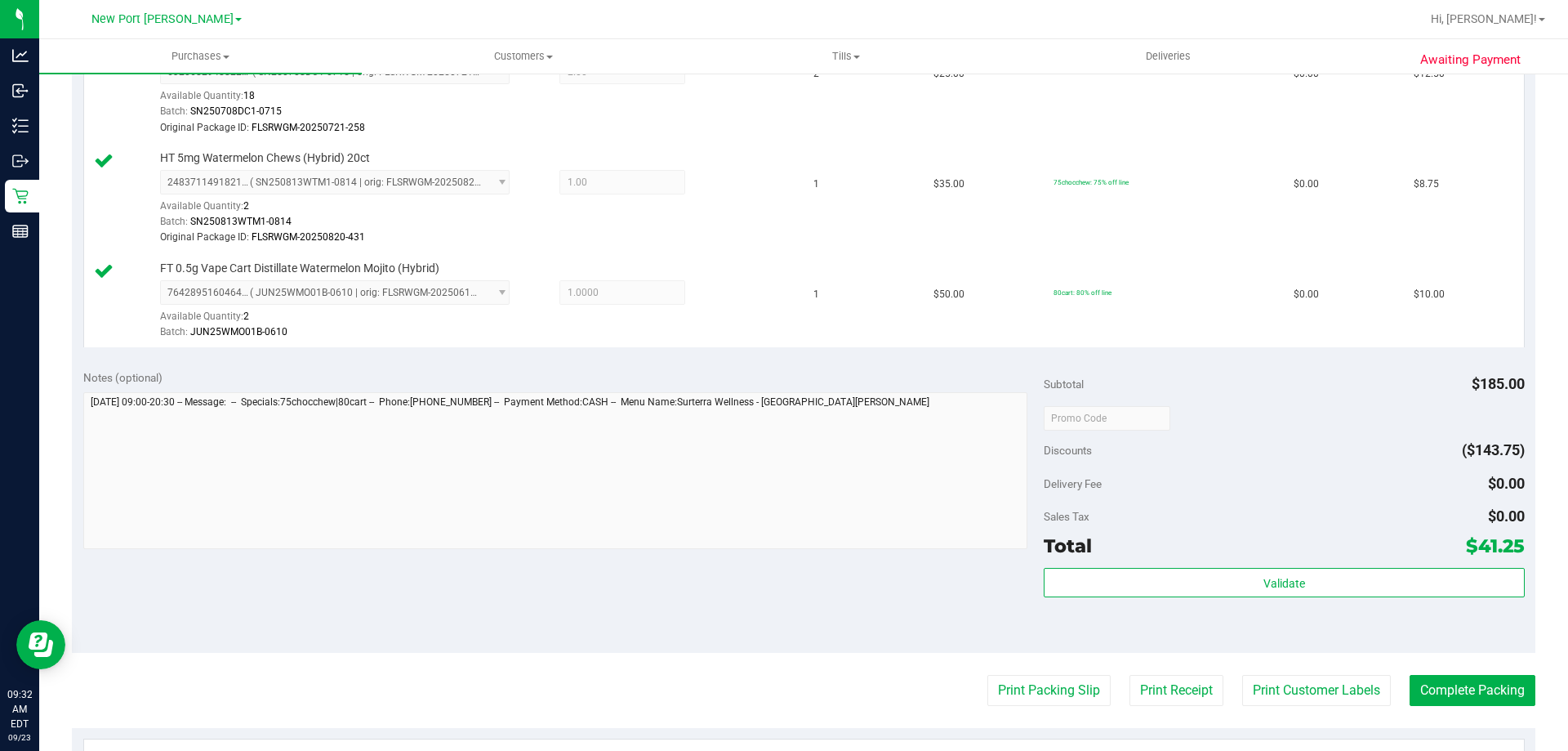
scroll to position [817, 0]
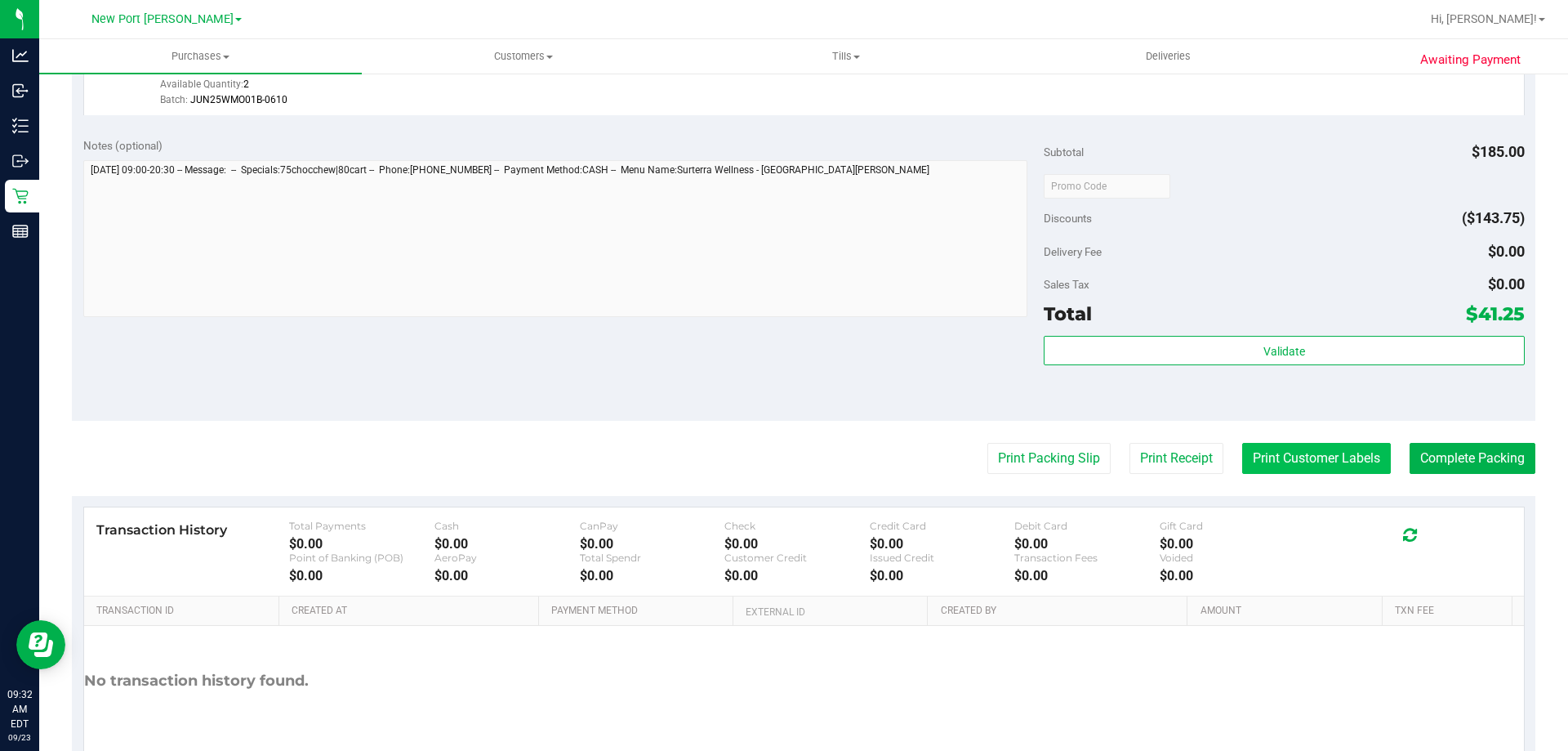
click at [1291, 456] on button "Print Customer Labels" at bounding box center [1316, 458] width 149 height 31
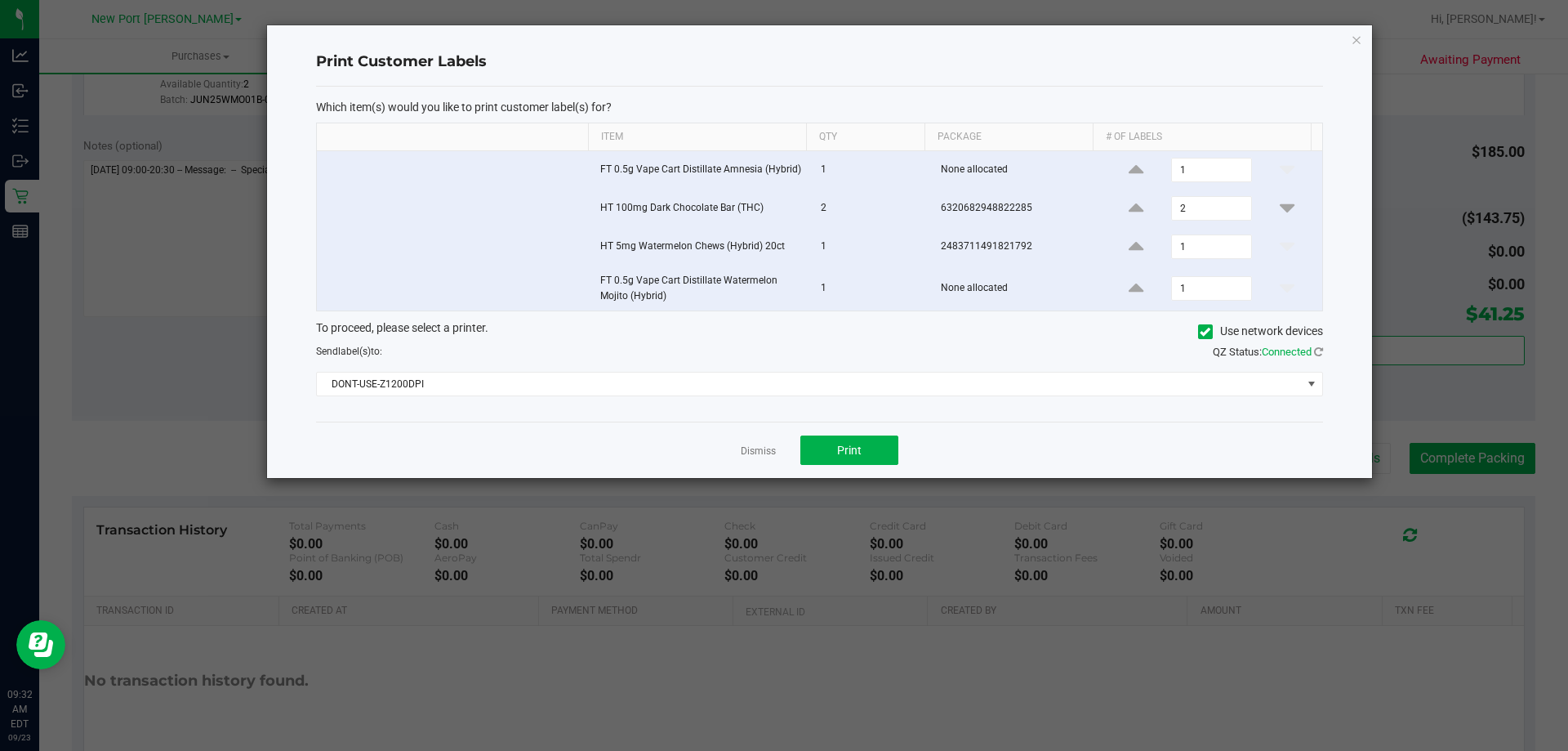
drag, startPoint x: 740, startPoint y: 448, endPoint x: 795, endPoint y: 448, distance: 55.0
click at [743, 448] on div "Dismiss Print" at bounding box center [820, 450] width 1007 height 56
click at [764, 454] on link "Dismiss" at bounding box center [759, 452] width 35 height 14
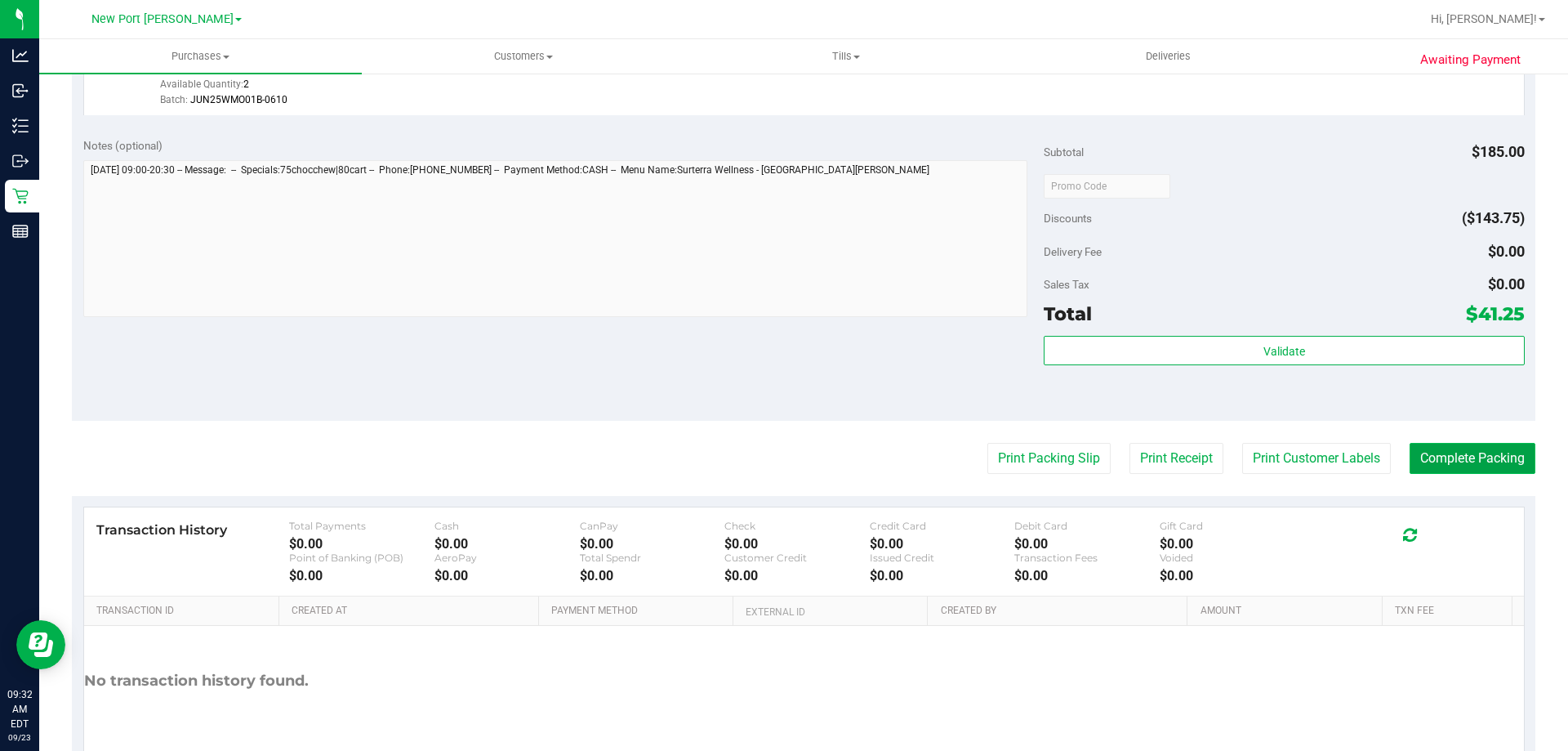
click at [1437, 448] on button "Complete Packing" at bounding box center [1472, 458] width 126 height 31
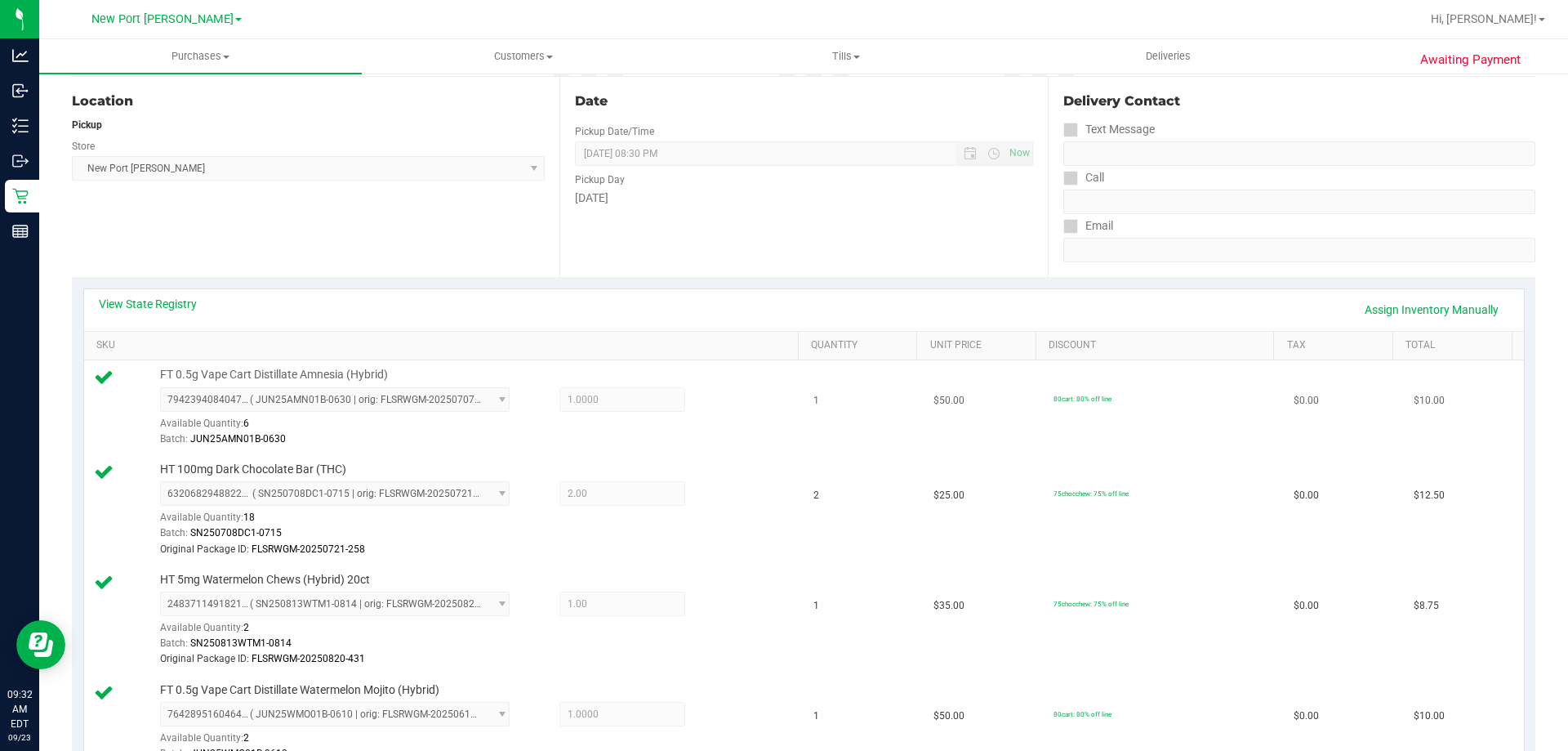
scroll to position [0, 0]
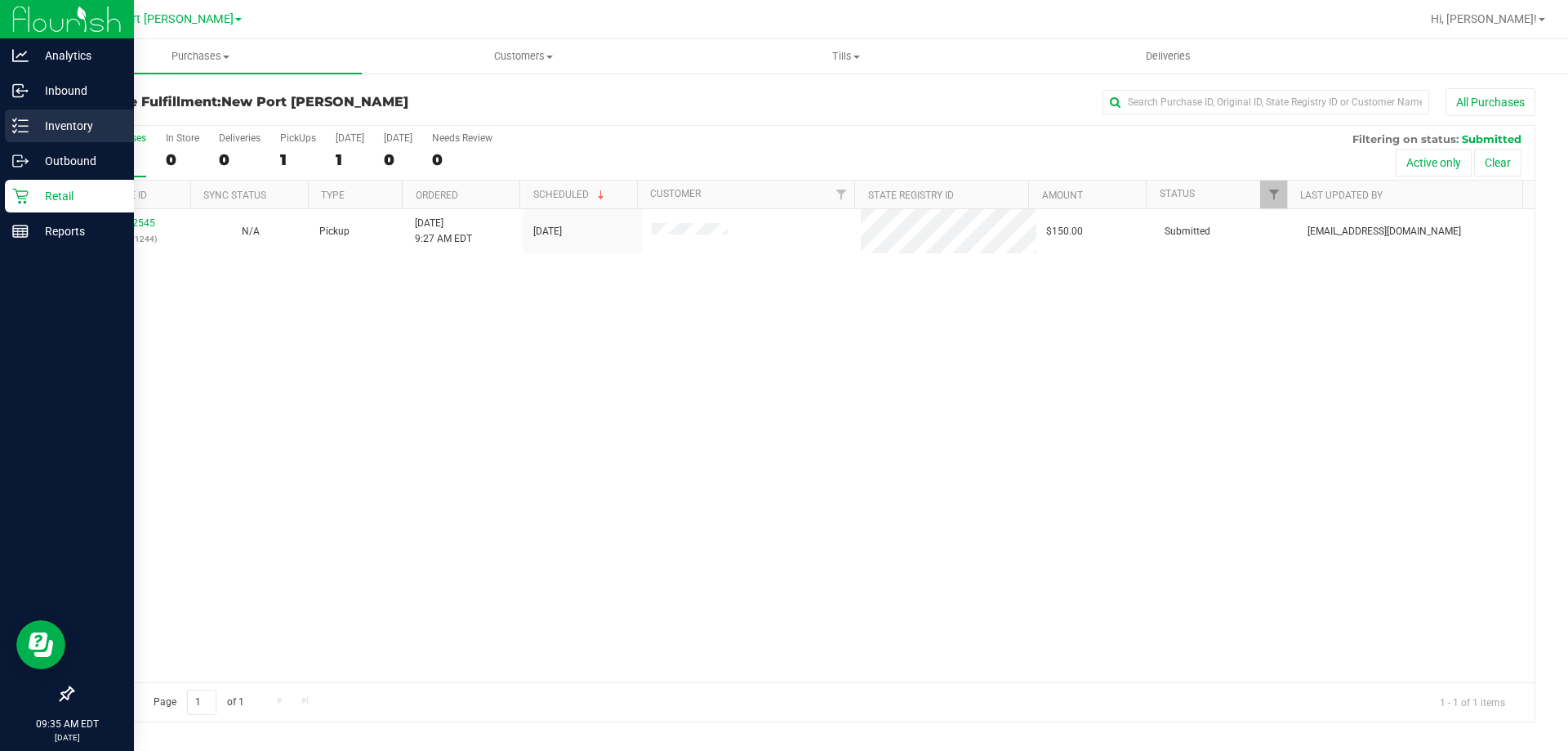
click at [48, 121] on p "Inventory" at bounding box center [77, 126] width 98 height 19
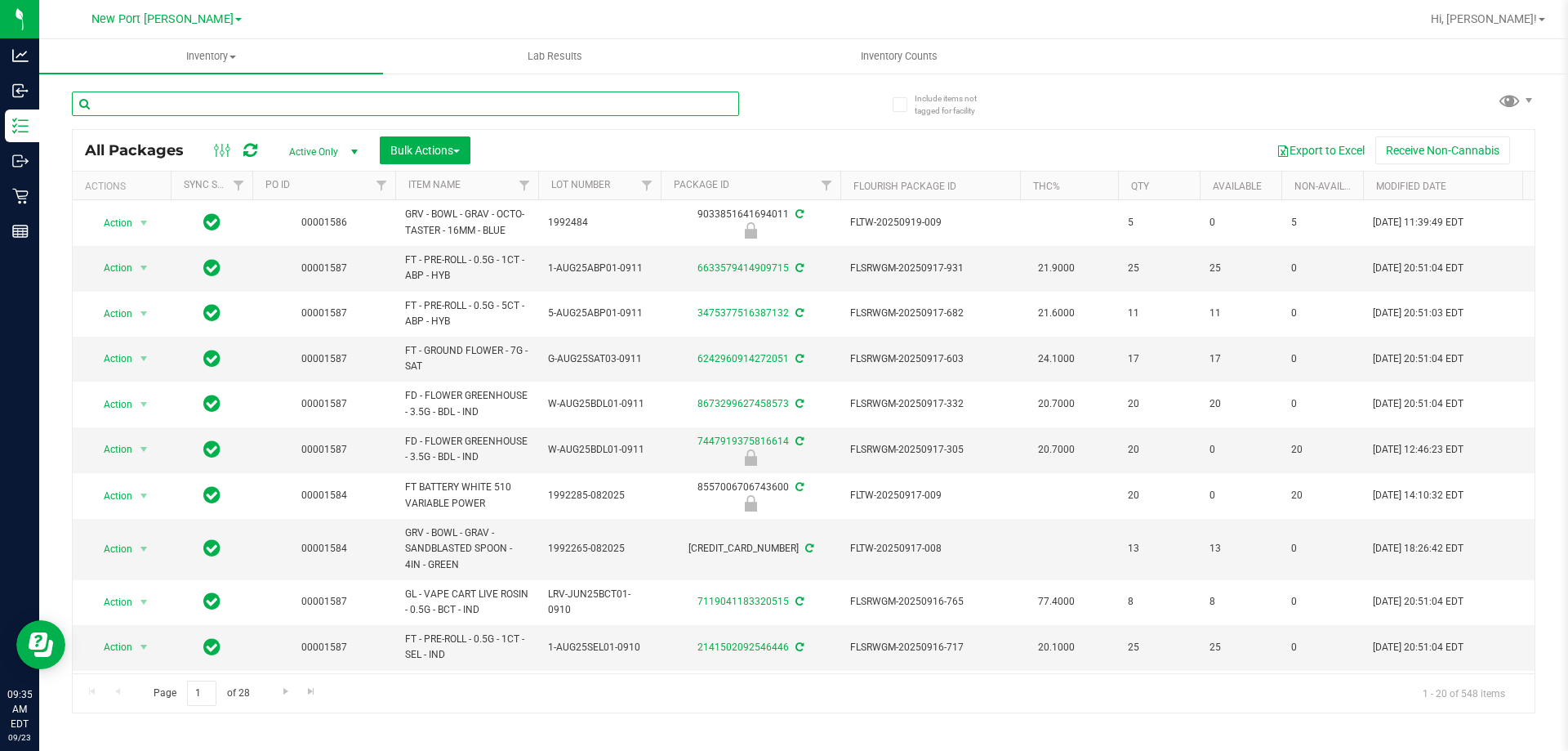
click at [265, 107] on input "text" at bounding box center [406, 104] width 667 height 25
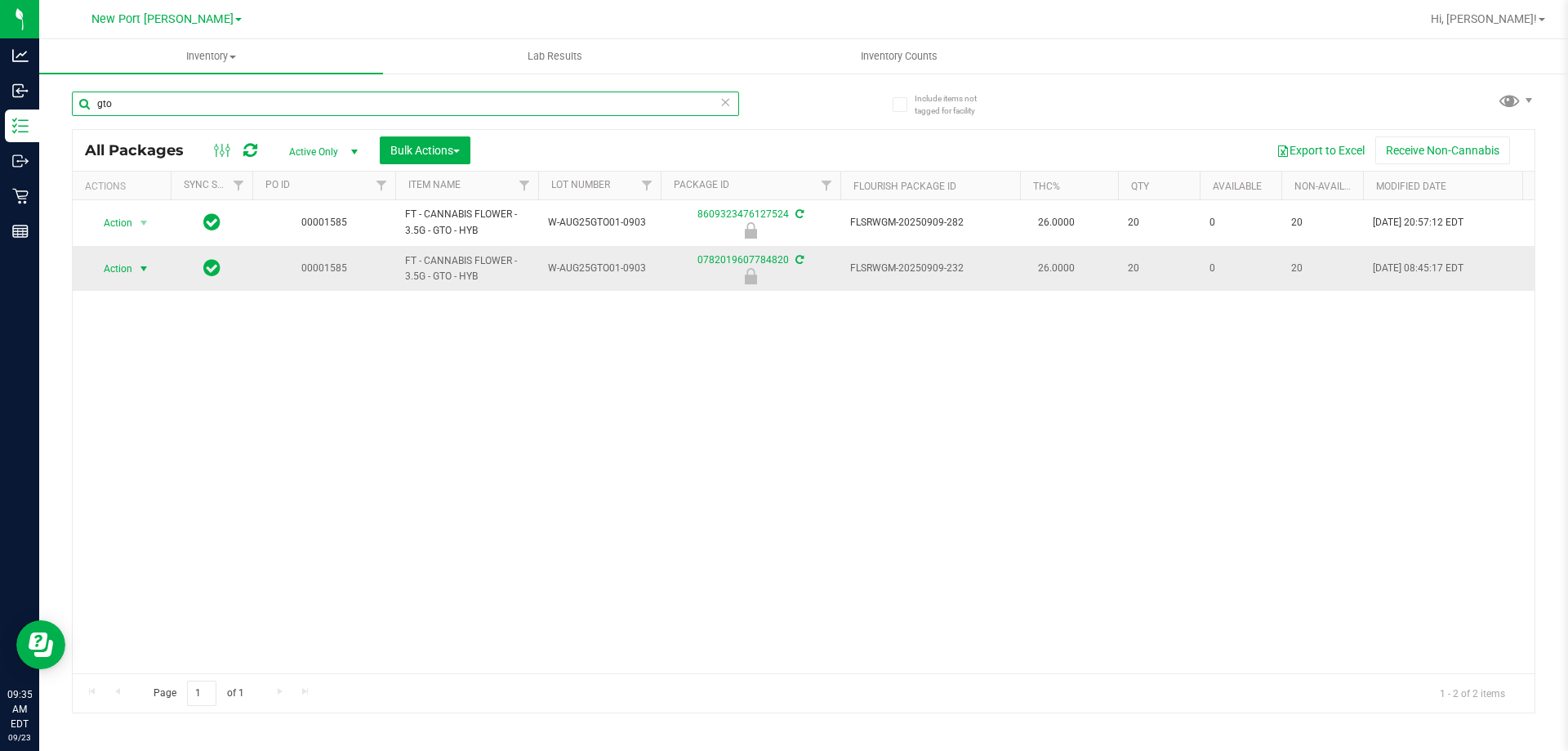
type input "gto"
click at [128, 266] on span "Action" at bounding box center [111, 269] width 44 height 23
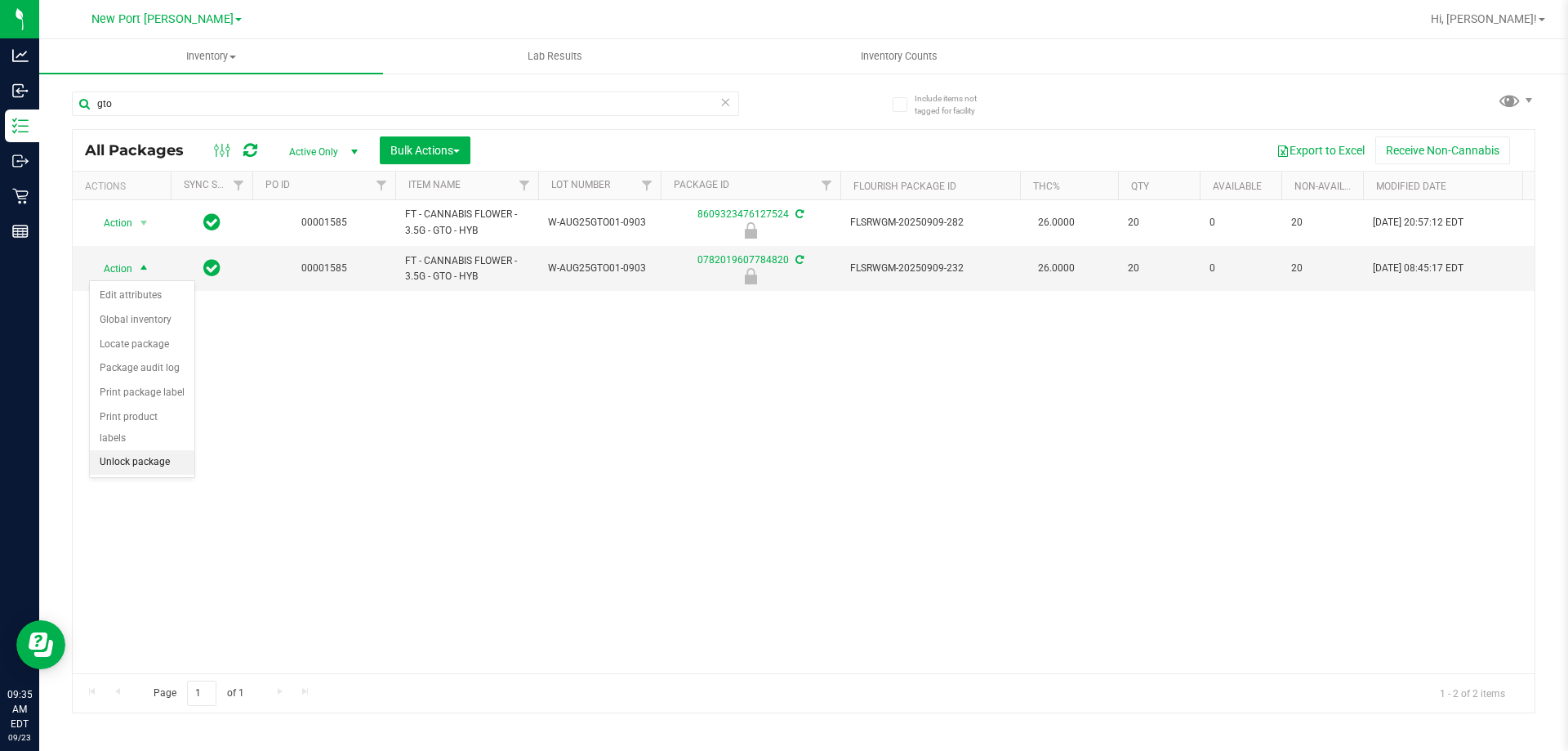
click at [106, 450] on li "Unlock package" at bounding box center [142, 462] width 105 height 25
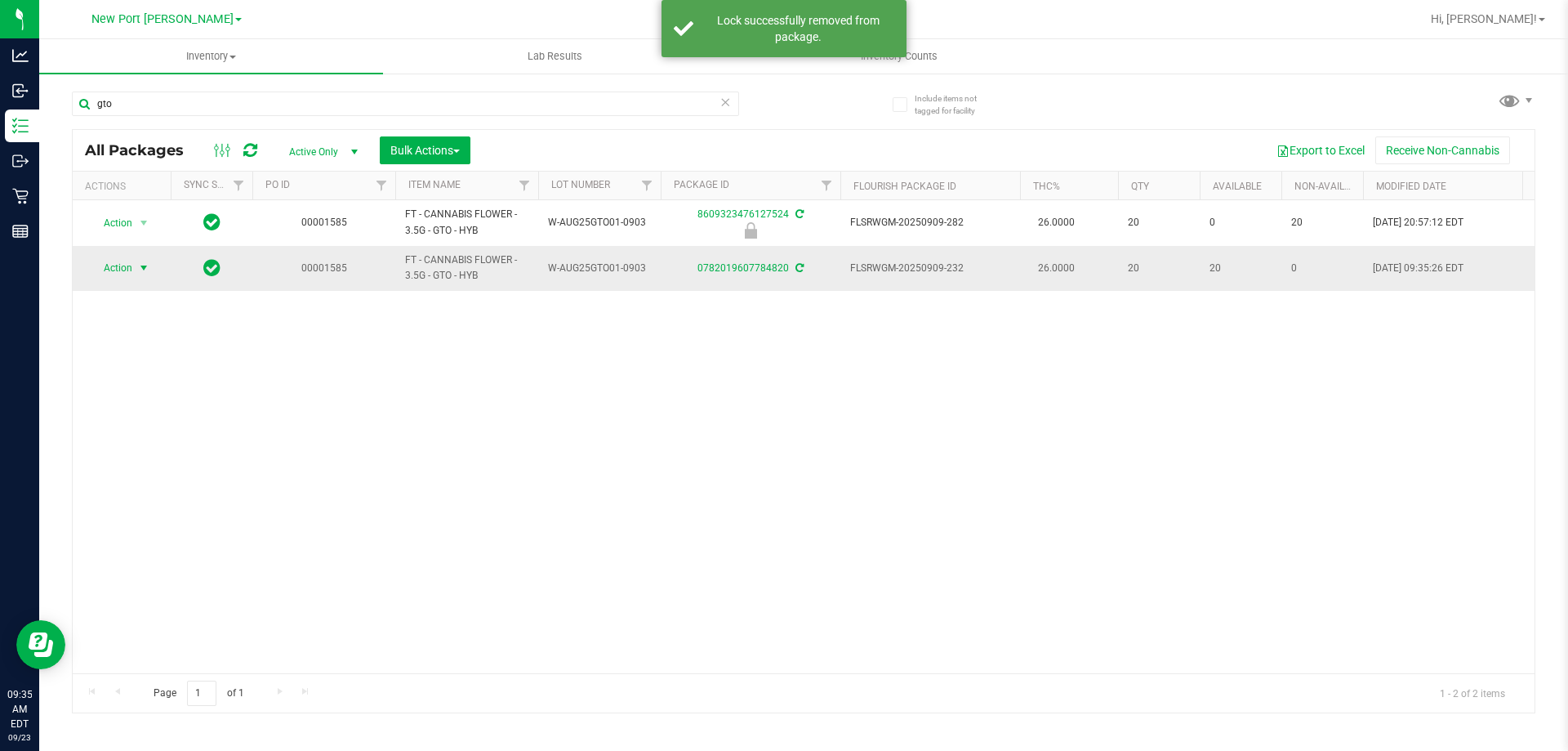
click at [130, 268] on span "Action" at bounding box center [111, 268] width 44 height 23
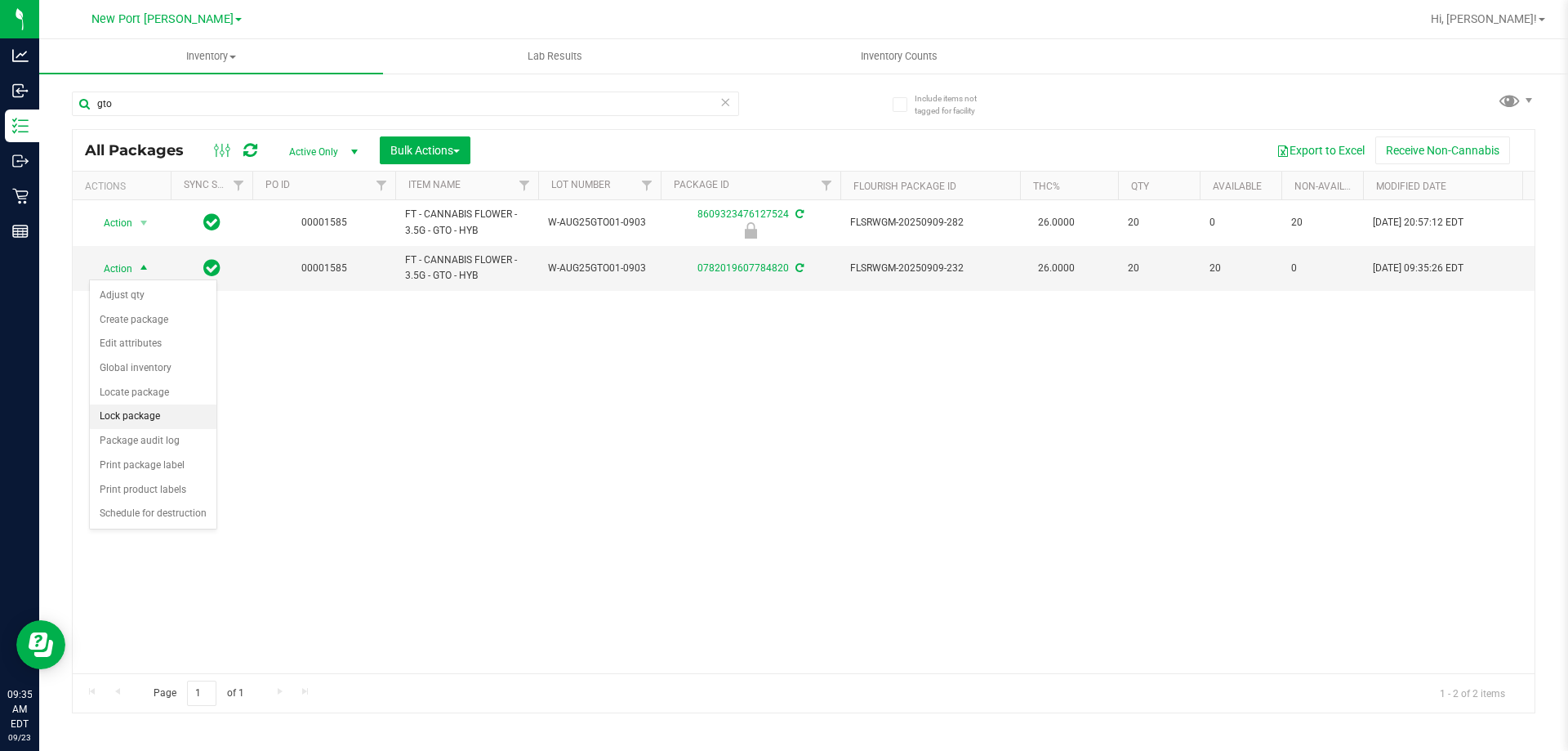
click at [126, 414] on li "Lock package" at bounding box center [153, 416] width 127 height 25
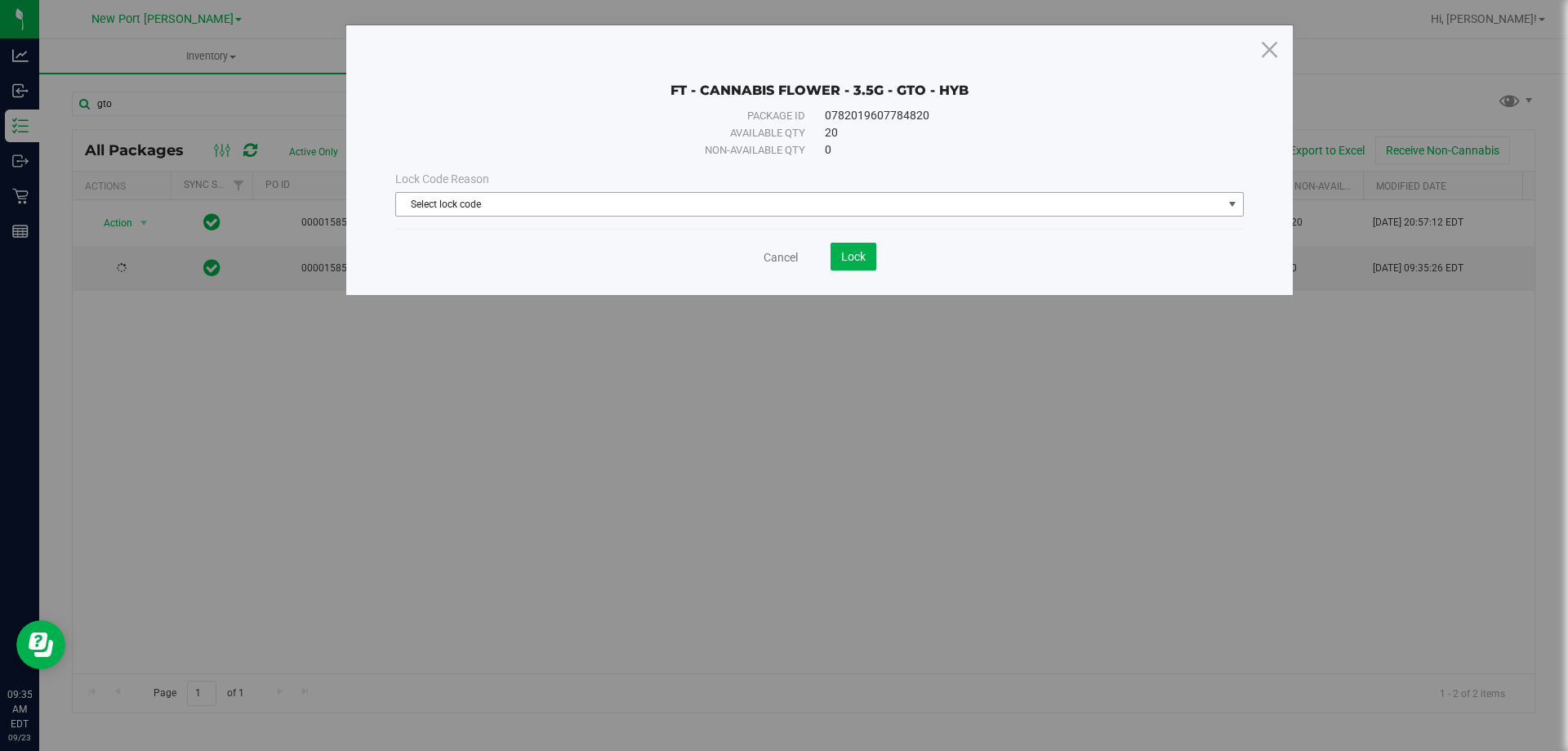
click at [591, 201] on span "Select lock code" at bounding box center [809, 204] width 827 height 23
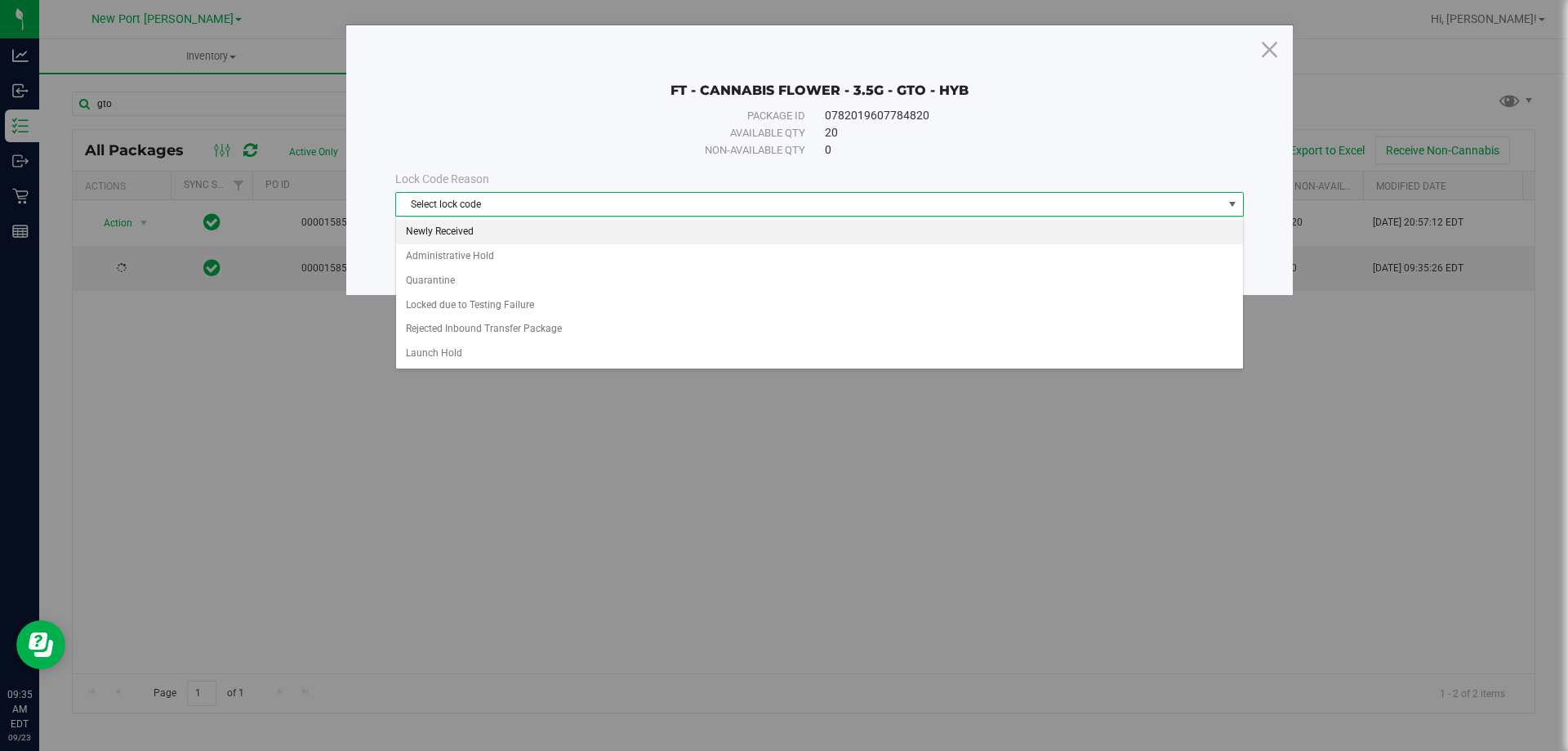
click at [447, 232] on li "Newly Received" at bounding box center [820, 232] width 847 height 25
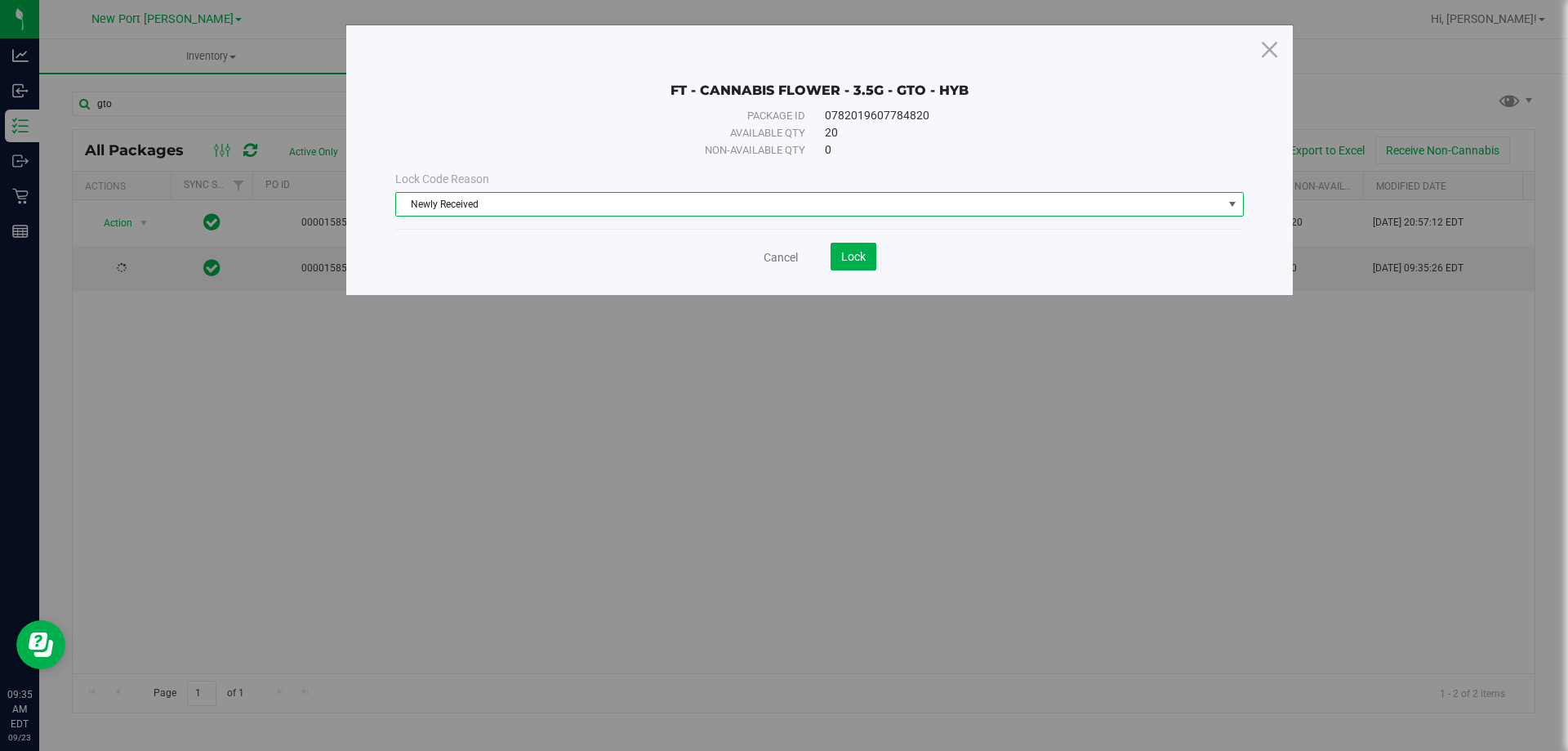
click at [718, 202] on span "Newly Received" at bounding box center [809, 204] width 827 height 23
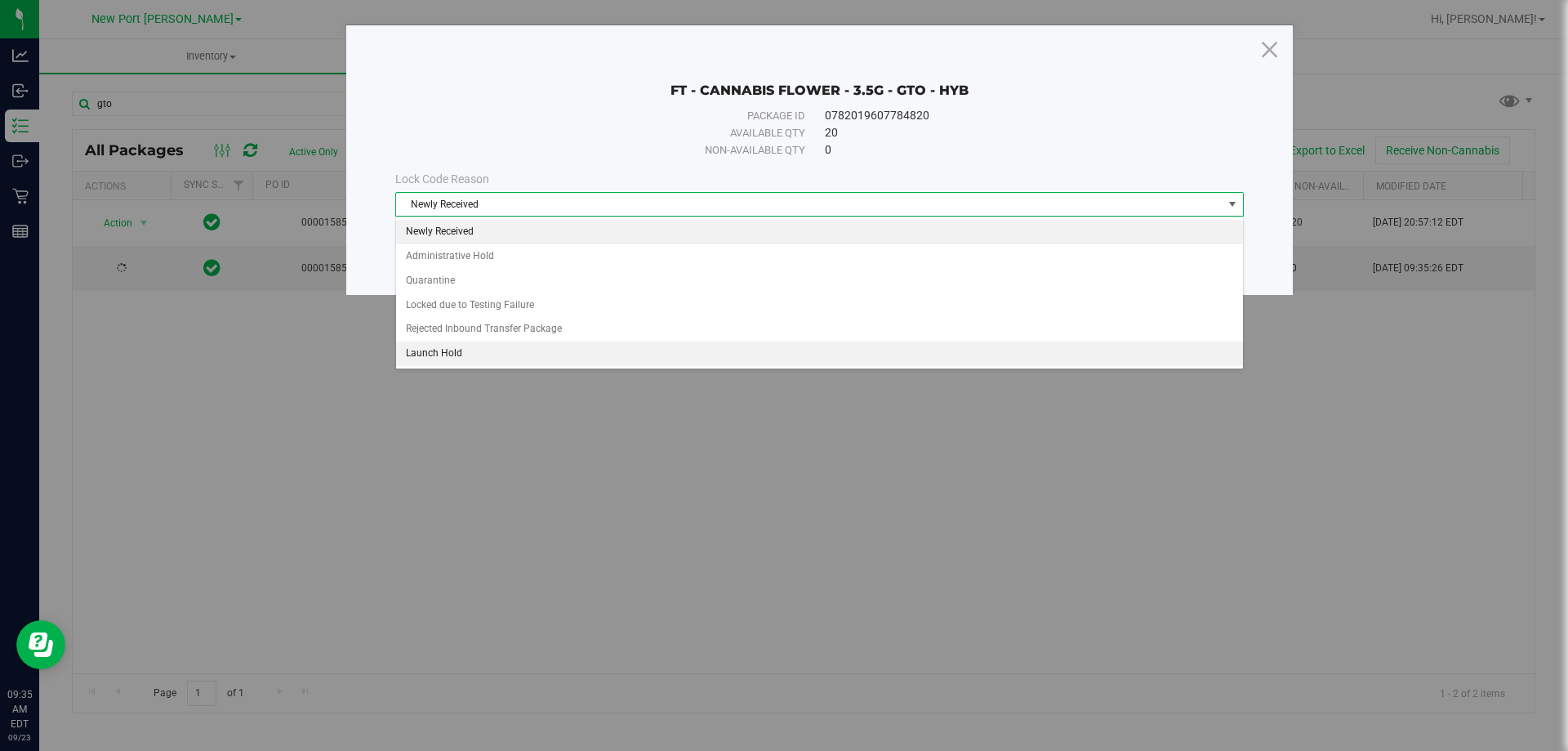
click at [436, 352] on li "Launch Hold" at bounding box center [820, 354] width 847 height 25
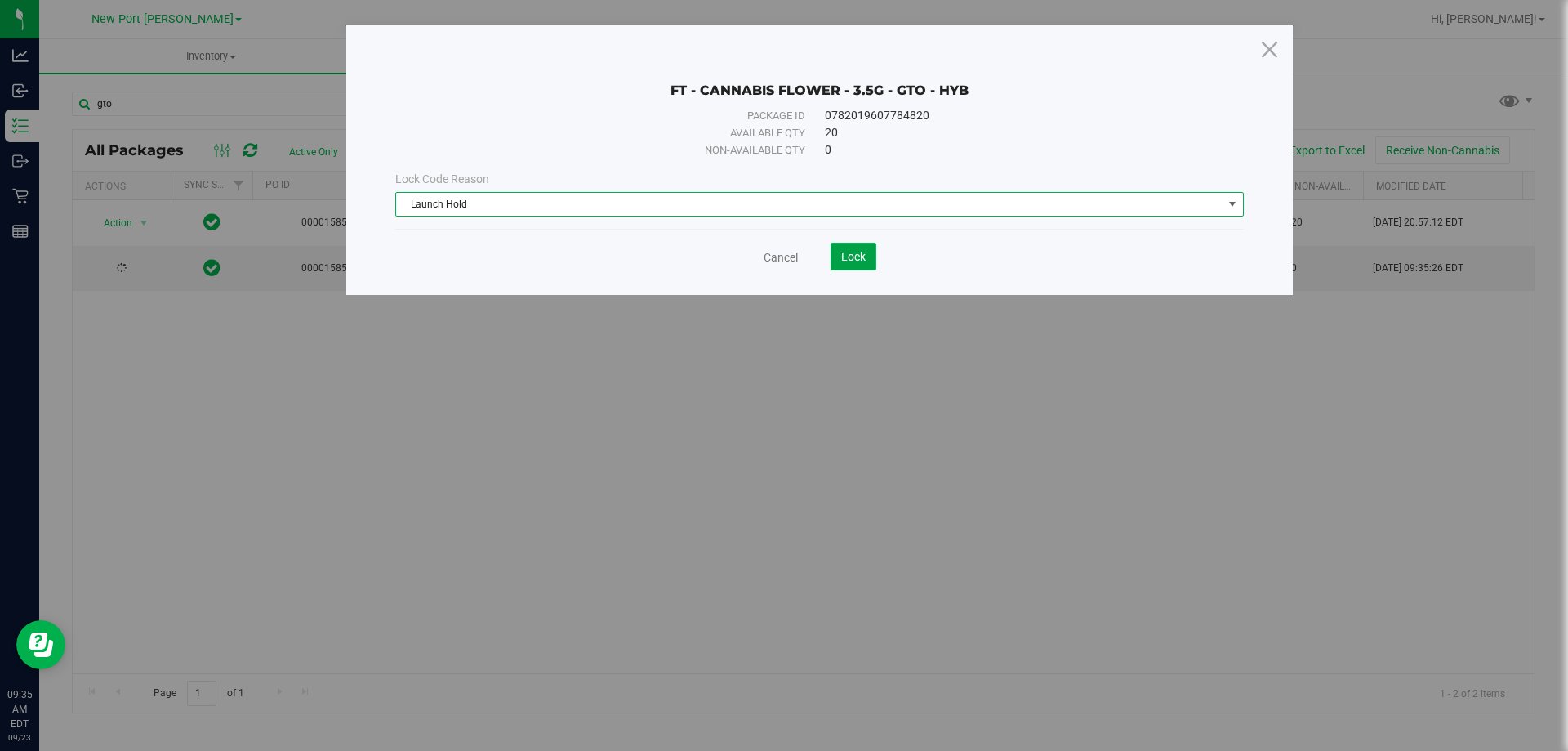
click at [859, 257] on span "Lock" at bounding box center [854, 256] width 25 height 13
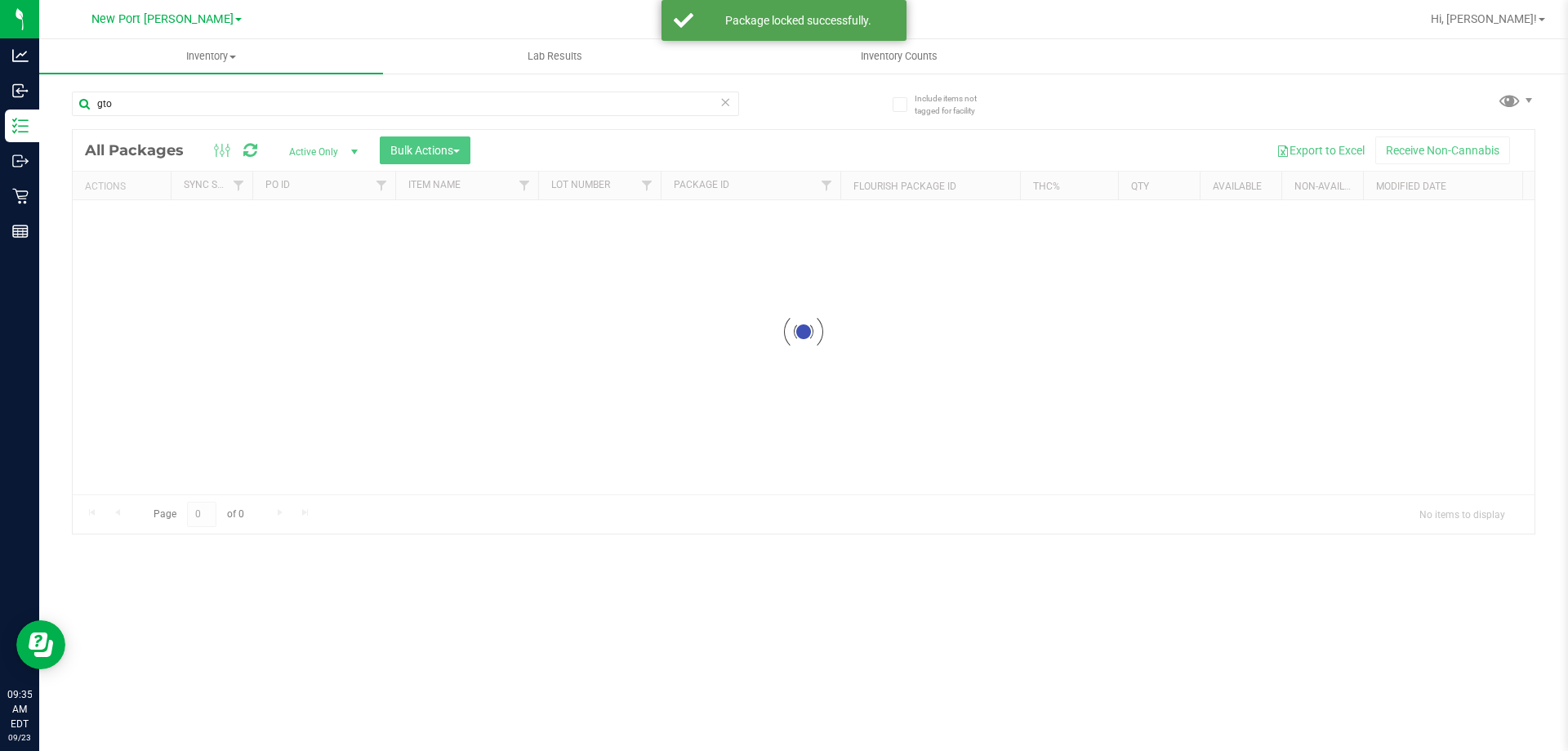
drag, startPoint x: 232, startPoint y: 463, endPoint x: 911, endPoint y: 372, distance: 685.1
click at [911, 372] on div at bounding box center [804, 332] width 1462 height 403
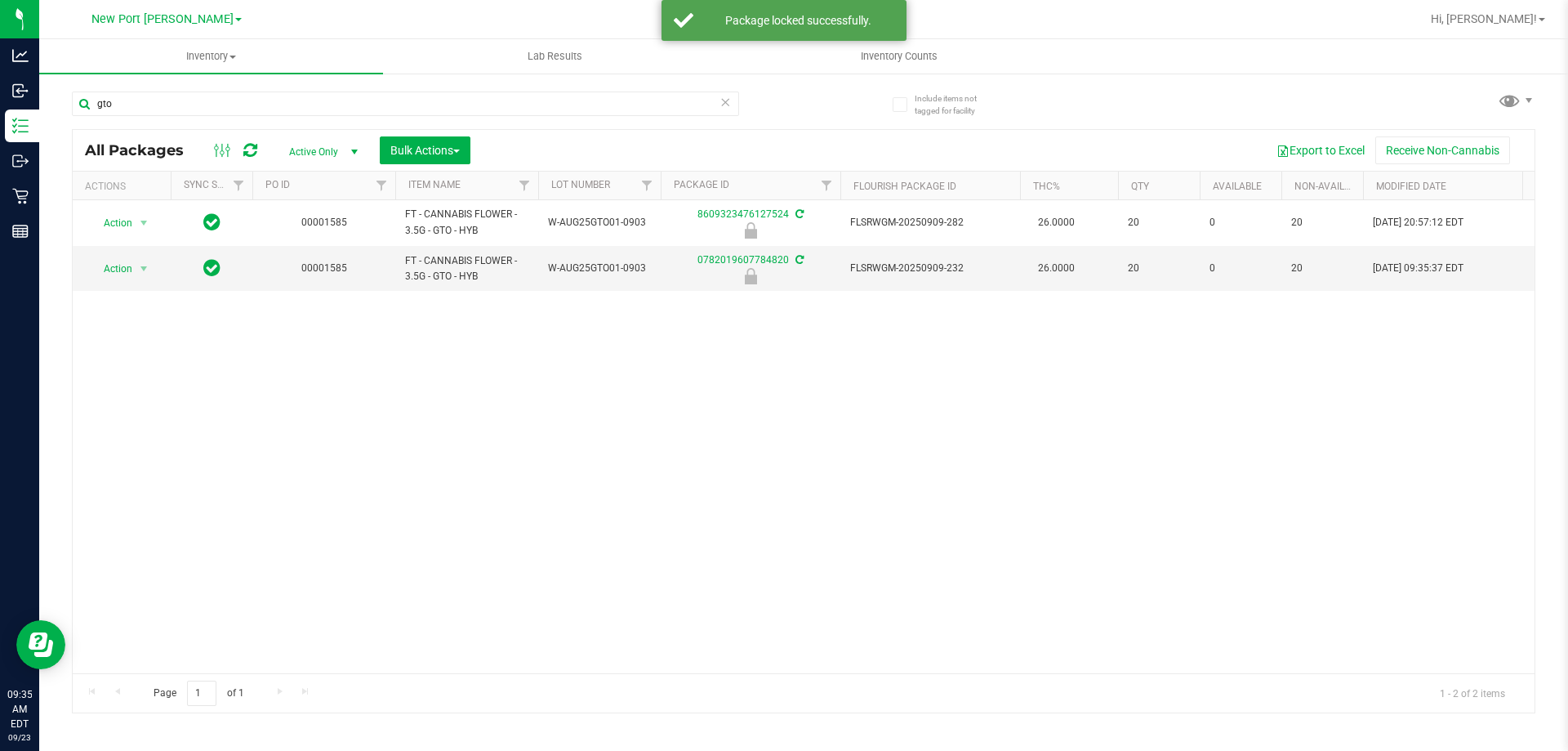
click at [795, 450] on div "Action Action Edit attributes Global inventory Locate package Package audit log…" at bounding box center [804, 436] width 1462 height 473
drag, startPoint x: 271, startPoint y: 504, endPoint x: 270, endPoint y: 496, distance: 8.1
click at [270, 500] on div "Action Action Edit attributes Global inventory Locate package Package audit log…" at bounding box center [804, 436] width 1462 height 473
